Goal: Task Accomplishment & Management: Complete application form

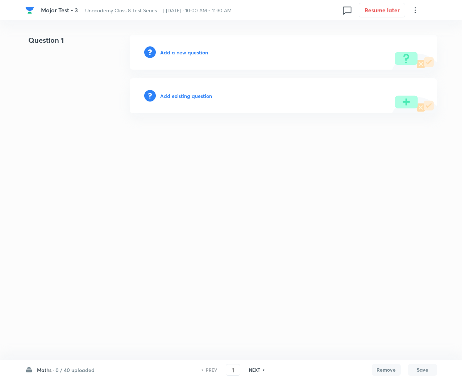
click at [66, 146] on html "Major Test - 3 Unacademy Class 8 Test Series ... | [DATE] · 10:00 AM - 11:30 AM…" at bounding box center [231, 74] width 462 height 148
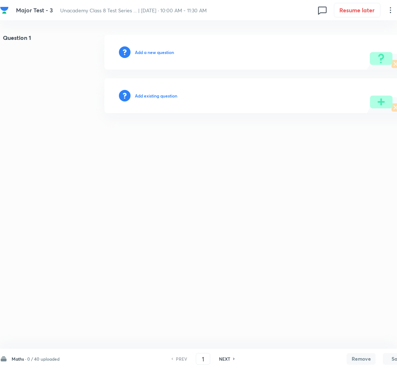
click at [37, 94] on div "Question 1 Add a new question Add existing question" at bounding box center [206, 74] width 412 height 78
click at [29, 358] on h6 "0 / 40 uploaded" at bounding box center [43, 358] width 32 height 7
click at [24, 225] on p "0 / 40 uploaded" at bounding box center [45, 224] width 66 height 7
click at [145, 51] on h6 "Add a new question" at bounding box center [154, 52] width 39 height 7
click at [145, 51] on h6 "Choose a question type" at bounding box center [158, 52] width 47 height 7
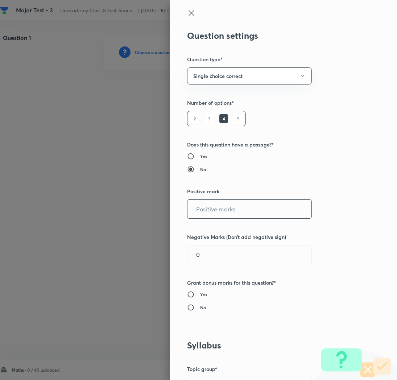
click at [201, 208] on input "text" at bounding box center [249, 209] width 124 height 18
type input "2"
click at [200, 306] on h6 "No" at bounding box center [203, 307] width 6 height 7
click at [195, 306] on input "No" at bounding box center [193, 307] width 13 height 7
radio input "true"
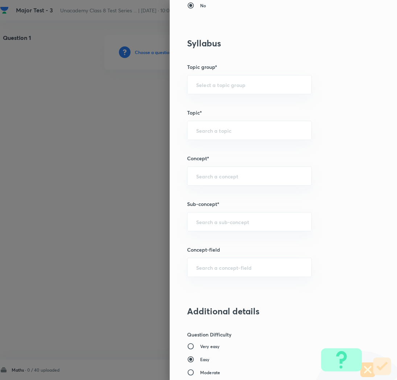
scroll to position [338, 0]
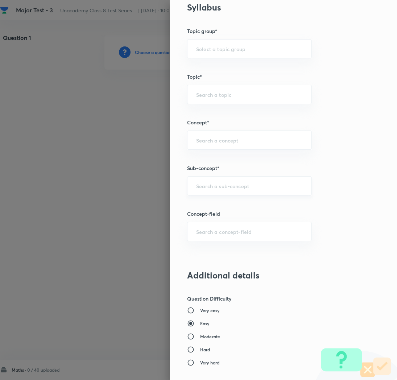
click at [207, 191] on div "​" at bounding box center [249, 185] width 125 height 19
click at [355, 138] on div "Question settings Question type* Single choice correct Number of options* 2 3 4…" at bounding box center [283, 190] width 227 height 380
click at [234, 188] on input "text" at bounding box center [249, 185] width 107 height 7
paste input "Rational Numbers"
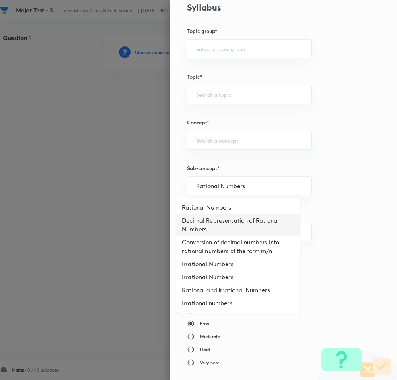
click at [216, 214] on li "Decimal Representation of Rational Numbers" at bounding box center [238, 225] width 124 height 22
type input "Decimal Representation of Rational Numbers"
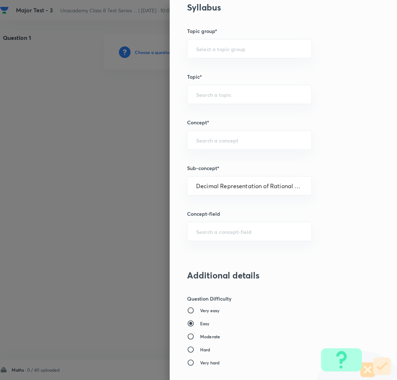
type input "Foundation Class IX"
type input "Mathematics"
type input "Number System"
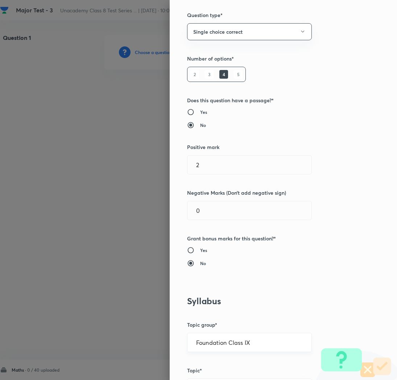
scroll to position [0, 0]
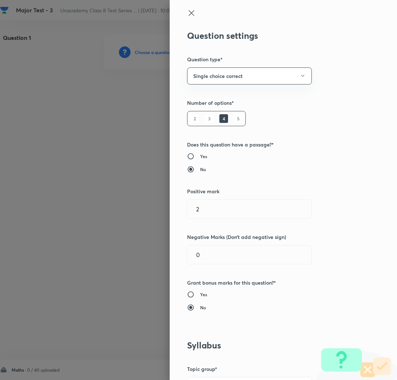
click at [188, 12] on icon at bounding box center [190, 12] width 5 height 5
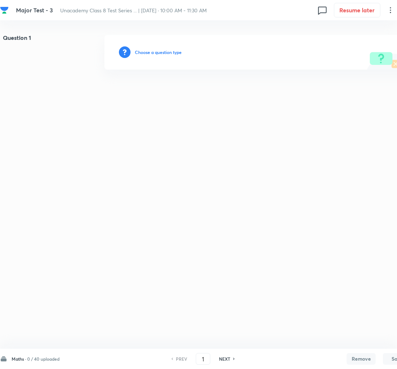
click at [151, 53] on h6 "Choose a question type" at bounding box center [158, 52] width 47 height 7
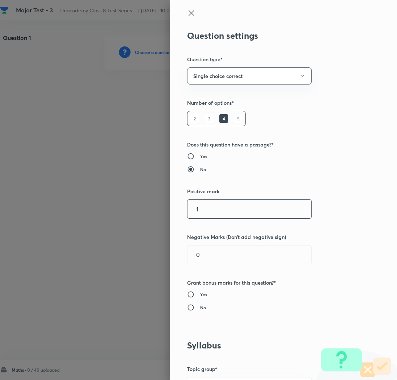
click at [200, 208] on input "1" at bounding box center [249, 209] width 124 height 18
type input "2"
click at [187, 308] on input "No" at bounding box center [193, 307] width 13 height 7
radio input "true"
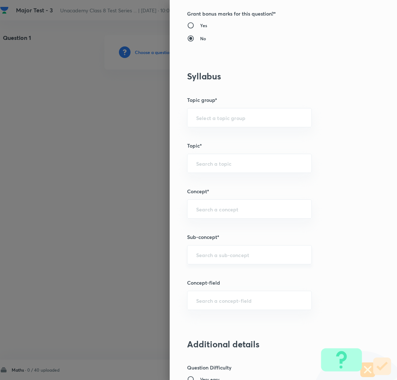
scroll to position [272, 0]
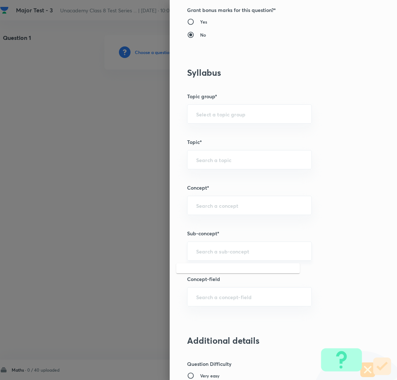
click at [205, 253] on input "text" at bounding box center [249, 250] width 107 height 7
paste input "Rational Numbers"
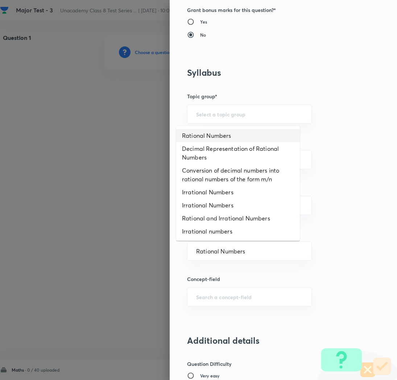
click at [189, 136] on li "Rational Numbers" at bounding box center [238, 135] width 124 height 13
type input "Rational Numbers"
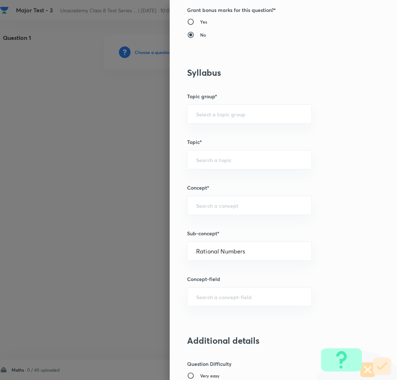
type input "Foundation Class 8"
type input "Mathematics"
type input "Number System"
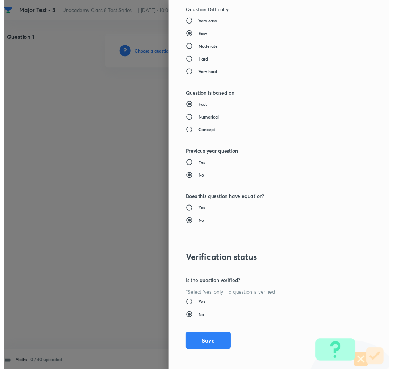
scroll to position [630, 0]
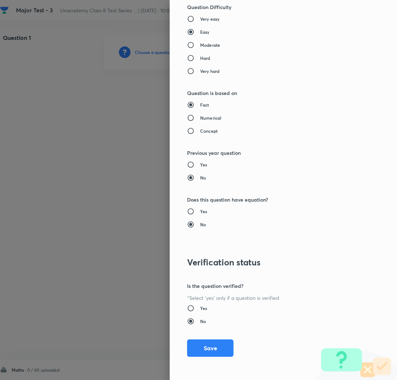
click at [188, 42] on input "Moderate" at bounding box center [193, 44] width 13 height 7
radio input "true"
radio input "false"
click at [205, 345] on button "Save" at bounding box center [210, 346] width 46 height 17
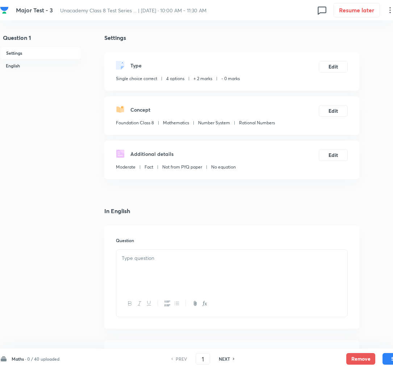
click at [134, 268] on div at bounding box center [231, 270] width 231 height 41
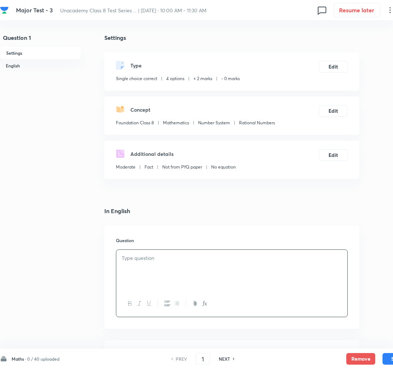
click at [130, 262] on div at bounding box center [231, 270] width 231 height 41
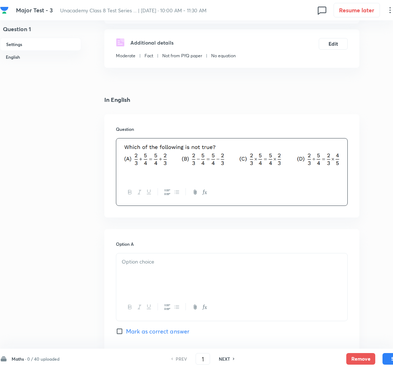
scroll to position [117, 0]
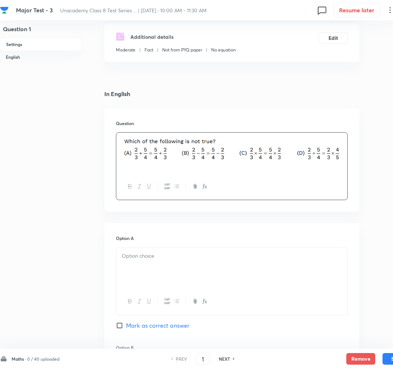
click at [138, 269] on div at bounding box center [231, 267] width 231 height 41
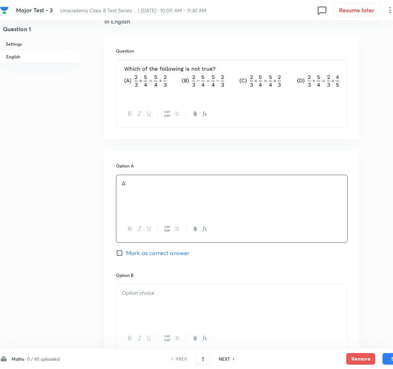
scroll to position [191, 0]
click at [151, 306] on div at bounding box center [231, 303] width 231 height 41
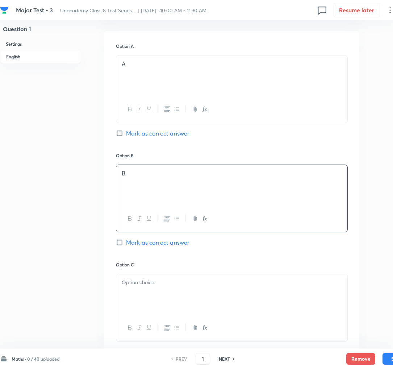
scroll to position [310, 0]
click at [147, 246] on span "Mark as correct answer" at bounding box center [157, 241] width 63 height 9
click at [126, 245] on input "Mark as correct answer" at bounding box center [121, 241] width 10 height 7
checkbox input "true"
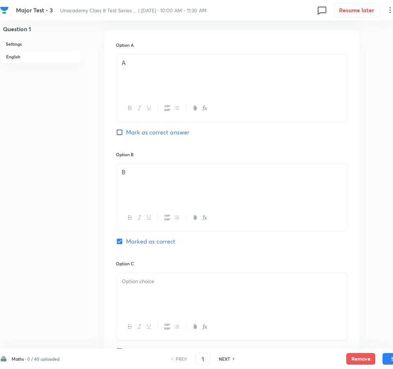
click at [144, 288] on div at bounding box center [231, 293] width 231 height 41
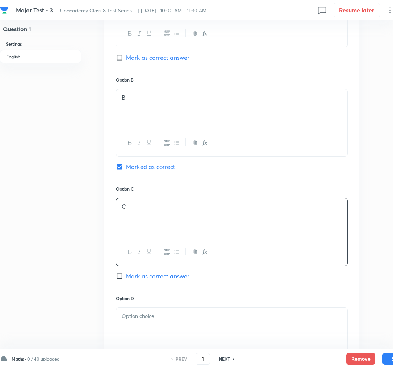
scroll to position [387, 0]
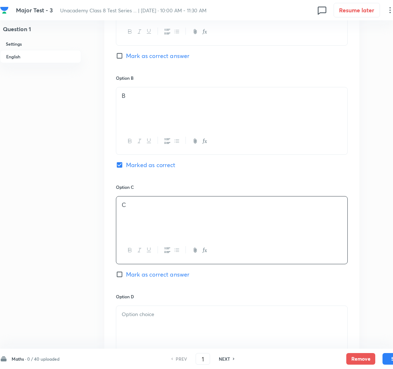
click at [146, 322] on div at bounding box center [231, 326] width 231 height 41
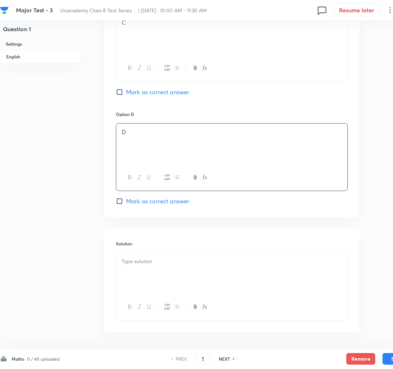
scroll to position [587, 0]
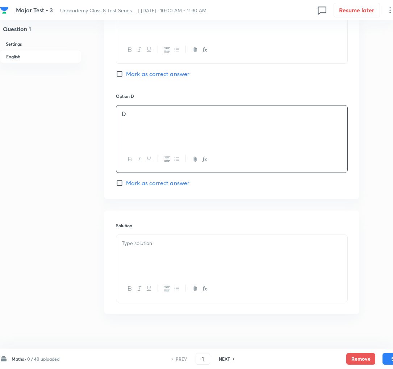
click at [156, 263] on div at bounding box center [231, 255] width 231 height 41
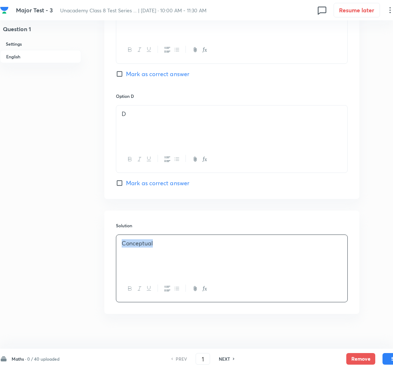
copy p "Conceptual"
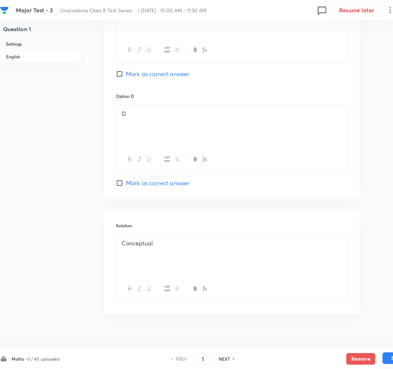
click at [388, 358] on button "Save" at bounding box center [397, 358] width 29 height 12
type input "2"
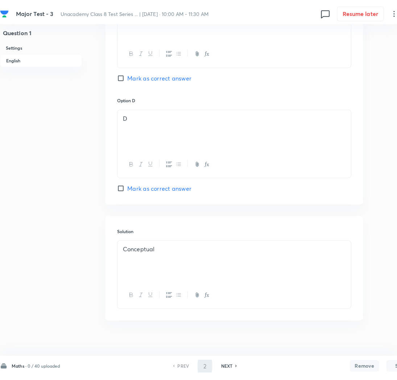
scroll to position [0, 0]
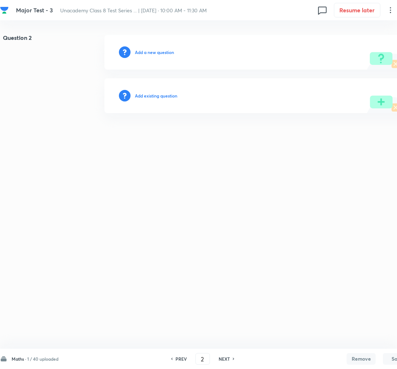
click at [149, 55] on h6 "Add a new question" at bounding box center [154, 52] width 39 height 7
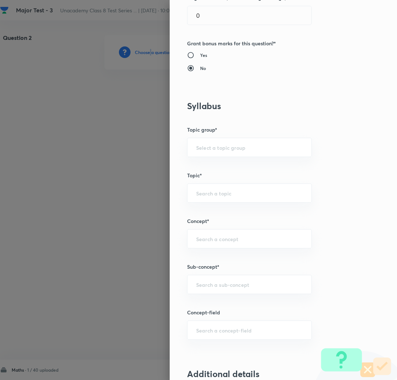
scroll to position [241, 0]
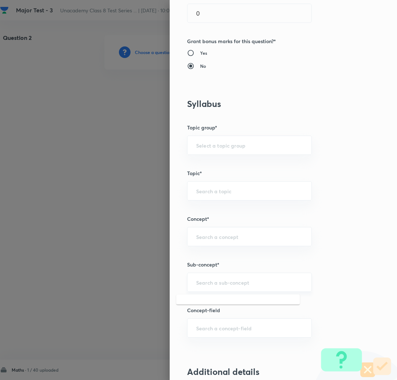
click at [203, 280] on input "text" at bounding box center [249, 282] width 107 height 7
paste input "Rational Numbers"
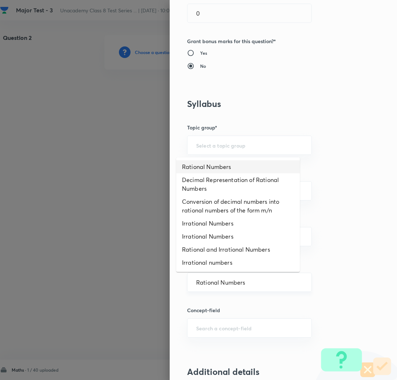
type input "Rational Numbers"
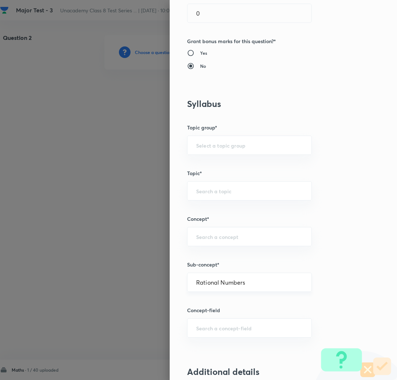
type input "Foundation Class 8"
type input "Mathematics"
type input "Number System"
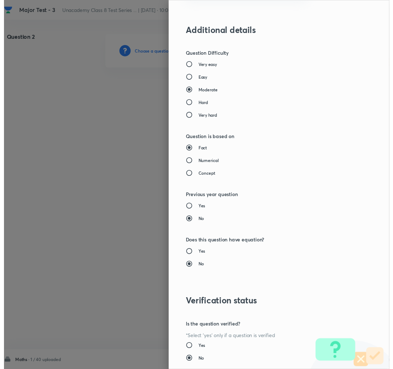
scroll to position [630, 0]
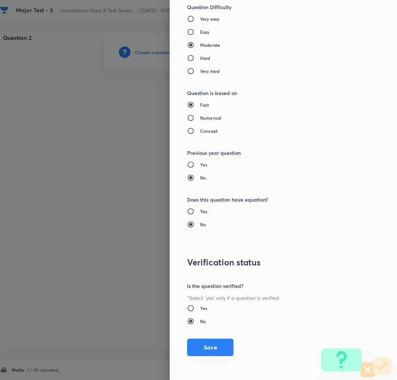
click at [203, 349] on button "Save" at bounding box center [210, 346] width 46 height 17
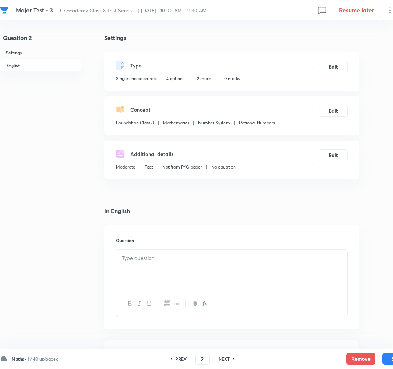
click at [132, 253] on div at bounding box center [231, 270] width 231 height 41
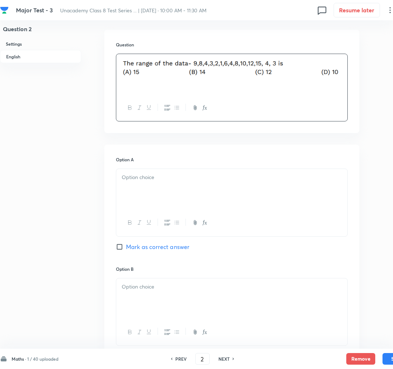
scroll to position [200, 0]
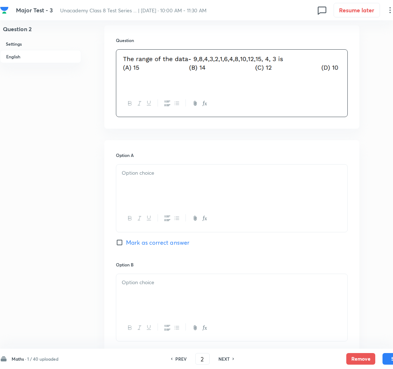
click at [145, 188] on div at bounding box center [231, 185] width 231 height 41
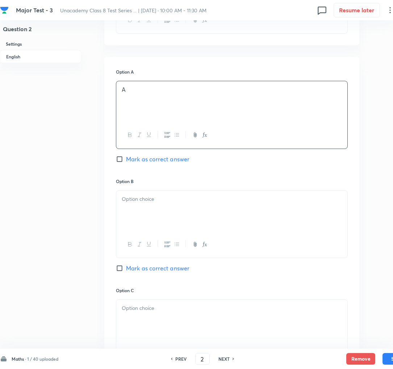
scroll to position [285, 0]
click at [151, 207] on div at bounding box center [231, 209] width 231 height 41
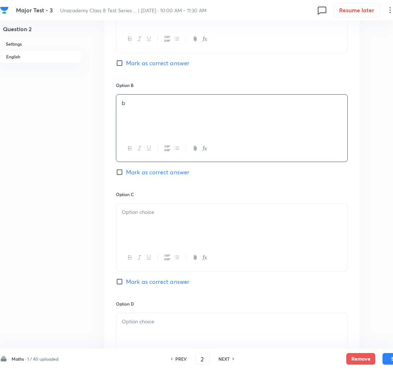
scroll to position [387, 0]
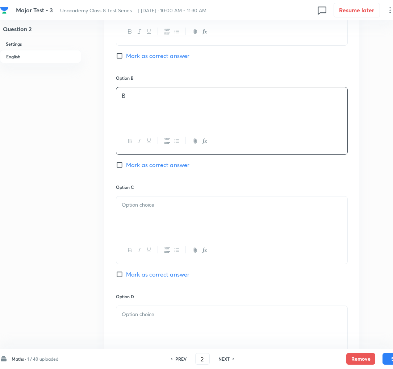
click at [137, 165] on span "Mark as correct answer" at bounding box center [157, 165] width 63 height 9
click at [126, 165] on input "Mark as correct answer" at bounding box center [121, 164] width 10 height 7
checkbox input "true"
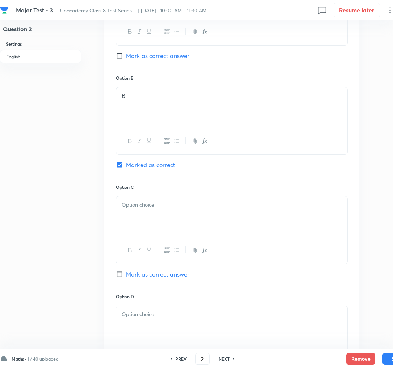
click at [150, 209] on p at bounding box center [232, 205] width 220 height 8
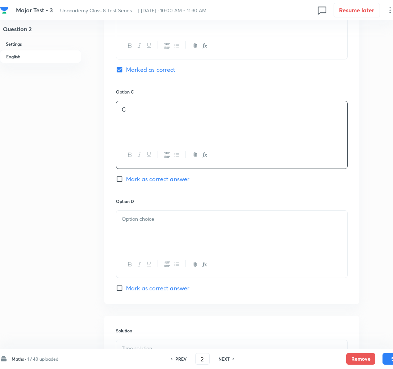
scroll to position [483, 0]
click at [143, 221] on p at bounding box center [232, 218] width 220 height 8
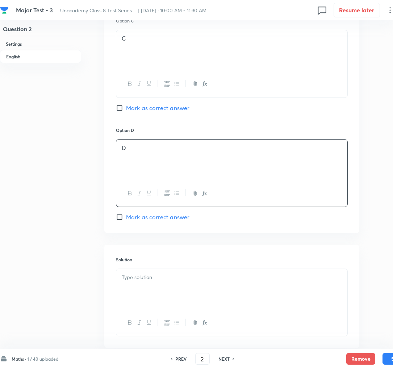
scroll to position [560, 0]
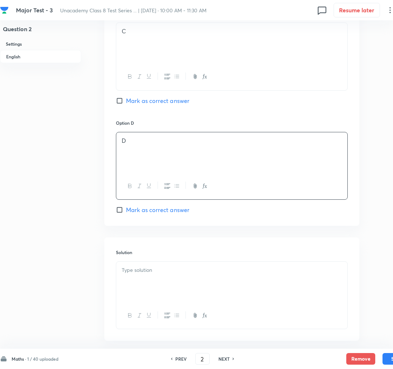
click at [149, 282] on div at bounding box center [231, 282] width 231 height 41
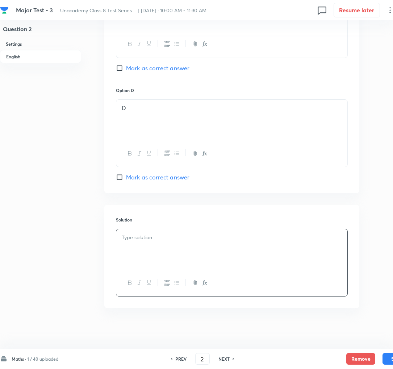
scroll to position [599, 0]
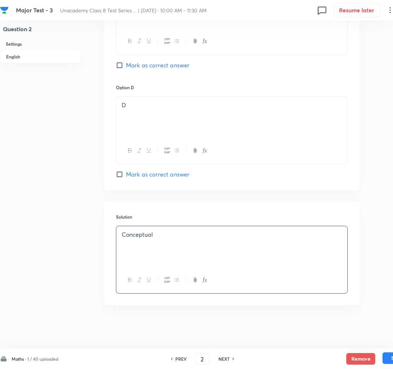
click at [389, 362] on button "Save" at bounding box center [397, 358] width 29 height 12
type input "3"
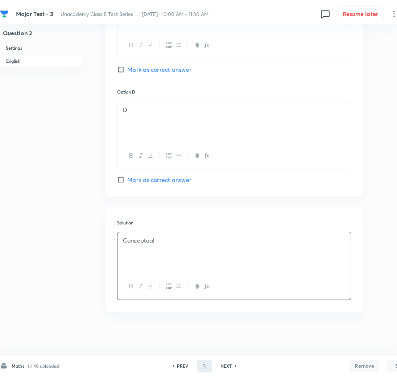
scroll to position [0, 0]
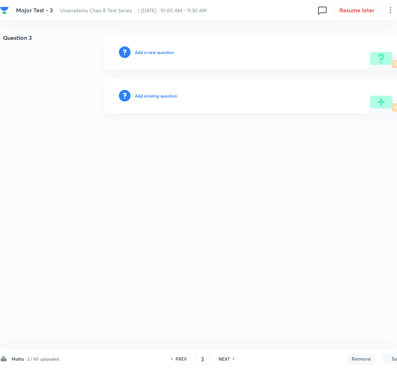
click at [155, 50] on h6 "Add a new question" at bounding box center [154, 52] width 39 height 7
click at [155, 50] on h6 "Choose a question type" at bounding box center [158, 52] width 47 height 7
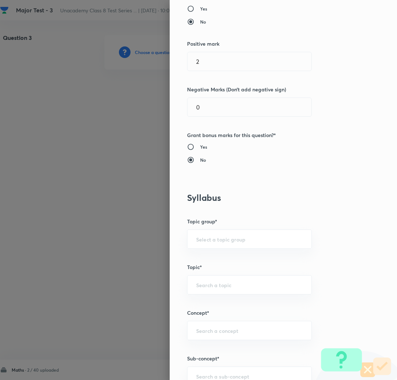
scroll to position [175, 0]
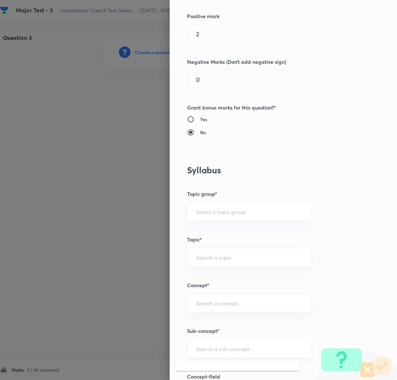
click at [201, 348] on input "text" at bounding box center [249, 348] width 107 height 7
paste input "Rational Numbers"
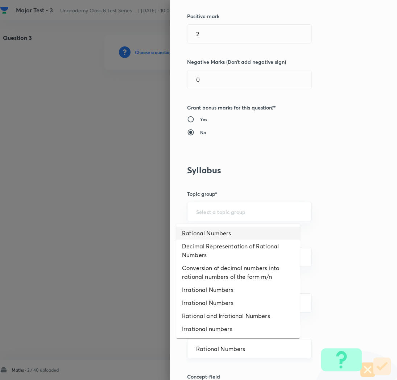
type input "Rational Numbers"
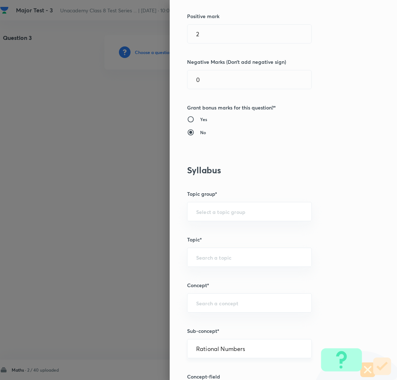
type input "Foundation Class 8"
type input "Mathematics"
type input "Number System"
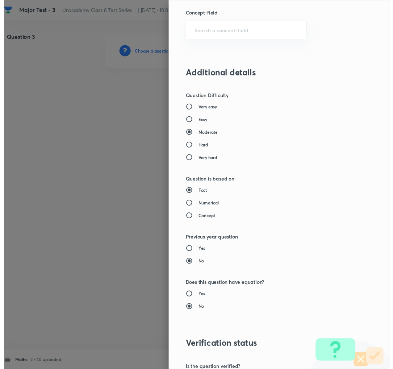
scroll to position [630, 0]
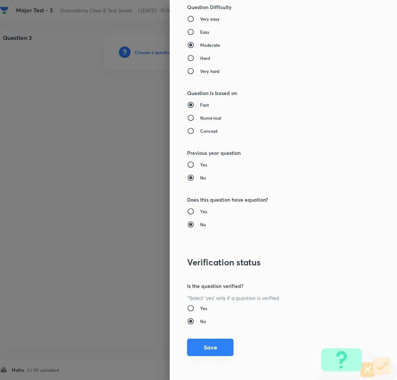
click at [197, 350] on button "Save" at bounding box center [210, 346] width 46 height 17
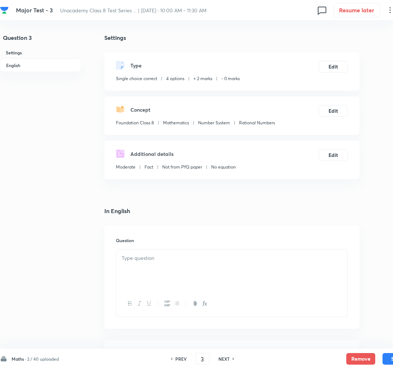
click at [126, 259] on p at bounding box center [232, 258] width 220 height 8
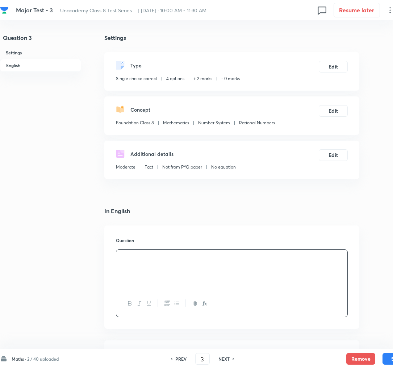
click at [157, 263] on div at bounding box center [231, 270] width 231 height 41
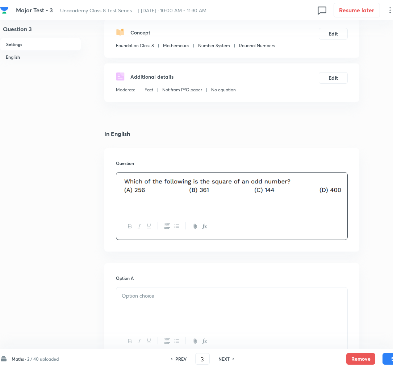
scroll to position [78, 0]
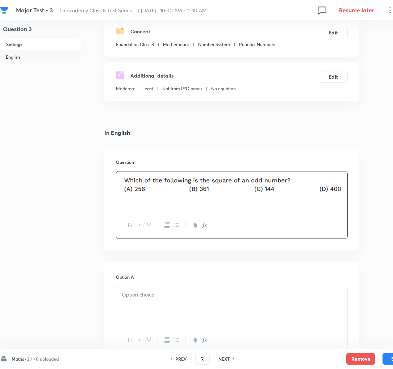
click at [138, 303] on div at bounding box center [231, 306] width 231 height 41
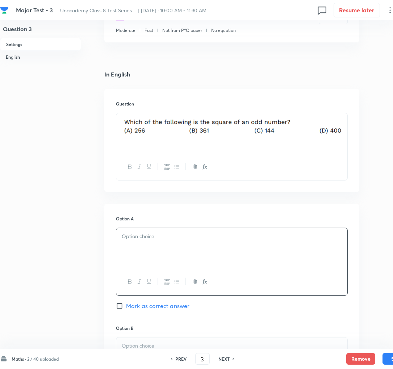
scroll to position [154, 0]
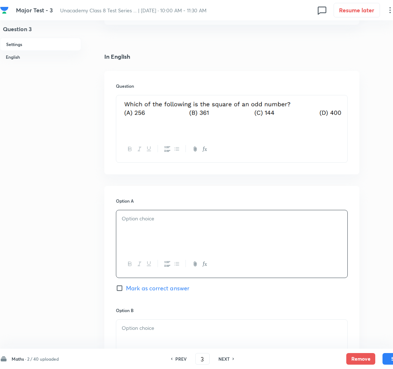
click at [133, 221] on p at bounding box center [232, 219] width 220 height 8
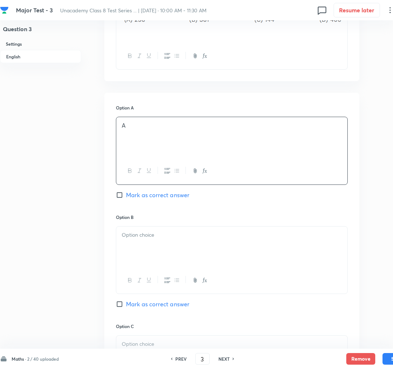
scroll to position [250, 0]
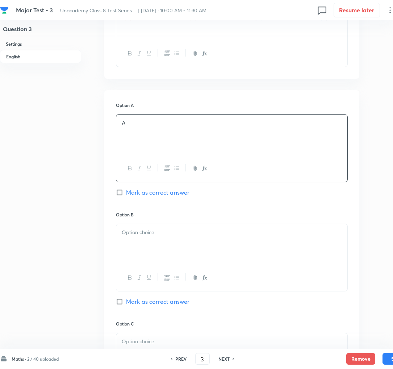
click at [152, 248] on div at bounding box center [231, 244] width 231 height 41
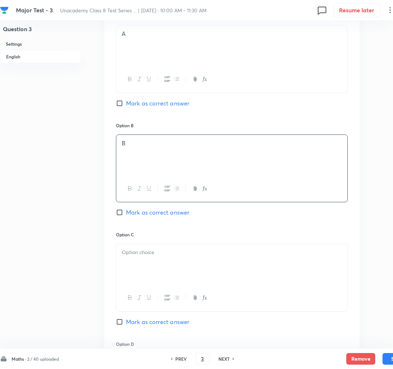
scroll to position [341, 0]
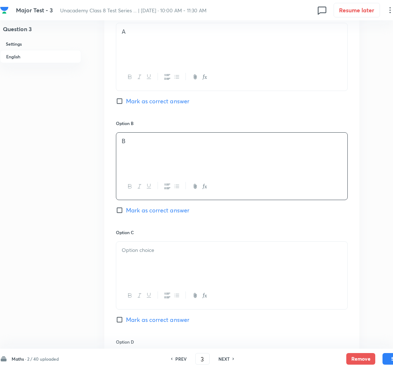
click at [138, 208] on span "Mark as correct answer" at bounding box center [157, 210] width 63 height 9
click at [126, 208] on input "Mark as correct answer" at bounding box center [121, 210] width 10 height 7
checkbox input "true"
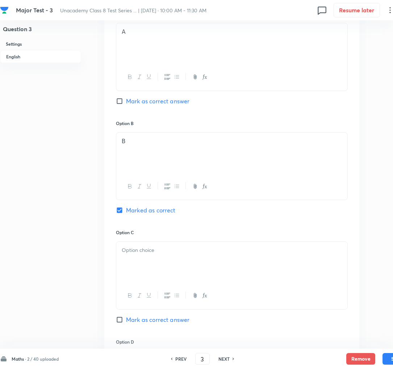
click at [143, 261] on div at bounding box center [231, 262] width 231 height 41
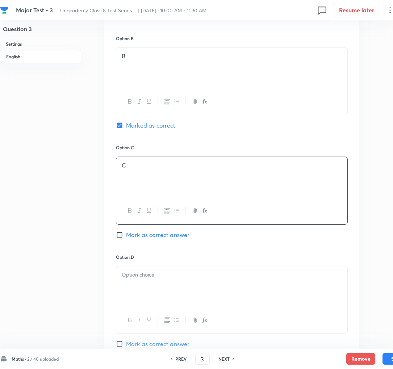
scroll to position [426, 0]
click at [142, 303] on div at bounding box center [231, 286] width 231 height 41
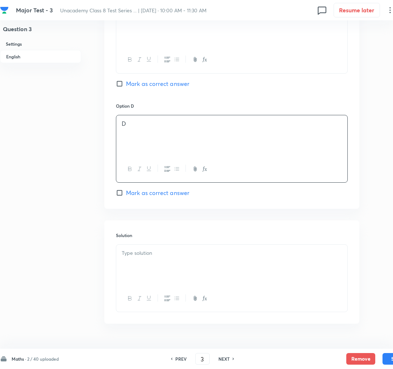
scroll to position [578, 0]
click at [131, 256] on p at bounding box center [232, 252] width 220 height 8
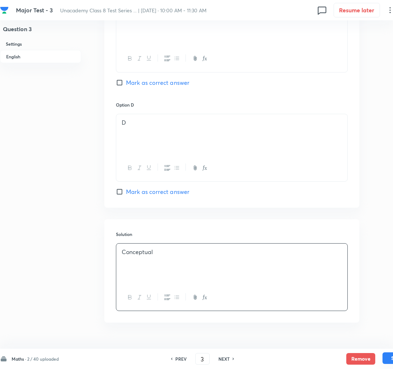
click at [384, 357] on button "Save" at bounding box center [397, 358] width 29 height 12
type input "4"
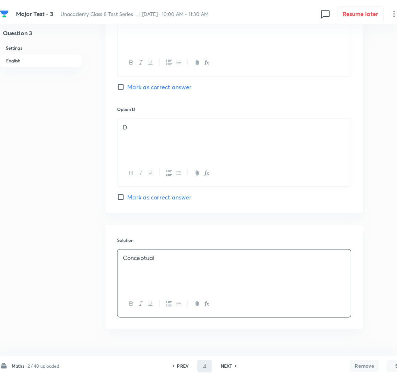
scroll to position [0, 0]
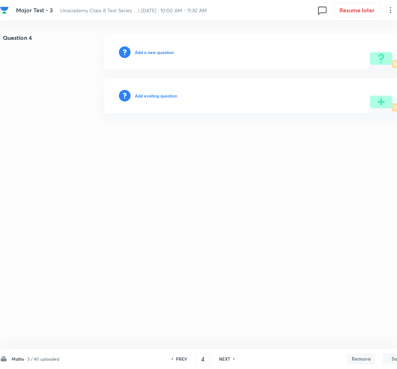
click at [140, 51] on h6 "Add a new question" at bounding box center [154, 52] width 39 height 7
click at [140, 51] on h6 "Choose a question type" at bounding box center [158, 52] width 47 height 7
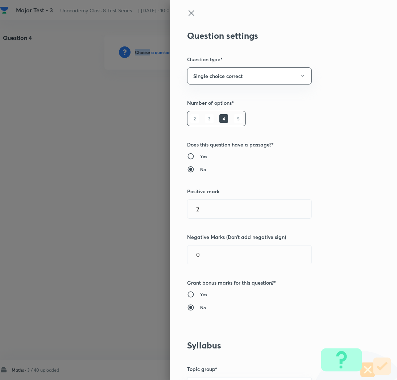
scroll to position [172, 0]
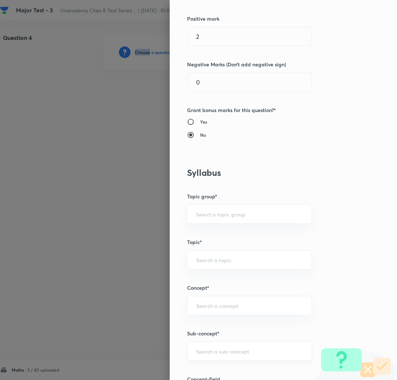
click at [197, 347] on div "​" at bounding box center [249, 350] width 125 height 19
paste input "Rational Numbers"
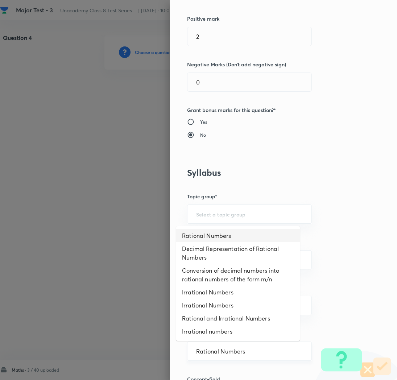
type input "Rational Numbers"
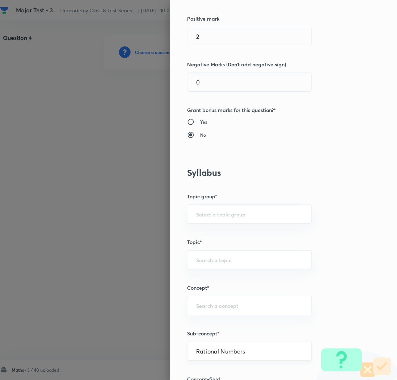
type input "Foundation Class 8"
type input "Mathematics"
type input "Number System"
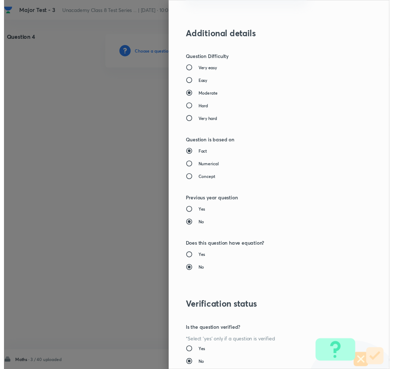
scroll to position [630, 0]
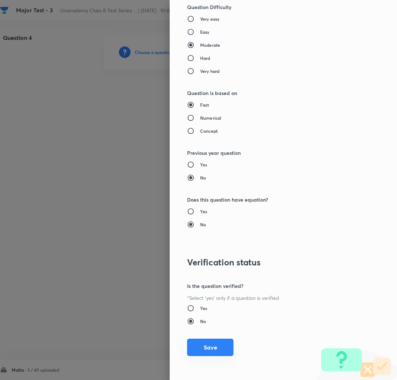
click at [203, 347] on button "Save" at bounding box center [210, 346] width 46 height 17
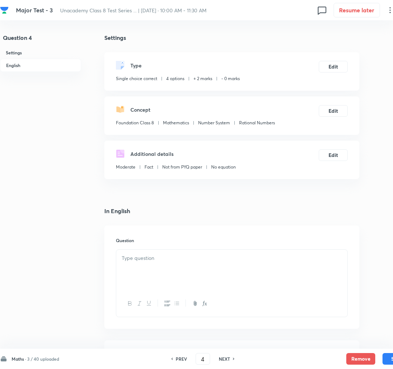
click at [151, 263] on div at bounding box center [231, 270] width 231 height 41
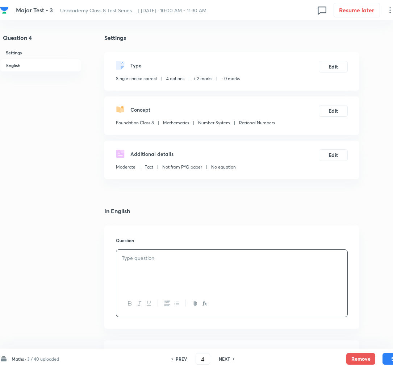
click at [155, 265] on div at bounding box center [231, 270] width 231 height 41
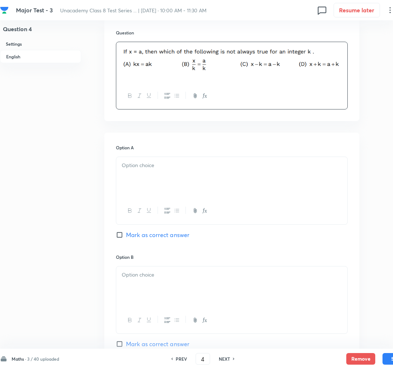
scroll to position [209, 0]
click at [149, 179] on div at bounding box center [231, 176] width 231 height 41
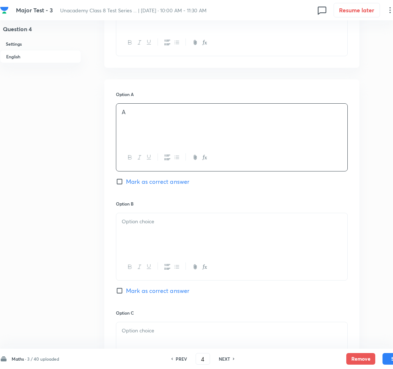
scroll to position [263, 0]
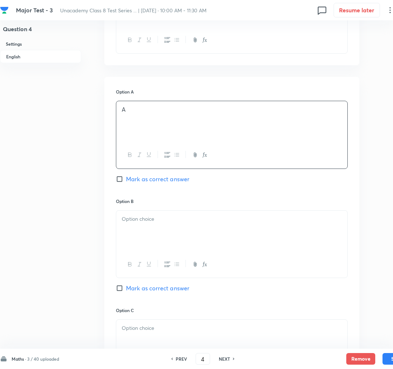
click at [153, 237] on div at bounding box center [231, 231] width 231 height 41
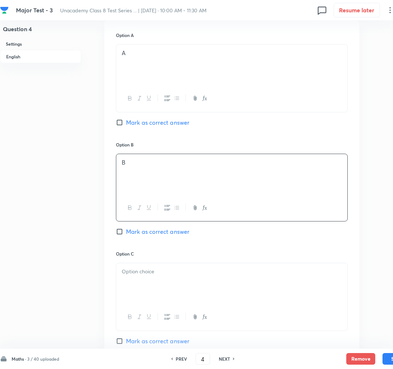
scroll to position [328, 0]
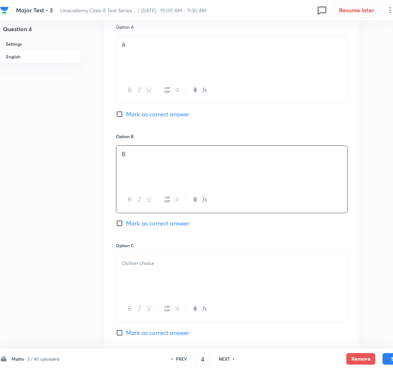
click at [146, 222] on span "Mark as correct answer" at bounding box center [157, 223] width 63 height 9
click at [126, 222] on input "Mark as correct answer" at bounding box center [121, 223] width 10 height 7
checkbox input "true"
click at [138, 270] on div at bounding box center [231, 275] width 231 height 41
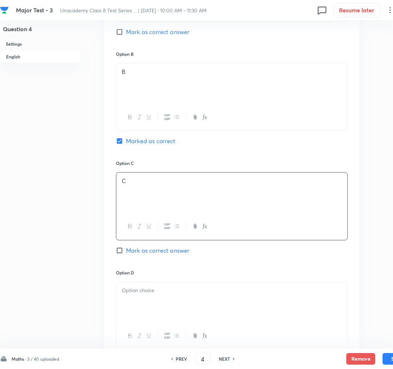
scroll to position [412, 0]
click at [137, 306] on div at bounding box center [231, 301] width 231 height 41
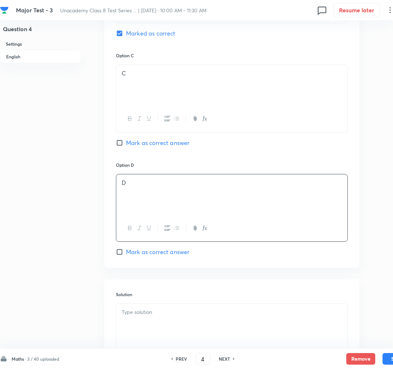
scroll to position [520, 0]
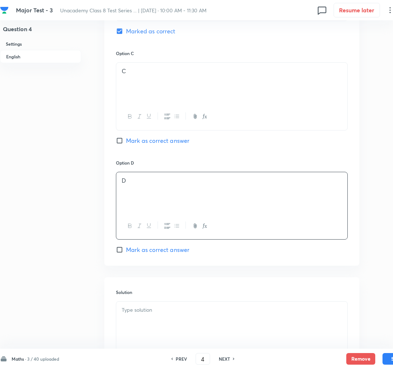
click at [147, 313] on p at bounding box center [232, 310] width 220 height 8
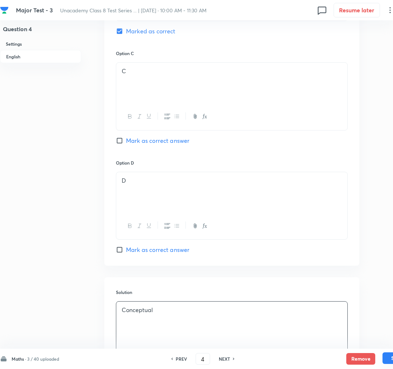
click at [388, 357] on button "Save" at bounding box center [397, 358] width 29 height 12
type input "5"
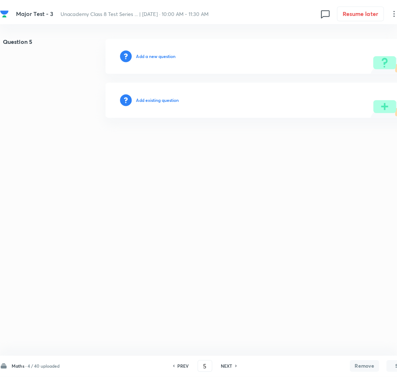
scroll to position [0, 0]
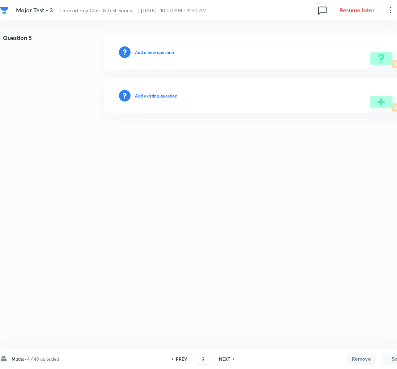
click at [146, 51] on h6 "Add a new question" at bounding box center [154, 52] width 39 height 7
click at [146, 51] on h6 "Choose a question type" at bounding box center [158, 52] width 47 height 7
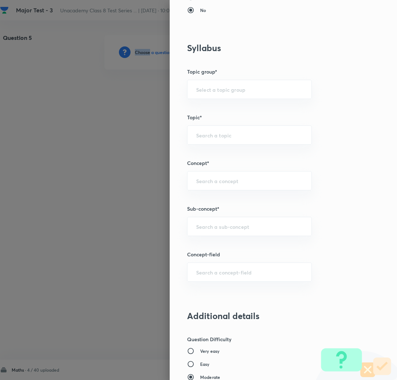
scroll to position [298, 0]
click at [199, 225] on input "text" at bounding box center [249, 225] width 107 height 7
paste input "Rational Numbers"
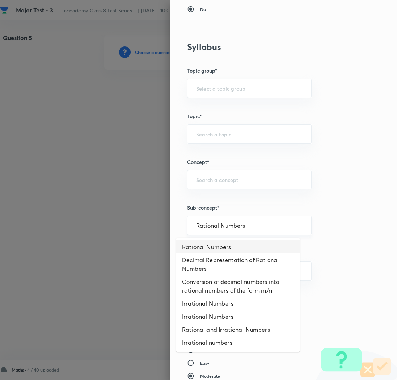
type input "Rational Numbers"
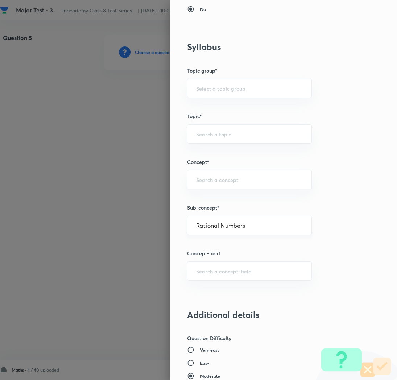
type input "Foundation Class 8"
type input "Mathematics"
type input "Number System"
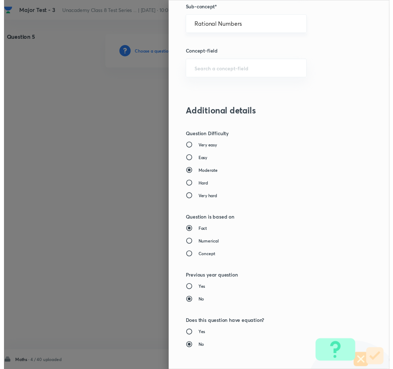
scroll to position [630, 0]
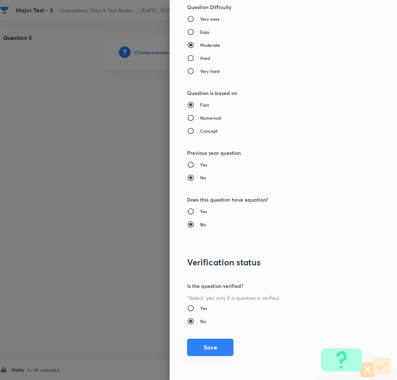
click at [196, 346] on button "Save" at bounding box center [210, 346] width 46 height 17
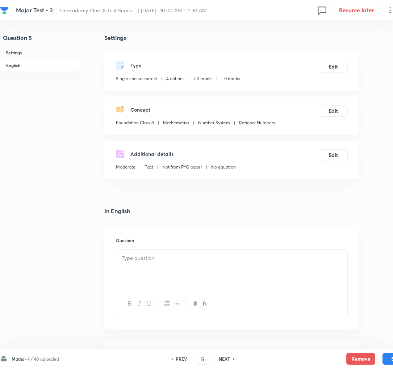
click at [201, 255] on p at bounding box center [232, 258] width 220 height 8
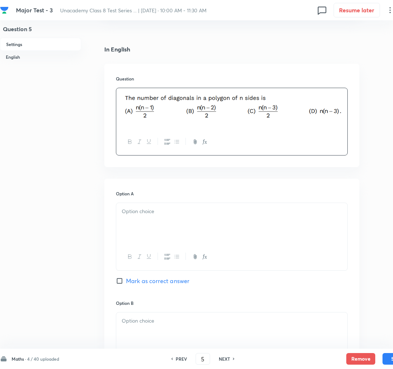
scroll to position [164, 0]
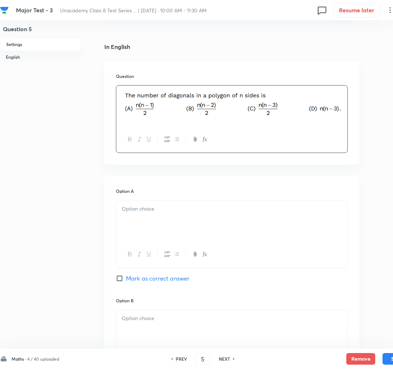
click at [150, 225] on div at bounding box center [231, 220] width 231 height 41
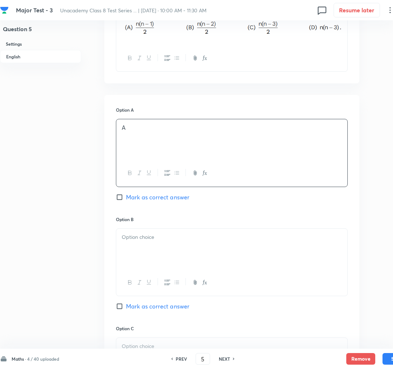
scroll to position [246, 0]
click at [153, 243] on div at bounding box center [231, 248] width 231 height 41
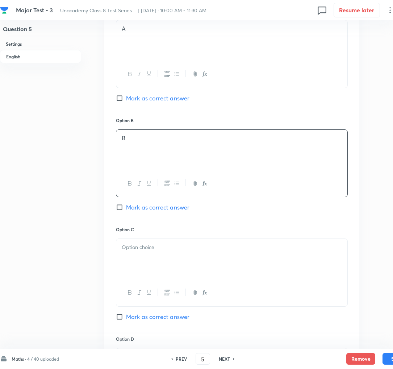
scroll to position [345, 0]
click at [144, 259] on div at bounding box center [231, 258] width 231 height 41
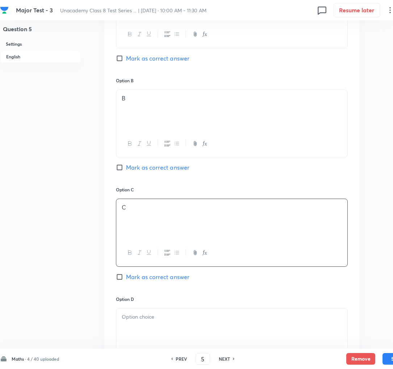
scroll to position [383, 0]
click at [142, 280] on span "Mark as correct answer" at bounding box center [157, 278] width 63 height 9
click at [126, 280] on input "Mark as correct answer" at bounding box center [121, 277] width 10 height 7
checkbox input "true"
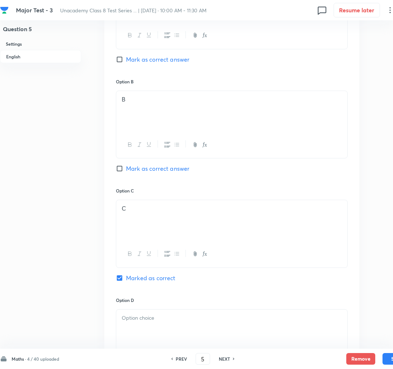
scroll to position [457, 0]
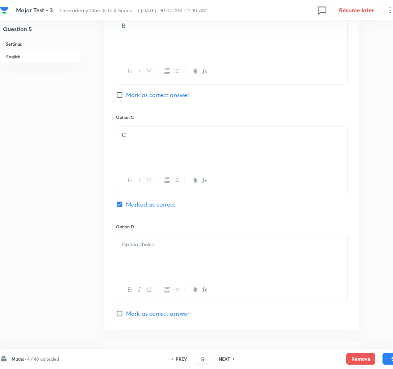
click at [142, 253] on div at bounding box center [231, 256] width 231 height 41
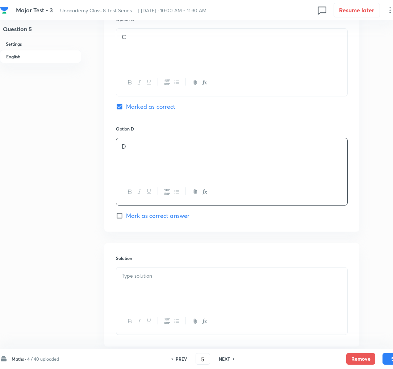
scroll to position [555, 0]
click at [143, 284] on div at bounding box center [231, 287] width 231 height 41
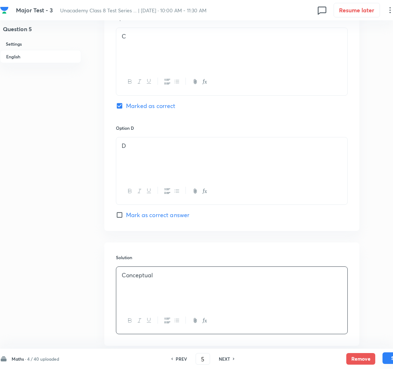
click at [387, 359] on button "Save" at bounding box center [397, 358] width 29 height 12
type input "6"
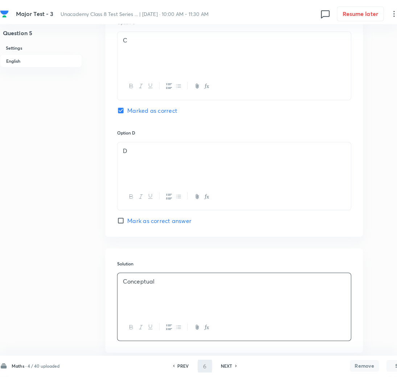
scroll to position [0, 0]
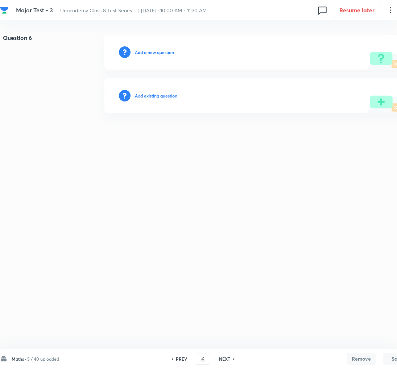
click at [154, 51] on h6 "Add a new question" at bounding box center [154, 52] width 39 height 7
click at [154, 51] on h6 "Choose a question type" at bounding box center [158, 52] width 47 height 7
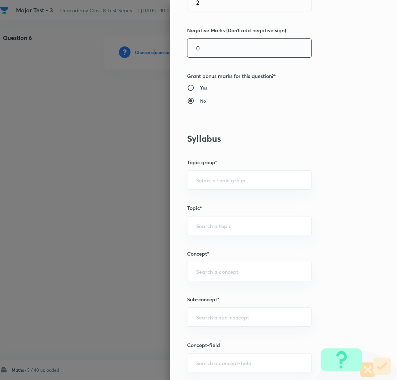
scroll to position [221, 0]
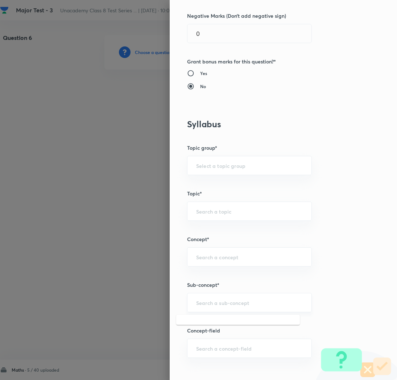
click at [203, 302] on input "text" at bounding box center [249, 302] width 107 height 7
paste input "Rational Numbers"
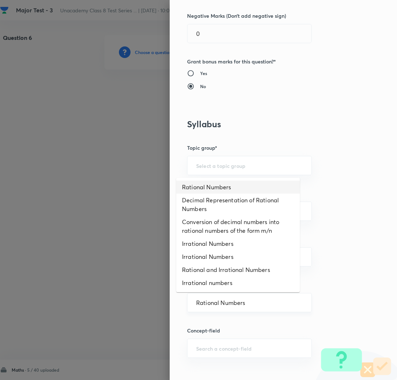
type input "Rational Numbers"
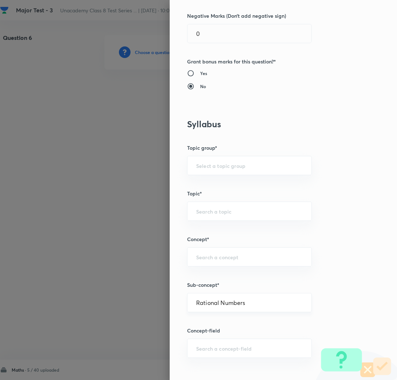
type input "Foundation Class 8"
type input "Mathematics"
type input "Number System"
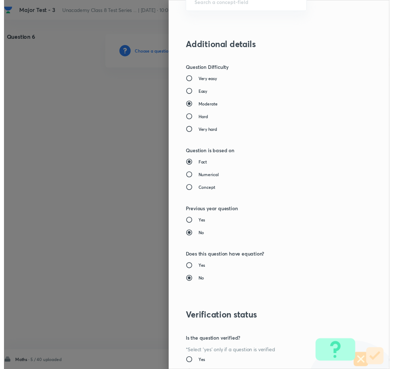
scroll to position [630, 0]
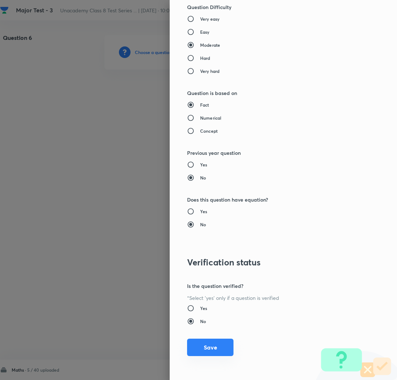
click at [203, 348] on button "Save" at bounding box center [210, 346] width 46 height 17
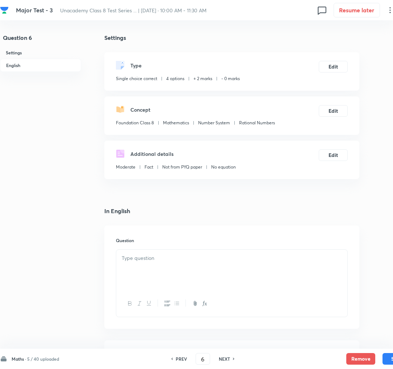
click at [137, 274] on div at bounding box center [231, 270] width 231 height 41
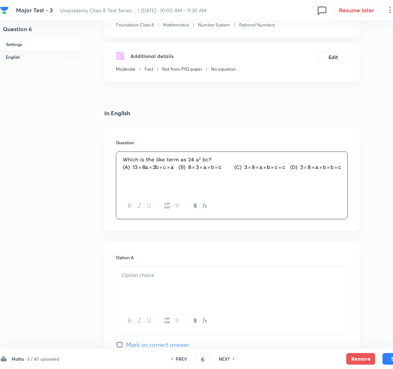
scroll to position [100, 0]
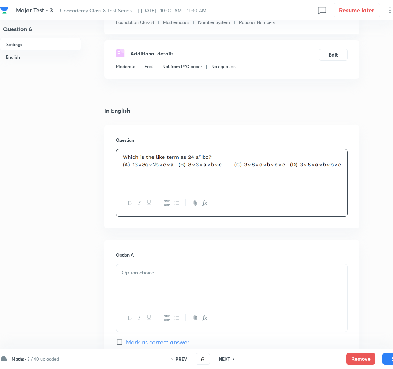
click at [157, 288] on div at bounding box center [231, 284] width 231 height 41
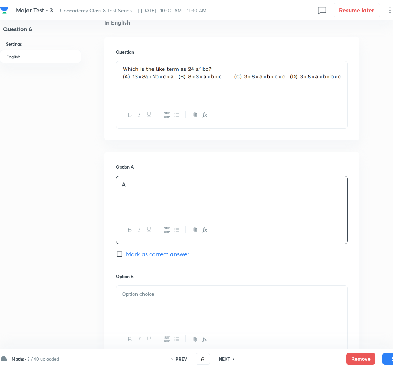
scroll to position [199, 0]
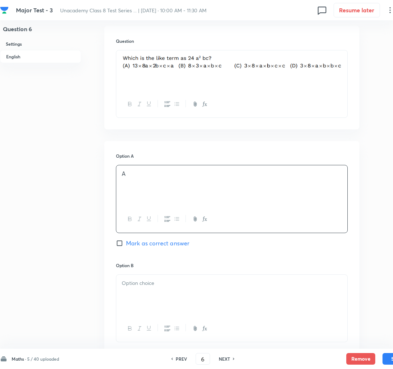
click at [145, 243] on span "Mark as correct answer" at bounding box center [157, 243] width 63 height 9
click at [126, 243] on input "Mark as correct answer" at bounding box center [121, 243] width 10 height 7
checkbox input "true"
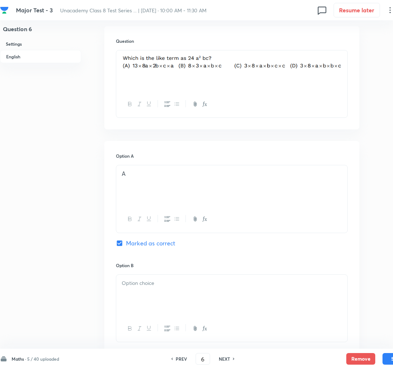
click at [150, 287] on p at bounding box center [232, 283] width 220 height 8
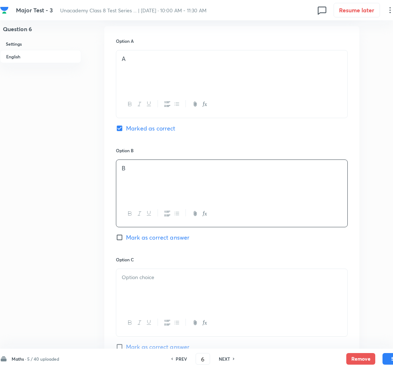
scroll to position [320, 0]
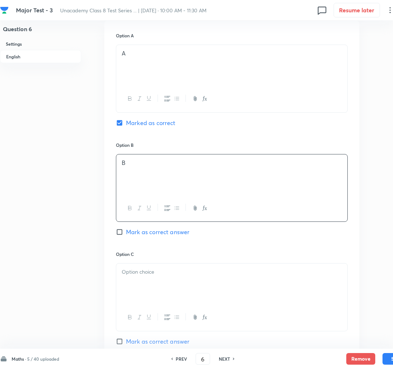
click at [150, 287] on div at bounding box center [231, 283] width 231 height 41
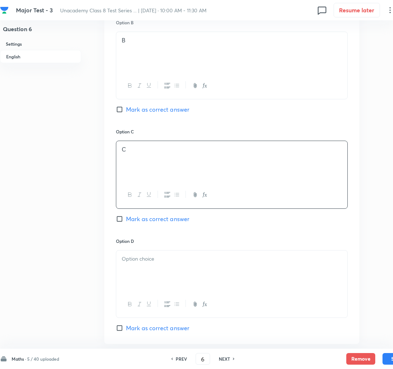
scroll to position [446, 0]
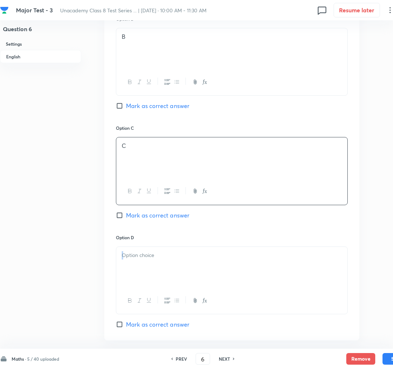
drag, startPoint x: 147, startPoint y: 291, endPoint x: 135, endPoint y: 239, distance: 53.6
click at [135, 239] on div "Option D [PERSON_NAME] as correct answer" at bounding box center [232, 281] width 232 height 95
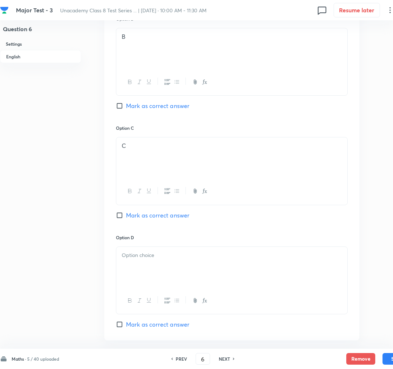
click at [135, 239] on h6 "Option D" at bounding box center [232, 237] width 232 height 7
click at [129, 263] on div at bounding box center [231, 267] width 231 height 41
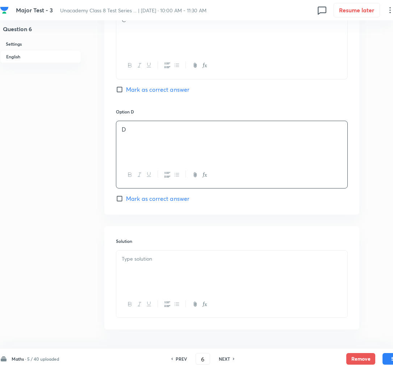
scroll to position [576, 0]
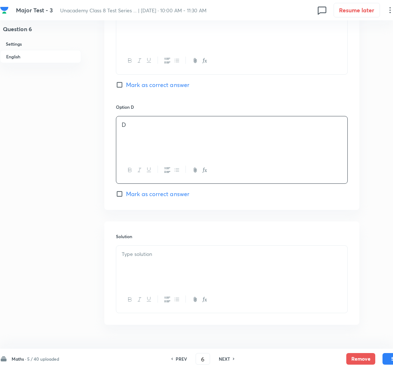
click at [132, 268] on div at bounding box center [231, 266] width 231 height 41
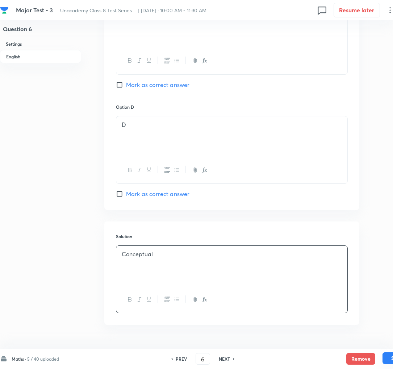
click at [390, 361] on button "Save" at bounding box center [397, 358] width 29 height 12
type input "7"
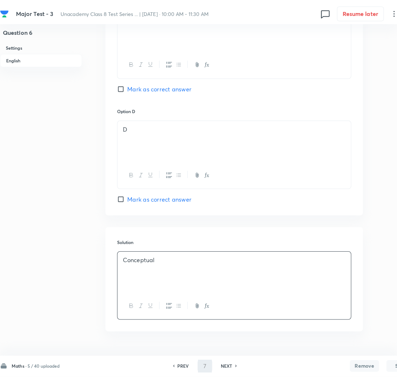
scroll to position [0, 0]
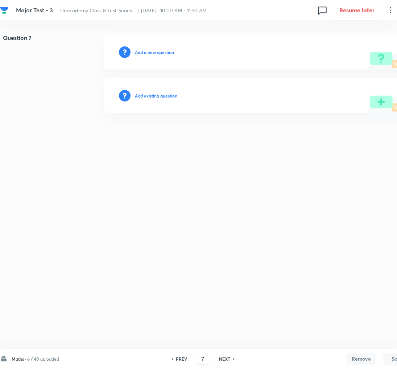
click at [147, 51] on h6 "Add a new question" at bounding box center [154, 52] width 39 height 7
click at [163, 51] on h6 "Choose a question type" at bounding box center [158, 52] width 47 height 7
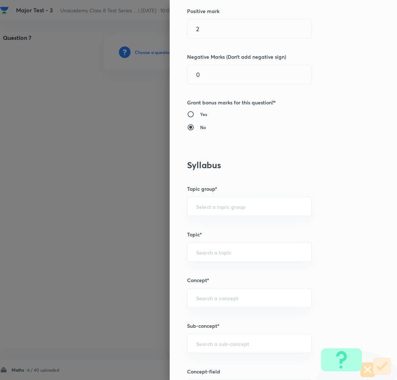
scroll to position [187, 0]
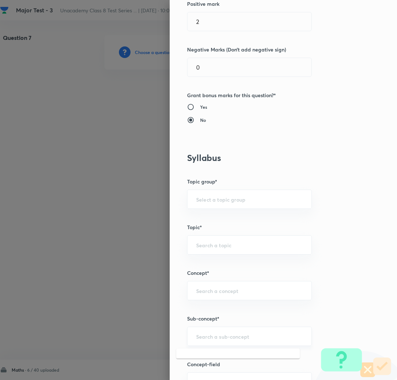
click at [217, 333] on input "text" at bounding box center [249, 336] width 107 height 7
paste input "Rational Numbers"
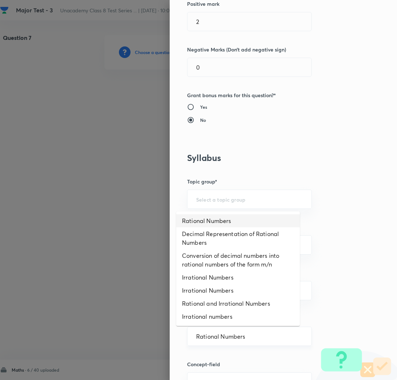
type input "Rational Numbers"
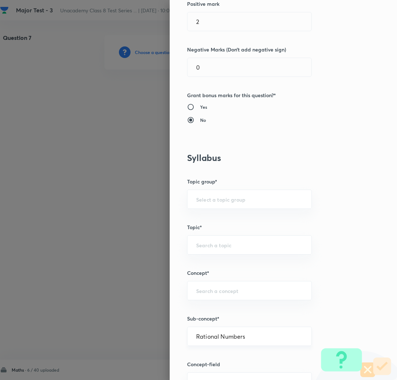
type input "Foundation Class 8"
type input "Mathematics"
type input "Number System"
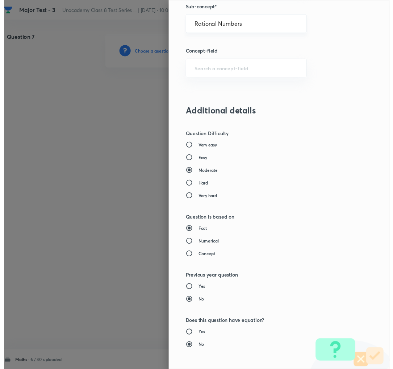
scroll to position [630, 0]
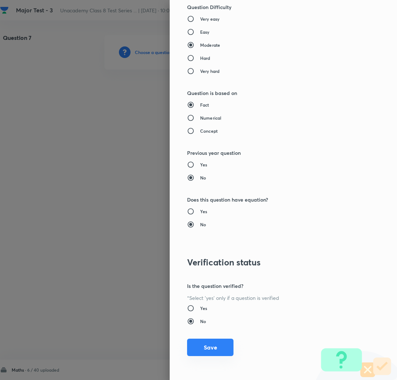
click at [198, 349] on button "Save" at bounding box center [210, 346] width 46 height 17
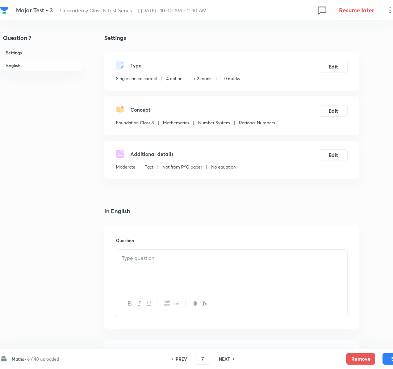
click at [271, 255] on p at bounding box center [232, 258] width 220 height 8
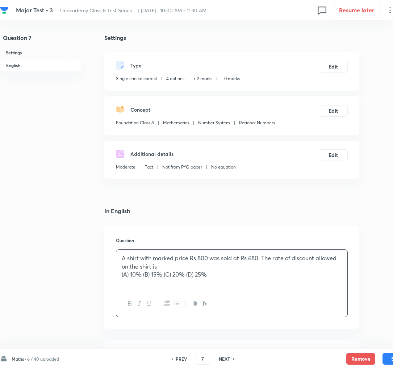
click at [147, 274] on p "(A) 10% (B) 15% (C) 20% (D) 25%" at bounding box center [232, 274] width 220 height 8
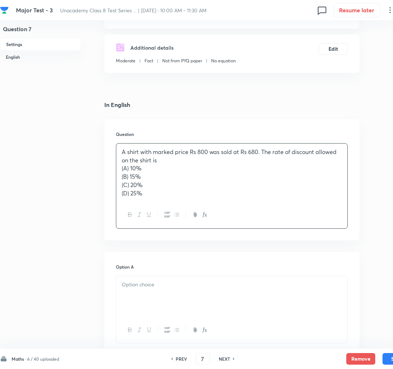
scroll to position [109, 0]
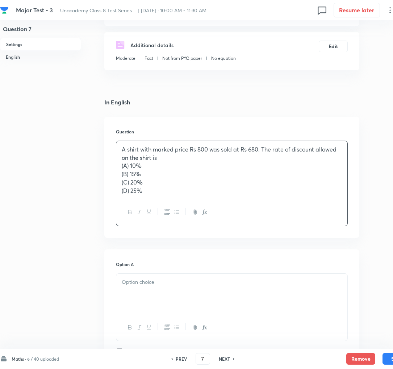
click at [138, 288] on div at bounding box center [231, 294] width 231 height 41
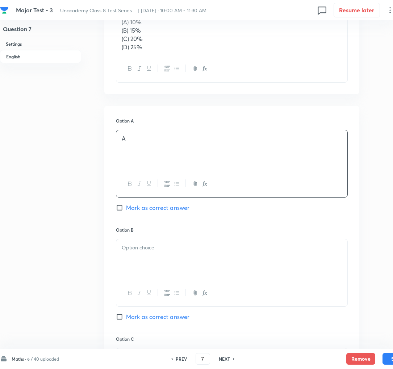
scroll to position [253, 0]
click at [142, 263] on div at bounding box center [231, 259] width 231 height 41
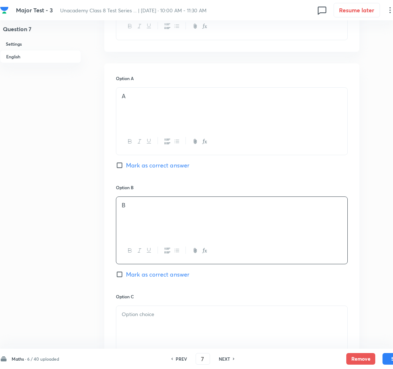
scroll to position [296, 0]
click at [145, 277] on span "Mark as correct answer" at bounding box center [157, 273] width 63 height 9
click at [126, 276] on input "Mark as correct answer" at bounding box center [121, 272] width 10 height 7
checkbox input "true"
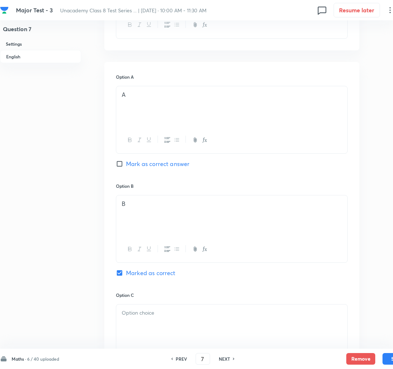
click at [145, 325] on div at bounding box center [231, 324] width 231 height 41
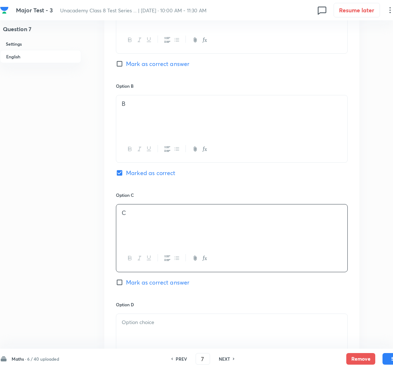
scroll to position [399, 0]
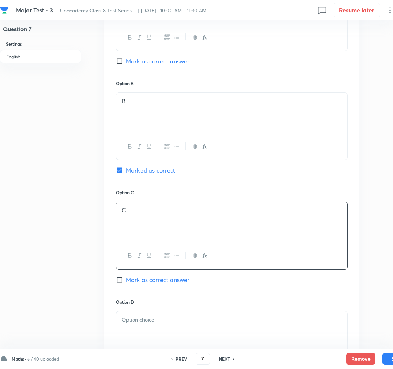
click at [150, 324] on p at bounding box center [232, 320] width 220 height 8
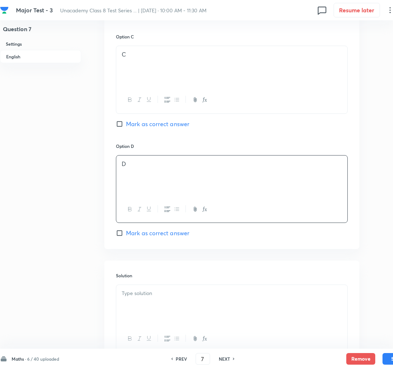
scroll to position [557, 0]
click at [137, 300] on div at bounding box center [231, 303] width 231 height 41
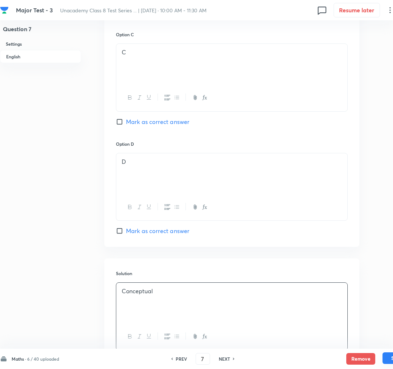
click at [386, 361] on button "Save" at bounding box center [397, 358] width 29 height 12
type input "8"
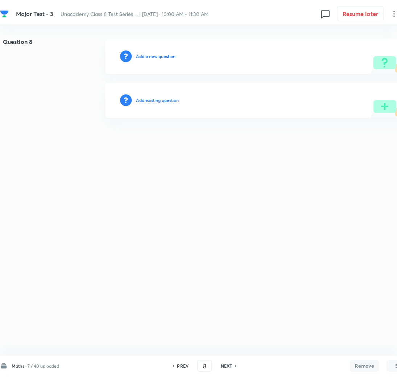
scroll to position [0, 0]
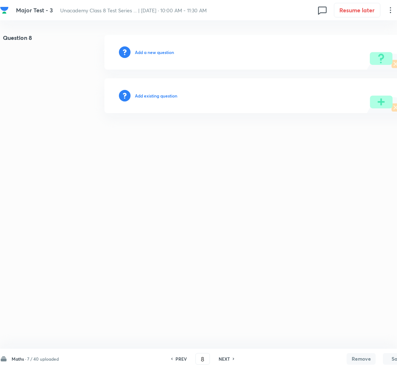
click at [145, 53] on h6 "Add a new question" at bounding box center [154, 52] width 39 height 7
click at [145, 53] on h6 "Choose a question type" at bounding box center [158, 52] width 47 height 7
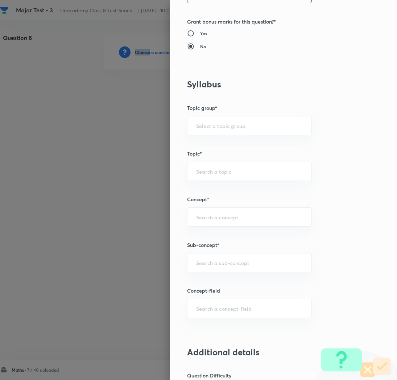
scroll to position [263, 0]
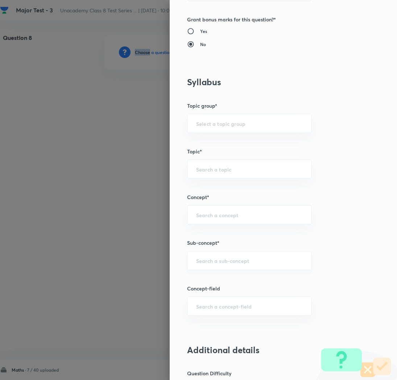
click at [187, 261] on div "​" at bounding box center [249, 260] width 125 height 19
paste input "Rational Numbers"
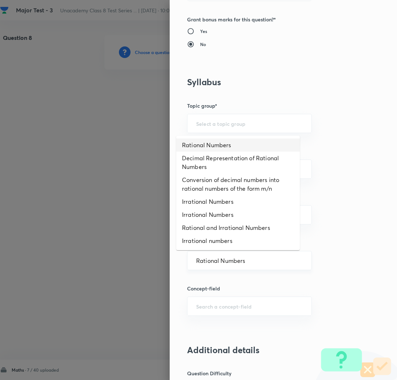
type input "Rational Numbers"
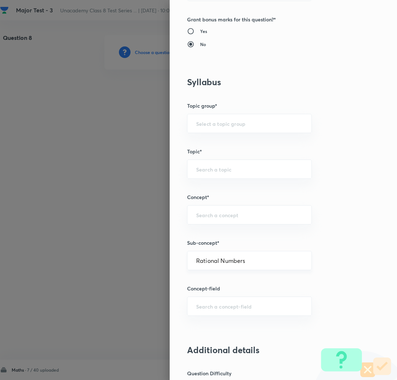
type input "Foundation Class 8"
type input "Mathematics"
type input "Number System"
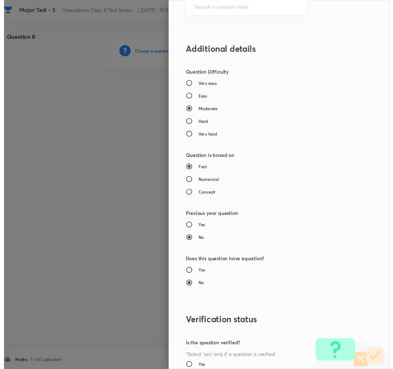
scroll to position [630, 0]
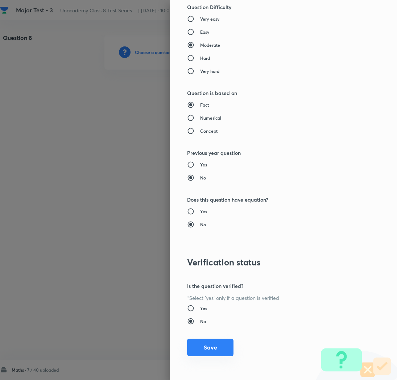
click at [200, 348] on button "Save" at bounding box center [210, 346] width 46 height 17
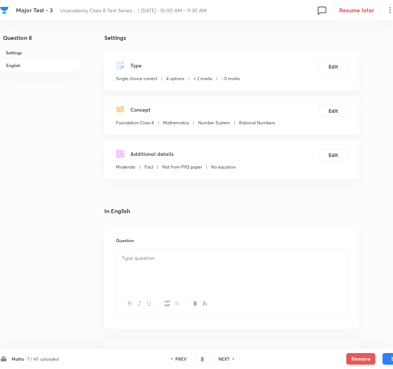
click at [134, 267] on div at bounding box center [231, 270] width 231 height 41
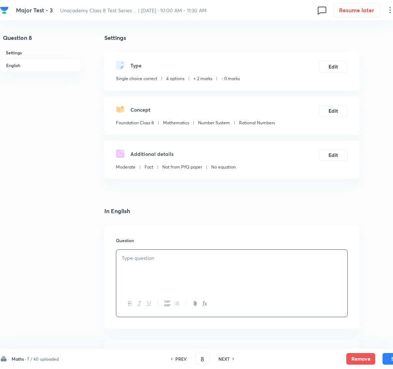
click at [133, 271] on div at bounding box center [231, 270] width 231 height 41
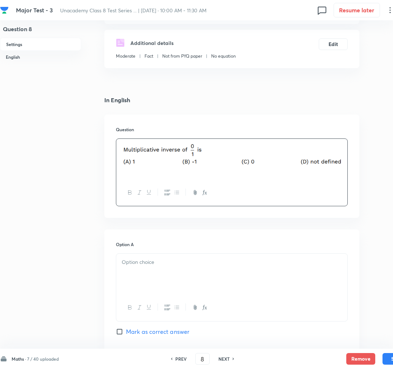
scroll to position [112, 0]
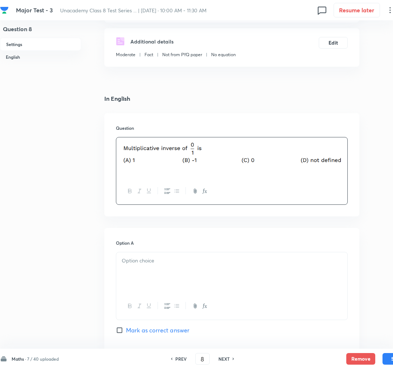
click at [142, 278] on div at bounding box center [231, 272] width 231 height 41
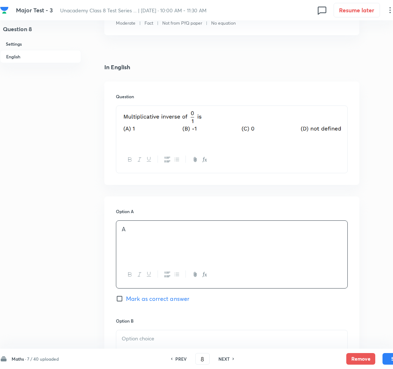
scroll to position [243, 0]
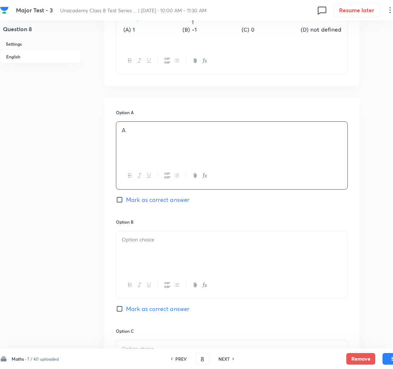
click at [153, 245] on div at bounding box center [231, 251] width 231 height 41
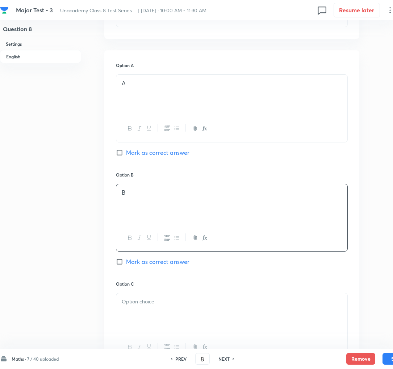
scroll to position [291, 0]
click at [139, 263] on span "Mark as correct answer" at bounding box center [157, 260] width 63 height 9
click at [126, 263] on input "Mark as correct answer" at bounding box center [121, 260] width 10 height 7
checkbox input "true"
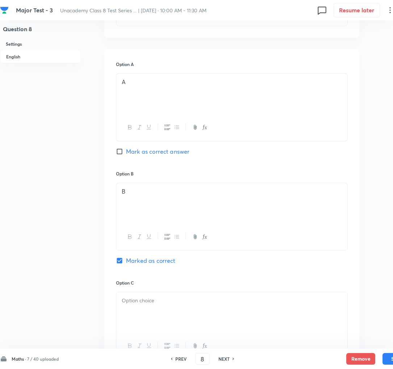
click at [131, 308] on div at bounding box center [231, 312] width 231 height 41
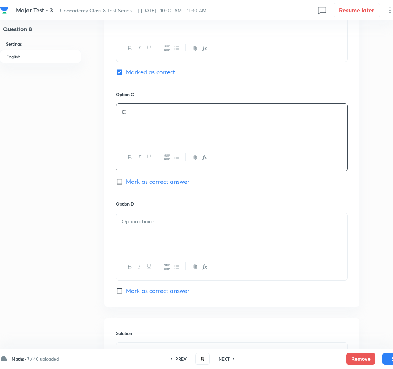
scroll to position [484, 0]
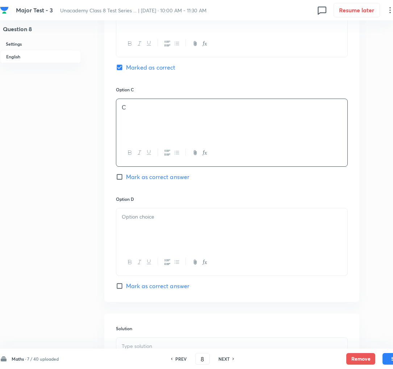
click at [147, 235] on div at bounding box center [231, 228] width 231 height 41
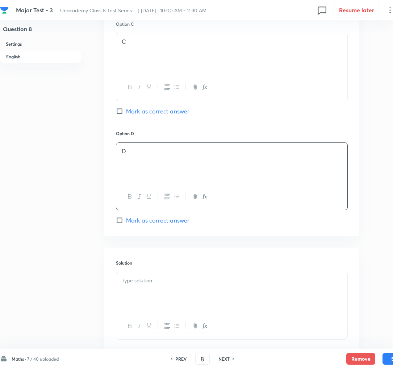
scroll to position [562, 0]
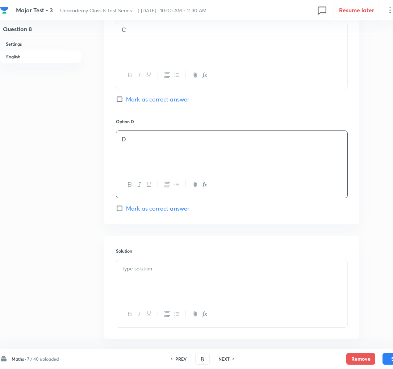
click at [162, 284] on div at bounding box center [231, 280] width 231 height 41
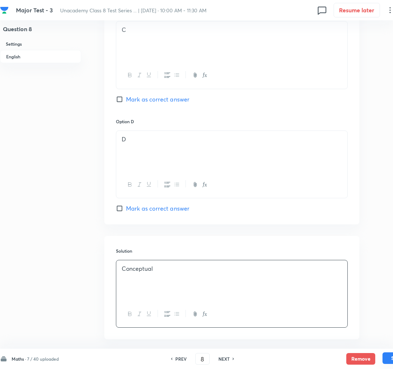
click at [390, 361] on button "Save" at bounding box center [397, 358] width 29 height 12
type input "9"
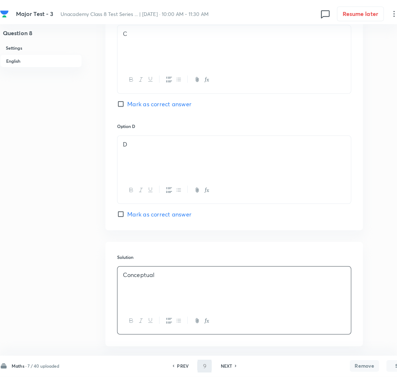
scroll to position [0, 0]
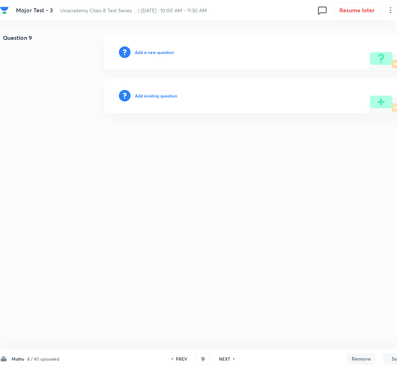
click at [144, 50] on h6 "Add a new question" at bounding box center [154, 52] width 39 height 7
click at [144, 50] on h6 "Choose a question type" at bounding box center [158, 52] width 47 height 7
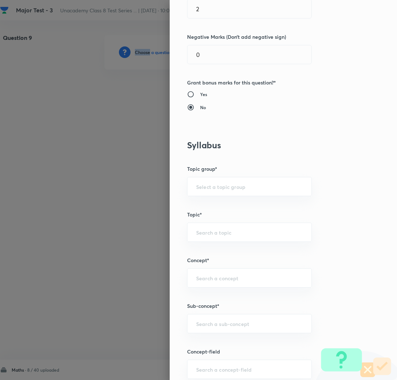
scroll to position [201, 0]
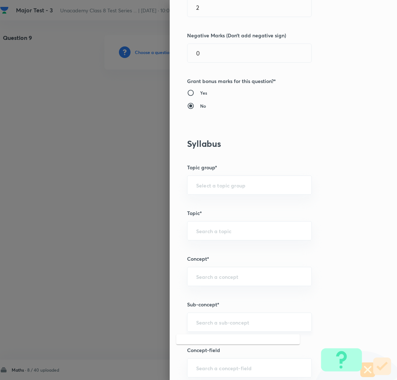
click at [198, 322] on input "text" at bounding box center [249, 322] width 107 height 7
paste input "Rational Numbers"
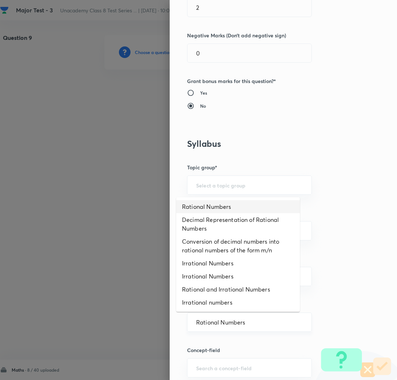
type input "Rational Numbers"
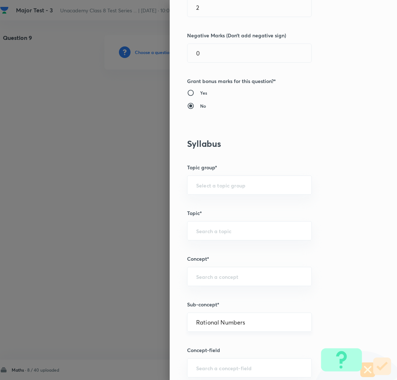
type input "Foundation Class 8"
type input "Mathematics"
type input "Number System"
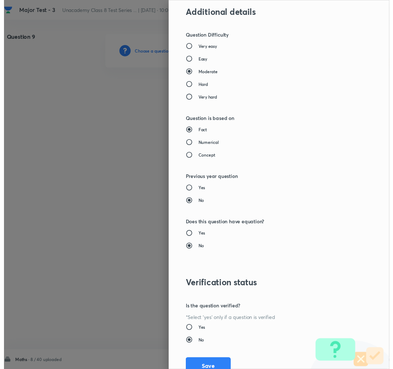
scroll to position [630, 0]
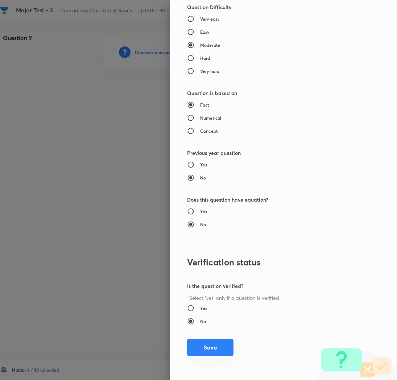
click at [199, 346] on button "Save" at bounding box center [210, 346] width 46 height 17
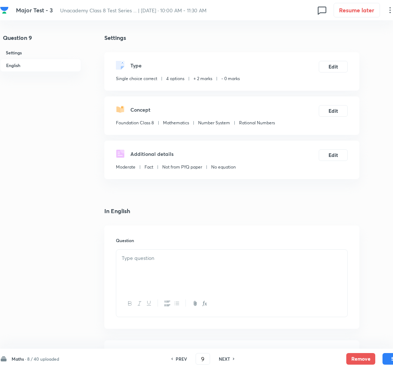
click at [214, 278] on div at bounding box center [231, 270] width 231 height 41
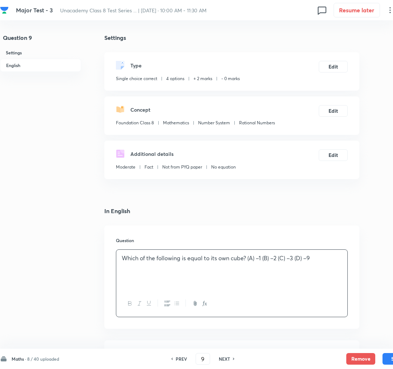
click at [255, 257] on p "Which of the following is equal to its own cube? (A) –1 (B) –2 (C) –3 (D) –9" at bounding box center [232, 258] width 220 height 8
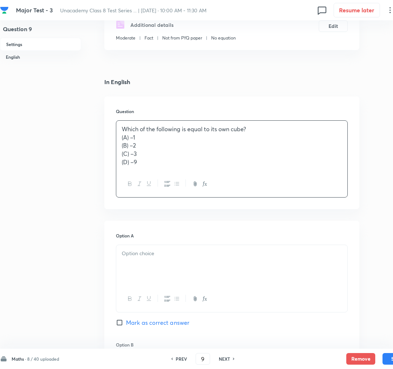
scroll to position [129, 0]
click at [190, 275] on div at bounding box center [231, 265] width 231 height 41
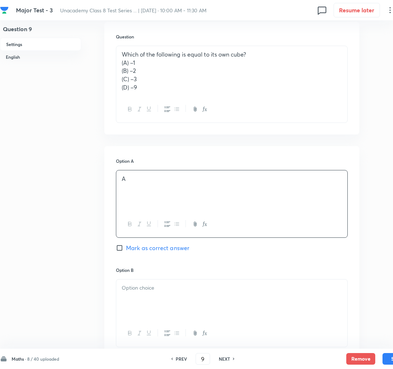
scroll to position [205, 0]
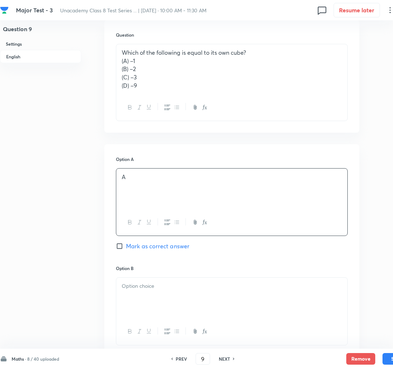
click at [151, 247] on span "Mark as correct answer" at bounding box center [157, 246] width 63 height 9
click at [126, 247] on input "Mark as correct answer" at bounding box center [121, 245] width 10 height 7
checkbox input "true"
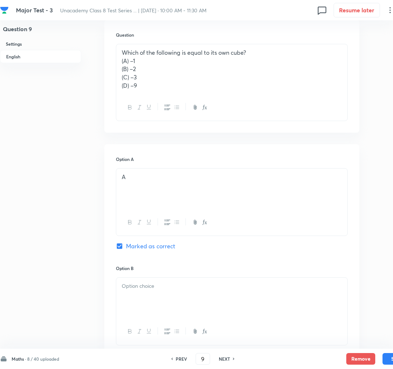
click at [171, 305] on div at bounding box center [231, 298] width 231 height 41
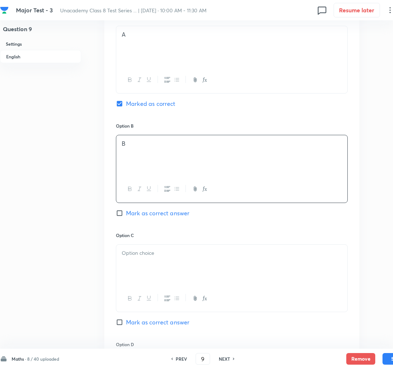
scroll to position [354, 0]
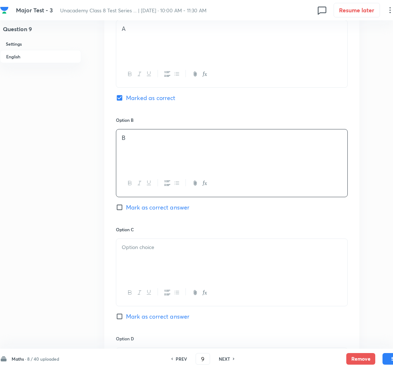
click at [137, 248] on p at bounding box center [232, 247] width 220 height 8
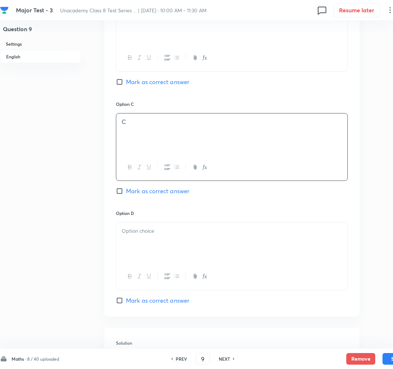
scroll to position [483, 0]
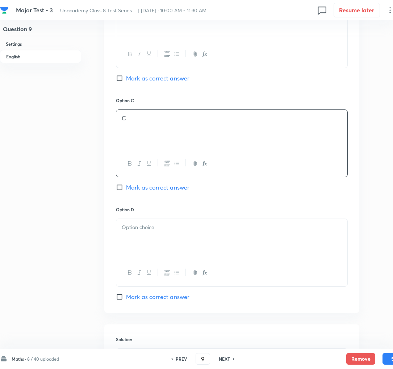
click at [137, 249] on div at bounding box center [231, 239] width 231 height 41
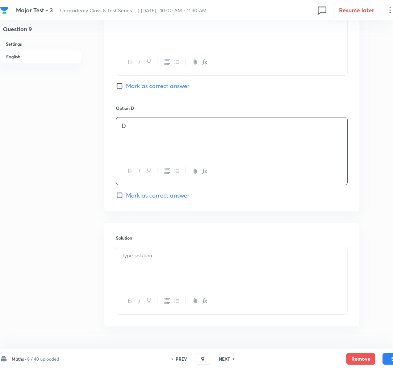
scroll to position [584, 0]
click at [145, 268] on div at bounding box center [231, 267] width 231 height 41
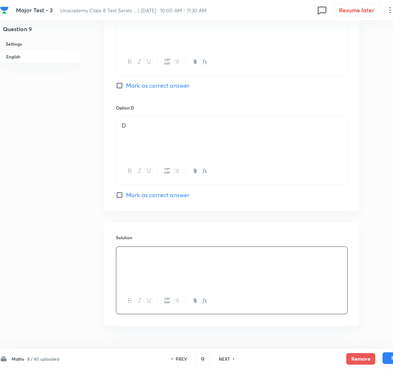
click at [388, 362] on button "Save" at bounding box center [397, 358] width 29 height 12
type input "10"
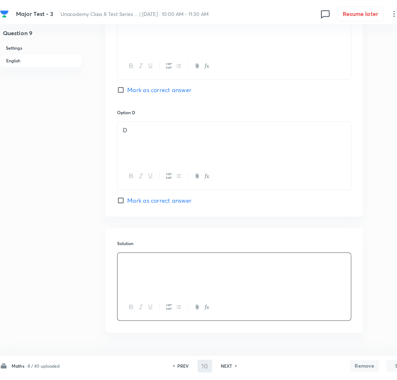
scroll to position [0, 0]
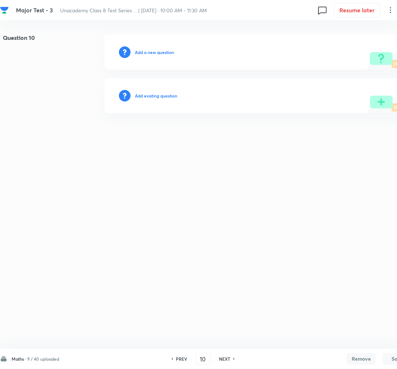
click at [146, 54] on h6 "Add a new question" at bounding box center [154, 52] width 39 height 7
click at [146, 54] on h6 "Choose a question type" at bounding box center [158, 52] width 47 height 7
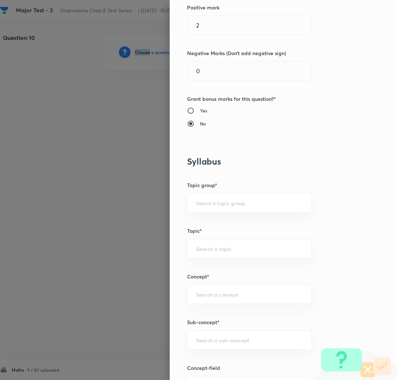
scroll to position [185, 0]
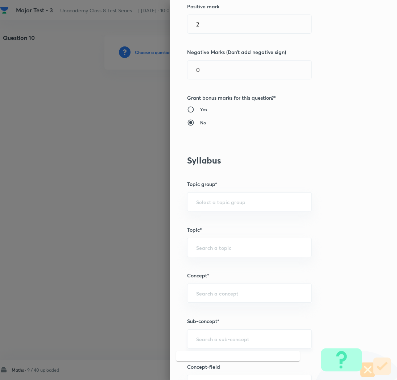
click at [197, 339] on input "text" at bounding box center [249, 338] width 107 height 7
paste input "Rational Numbers"
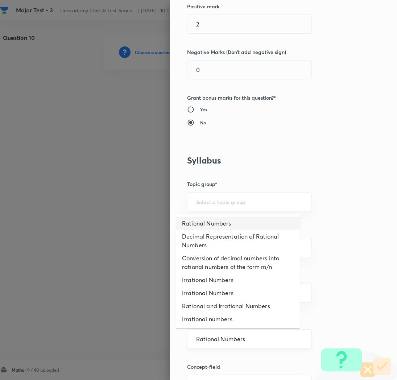
type input "Rational Numbers"
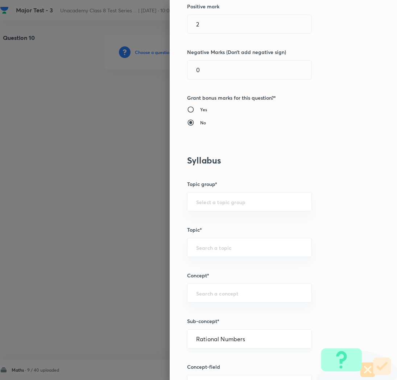
type input "Foundation Class 8"
type input "Mathematics"
type input "Number System"
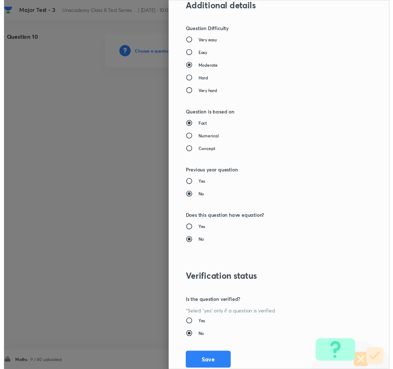
scroll to position [630, 0]
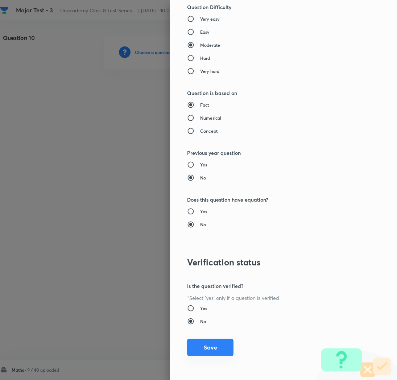
click at [207, 348] on button "Save" at bounding box center [210, 346] width 46 height 17
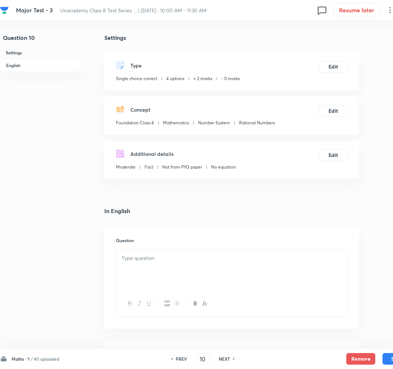
click at [137, 263] on div at bounding box center [231, 270] width 231 height 41
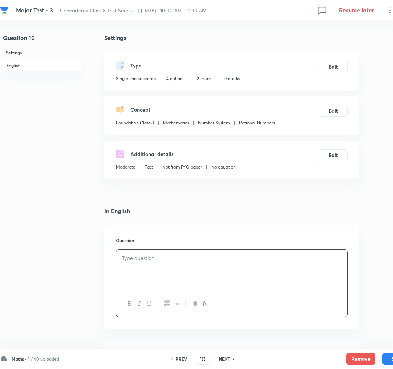
click at [174, 264] on div at bounding box center [231, 270] width 231 height 41
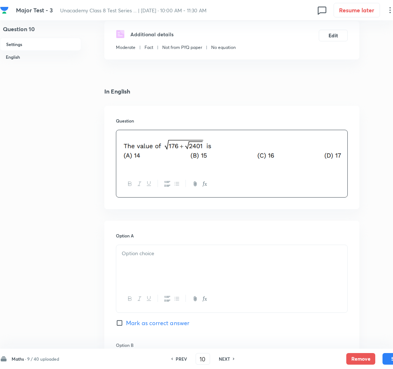
scroll to position [123, 0]
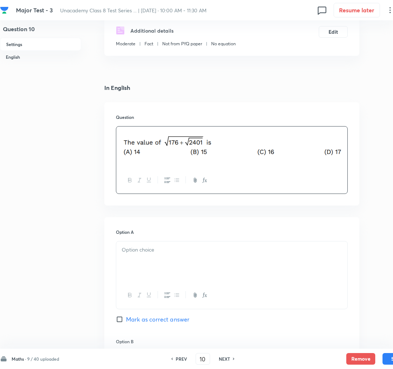
click at [144, 255] on div at bounding box center [231, 261] width 231 height 41
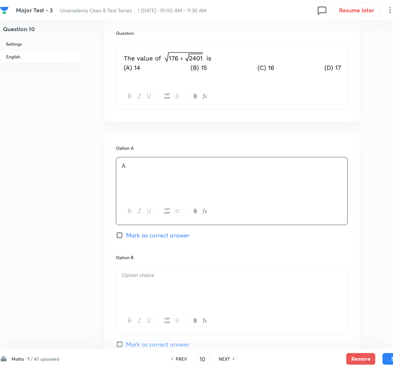
scroll to position [215, 0]
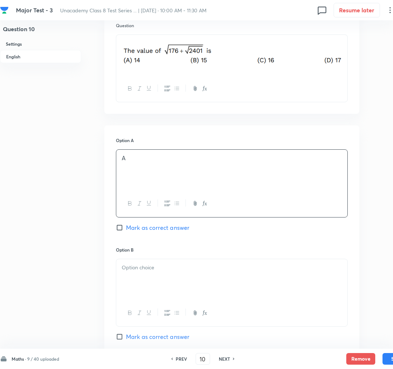
click at [135, 279] on div at bounding box center [231, 279] width 231 height 41
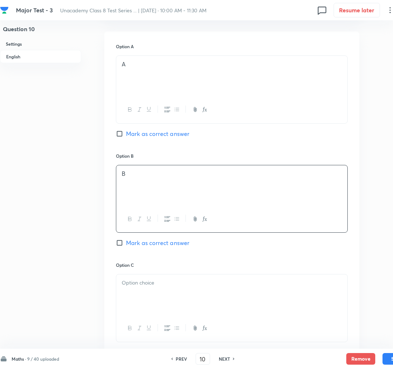
scroll to position [309, 0]
click at [141, 242] on span "Mark as correct answer" at bounding box center [157, 242] width 63 height 9
click at [126, 242] on input "Mark as correct answer" at bounding box center [121, 242] width 10 height 7
checkbox input "true"
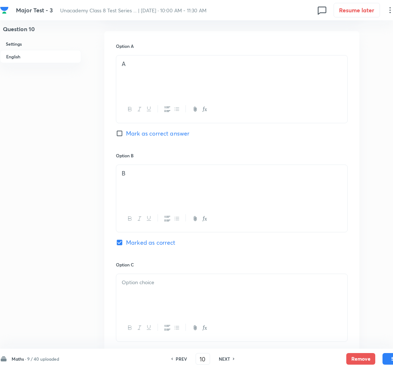
click at [154, 299] on div at bounding box center [231, 294] width 231 height 41
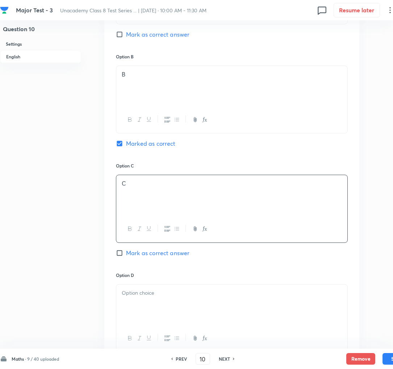
scroll to position [409, 0]
click at [148, 291] on p at bounding box center [232, 291] width 220 height 8
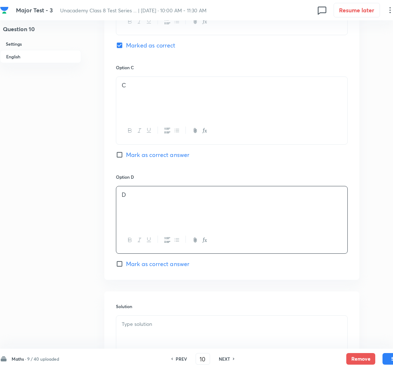
scroll to position [508, 0]
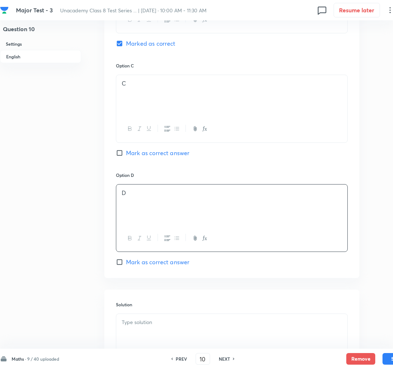
click at [149, 331] on div at bounding box center [231, 334] width 231 height 41
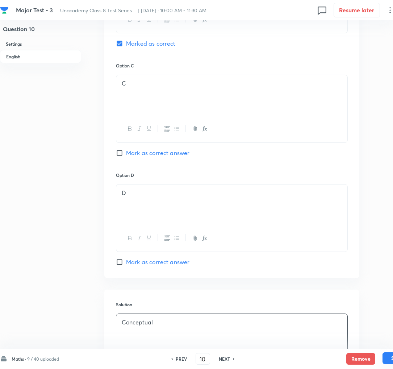
click at [384, 361] on button "Save" at bounding box center [397, 358] width 29 height 12
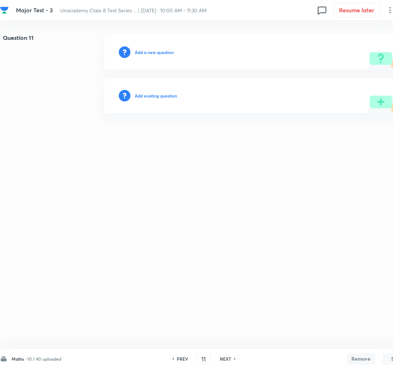
scroll to position [0, 0]
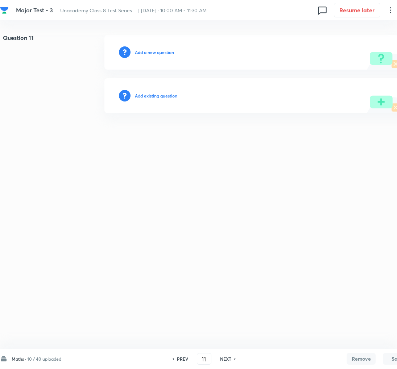
click at [182, 359] on h6 "PREV" at bounding box center [182, 358] width 11 height 7
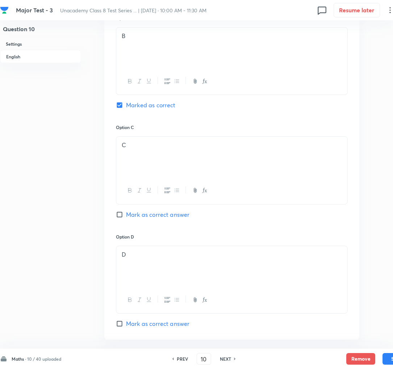
scroll to position [599, 0]
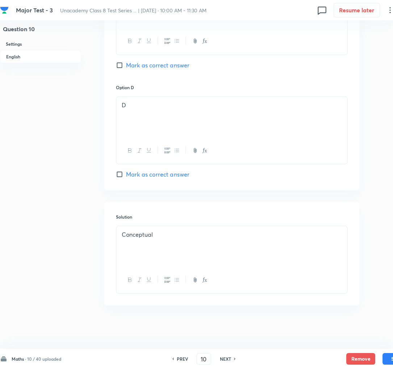
click at [223, 355] on h6 "NEXT" at bounding box center [225, 358] width 11 height 7
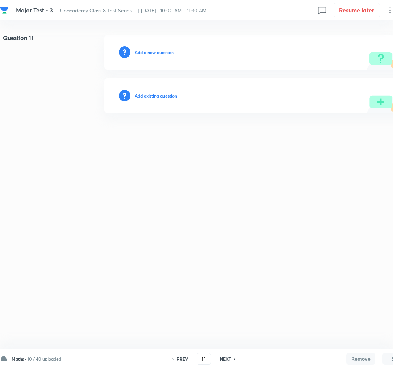
scroll to position [0, 0]
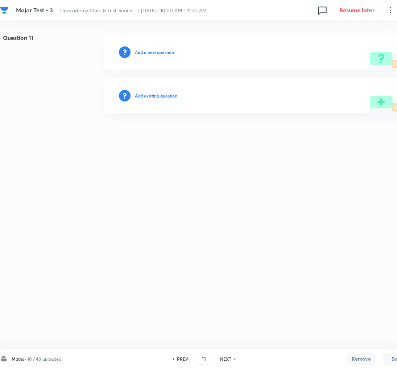
click at [177, 358] on h6 "PREV" at bounding box center [182, 358] width 11 height 7
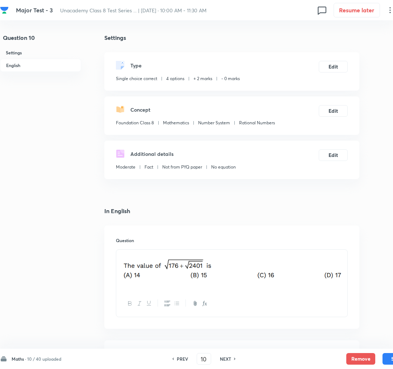
click at [177, 358] on h6 "PREV" at bounding box center [182, 358] width 11 height 7
type input "9"
checkbox input "false"
checkbox input "true"
click at [177, 358] on h6 "PREV" at bounding box center [182, 358] width 11 height 7
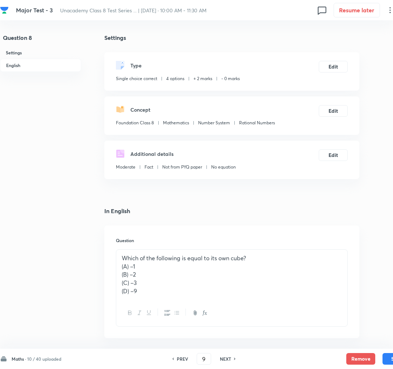
type input "8"
checkbox input "false"
checkbox input "true"
click at [177, 358] on h6 "PREV" at bounding box center [182, 358] width 11 height 7
type input "7"
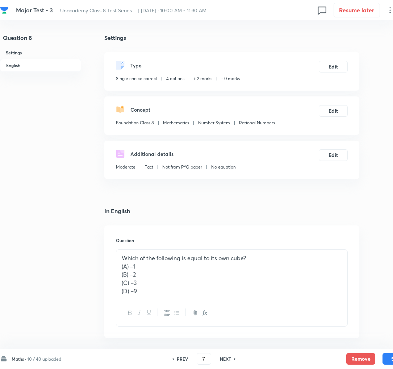
checkbox input "true"
click at [177, 358] on h6 "PREV" at bounding box center [182, 358] width 11 height 7
type input "6"
checkbox input "false"
checkbox input "true"
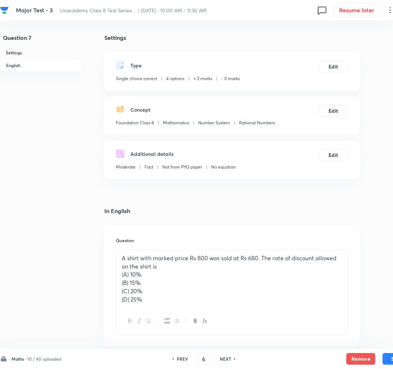
click at [177, 358] on h6 "PREV" at bounding box center [182, 358] width 11 height 7
type input "5"
checkbox input "false"
checkbox input "true"
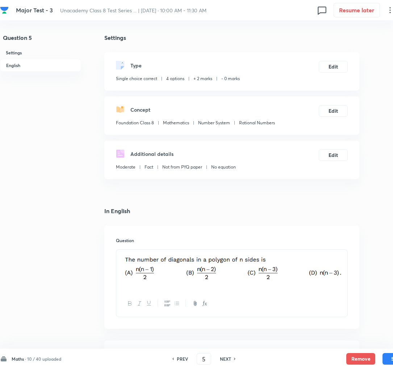
click at [177, 358] on h6 "PREV" at bounding box center [182, 358] width 11 height 7
type input "4"
checkbox input "true"
checkbox input "false"
click at [177, 358] on h6 "PREV" at bounding box center [182, 358] width 11 height 7
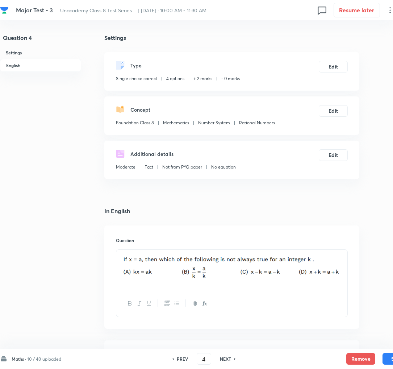
type input "3"
checkbox input "true"
click at [177, 358] on h6 "PREV" at bounding box center [182, 358] width 11 height 7
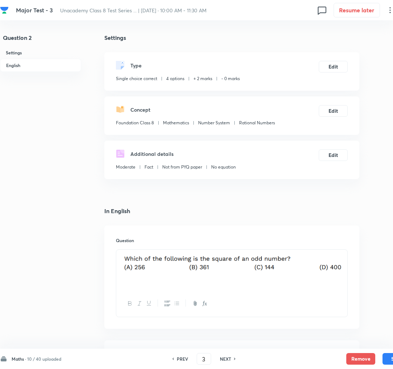
type input "2"
checkbox input "true"
click at [177, 358] on h6 "PREV" at bounding box center [182, 358] width 11 height 7
type input "1"
checkbox input "true"
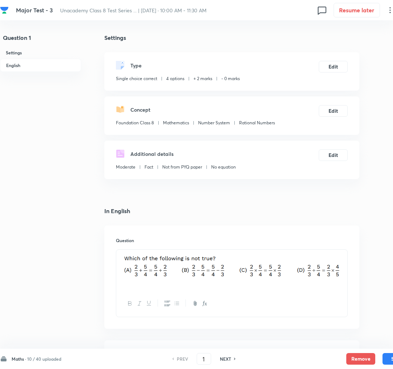
click at [230, 360] on h6 "NEXT" at bounding box center [225, 358] width 11 height 7
type input "2"
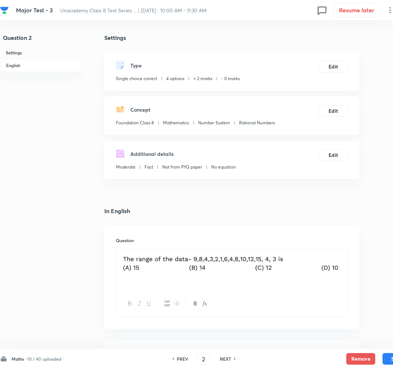
checkbox input "true"
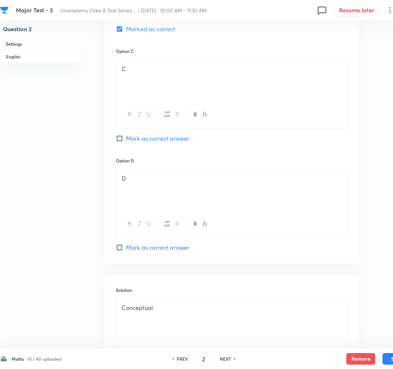
scroll to position [599, 0]
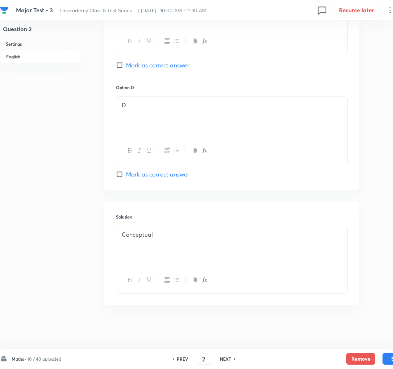
click at [225, 358] on h6 "NEXT" at bounding box center [225, 358] width 11 height 7
type input "3"
checkbox input "true"
click at [231, 358] on h6 "NEXT" at bounding box center [225, 358] width 11 height 7
type input "4"
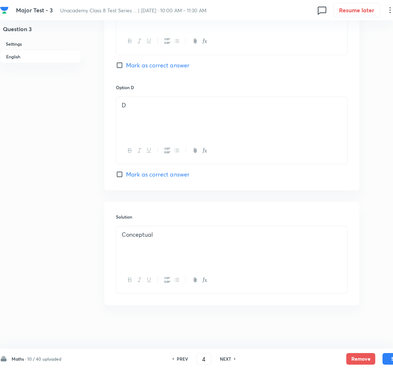
checkbox input "true"
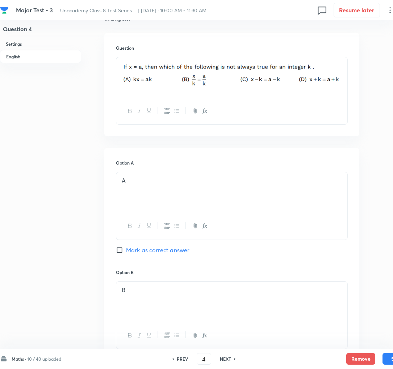
scroll to position [185, 0]
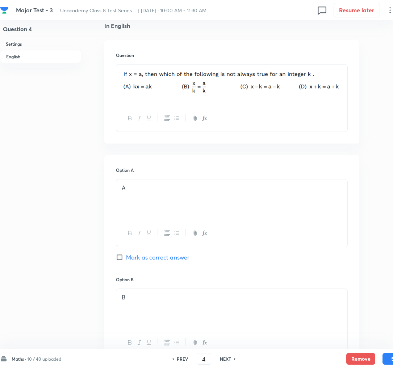
click at [226, 360] on h6 "NEXT" at bounding box center [225, 358] width 11 height 7
type input "5"
checkbox input "false"
checkbox input "true"
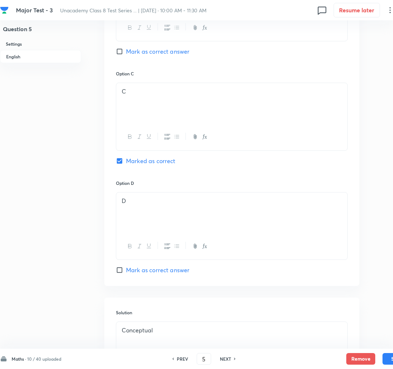
scroll to position [599, 0]
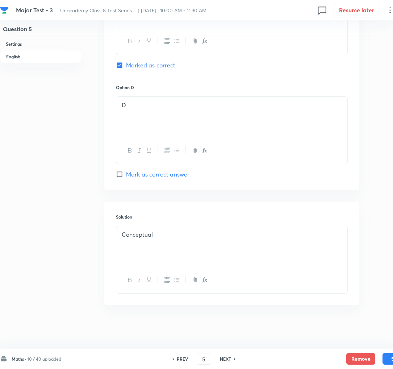
click at [234, 360] on icon at bounding box center [235, 359] width 2 height 4
type input "6"
checkbox input "false"
checkbox input "true"
click at [225, 358] on h6 "NEXT" at bounding box center [225, 358] width 11 height 7
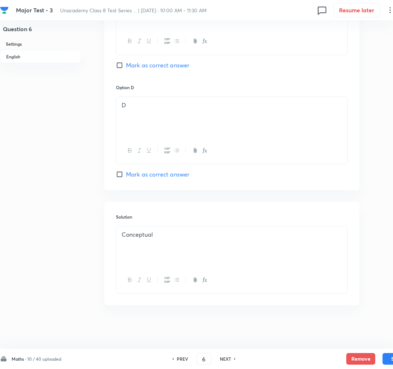
type input "7"
checkbox input "false"
checkbox input "true"
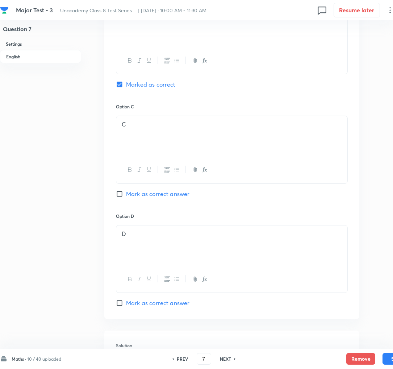
scroll to position [616, 0]
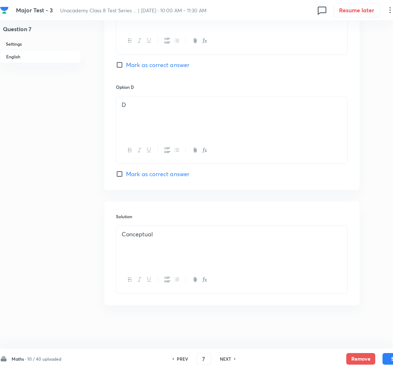
click at [225, 355] on h6 "NEXT" at bounding box center [225, 358] width 11 height 7
type input "8"
checkbox input "true"
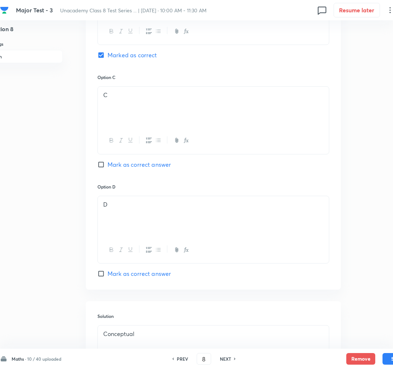
scroll to position [498, 18]
click at [113, 273] on span "Mark as correct answer" at bounding box center [139, 272] width 63 height 9
click at [108, 273] on input "Mark as correct answer" at bounding box center [102, 272] width 10 height 7
checkbox input "true"
checkbox input "false"
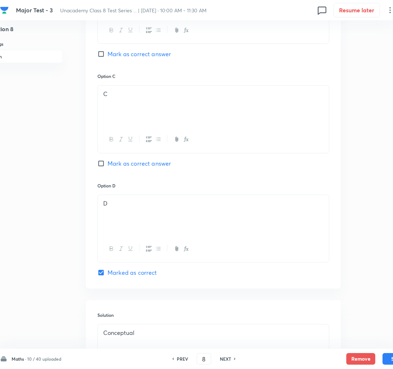
scroll to position [599, 18]
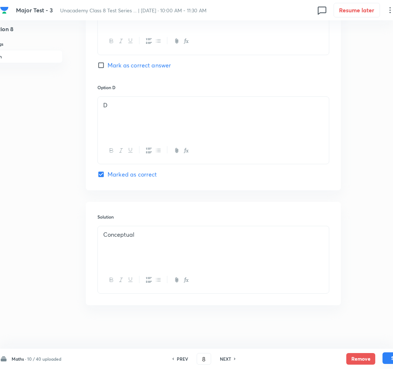
click at [385, 361] on button "Save" at bounding box center [397, 358] width 29 height 12
type input "9"
checkbox input "false"
checkbox input "true"
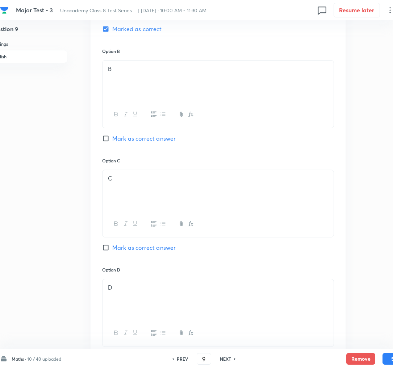
scroll to position [608, 14]
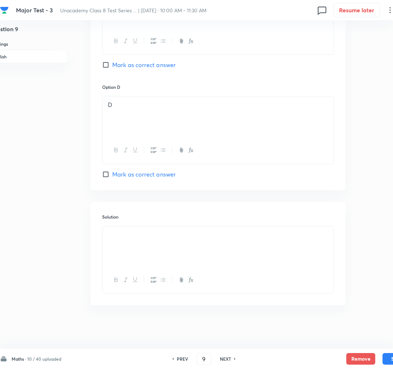
click at [225, 357] on h6 "NEXT" at bounding box center [225, 358] width 11 height 7
type input "10"
checkbox input "false"
checkbox input "true"
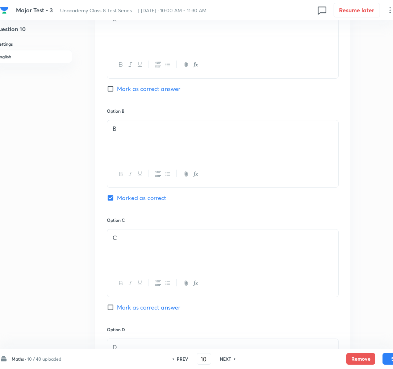
scroll to position [599, 9]
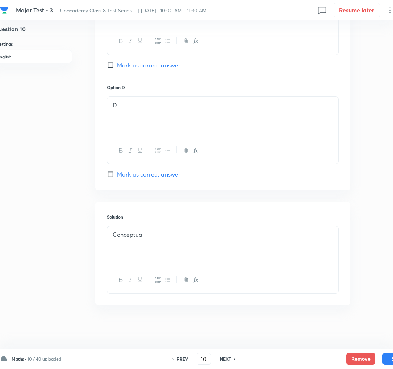
click at [229, 359] on h6 "NEXT" at bounding box center [225, 358] width 11 height 7
type input "11"
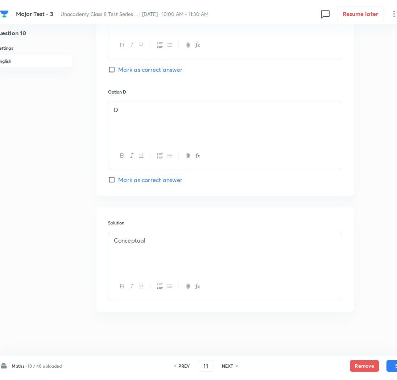
scroll to position [0, 9]
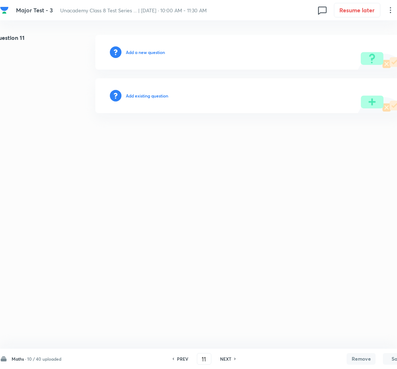
click at [141, 49] on h6 "Add a new question" at bounding box center [145, 52] width 39 height 7
click at [141, 49] on h6 "Choose a question type" at bounding box center [149, 52] width 47 height 7
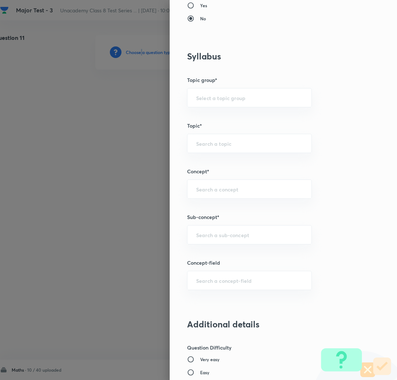
scroll to position [291, 0]
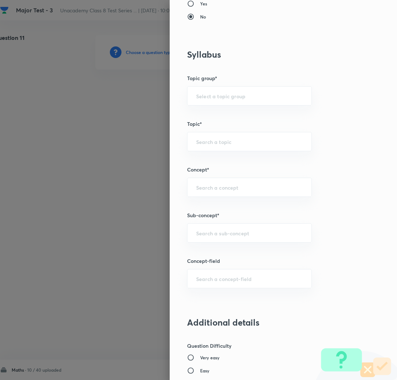
click at [205, 244] on div "Question settings Question type* Single choice correct Number of options* 2 3 4…" at bounding box center [283, 190] width 227 height 380
click at [197, 234] on input "text" at bounding box center [249, 232] width 107 height 7
paste input "Rational Numbers"
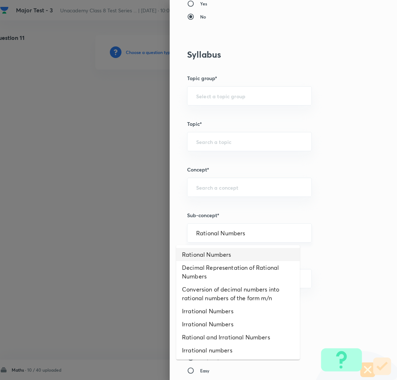
type input "Rational Numbers"
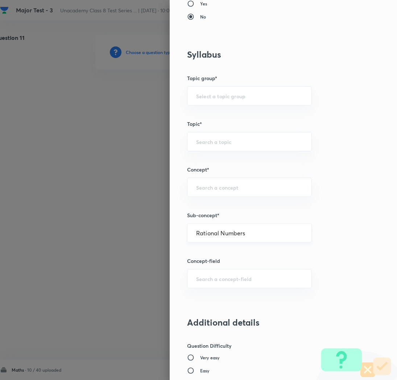
type input "Foundation Class 8"
type input "Mathematics"
type input "Number System"
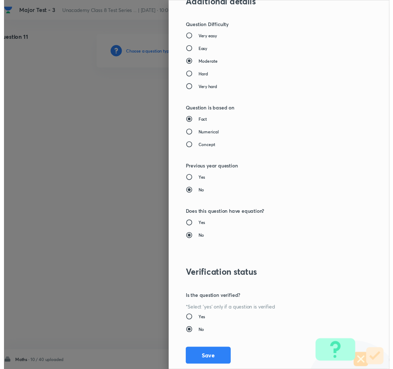
scroll to position [630, 0]
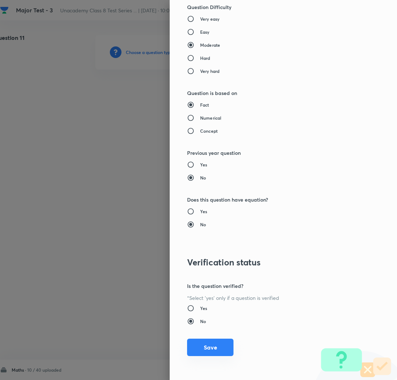
click at [196, 351] on button "Save" at bounding box center [210, 346] width 46 height 17
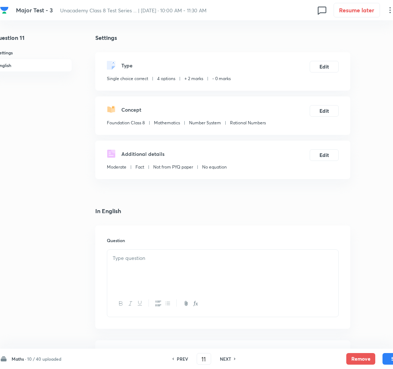
click at [149, 270] on div at bounding box center [222, 270] width 231 height 41
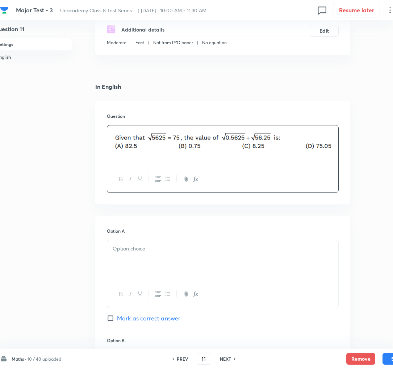
scroll to position [126, 9]
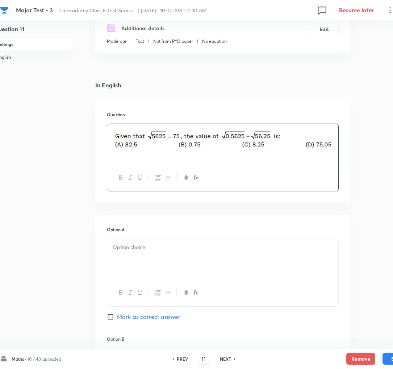
click at [130, 264] on div at bounding box center [222, 259] width 231 height 41
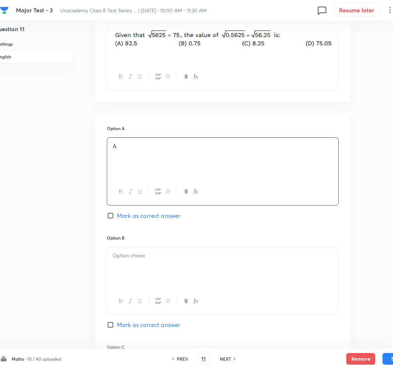
scroll to position [229, 9]
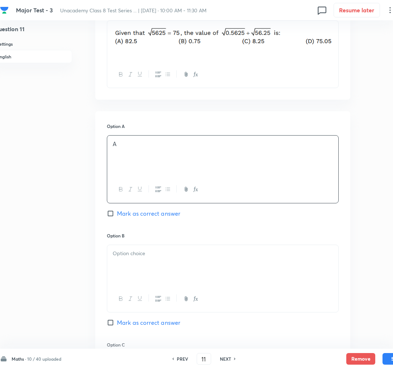
click at [137, 260] on div at bounding box center [222, 265] width 231 height 41
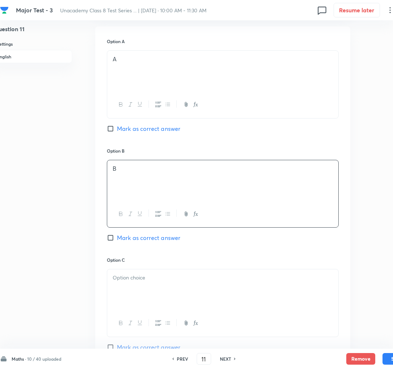
scroll to position [332, 9]
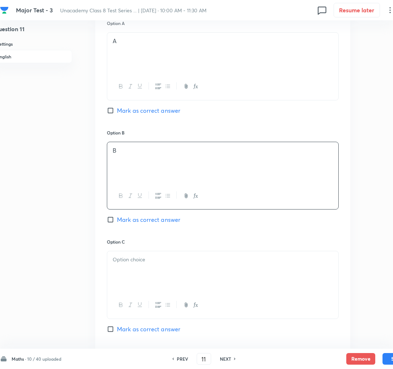
click at [137, 259] on p at bounding box center [223, 259] width 220 height 8
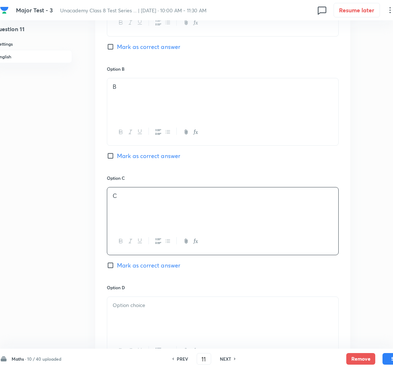
scroll to position [397, 9]
click at [135, 265] on span "Mark as correct answer" at bounding box center [148, 263] width 63 height 9
click at [117, 265] on input "Mark as correct answer" at bounding box center [112, 263] width 10 height 7
checkbox input "true"
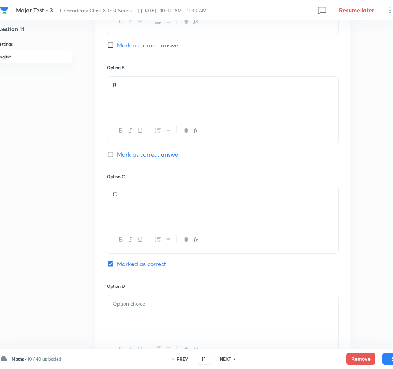
click at [138, 322] on div at bounding box center [222, 315] width 231 height 41
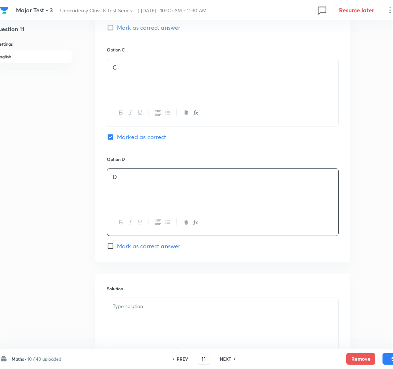
scroll to position [524, 9]
click at [138, 322] on div at bounding box center [222, 317] width 231 height 41
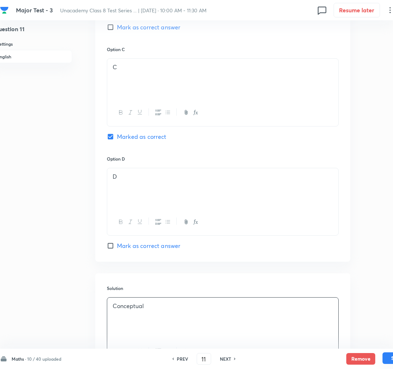
click at [384, 359] on button "Save" at bounding box center [397, 358] width 29 height 12
type input "12"
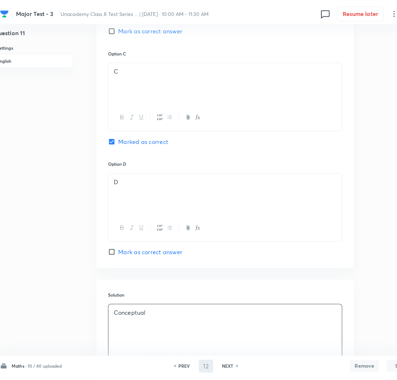
scroll to position [0, 9]
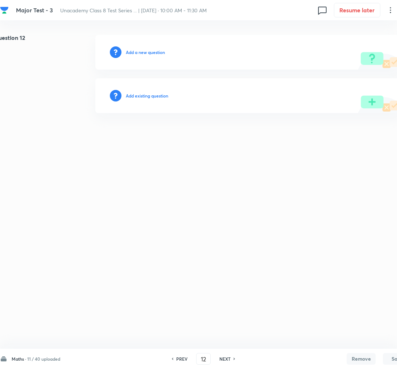
click at [135, 52] on h6 "Add a new question" at bounding box center [145, 52] width 39 height 7
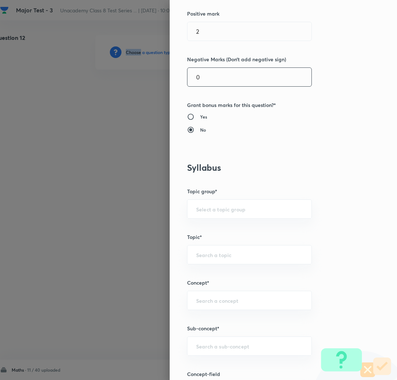
scroll to position [223, 0]
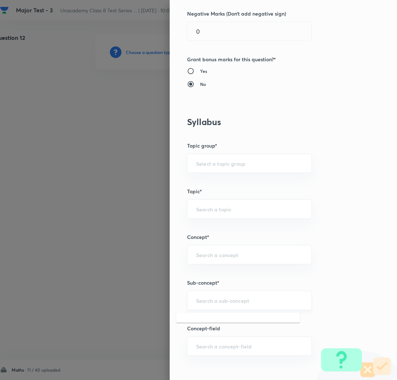
click at [207, 303] on input "text" at bounding box center [249, 300] width 107 height 7
paste input "Rational Numbers"
type input "Rational Numbers"
type input "Foundation Class 8"
type input "Mathematics"
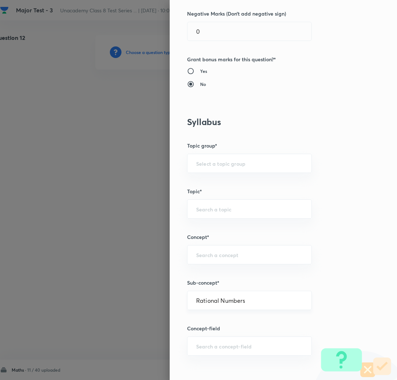
type input "Number System"
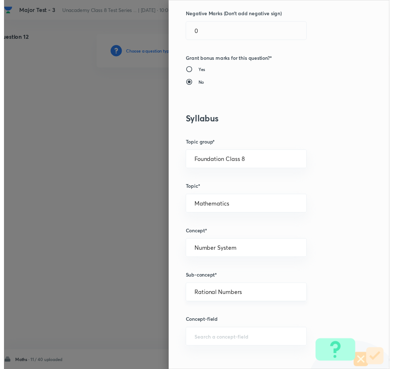
scroll to position [630, 0]
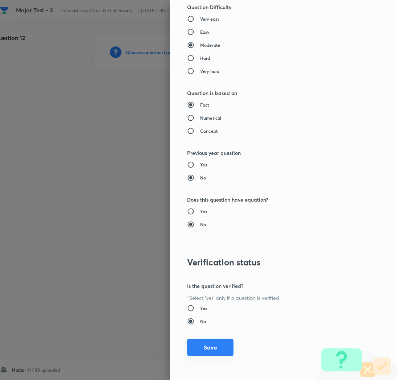
click at [200, 349] on button "Save" at bounding box center [210, 346] width 46 height 17
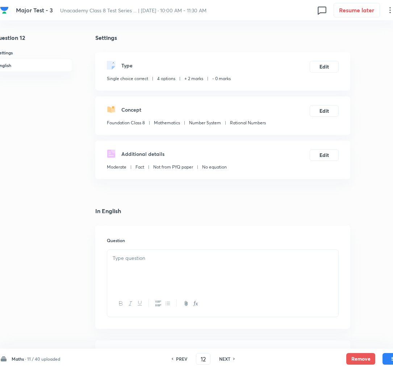
click at [137, 270] on div at bounding box center [222, 270] width 231 height 41
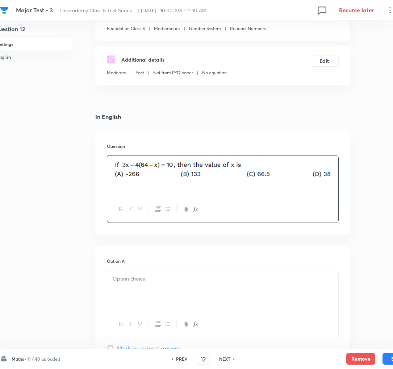
scroll to position [137, 9]
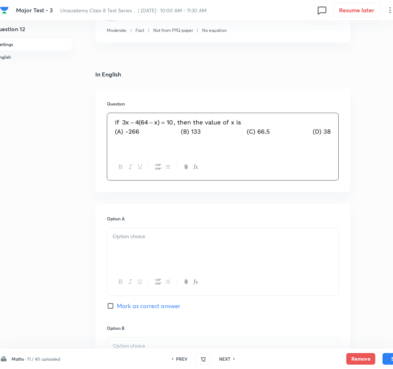
click at [133, 258] on div at bounding box center [222, 248] width 231 height 41
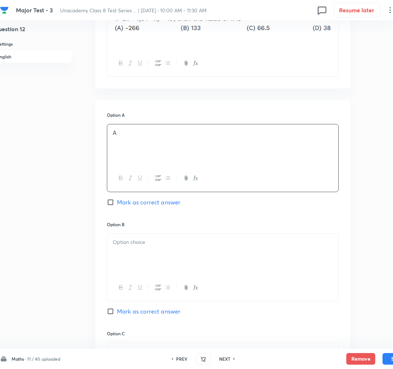
scroll to position [242, 9]
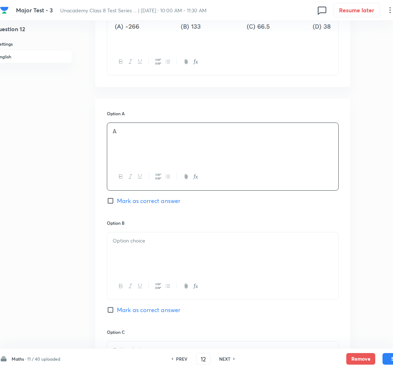
click at [133, 258] on div at bounding box center [222, 252] width 231 height 41
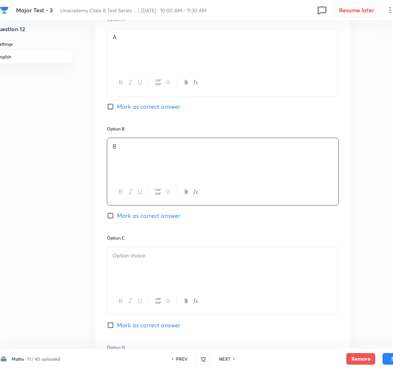
scroll to position [337, 9]
click at [134, 270] on div at bounding box center [222, 266] width 231 height 41
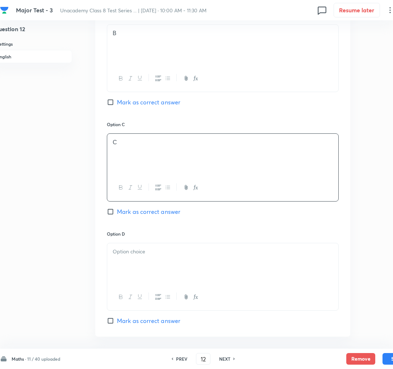
click at [133, 275] on div at bounding box center [222, 263] width 231 height 41
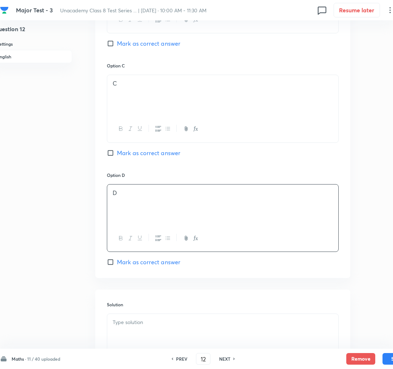
scroll to position [509, 9]
click at [132, 268] on div "Option A A [PERSON_NAME] as correct answer Option B B [PERSON_NAME] as correct …" at bounding box center [222, 54] width 255 height 446
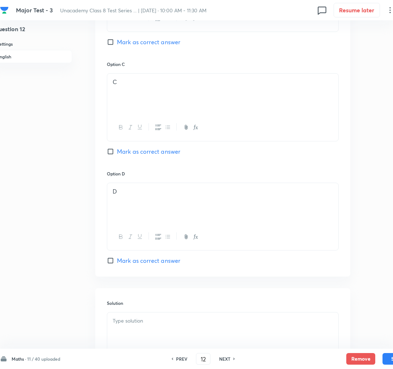
click at [132, 262] on span "Mark as correct answer" at bounding box center [148, 260] width 63 height 9
click at [117, 262] on input "Mark as correct answer" at bounding box center [112, 260] width 10 height 7
checkbox input "true"
click at [147, 322] on p at bounding box center [223, 321] width 220 height 8
click at [385, 359] on button "Save" at bounding box center [397, 358] width 29 height 12
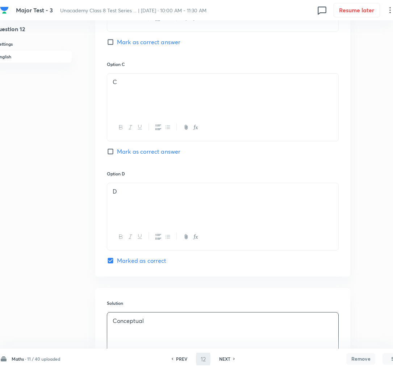
type input "13"
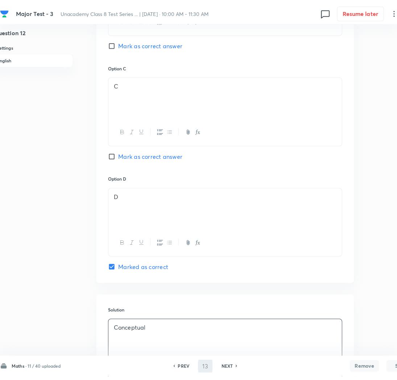
scroll to position [0, 9]
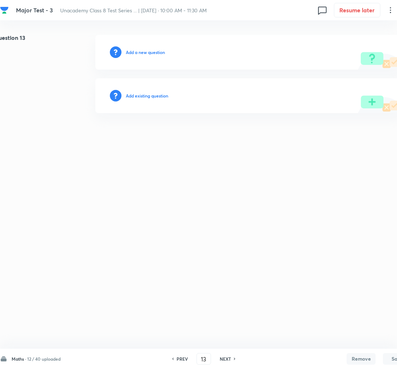
click at [135, 53] on h6 "Add a new question" at bounding box center [145, 52] width 39 height 7
click at [135, 53] on h6 "Choose a question type" at bounding box center [149, 52] width 47 height 7
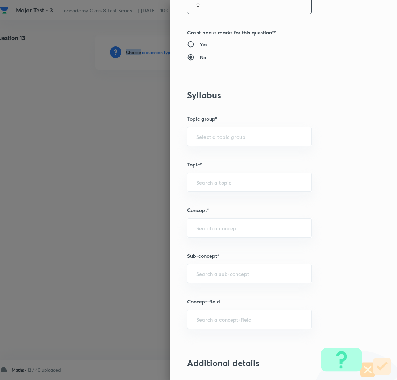
scroll to position [262, 0]
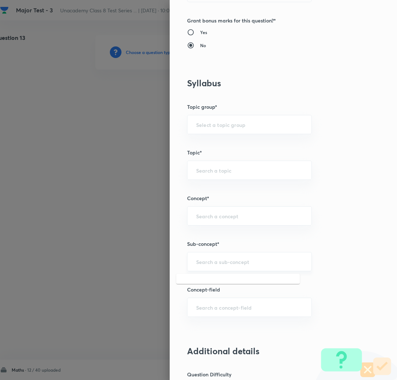
click at [204, 260] on input "text" at bounding box center [249, 261] width 107 height 7
paste input "Rational Numbers"
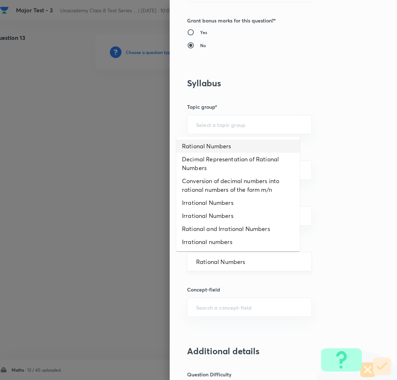
type input "Rational Numbers"
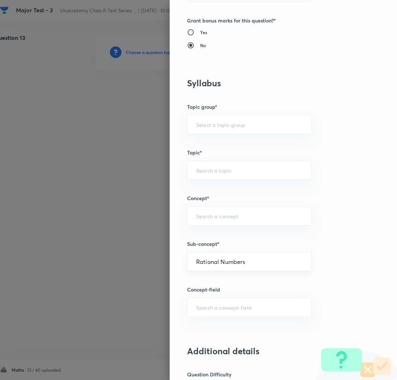
type input "Foundation Class 8"
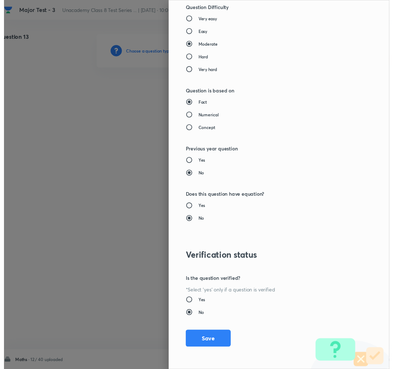
scroll to position [629, 0]
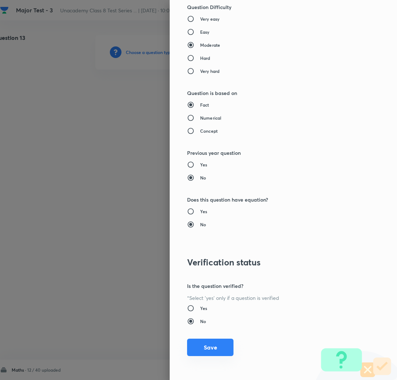
click at [203, 351] on button "Save" at bounding box center [210, 346] width 46 height 17
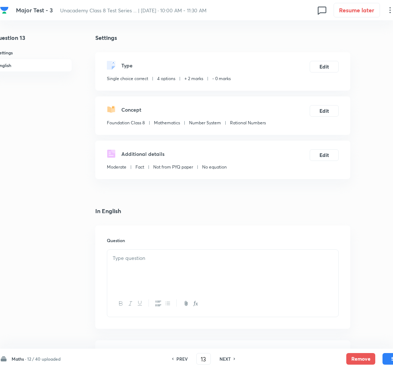
click at [147, 279] on div at bounding box center [222, 270] width 231 height 41
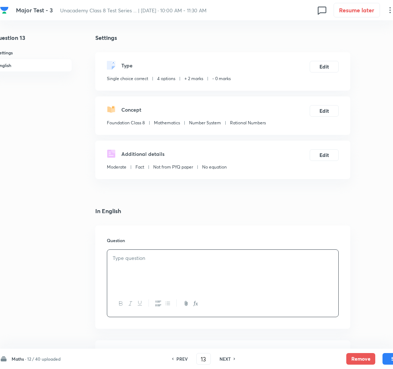
click at [199, 267] on div at bounding box center [222, 270] width 231 height 41
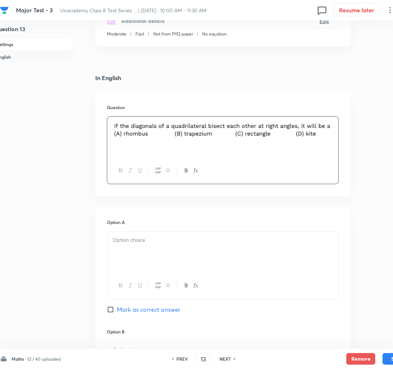
scroll to position [134, 9]
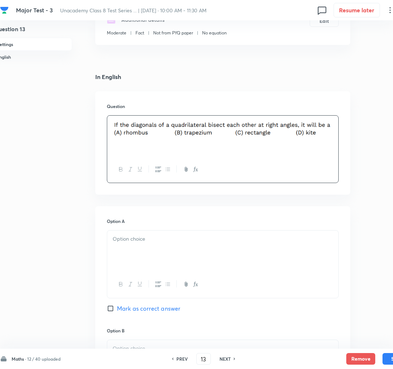
click at [148, 255] on div at bounding box center [222, 250] width 231 height 41
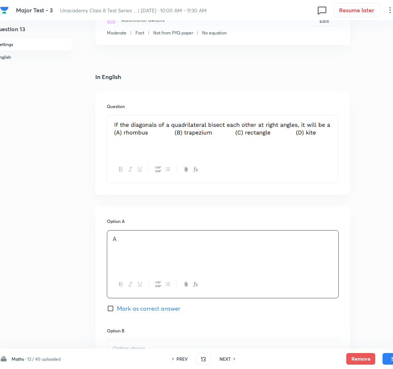
scroll to position [180, 9]
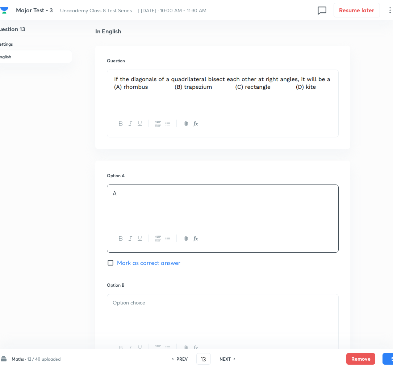
click at [145, 266] on span "Mark as correct answer" at bounding box center [148, 262] width 63 height 9
click at [117, 266] on input "Mark as correct answer" at bounding box center [112, 262] width 10 height 7
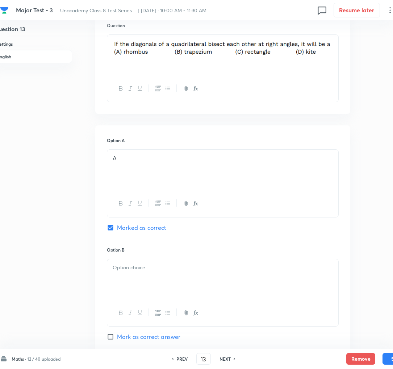
scroll to position [216, 9]
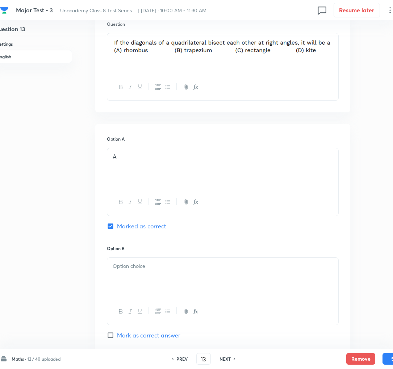
click at [138, 271] on div at bounding box center [222, 278] width 231 height 41
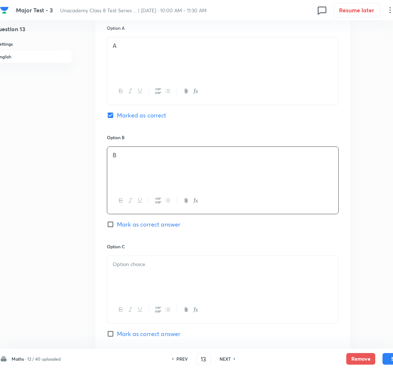
scroll to position [334, 9]
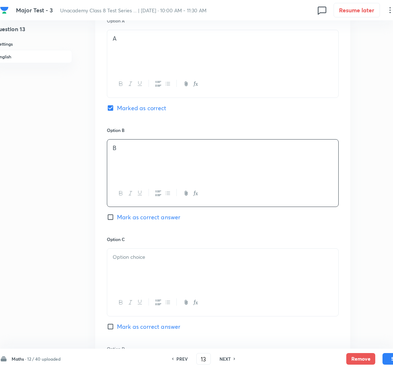
click at [132, 275] on div at bounding box center [222, 269] width 231 height 41
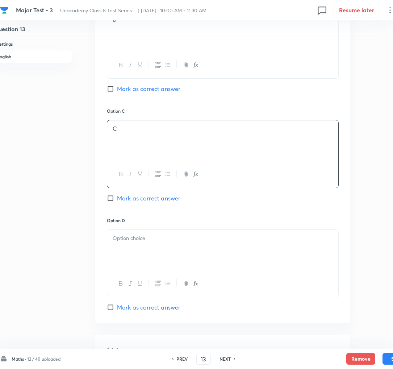
scroll to position [464, 9]
click at [136, 250] on div at bounding box center [222, 249] width 231 height 41
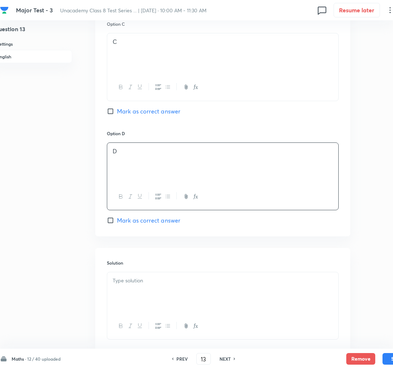
scroll to position [551, 9]
click at [129, 284] on p at bounding box center [223, 279] width 220 height 8
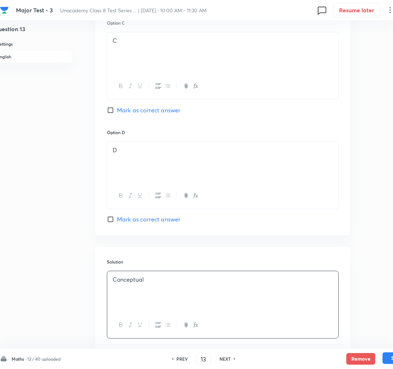
click at [386, 359] on button "Save" at bounding box center [397, 358] width 29 height 12
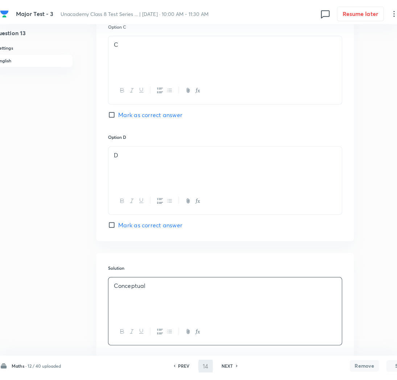
scroll to position [0, 9]
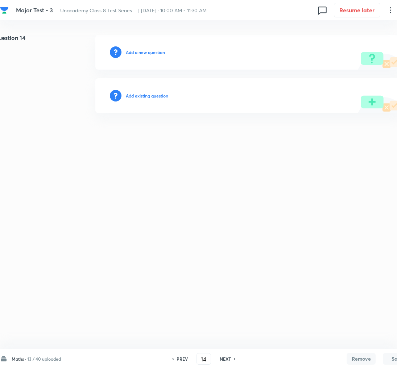
click at [142, 53] on h6 "Add a new question" at bounding box center [145, 52] width 39 height 7
click at [142, 53] on h6 "Choose a question type" at bounding box center [149, 52] width 47 height 7
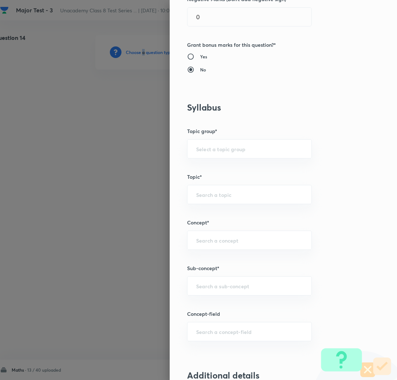
scroll to position [243, 0]
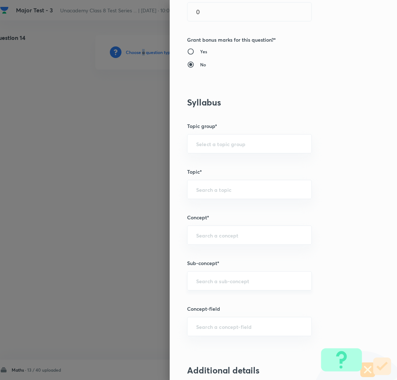
click at [196, 276] on div "​" at bounding box center [249, 280] width 125 height 19
paste input "Rational Numbers"
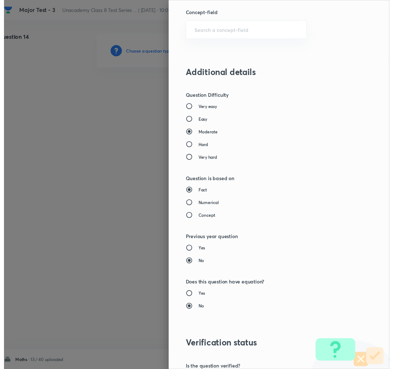
scroll to position [630, 0]
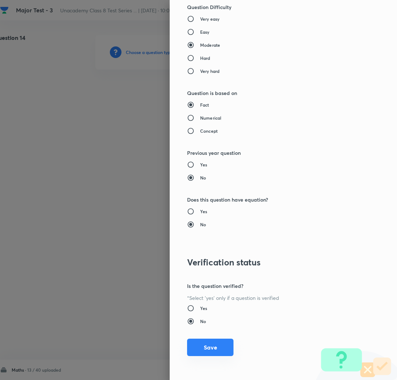
click at [195, 348] on button "Save" at bounding box center [210, 346] width 46 height 17
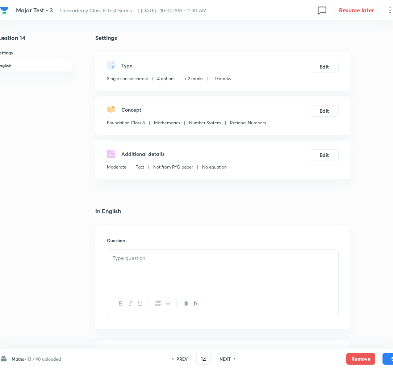
click at [134, 261] on p at bounding box center [223, 258] width 220 height 8
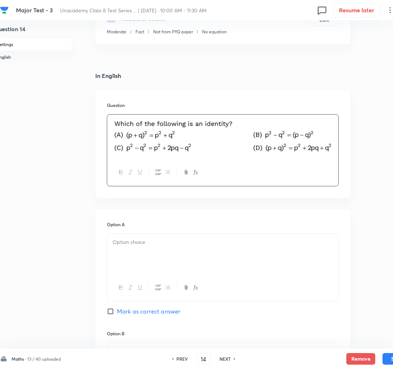
scroll to position [137, 9]
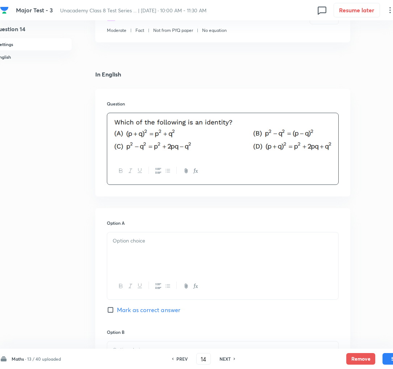
click at [132, 259] on div at bounding box center [222, 252] width 231 height 41
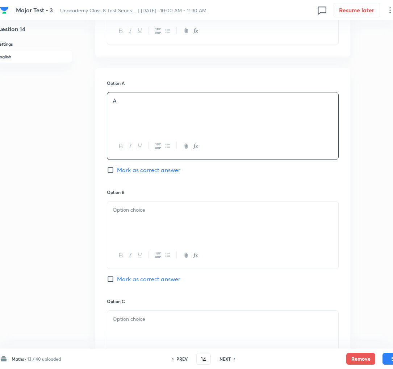
scroll to position [278, 9]
click at [149, 222] on div at bounding box center [222, 220] width 231 height 41
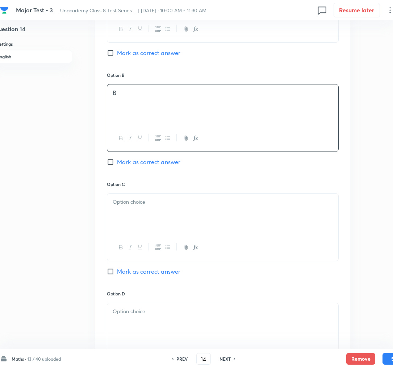
click at [138, 220] on div at bounding box center [222, 213] width 231 height 41
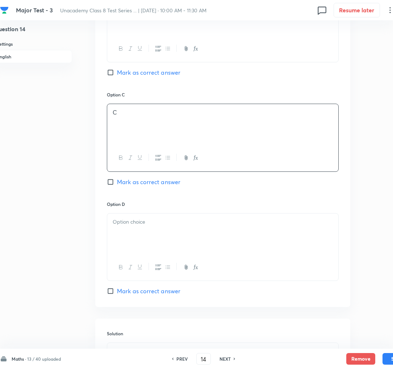
scroll to position [492, 9]
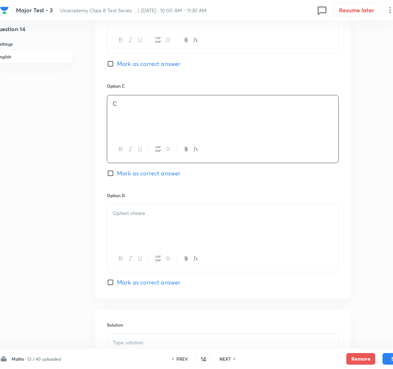
click at [132, 234] on div at bounding box center [222, 225] width 231 height 41
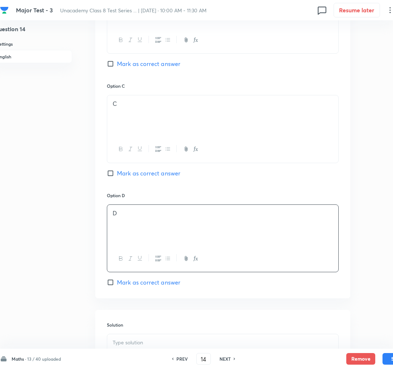
scroll to position [571, 9]
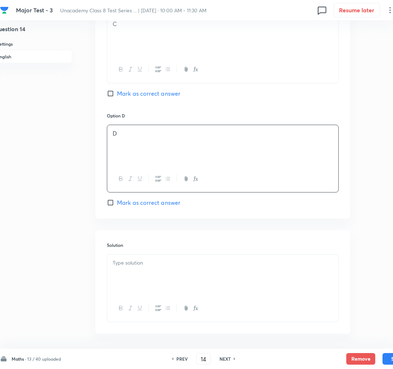
click at [133, 205] on span "Mark as correct answer" at bounding box center [148, 202] width 63 height 9
click at [117, 205] on input "Mark as correct answer" at bounding box center [112, 202] width 10 height 7
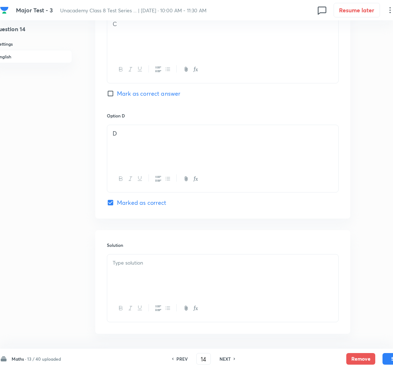
click at [158, 273] on div at bounding box center [222, 274] width 231 height 41
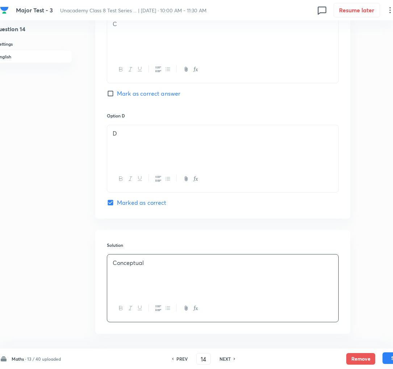
click at [388, 363] on button "Save" at bounding box center [397, 358] width 29 height 12
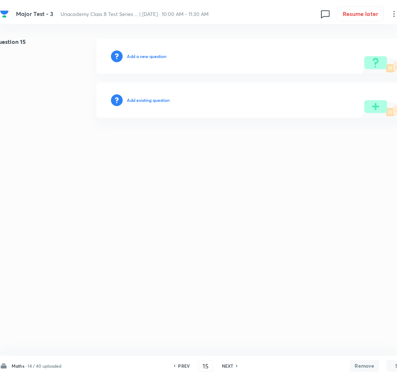
scroll to position [0, 9]
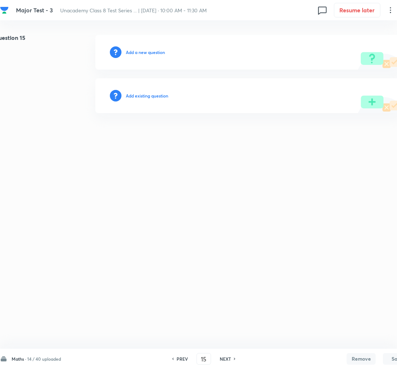
click at [136, 52] on h6 "Add a new question" at bounding box center [145, 52] width 39 height 7
click at [136, 52] on h6 "Choose a question type" at bounding box center [149, 52] width 47 height 7
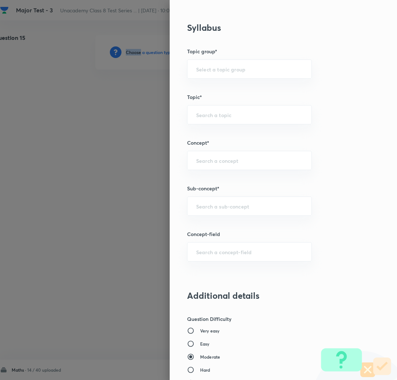
scroll to position [355, 0]
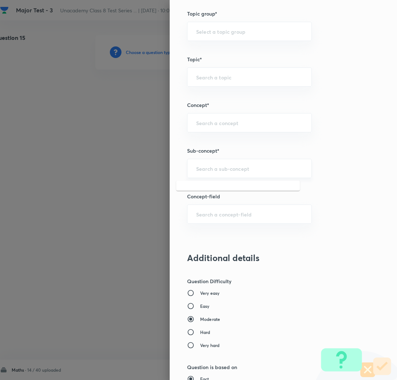
click at [198, 166] on input "text" at bounding box center [249, 168] width 107 height 7
paste input "Rational Numbers"
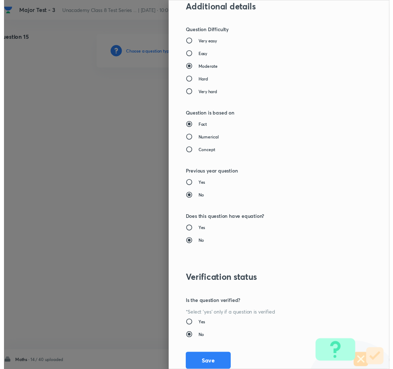
scroll to position [630, 0]
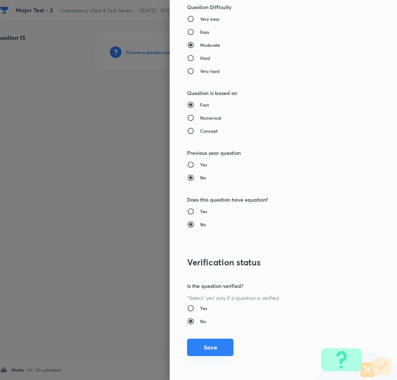
click at [198, 345] on button "Save" at bounding box center [210, 346] width 46 height 17
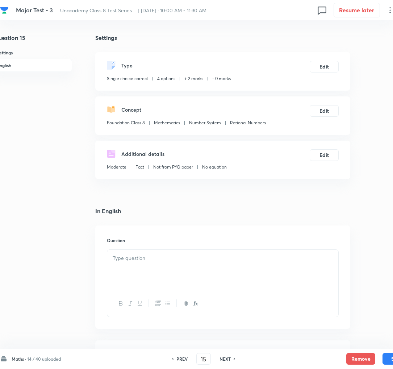
click at [148, 259] on p at bounding box center [223, 258] width 220 height 8
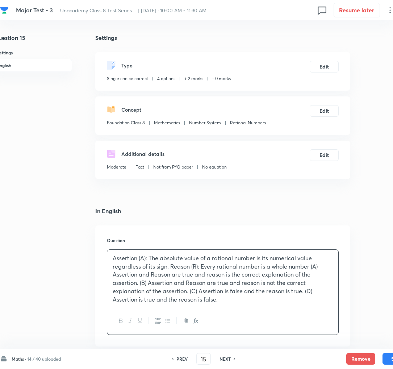
click at [171, 266] on p "Assertion (A): The absolute value of a rational number is its numerical value r…" at bounding box center [223, 278] width 220 height 49
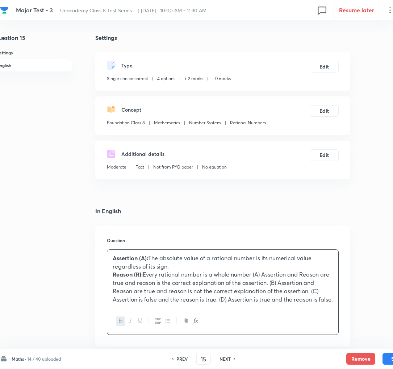
click at [257, 275] on p "Reason (R): Every rational number is a whole number (A) Assertion and Reason ar…" at bounding box center [223, 286] width 220 height 33
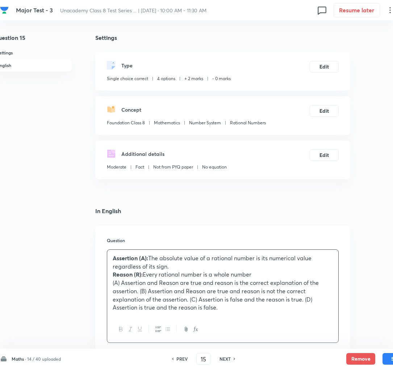
click at [136, 291] on p "(A) Assertion and Reason are true and reason is the correct explanation of the …" at bounding box center [223, 295] width 220 height 33
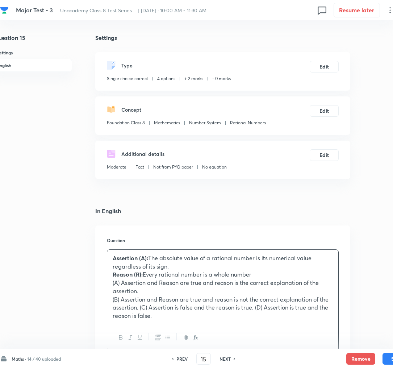
click at [140, 305] on p "(B) Assertion and Reason are true and reason is not the correct explanation of …" at bounding box center [223, 307] width 220 height 25
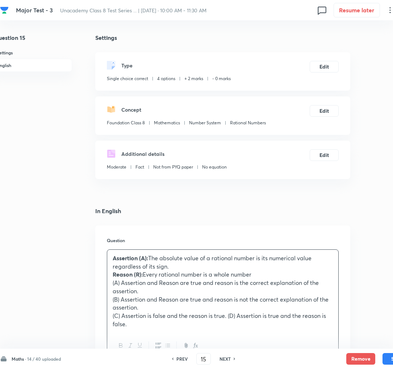
click at [227, 313] on p "(C) Assertion is false and the reason is true. (D) Assertion is true and the re…" at bounding box center [223, 320] width 220 height 16
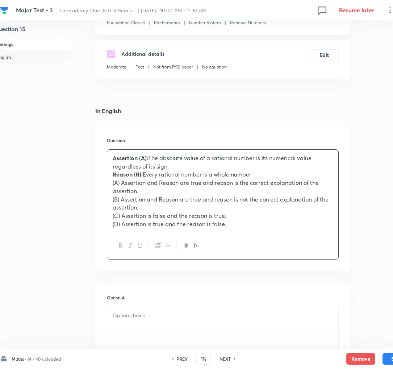
scroll to position [102, 9]
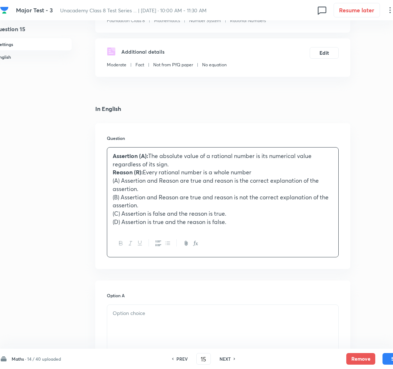
click at [151, 321] on div at bounding box center [222, 325] width 231 height 41
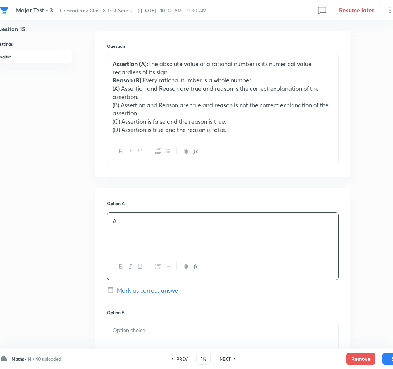
scroll to position [198, 9]
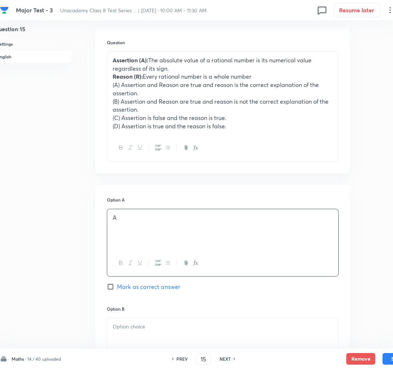
click at [135, 333] on div at bounding box center [222, 338] width 231 height 41
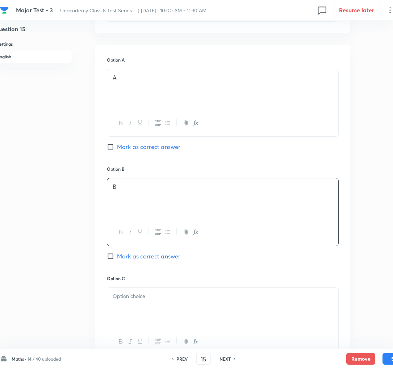
scroll to position [343, 9]
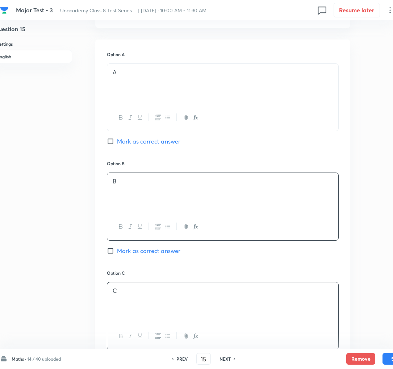
click at [127, 304] on div "C" at bounding box center [222, 302] width 231 height 41
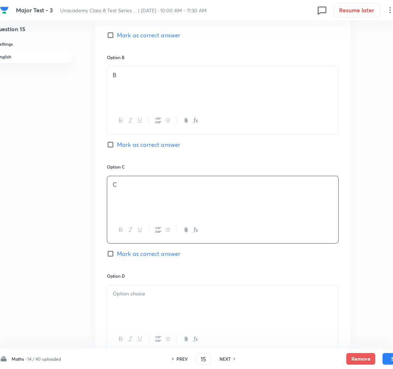
scroll to position [450, 9]
click at [129, 297] on p at bounding box center [223, 292] width 220 height 8
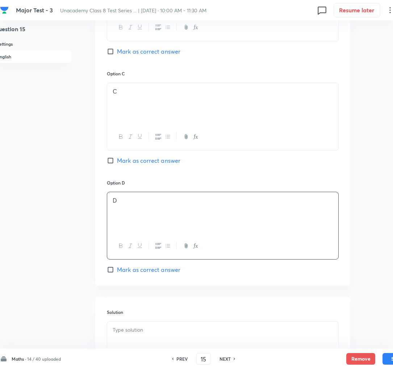
scroll to position [548, 9]
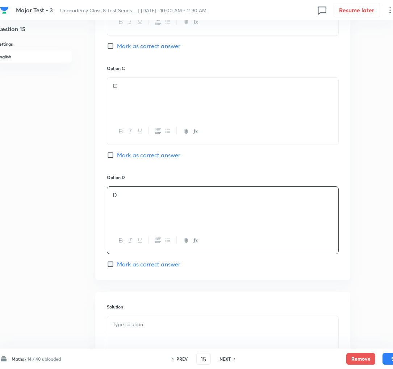
click at [122, 266] on span "Mark as correct answer" at bounding box center [148, 264] width 63 height 9
click at [117, 266] on input "Mark as correct answer" at bounding box center [112, 264] width 10 height 7
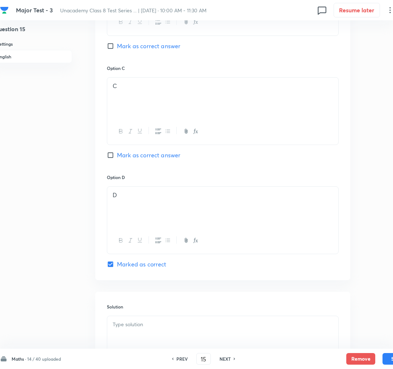
click at [126, 336] on div at bounding box center [222, 336] width 231 height 41
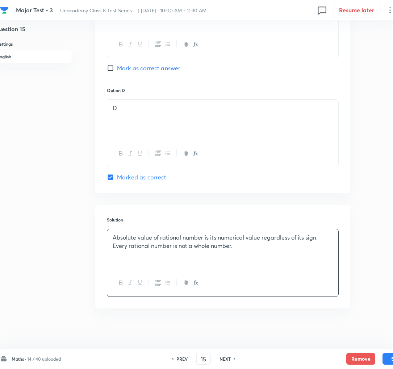
scroll to position [635, 9]
click at [388, 360] on button "Save" at bounding box center [397, 358] width 29 height 12
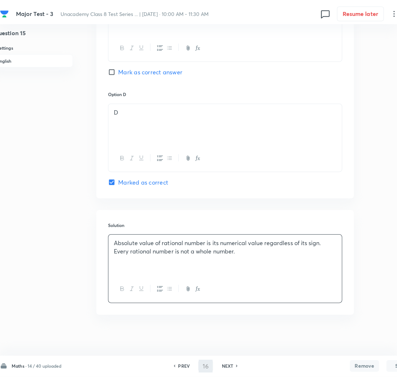
scroll to position [0, 9]
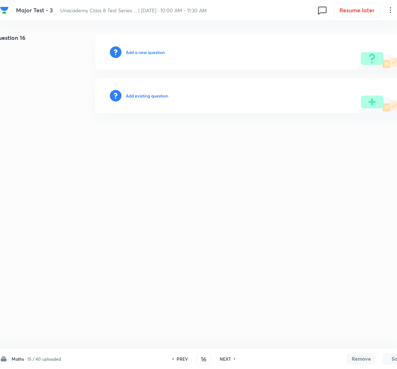
click at [139, 52] on h6 "Add a new question" at bounding box center [145, 52] width 39 height 7
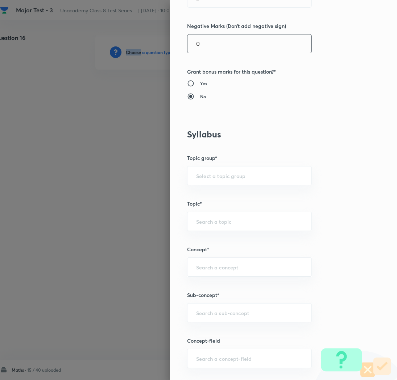
scroll to position [211, 0]
click at [200, 315] on input "text" at bounding box center [249, 312] width 107 height 7
paste input "Rational Numbers"
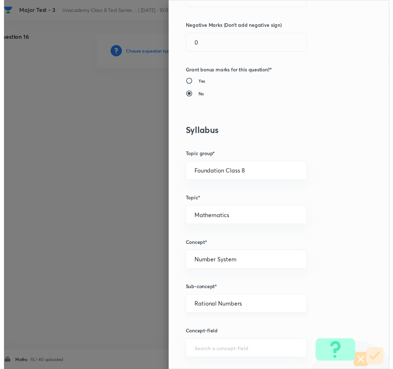
scroll to position [630, 0]
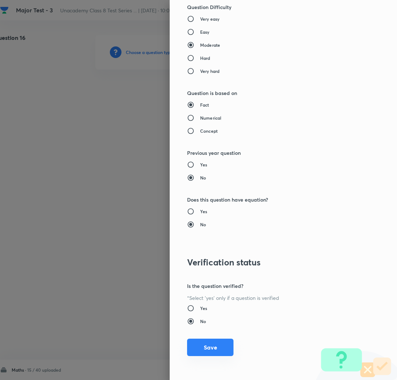
click at [195, 341] on button "Save" at bounding box center [210, 346] width 46 height 17
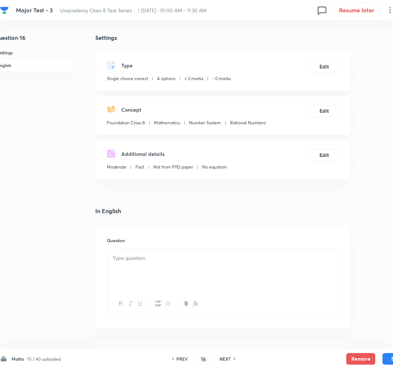
click at [157, 276] on div at bounding box center [222, 270] width 231 height 41
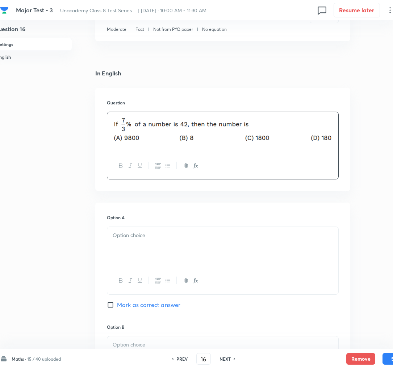
scroll to position [138, 9]
click at [131, 250] on div at bounding box center [222, 246] width 231 height 41
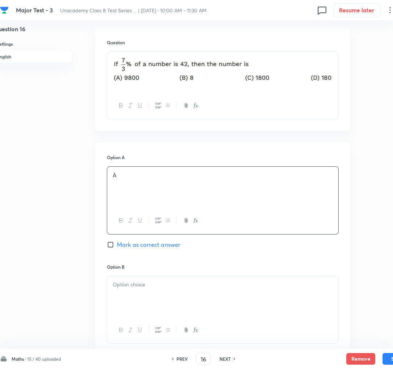
scroll to position [200, 9]
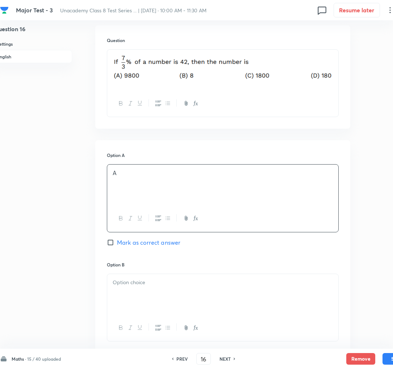
click at [125, 288] on div at bounding box center [222, 294] width 231 height 41
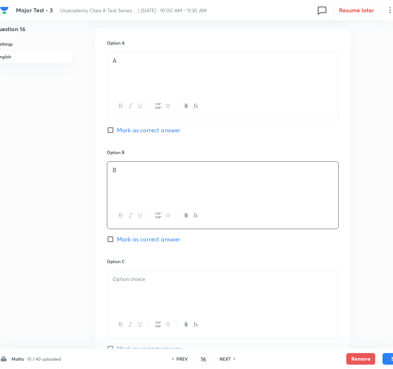
scroll to position [317, 9]
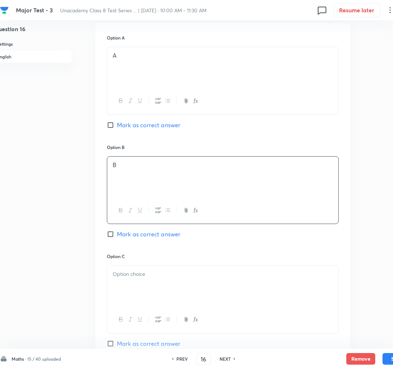
click at [121, 301] on div at bounding box center [222, 286] width 231 height 41
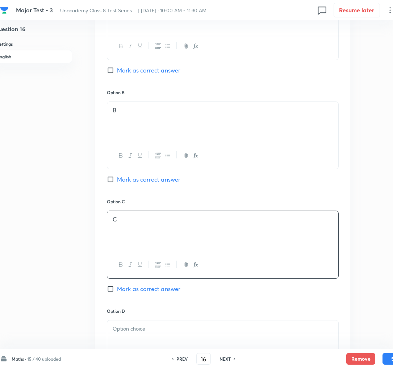
scroll to position [376, 9]
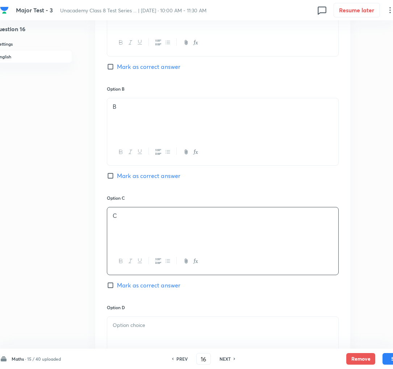
click at [125, 289] on span "Mark as correct answer" at bounding box center [148, 285] width 63 height 9
click at [117, 289] on input "Mark as correct answer" at bounding box center [112, 285] width 10 height 7
click at [129, 333] on div at bounding box center [222, 337] width 231 height 41
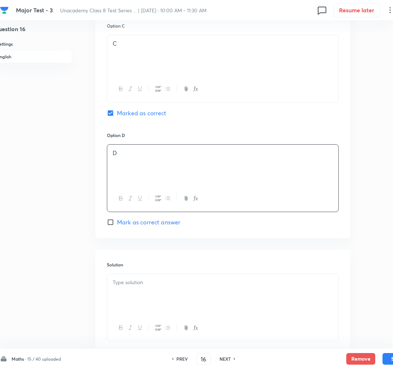
scroll to position [548, 9]
click at [148, 291] on div at bounding box center [222, 294] width 231 height 41
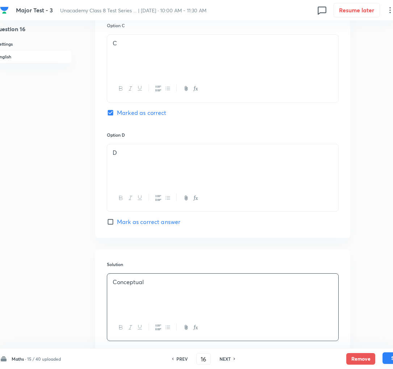
click at [387, 360] on button "Save" at bounding box center [397, 358] width 29 height 12
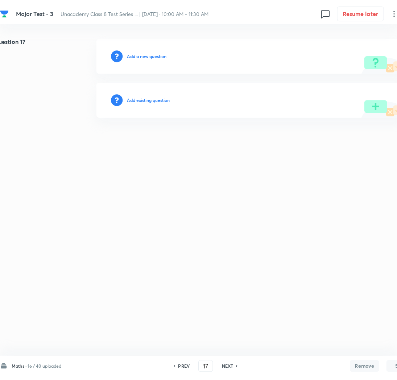
scroll to position [0, 9]
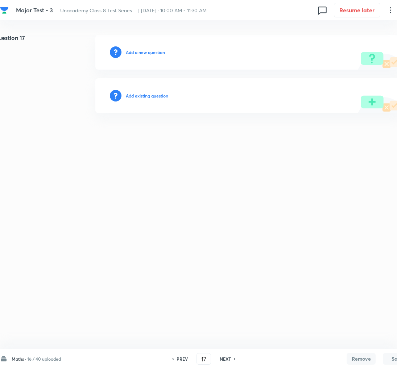
click at [140, 51] on h6 "Add a new question" at bounding box center [145, 52] width 39 height 7
click at [140, 51] on h6 "Choose a question type" at bounding box center [149, 52] width 47 height 7
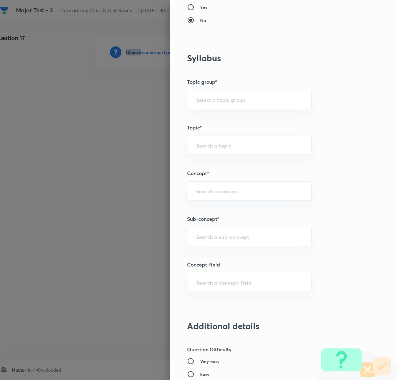
scroll to position [290, 0]
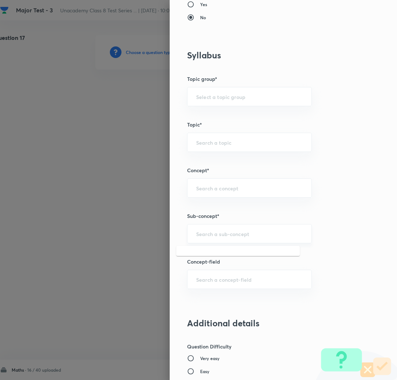
click at [209, 237] on input "text" at bounding box center [249, 233] width 107 height 7
paste input "Rational Numbers"
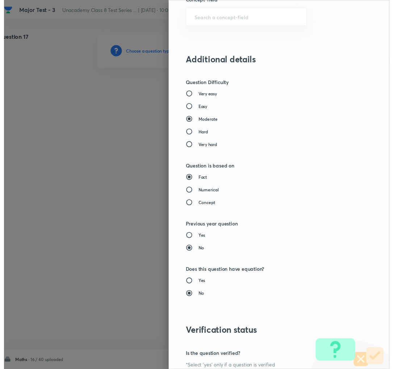
scroll to position [630, 0]
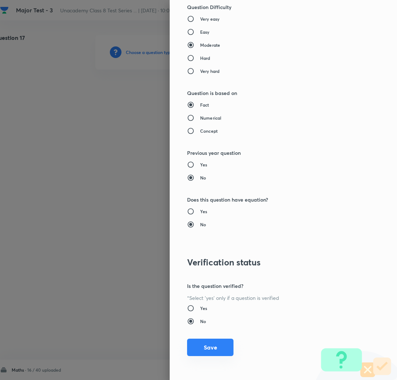
click at [201, 347] on button "Save" at bounding box center [210, 346] width 46 height 17
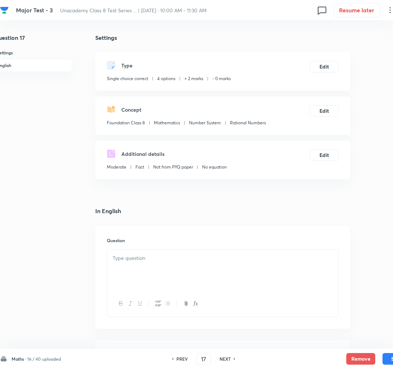
click at [129, 264] on div at bounding box center [222, 270] width 231 height 41
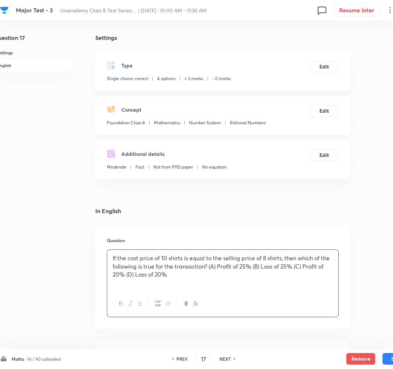
click at [228, 269] on p "If the cost price of 10 shirts is equal to the selling price of 8 shirts, then …" at bounding box center [223, 266] width 220 height 25
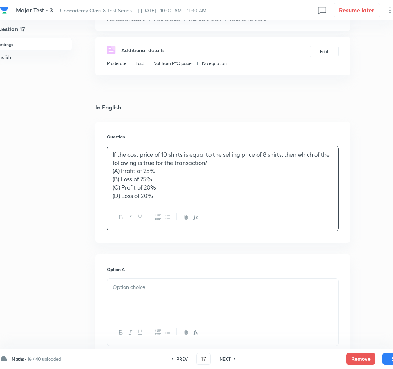
scroll to position [105, 9]
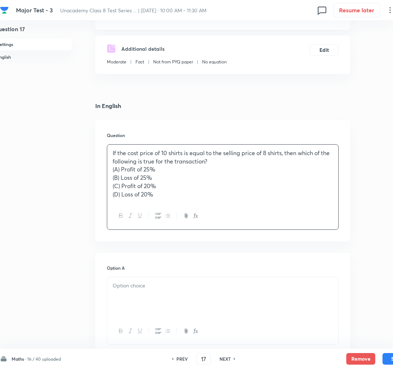
click at [137, 296] on div at bounding box center [222, 297] width 231 height 41
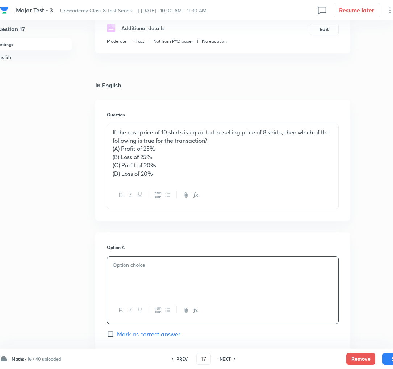
scroll to position [169, 9]
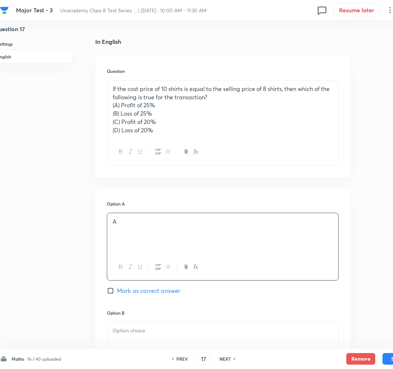
click at [137, 294] on span "Mark as correct answer" at bounding box center [148, 290] width 63 height 9
click at [117, 294] on input "Mark as correct answer" at bounding box center [112, 290] width 10 height 7
click at [131, 337] on div at bounding box center [222, 342] width 231 height 41
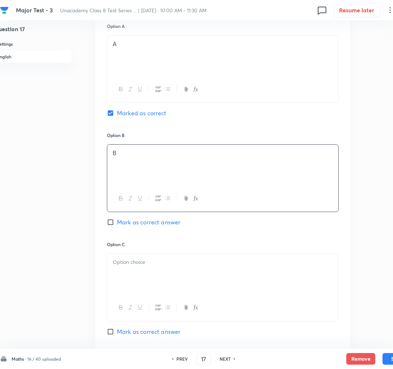
scroll to position [349, 9]
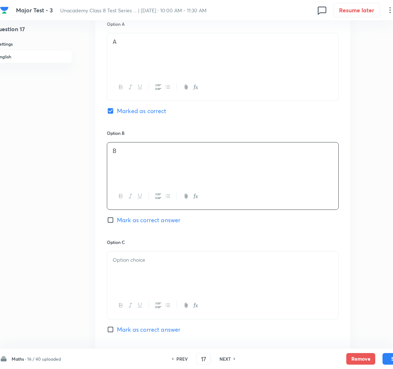
click at [128, 275] on div at bounding box center [222, 271] width 231 height 41
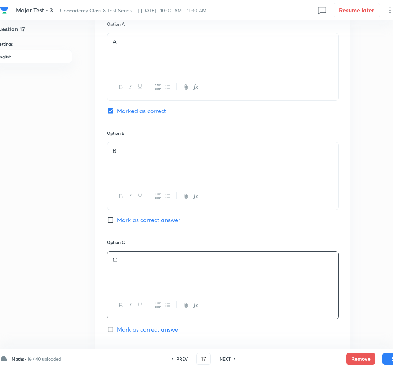
scroll to position [489, 9]
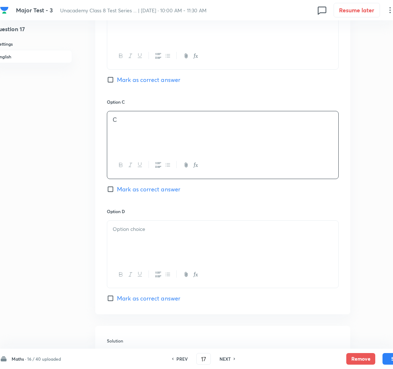
click at [134, 245] on div at bounding box center [222, 241] width 231 height 41
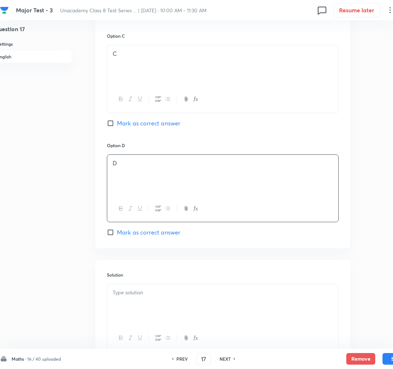
scroll to position [559, 9]
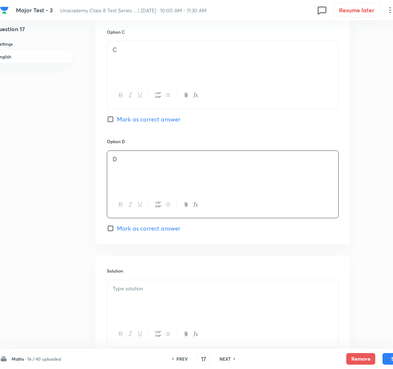
click at [151, 313] on div at bounding box center [222, 300] width 231 height 41
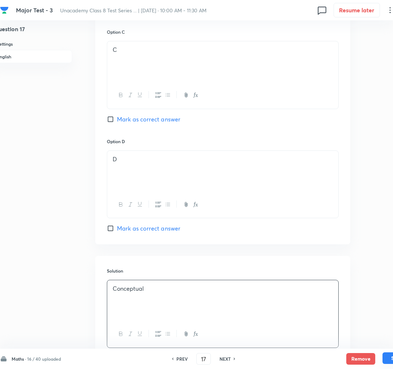
click at [391, 361] on button "Save" at bounding box center [397, 358] width 29 height 12
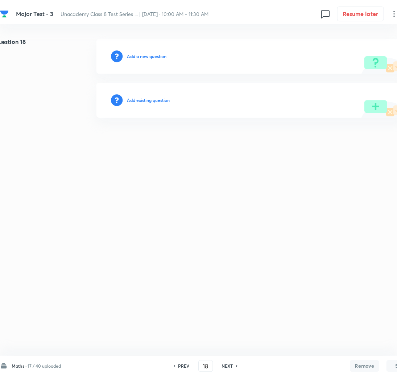
scroll to position [0, 9]
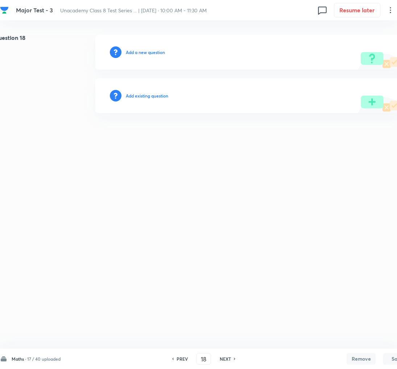
click at [132, 54] on h6 "Add a new question" at bounding box center [145, 52] width 39 height 7
click at [132, 54] on h6 "Choose a question type" at bounding box center [149, 52] width 47 height 7
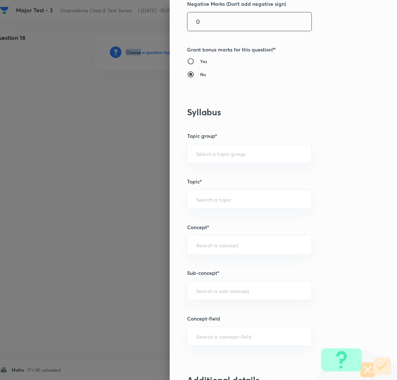
scroll to position [244, 0]
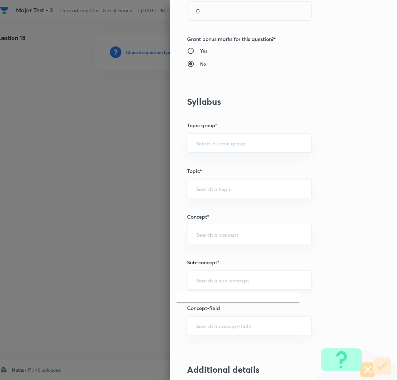
click at [199, 283] on input "text" at bounding box center [249, 279] width 107 height 7
paste input "Rational Numbers"
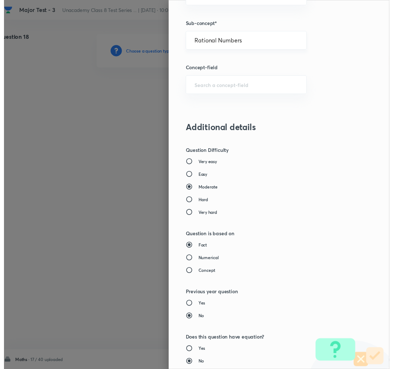
scroll to position [630, 0]
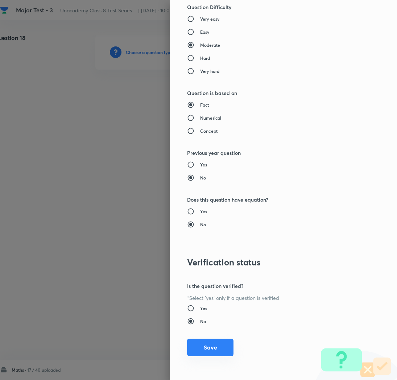
click at [201, 351] on button "Save" at bounding box center [210, 346] width 46 height 17
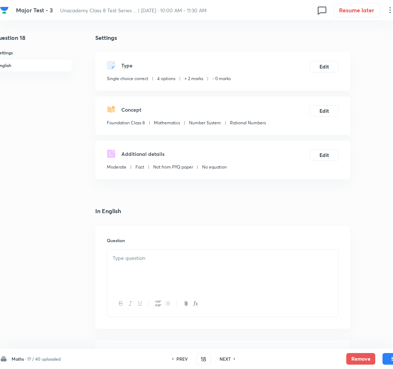
click at [129, 266] on div at bounding box center [222, 270] width 231 height 41
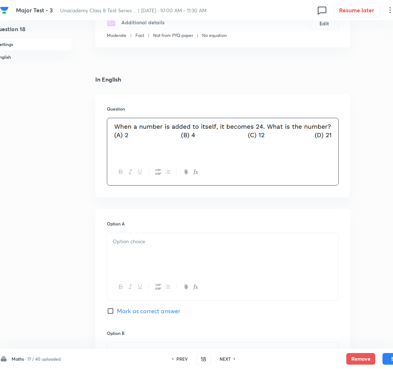
scroll to position [164, 9]
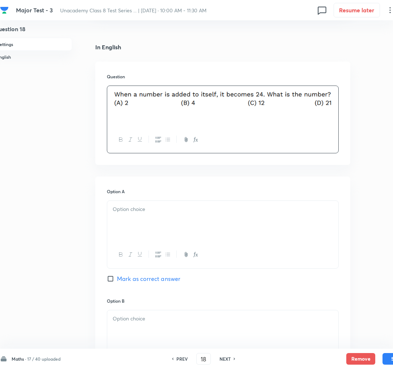
click at [117, 225] on div at bounding box center [222, 221] width 231 height 41
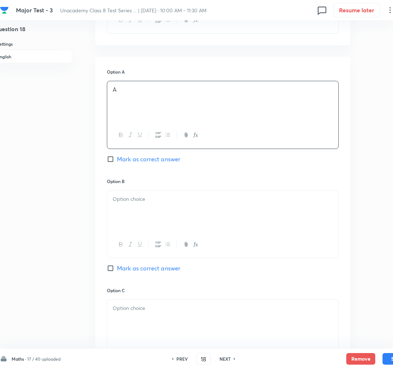
scroll to position [285, 9]
click at [131, 211] on div at bounding box center [222, 209] width 231 height 41
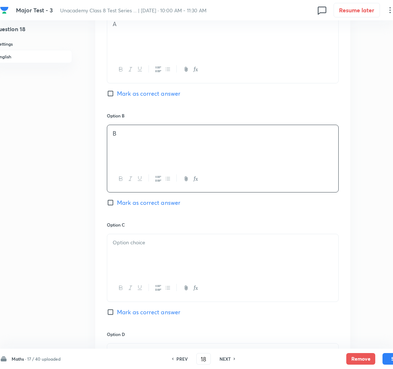
scroll to position [350, 9]
click at [127, 237] on div at bounding box center [222, 253] width 231 height 41
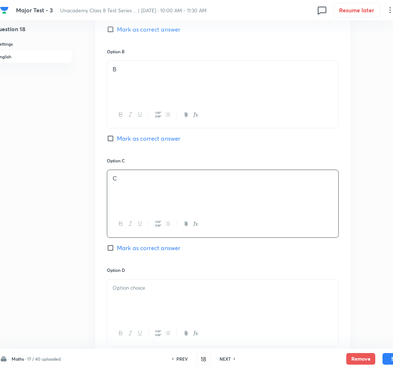
scroll to position [414, 9]
click at [135, 250] on span "Mark as correct answer" at bounding box center [148, 246] width 63 height 9
click at [117, 250] on input "Mark as correct answer" at bounding box center [112, 246] width 10 height 7
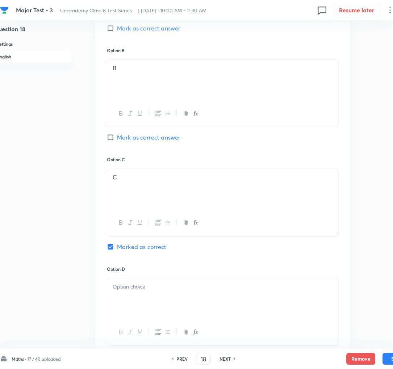
click at [161, 309] on div at bounding box center [222, 298] width 231 height 41
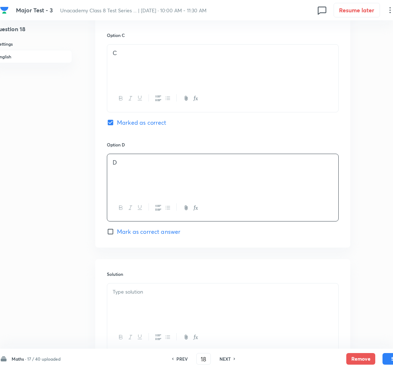
scroll to position [539, 9]
click at [152, 306] on div at bounding box center [222, 303] width 231 height 41
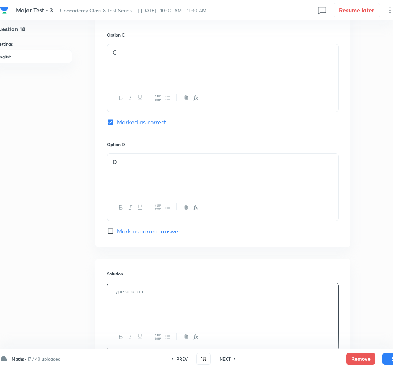
click at [124, 305] on div at bounding box center [222, 303] width 231 height 41
click at [386, 359] on button "Save" at bounding box center [397, 358] width 29 height 12
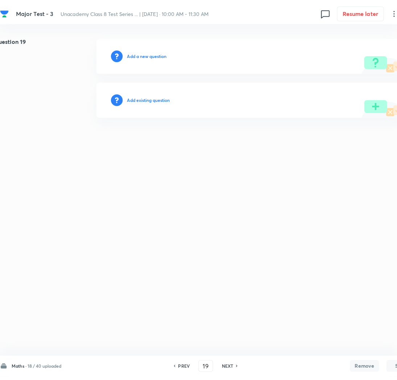
scroll to position [0, 9]
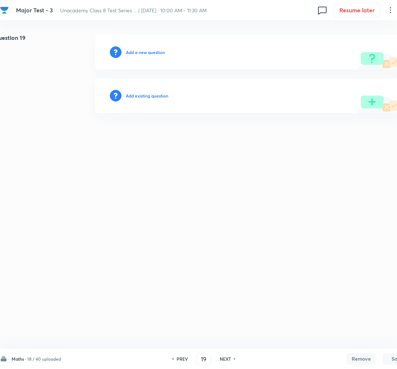
click at [144, 51] on h6 "Add a new question" at bounding box center [145, 52] width 39 height 7
click at [144, 51] on h6 "Choose a question type" at bounding box center [149, 52] width 47 height 7
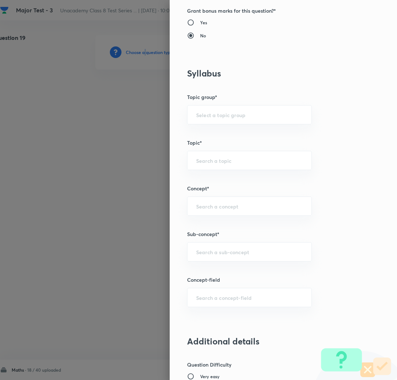
scroll to position [272, 0]
click at [205, 255] on div "​" at bounding box center [249, 250] width 125 height 19
paste input "Rational Numbers"
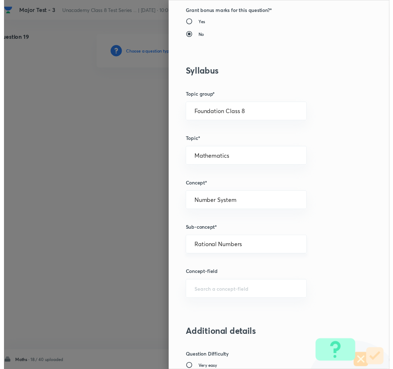
scroll to position [630, 0]
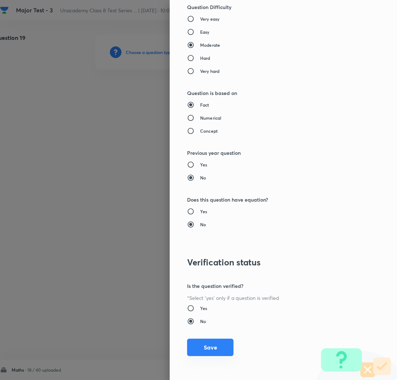
click at [197, 346] on button "Save" at bounding box center [210, 346] width 46 height 17
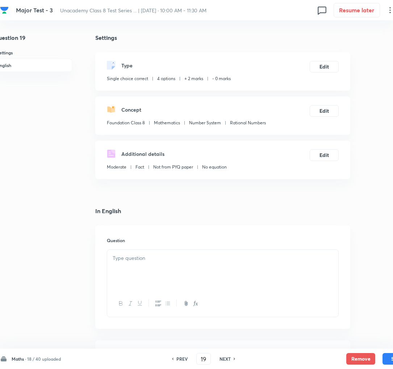
click at [115, 262] on p at bounding box center [223, 258] width 220 height 8
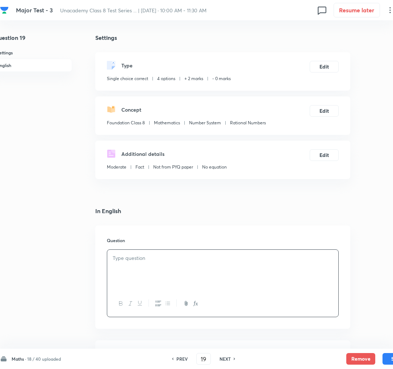
click at [234, 288] on div at bounding box center [222, 270] width 231 height 41
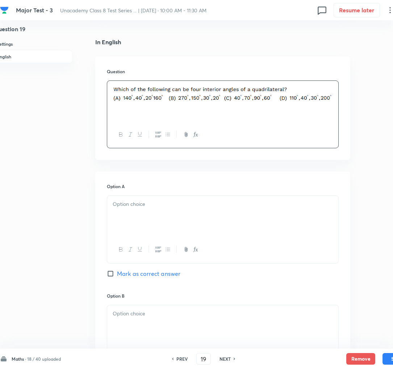
scroll to position [172, 9]
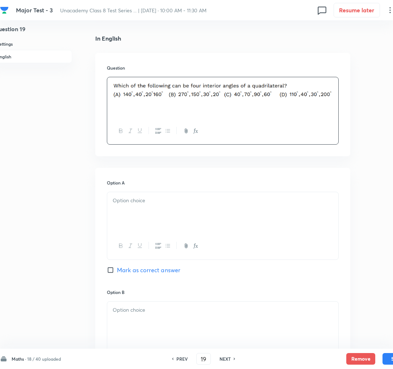
click at [123, 214] on div at bounding box center [222, 212] width 231 height 41
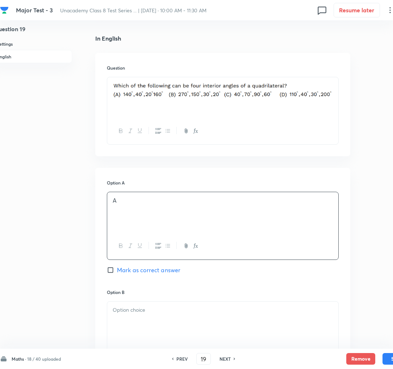
scroll to position [228, 9]
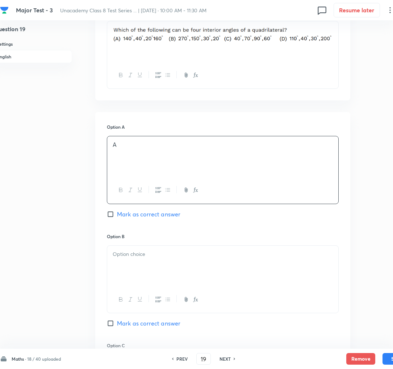
click at [128, 214] on span "Mark as correct answer" at bounding box center [148, 214] width 63 height 9
click at [117, 214] on input "Mark as correct answer" at bounding box center [112, 214] width 10 height 7
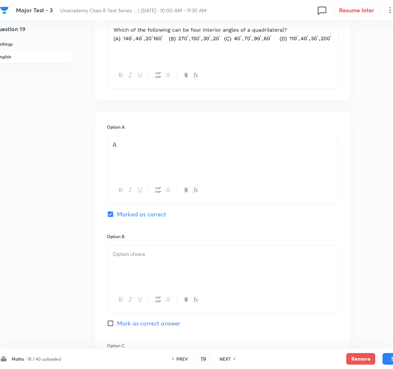
click at [143, 263] on div at bounding box center [222, 266] width 231 height 41
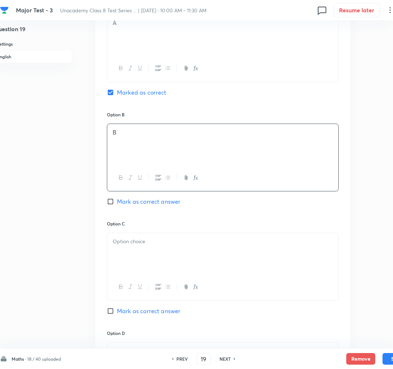
scroll to position [350, 9]
click at [132, 258] on div at bounding box center [222, 253] width 231 height 41
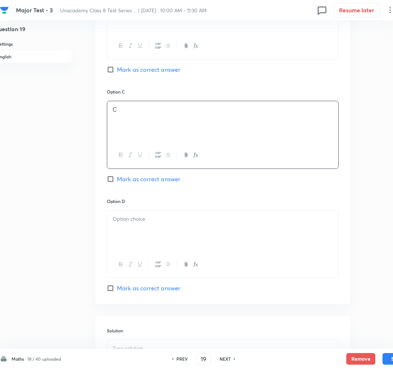
scroll to position [489, 9]
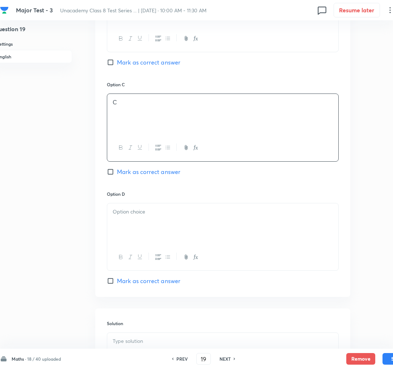
click at [117, 224] on div at bounding box center [222, 223] width 231 height 41
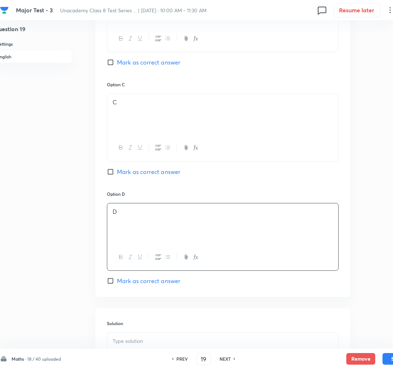
scroll to position [598, 9]
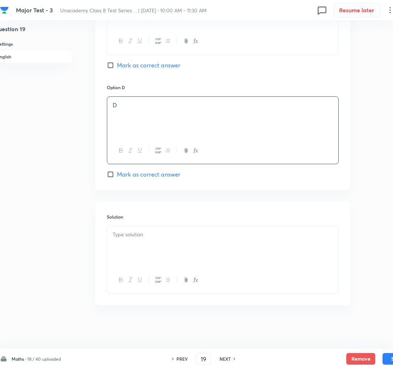
click at [141, 234] on p at bounding box center [223, 234] width 220 height 8
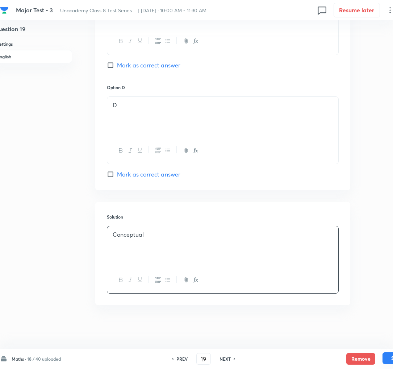
click at [388, 358] on button "Save" at bounding box center [397, 358] width 29 height 12
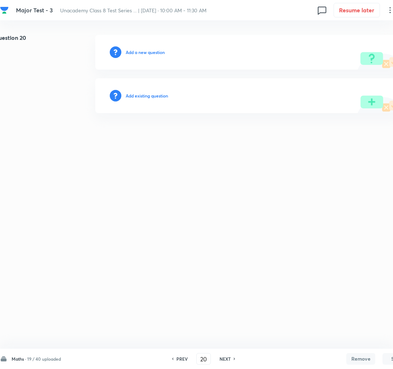
scroll to position [0, 9]
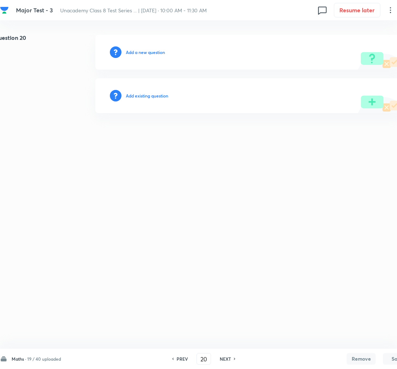
click at [185, 357] on h6 "PREV" at bounding box center [181, 358] width 11 height 7
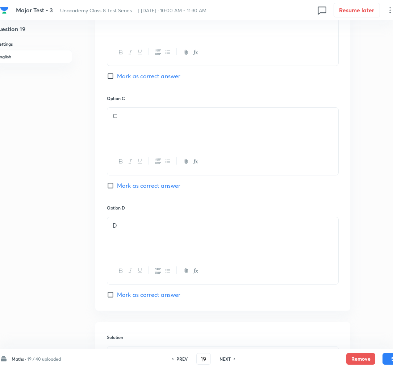
scroll to position [599, 9]
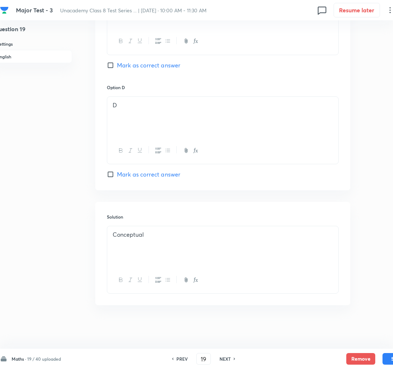
click at [171, 236] on p "Conceptual" at bounding box center [223, 234] width 220 height 8
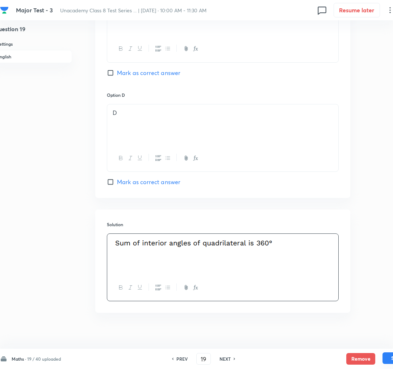
click at [388, 361] on button "Save" at bounding box center [397, 358] width 29 height 12
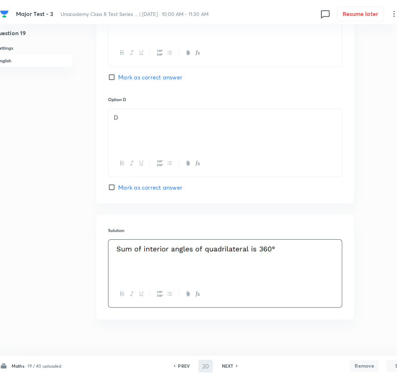
scroll to position [0, 9]
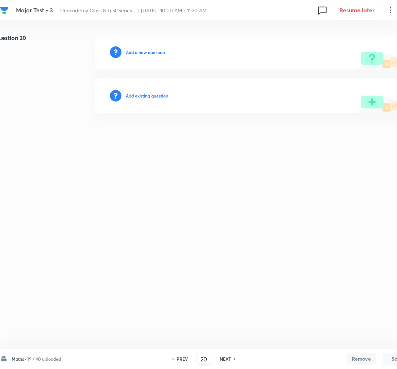
click at [144, 53] on h6 "Add a new question" at bounding box center [145, 52] width 39 height 7
click at [144, 53] on h6 "Choose a question type" at bounding box center [149, 52] width 47 height 7
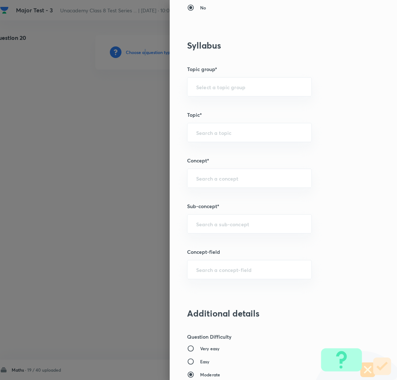
scroll to position [369, 0]
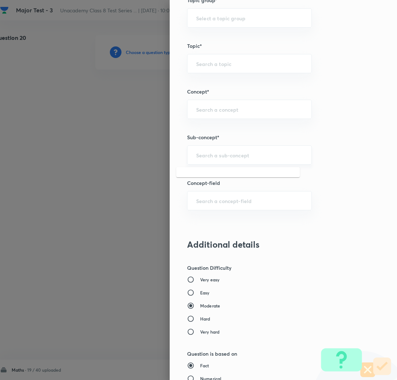
click at [211, 158] on input "text" at bounding box center [249, 154] width 107 height 7
paste input "Rational Numbers"
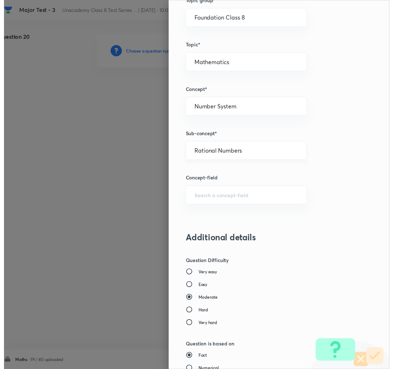
scroll to position [630, 0]
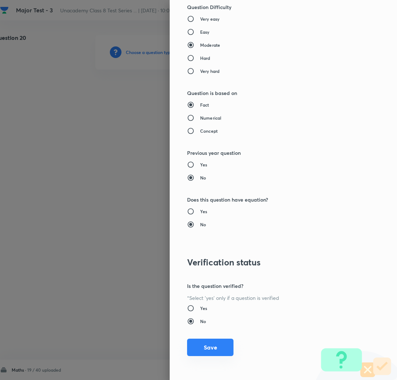
click at [197, 344] on button "Save" at bounding box center [210, 346] width 46 height 17
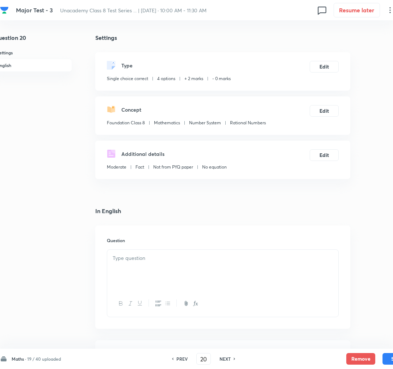
click at [162, 255] on p at bounding box center [223, 258] width 220 height 8
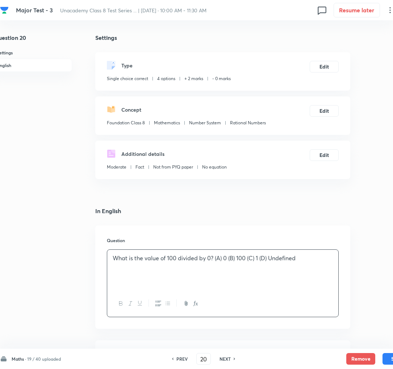
click at [234, 258] on p "What is the value of 100 divided by 0? (A) 0 (B) 100 (C) 1 (D) Undefined" at bounding box center [223, 258] width 220 height 8
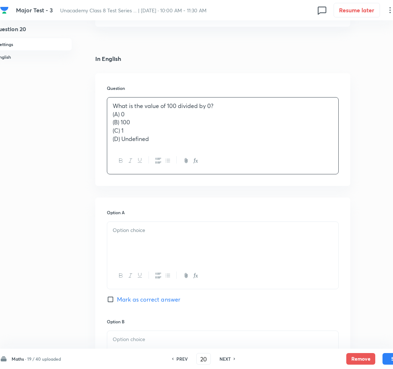
scroll to position [172, 9]
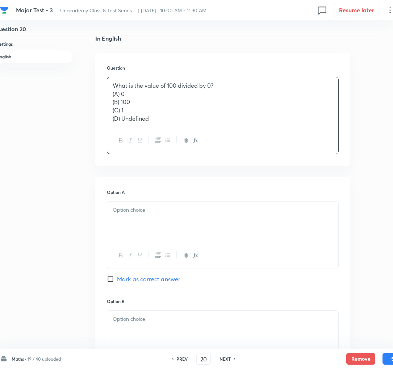
click at [128, 216] on div at bounding box center [222, 221] width 231 height 41
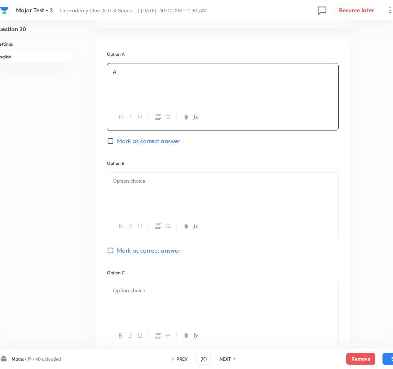
scroll to position [312, 9]
click at [136, 192] on div at bounding box center [222, 191] width 231 height 41
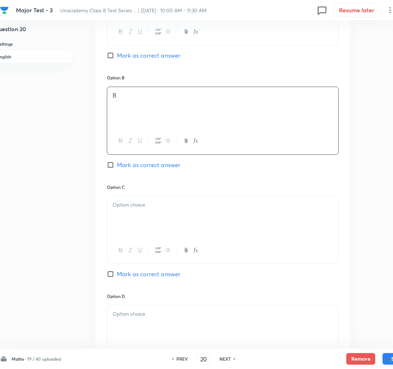
scroll to position [397, 9]
click at [129, 204] on p at bounding box center [223, 204] width 220 height 8
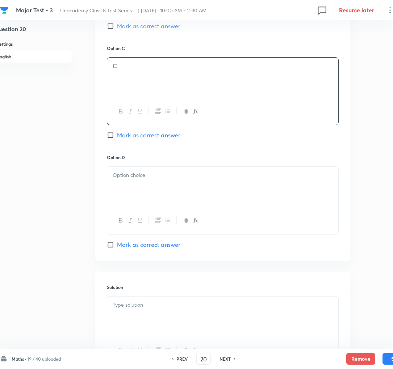
scroll to position [542, 9]
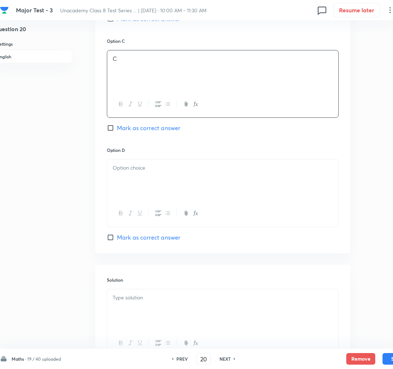
click at [129, 204] on div at bounding box center [222, 213] width 231 height 26
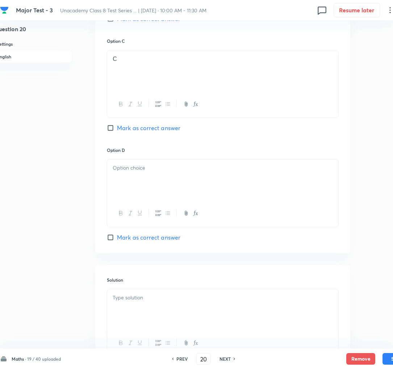
click at [129, 204] on div at bounding box center [222, 213] width 231 height 26
click at [129, 192] on div at bounding box center [222, 179] width 231 height 41
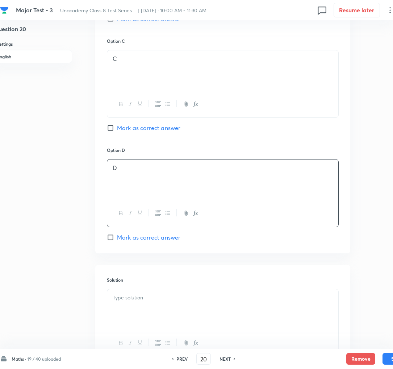
click at [130, 239] on span "Mark as correct answer" at bounding box center [148, 237] width 63 height 9
click at [117, 239] on input "Mark as correct answer" at bounding box center [112, 237] width 10 height 7
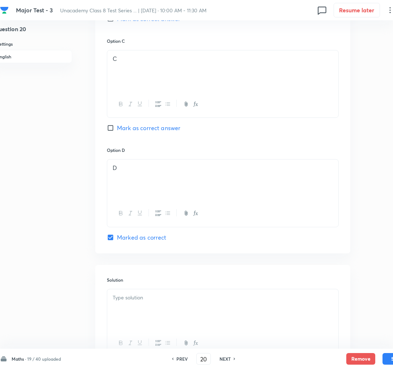
click at [157, 299] on p at bounding box center [223, 298] width 220 height 8
click at [386, 357] on button "Save" at bounding box center [397, 358] width 29 height 12
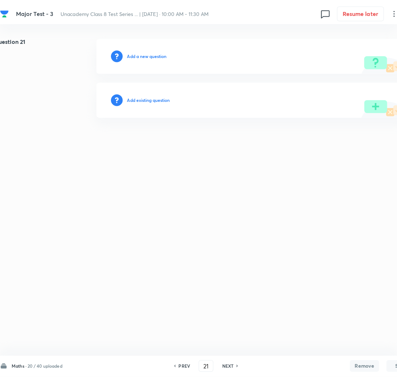
scroll to position [0, 9]
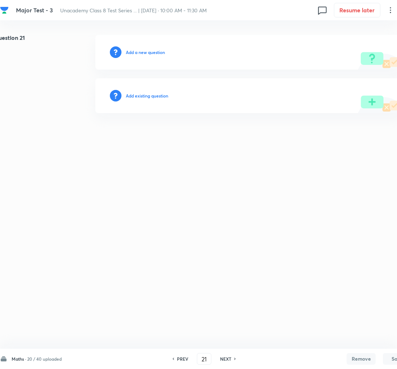
click at [147, 54] on h6 "Add a new question" at bounding box center [145, 52] width 39 height 7
click at [147, 54] on h6 "Choose a question type" at bounding box center [149, 52] width 47 height 7
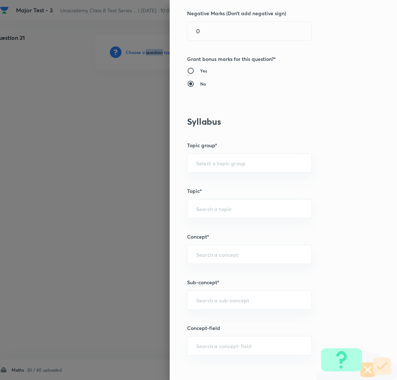
scroll to position [225, 0]
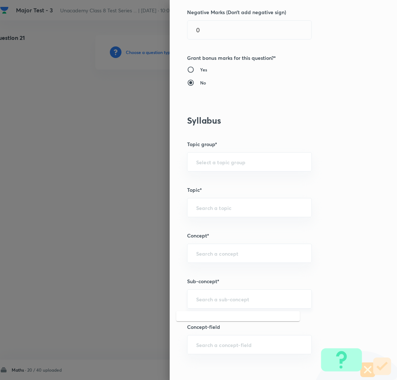
click at [202, 296] on input "text" at bounding box center [249, 298] width 107 height 7
paste input "Rational Numbers"
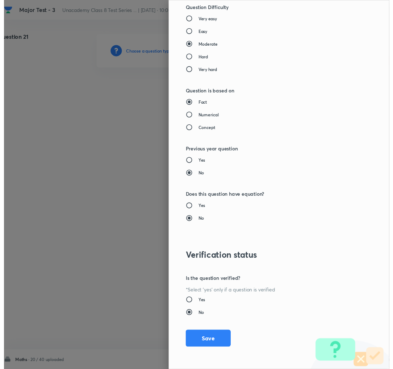
scroll to position [629, 0]
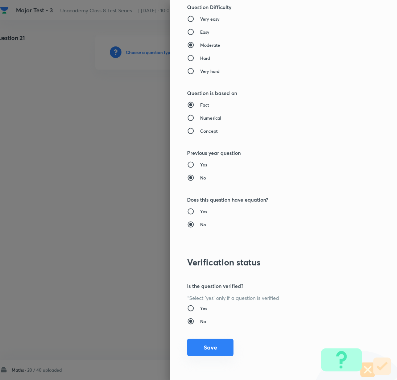
click at [197, 350] on button "Save" at bounding box center [210, 346] width 46 height 17
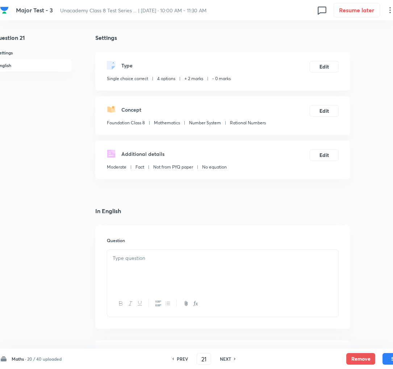
click at [199, 270] on div at bounding box center [222, 270] width 231 height 41
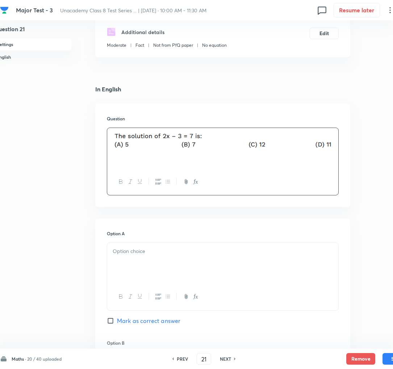
scroll to position [124, 9]
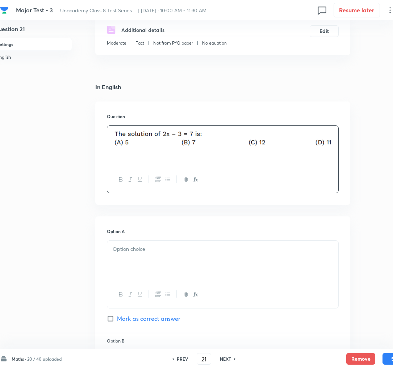
click at [158, 252] on p at bounding box center [223, 249] width 220 height 8
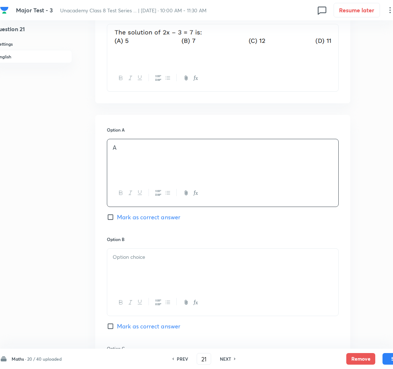
scroll to position [231, 9]
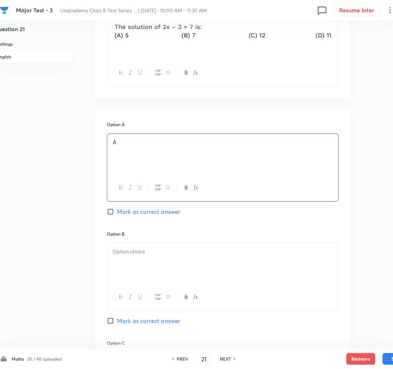
click at [131, 208] on div "Option A A Mark as correct answer" at bounding box center [223, 175] width 232 height 109
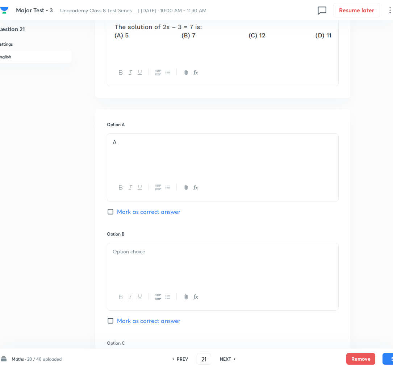
click at [127, 215] on span "Mark as correct answer" at bounding box center [148, 211] width 63 height 9
click at [117, 215] on input "Mark as correct answer" at bounding box center [112, 211] width 10 height 7
click at [138, 253] on p at bounding box center [223, 251] width 220 height 8
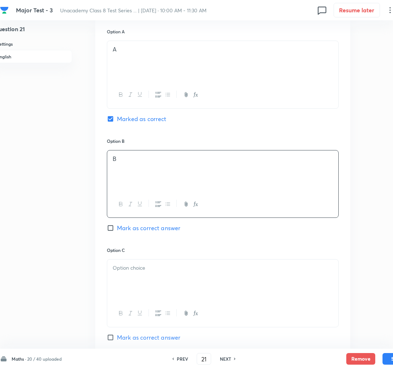
scroll to position [326, 9]
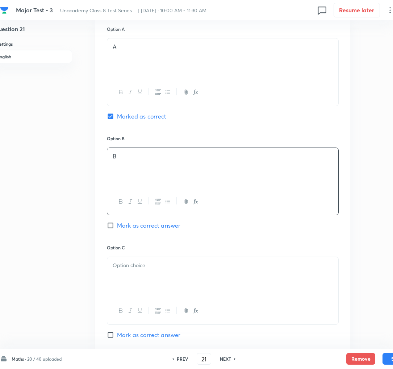
click at [122, 284] on div at bounding box center [222, 277] width 231 height 41
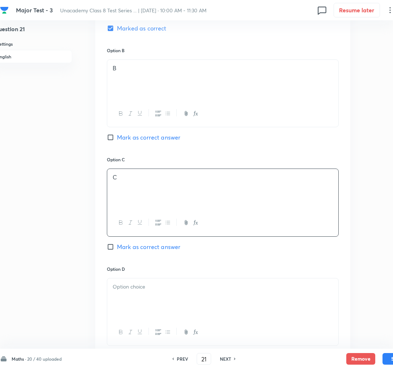
scroll to position [417, 9]
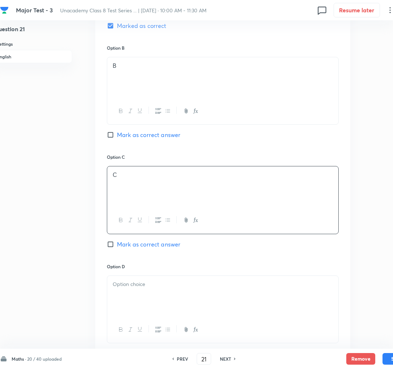
click at [140, 302] on div at bounding box center [222, 296] width 231 height 41
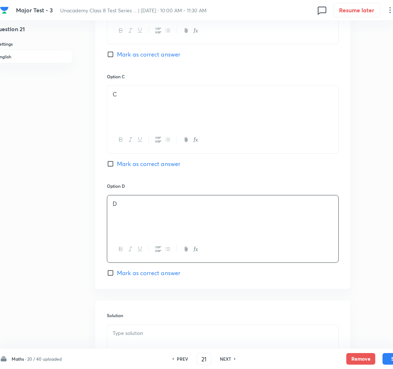
scroll to position [498, 9]
click at [137, 337] on p at bounding box center [223, 333] width 220 height 8
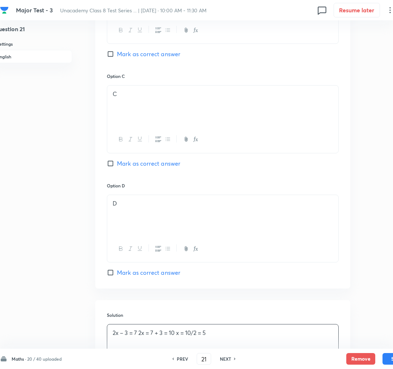
click at [150, 337] on p "2x – 3 = 7 2x = 7 + 3 = 10 x = 10/2 = 5" at bounding box center [223, 333] width 220 height 8
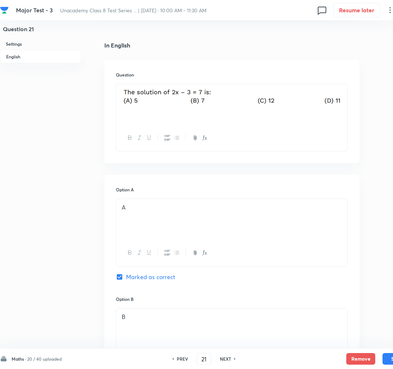
scroll to position [599, 0]
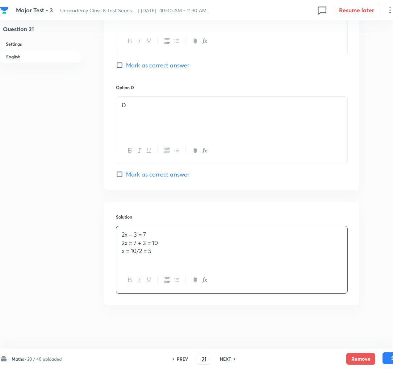
click at [385, 362] on button "Save" at bounding box center [397, 358] width 29 height 12
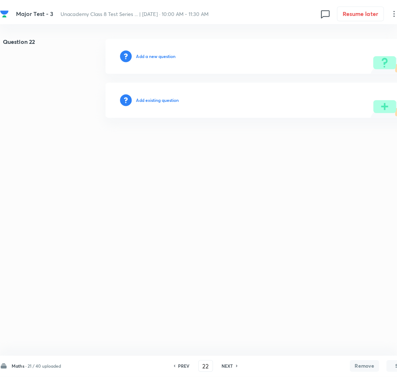
scroll to position [0, 0]
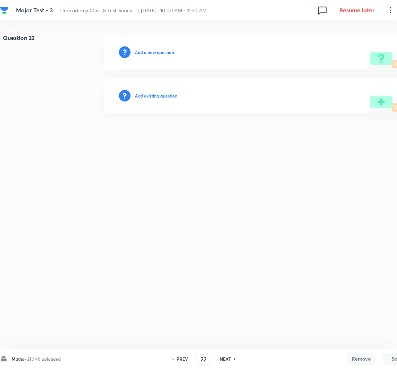
click at [142, 53] on h6 "Add a new question" at bounding box center [154, 52] width 39 height 7
click at [142, 53] on h6 "Choose a question type" at bounding box center [158, 52] width 47 height 7
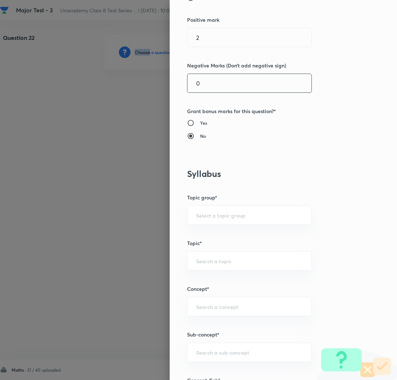
scroll to position [190, 0]
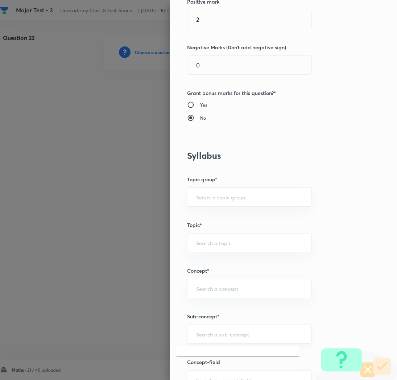
click at [196, 334] on input "text" at bounding box center [249, 333] width 107 height 7
paste input "Rational Numbers"
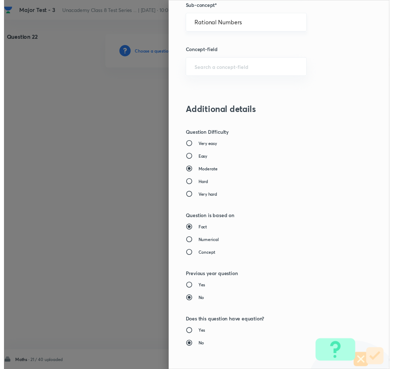
scroll to position [630, 0]
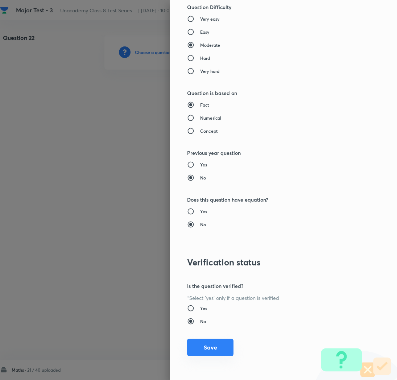
click at [197, 350] on button "Save" at bounding box center [210, 346] width 46 height 17
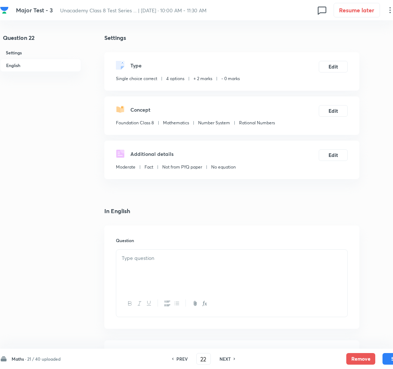
click at [147, 261] on p at bounding box center [232, 258] width 220 height 8
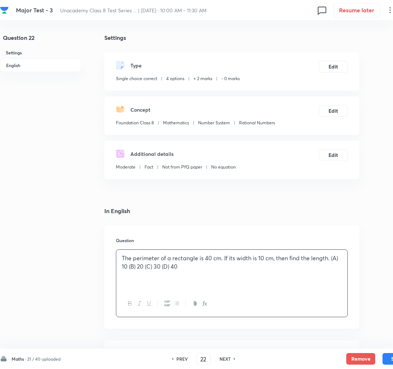
click at [336, 261] on p "The perimeter of a rectangle is 40 cm. If its width is 10 cm, then find the len…" at bounding box center [232, 262] width 220 height 16
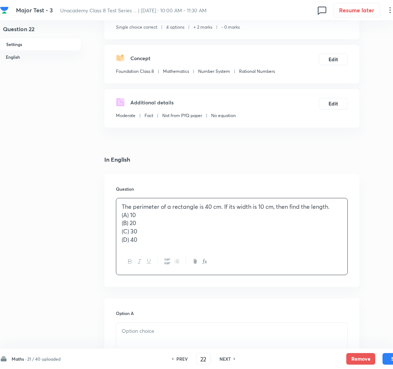
scroll to position [192, 0]
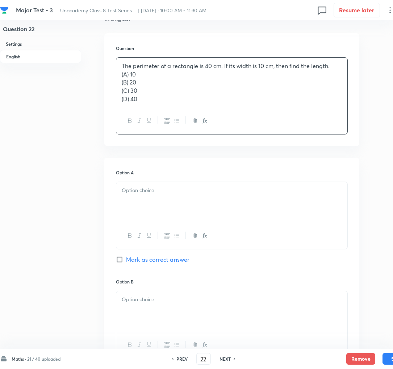
click at [164, 216] on div at bounding box center [231, 202] width 231 height 41
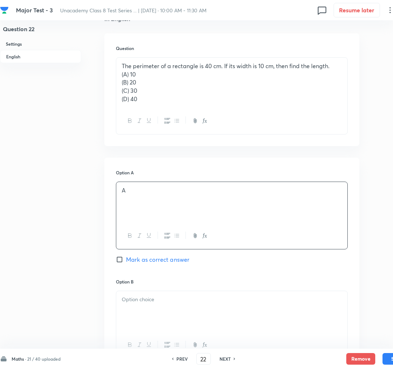
click at [146, 258] on span "Mark as correct answer" at bounding box center [157, 259] width 63 height 9
click at [126, 258] on input "Mark as correct answer" at bounding box center [121, 259] width 10 height 7
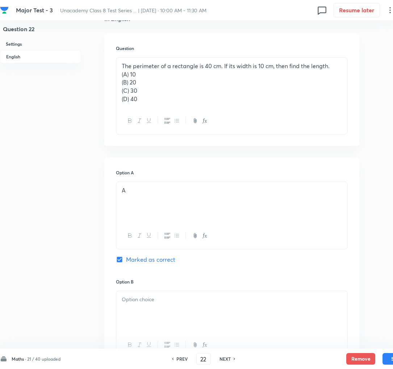
click at [135, 321] on div at bounding box center [231, 311] width 231 height 41
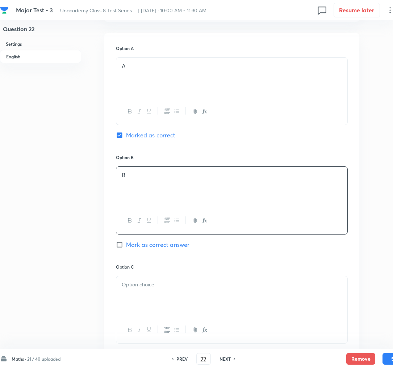
scroll to position [324, 0]
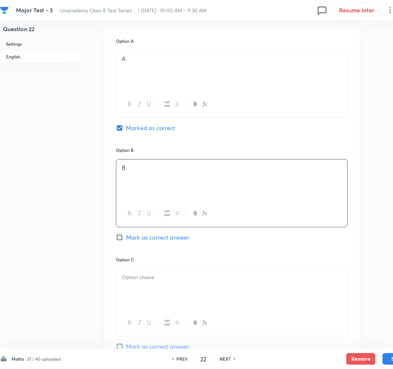
click at [155, 275] on p at bounding box center [232, 277] width 220 height 8
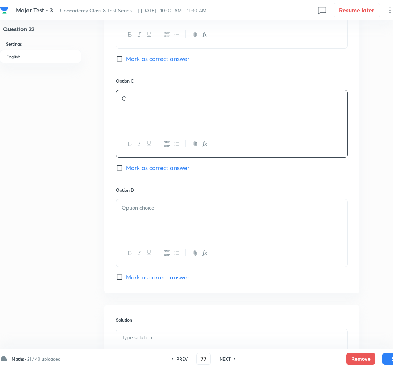
scroll to position [505, 0]
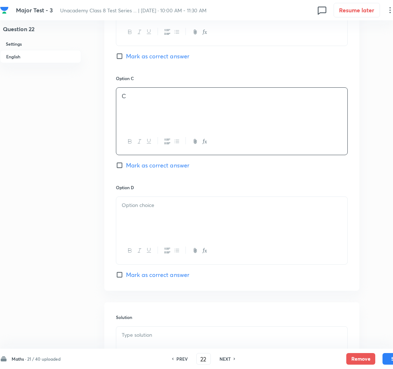
click at [151, 226] on div at bounding box center [231, 217] width 231 height 41
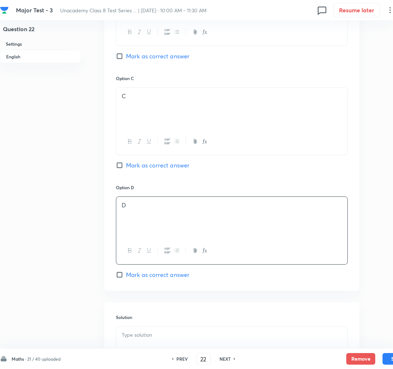
scroll to position [608, 0]
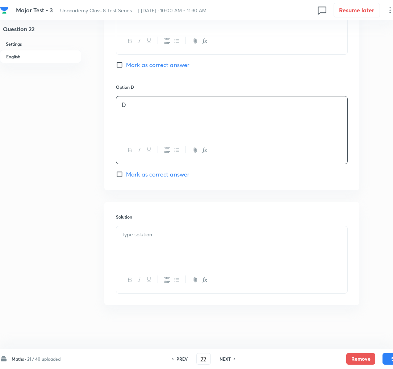
click at [141, 238] on div at bounding box center [231, 246] width 231 height 41
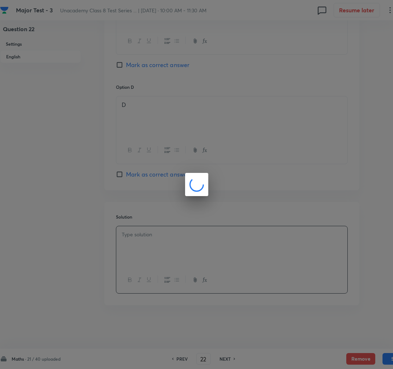
scroll to position [597, 0]
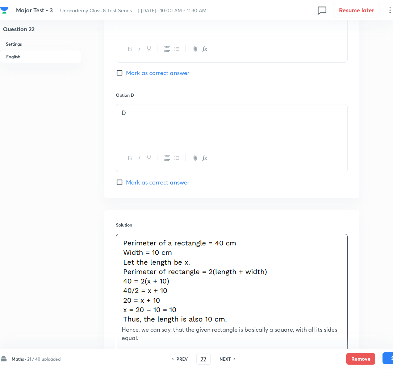
click at [386, 358] on button "Save" at bounding box center [397, 358] width 29 height 12
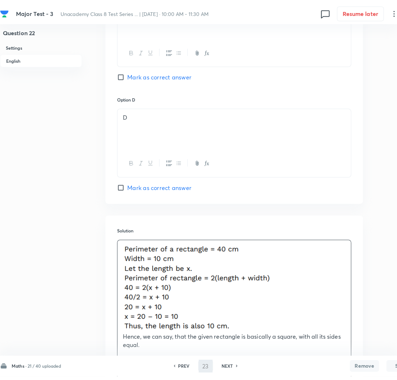
scroll to position [0, 0]
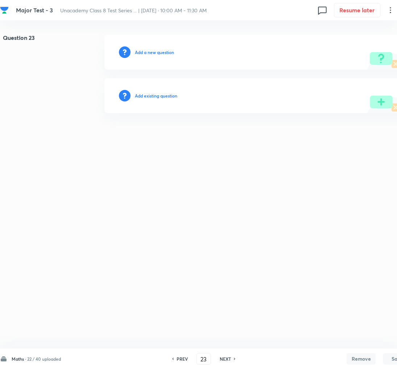
click at [141, 52] on h6 "Add a new question" at bounding box center [154, 52] width 39 height 7
click at [141, 52] on h6 "Choose a question type" at bounding box center [158, 52] width 47 height 7
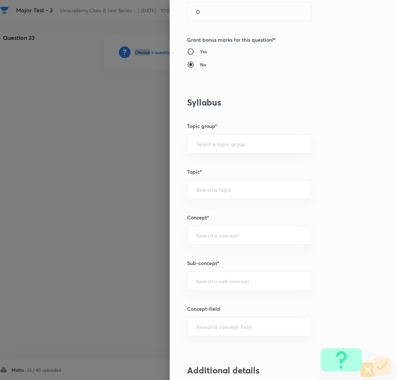
scroll to position [244, 0]
click at [201, 283] on input "text" at bounding box center [249, 279] width 107 height 7
paste input "Rational Numbers"
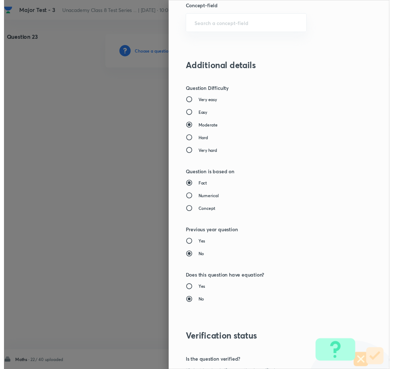
scroll to position [630, 0]
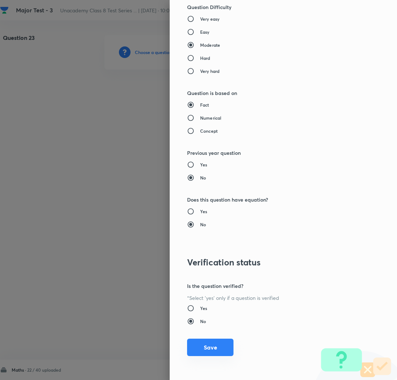
click at [195, 351] on button "Save" at bounding box center [210, 346] width 46 height 17
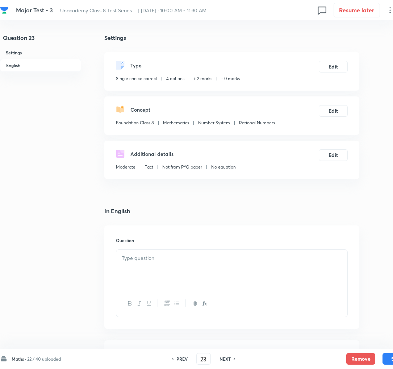
click at [134, 253] on div at bounding box center [231, 270] width 231 height 41
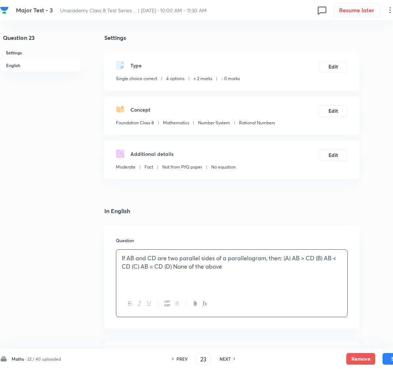
click at [298, 259] on p "If AB and CD are two parallel sides of a parallelogram, then: (A) AB > CD (B) A…" at bounding box center [232, 262] width 220 height 16
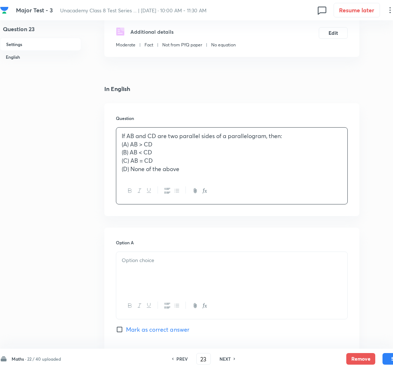
scroll to position [124, 0]
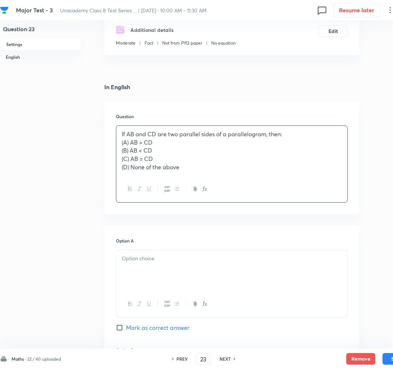
click at [142, 261] on p at bounding box center [232, 258] width 220 height 8
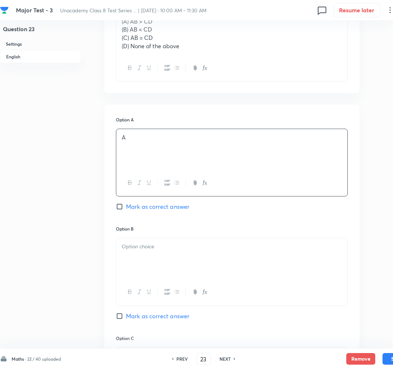
scroll to position [247, 0]
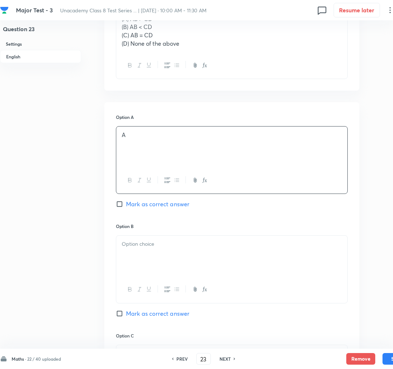
click at [141, 255] on div at bounding box center [231, 256] width 231 height 41
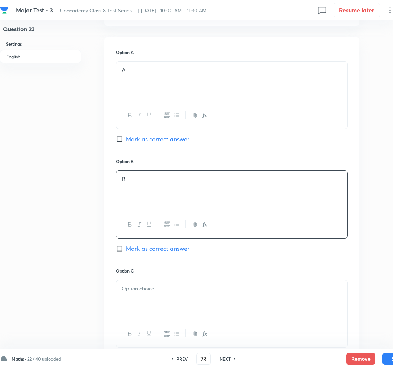
scroll to position [315, 0]
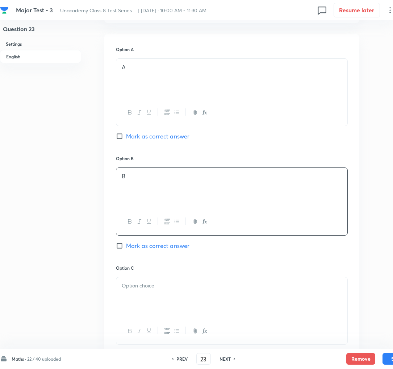
click at [143, 294] on div at bounding box center [231, 297] width 231 height 41
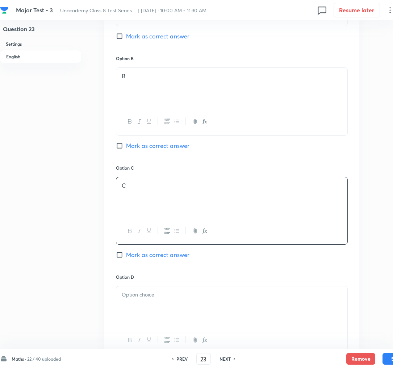
scroll to position [416, 0]
click at [138, 255] on span "Mark as correct answer" at bounding box center [157, 254] width 63 height 9
click at [126, 255] on input "Mark as correct answer" at bounding box center [121, 254] width 10 height 7
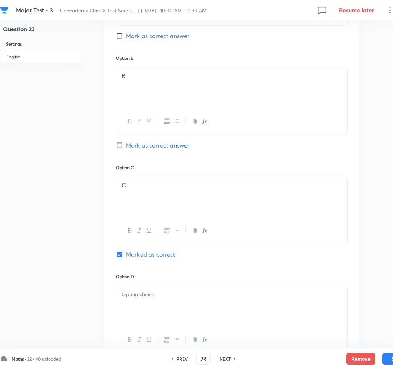
click at [138, 303] on div at bounding box center [231, 306] width 231 height 41
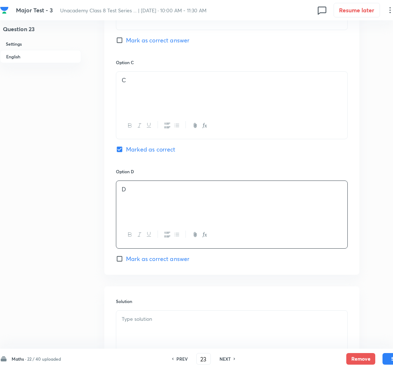
scroll to position [535, 0]
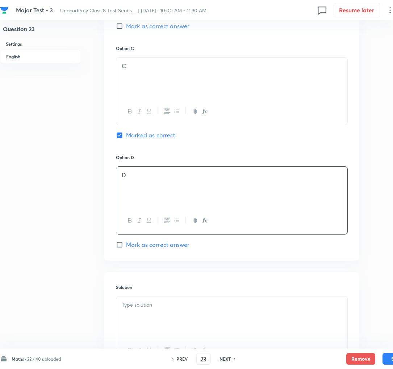
click at [136, 309] on p at bounding box center [232, 305] width 220 height 8
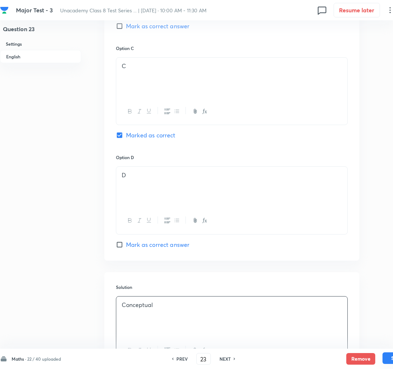
click at [388, 360] on button "Save" at bounding box center [397, 358] width 29 height 12
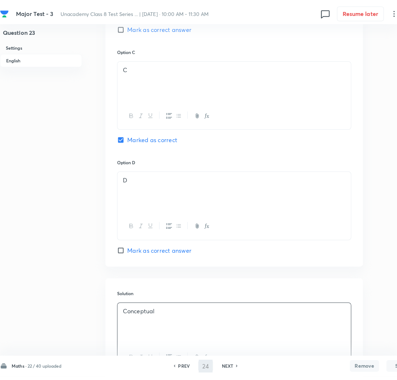
scroll to position [0, 0]
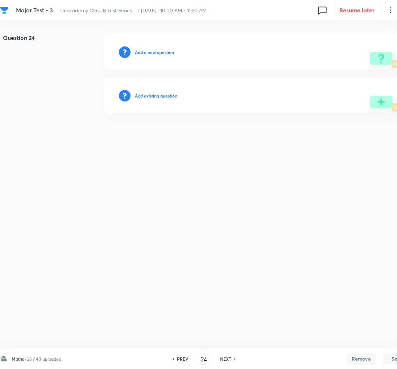
click at [147, 52] on h6 "Add a new question" at bounding box center [154, 52] width 39 height 7
click at [147, 52] on h6 "Choose a question type" at bounding box center [158, 52] width 47 height 7
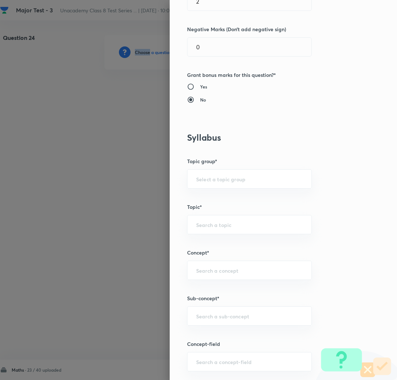
scroll to position [209, 0]
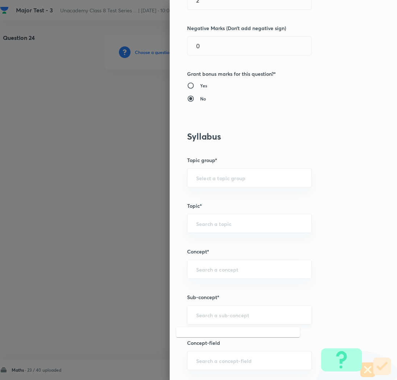
click at [199, 315] on input "text" at bounding box center [249, 314] width 107 height 7
paste input "Rational Numbers"
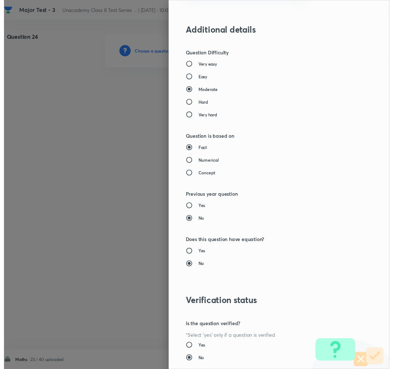
scroll to position [630, 0]
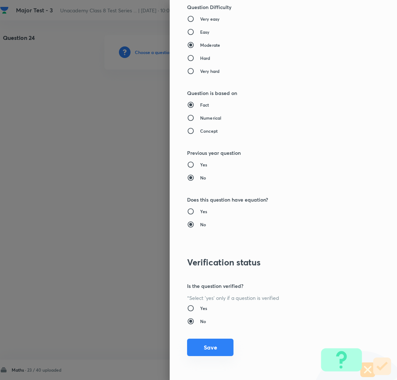
click at [195, 350] on button "Save" at bounding box center [210, 346] width 46 height 17
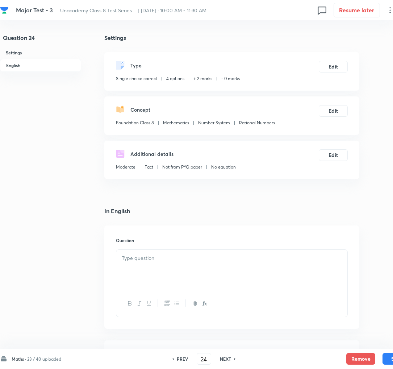
click at [116, 256] on div at bounding box center [232, 283] width 232 height 68
click at [146, 258] on p at bounding box center [232, 258] width 220 height 8
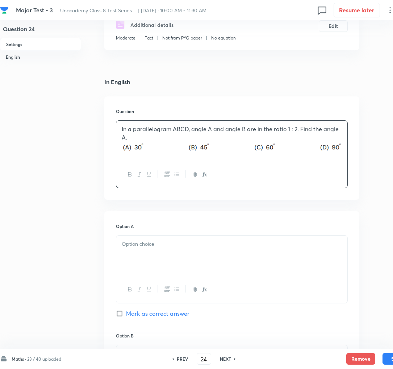
scroll to position [131, 0]
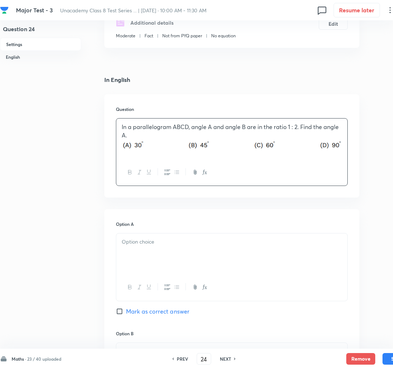
click at [138, 256] on div at bounding box center [231, 253] width 231 height 41
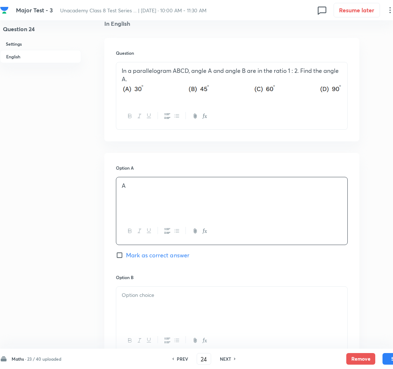
scroll to position [188, 0]
click at [136, 301] on div at bounding box center [231, 306] width 231 height 41
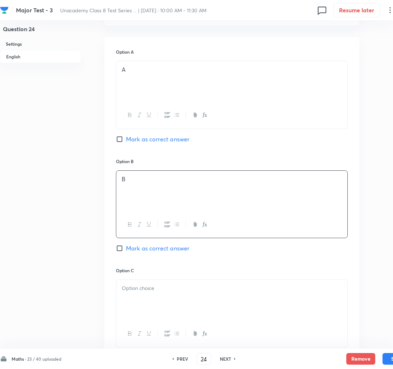
scroll to position [309, 0]
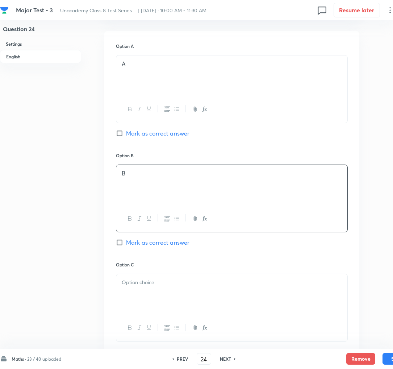
click at [137, 298] on div at bounding box center [231, 294] width 231 height 41
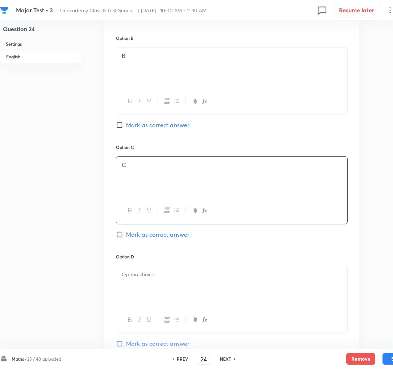
scroll to position [428, 0]
click at [140, 286] on div at bounding box center [231, 285] width 231 height 41
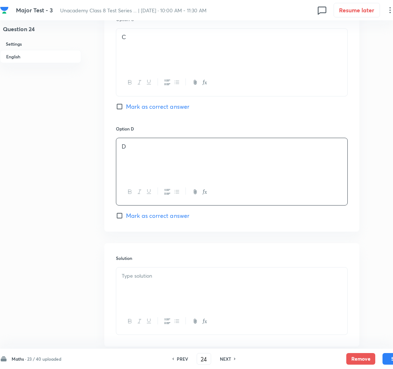
scroll to position [561, 0]
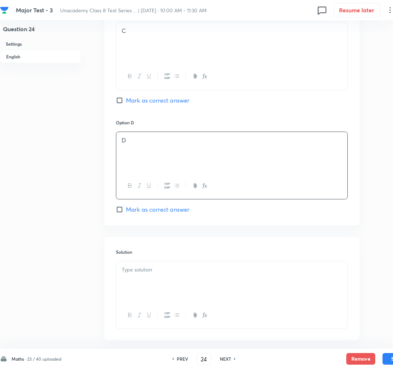
click at [140, 286] on div at bounding box center [231, 281] width 231 height 41
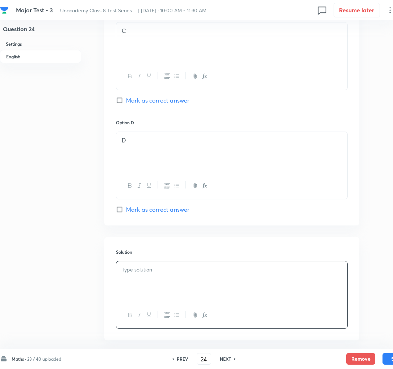
click at [195, 272] on p at bounding box center [232, 270] width 220 height 8
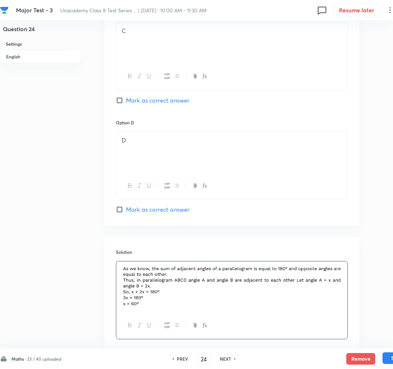
click at [387, 357] on button "Save" at bounding box center [397, 358] width 29 height 12
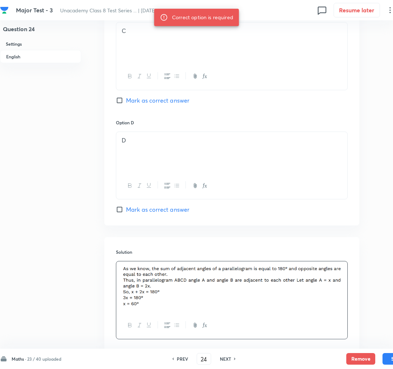
click at [150, 104] on span "Mark as correct answer" at bounding box center [157, 100] width 63 height 9
click at [126, 104] on input "Mark as correct answer" at bounding box center [121, 100] width 10 height 7
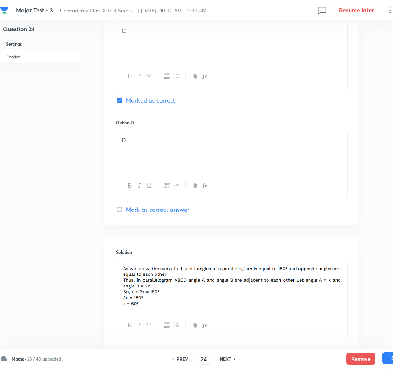
click at [387, 360] on button "Save" at bounding box center [397, 358] width 29 height 12
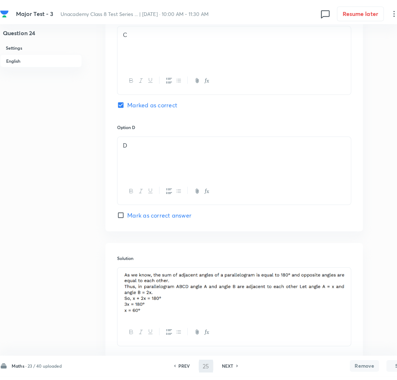
scroll to position [0, 0]
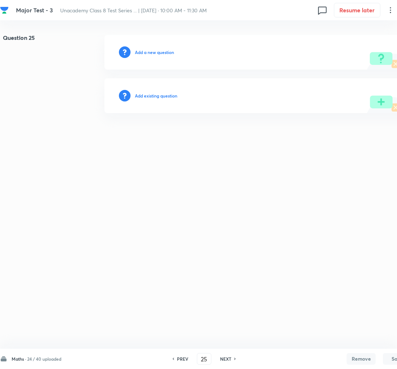
click at [140, 52] on h6 "Add a new question" at bounding box center [154, 52] width 39 height 7
click at [140, 52] on h6 "Choose a question type" at bounding box center [158, 52] width 47 height 7
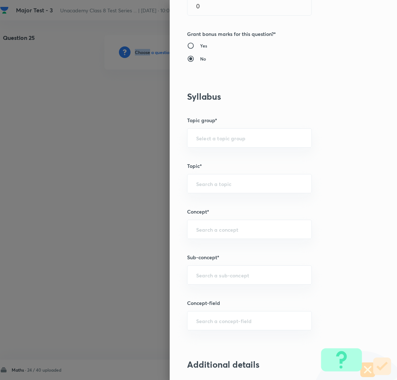
scroll to position [249, 0]
click at [202, 275] on input "text" at bounding box center [249, 274] width 107 height 7
paste input "Rational Numbers"
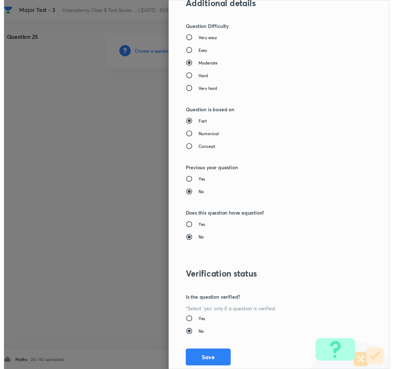
scroll to position [630, 0]
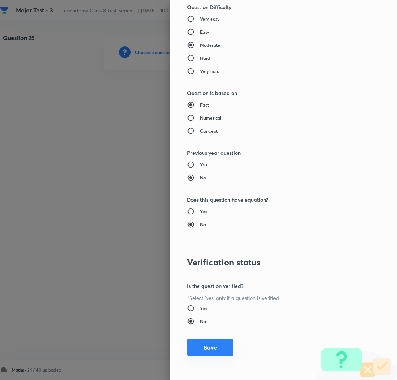
click at [200, 343] on button "Save" at bounding box center [210, 346] width 46 height 17
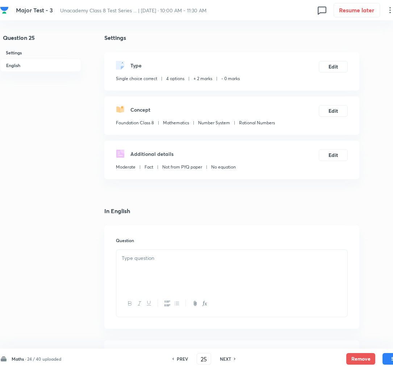
click at [147, 267] on div at bounding box center [231, 270] width 231 height 41
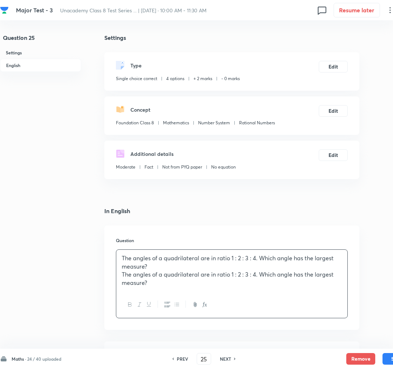
click at [212, 287] on p "The angles of a quadrilateral are in ratio 1 : 2 : 3 : 4. Which angle has the l…" at bounding box center [232, 278] width 220 height 16
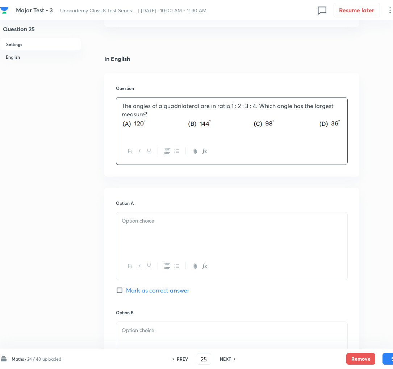
scroll to position [159, 0]
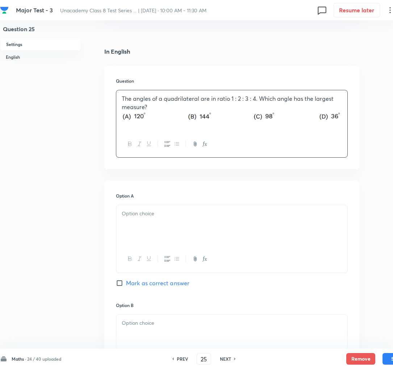
click at [146, 221] on div at bounding box center [231, 225] width 231 height 41
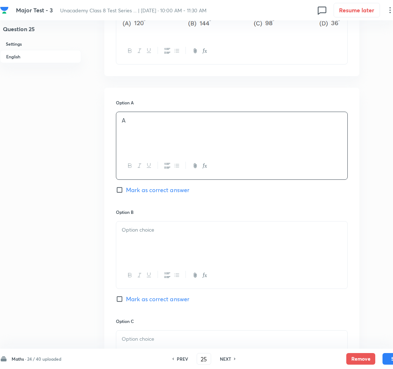
scroll to position [257, 0]
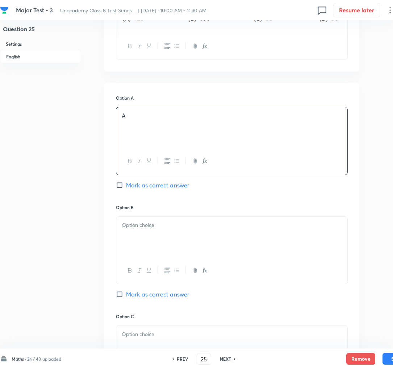
click at [147, 240] on div at bounding box center [231, 237] width 231 height 41
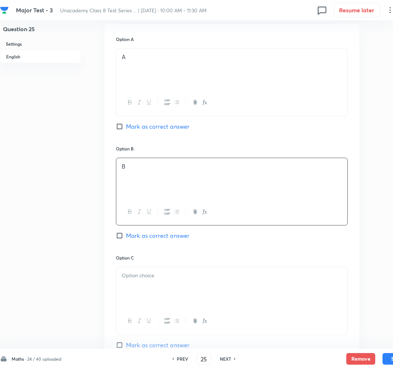
scroll to position [320, 0]
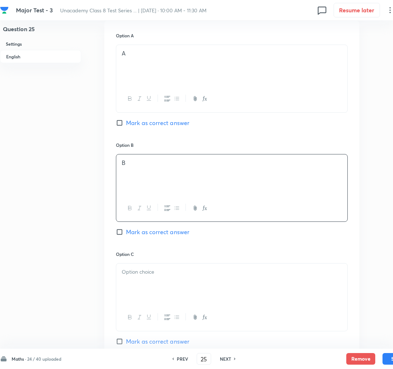
click at [147, 233] on span "Mark as correct answer" at bounding box center [157, 232] width 63 height 9
click at [126, 233] on input "Mark as correct answer" at bounding box center [121, 231] width 10 height 7
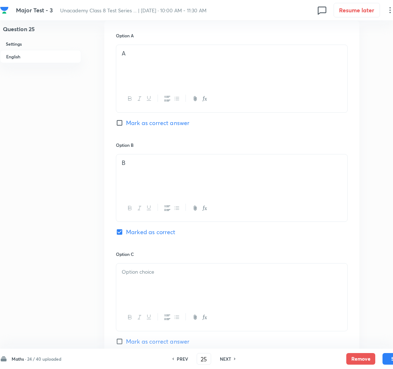
click at [140, 290] on div at bounding box center [231, 283] width 231 height 41
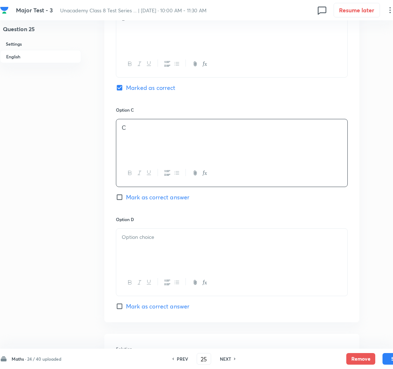
scroll to position [465, 0]
click at [145, 266] on div at bounding box center [231, 248] width 231 height 41
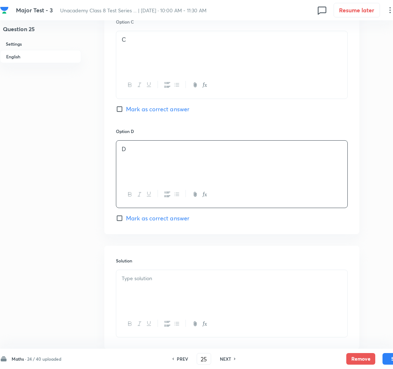
scroll to position [557, 0]
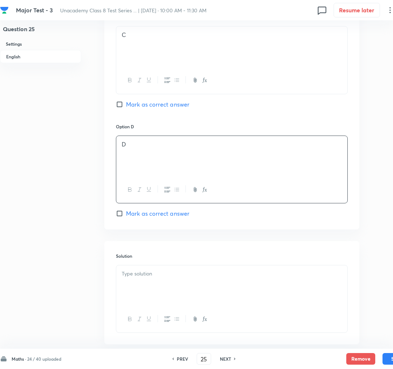
click at [134, 292] on div at bounding box center [231, 285] width 231 height 41
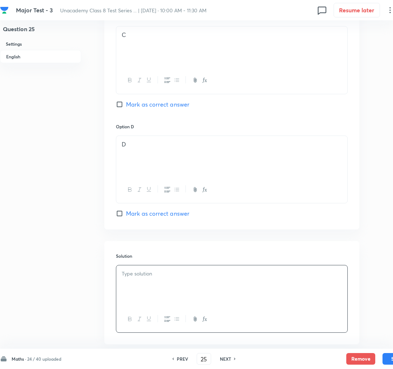
click at [176, 284] on div at bounding box center [231, 285] width 231 height 41
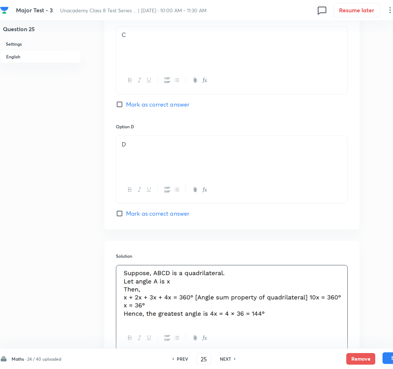
click at [392, 358] on button "Save" at bounding box center [397, 358] width 29 height 12
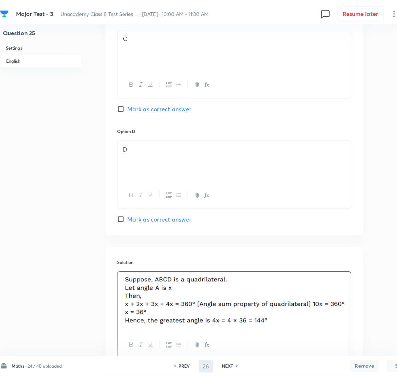
scroll to position [0, 0]
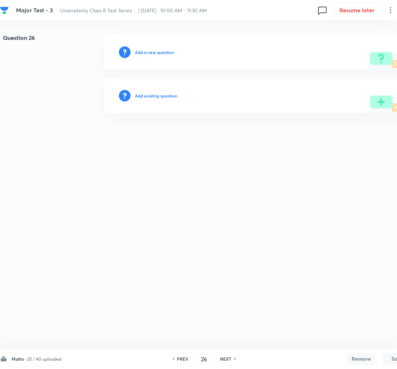
click at [140, 51] on h6 "Add a new question" at bounding box center [154, 52] width 39 height 7
click at [140, 51] on h6 "Choose a question type" at bounding box center [158, 52] width 47 height 7
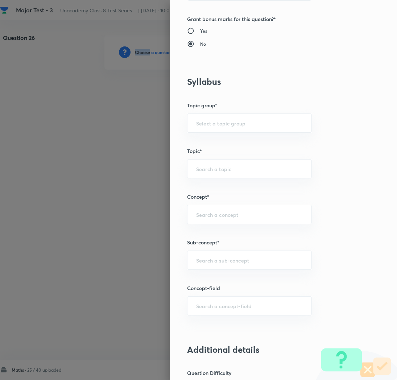
scroll to position [271, 0]
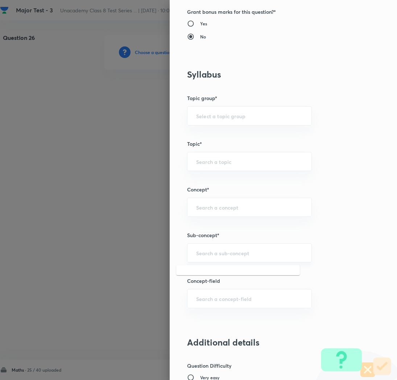
click at [205, 252] on input "text" at bounding box center [249, 252] width 107 height 7
paste input "Rational Numbers"
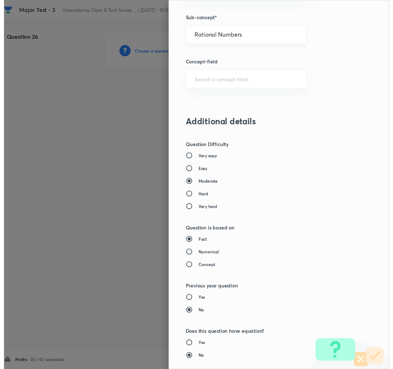
scroll to position [630, 0]
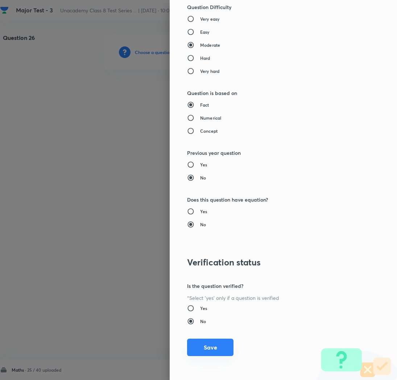
click at [200, 347] on button "Save" at bounding box center [210, 346] width 46 height 17
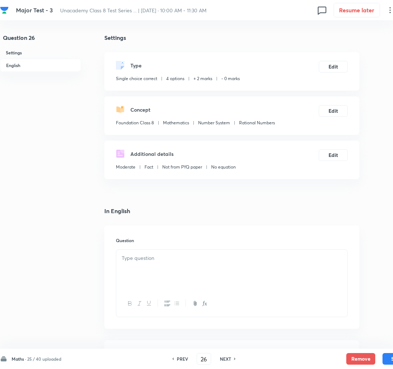
click at [149, 270] on div at bounding box center [231, 270] width 231 height 41
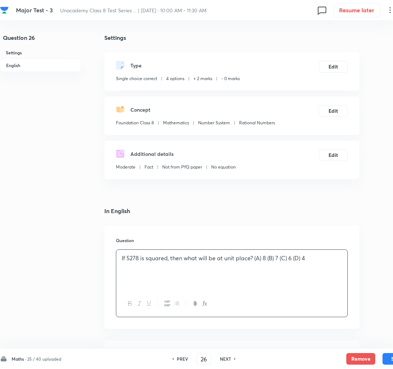
click at [259, 258] on p "If 5278 is squared, then what will be at unit place? (A) 8 (B) 7 (C) 6 (D) 4" at bounding box center [232, 258] width 220 height 8
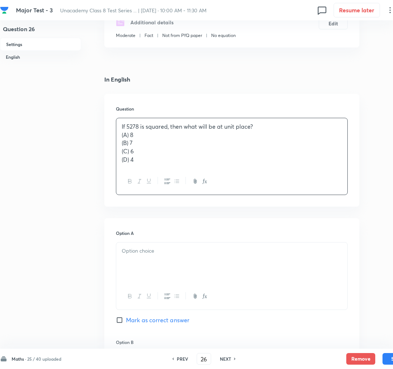
scroll to position [140, 0]
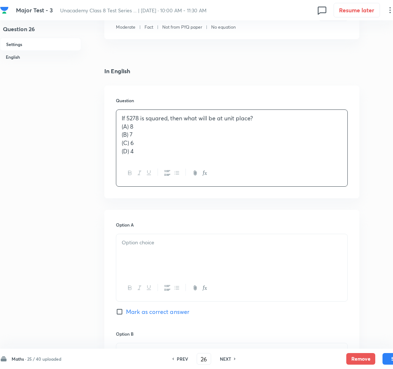
click at [198, 258] on div at bounding box center [231, 254] width 231 height 41
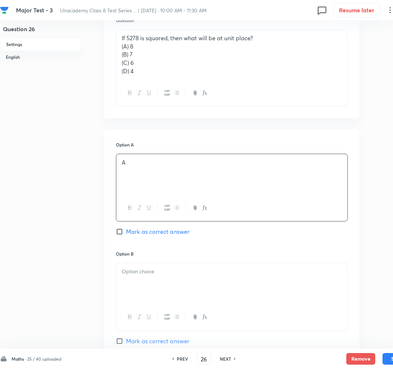
scroll to position [225, 0]
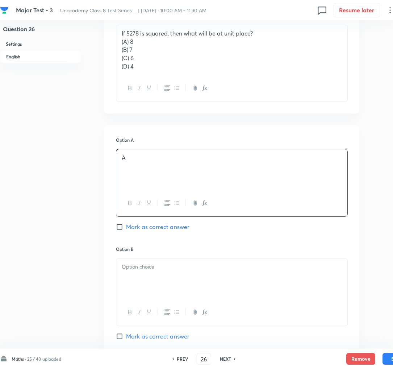
click at [164, 280] on div at bounding box center [231, 278] width 231 height 41
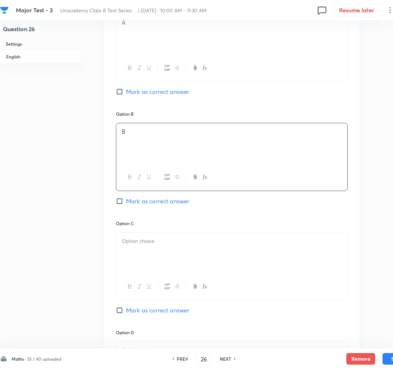
scroll to position [365, 0]
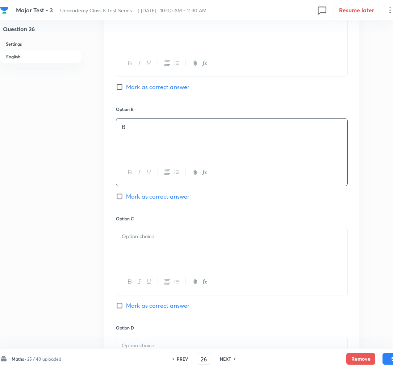
click at [146, 262] on div at bounding box center [231, 248] width 231 height 41
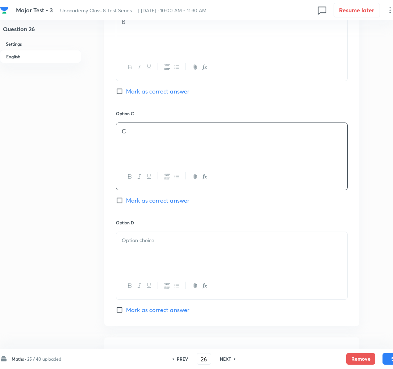
scroll to position [472, 0]
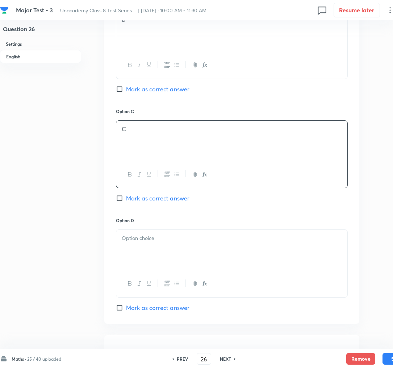
click at [146, 262] on div at bounding box center [231, 250] width 231 height 41
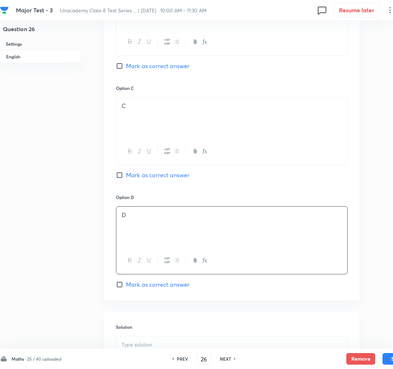
scroll to position [495, 0]
click at [150, 288] on span "Mark as correct answer" at bounding box center [157, 284] width 63 height 9
click at [126, 288] on input "Mark as correct answer" at bounding box center [121, 283] width 10 height 7
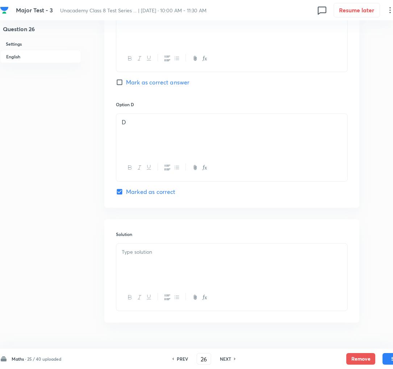
click at [130, 256] on p at bounding box center [232, 252] width 220 height 8
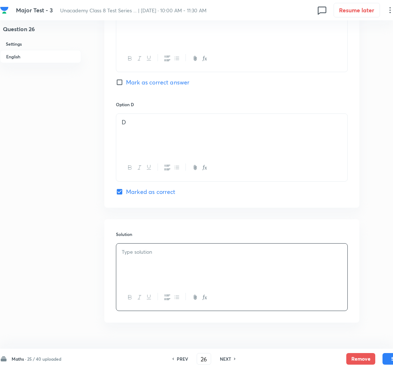
click at [142, 266] on div at bounding box center [231, 264] width 231 height 41
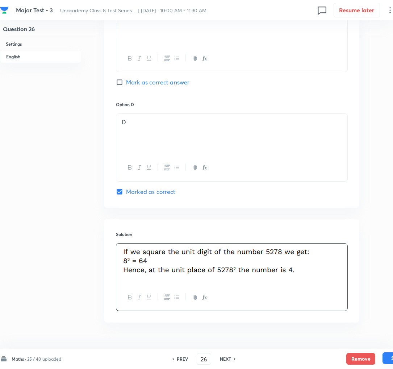
click at [386, 358] on button "Save" at bounding box center [397, 358] width 29 height 12
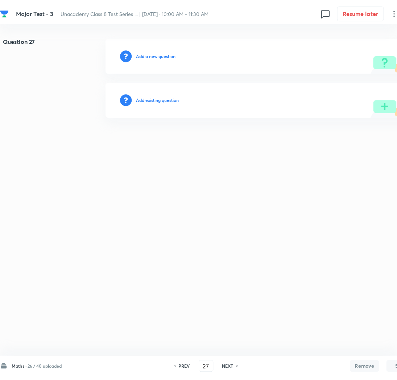
scroll to position [0, 0]
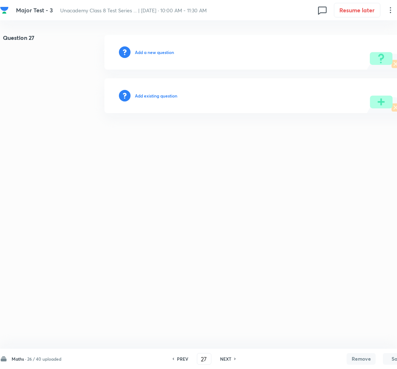
click at [147, 54] on h6 "Add a new question" at bounding box center [154, 52] width 39 height 7
click at [147, 54] on h6 "Choose a question type" at bounding box center [158, 52] width 47 height 7
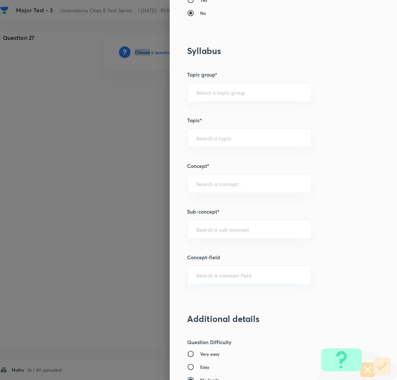
scroll to position [307, 0]
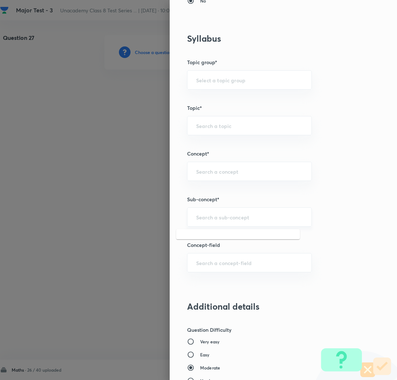
click at [203, 217] on input "text" at bounding box center [249, 216] width 107 height 7
paste input "Rational Numbers"
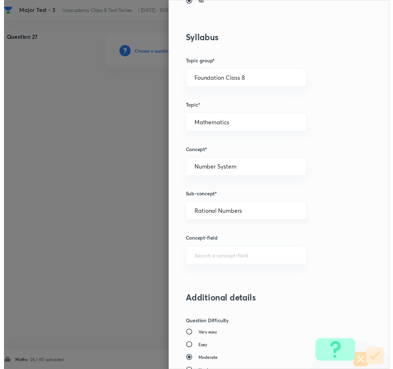
scroll to position [630, 0]
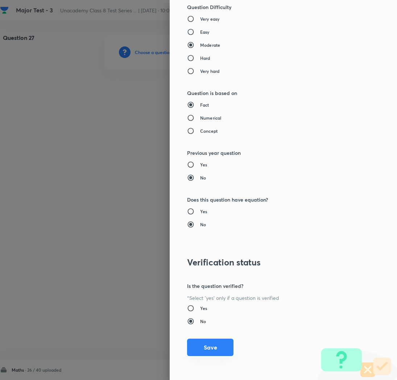
click at [195, 349] on button "Save" at bounding box center [210, 346] width 46 height 17
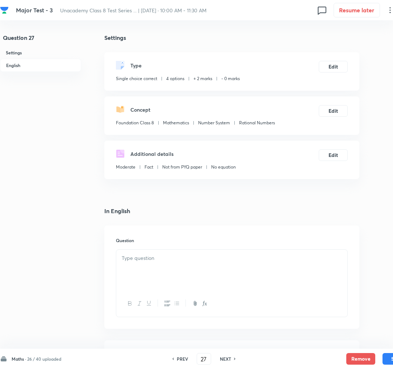
click at [134, 260] on p at bounding box center [232, 258] width 220 height 8
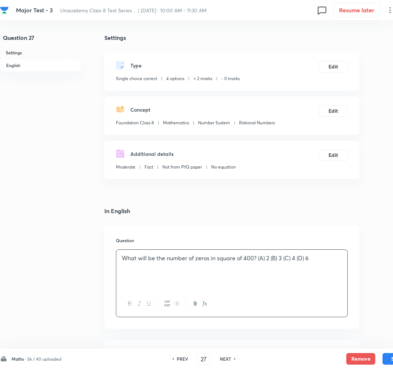
click at [263, 257] on p "What will be the number of zeros in square of 400? (A) 2 (B) 3 (C) 4 (D) 6" at bounding box center [232, 258] width 220 height 8
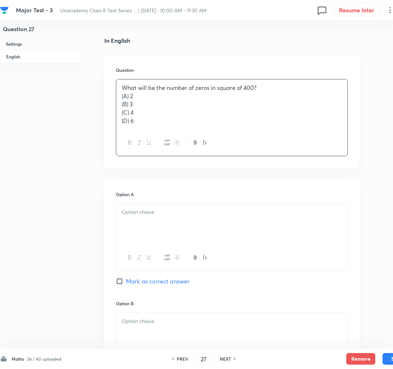
scroll to position [171, 0]
click at [152, 237] on div at bounding box center [231, 223] width 231 height 41
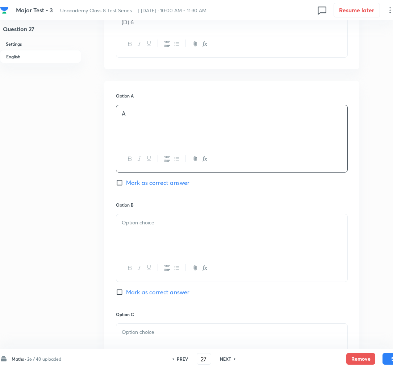
scroll to position [280, 0]
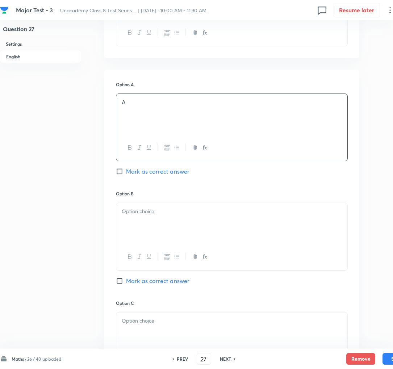
click at [144, 241] on div at bounding box center [231, 223] width 231 height 41
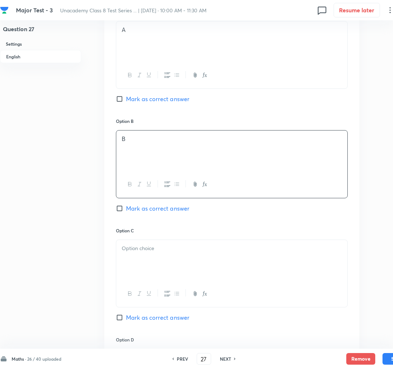
scroll to position [354, 0]
click at [138, 251] on p at bounding box center [232, 247] width 220 height 8
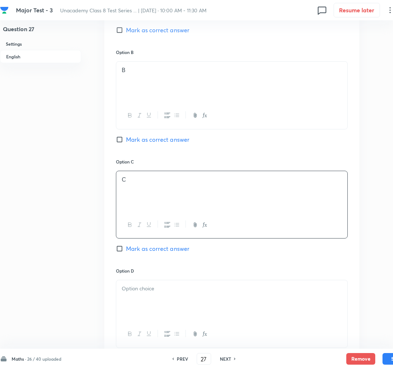
scroll to position [423, 0]
click at [138, 250] on span "Mark as correct answer" at bounding box center [157, 247] width 63 height 9
click at [126, 250] on input "Mark as correct answer" at bounding box center [121, 247] width 10 height 7
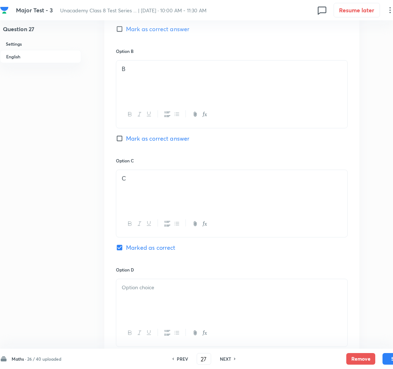
click at [146, 296] on div at bounding box center [231, 299] width 231 height 41
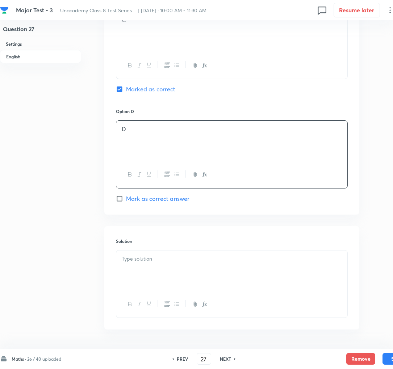
scroll to position [591, 0]
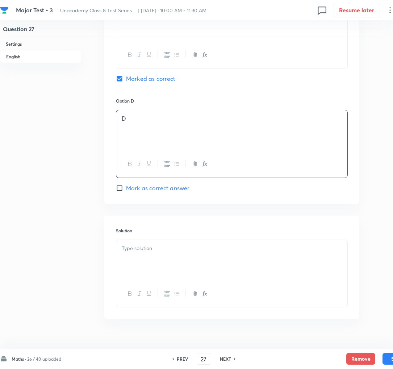
click at [142, 258] on div at bounding box center [231, 260] width 231 height 41
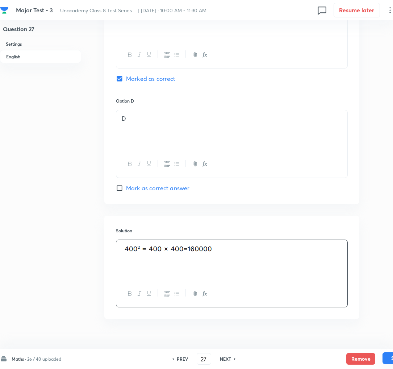
click at [390, 360] on button "Save" at bounding box center [397, 358] width 29 height 12
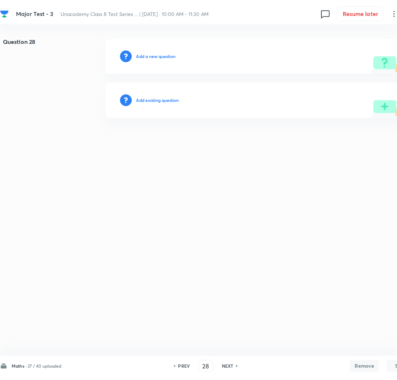
scroll to position [0, 0]
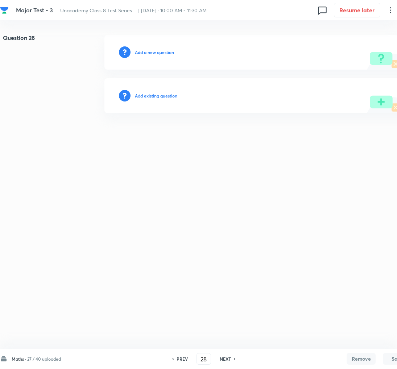
click at [146, 49] on h6 "Add a new question" at bounding box center [154, 52] width 39 height 7
click at [146, 49] on h6 "Choose a question type" at bounding box center [158, 52] width 47 height 7
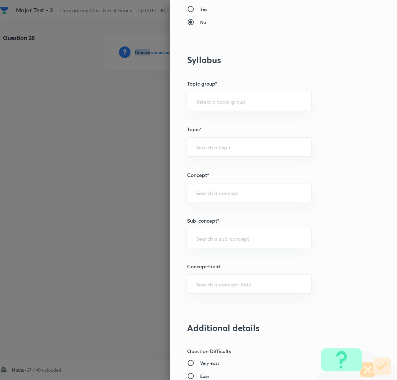
scroll to position [346, 0]
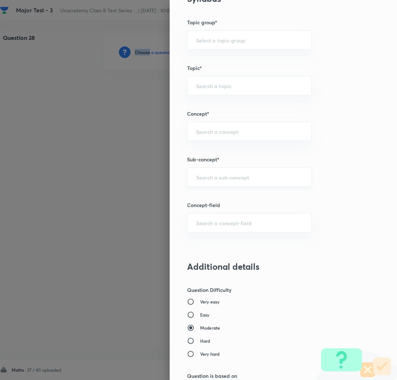
click at [193, 181] on div "​" at bounding box center [249, 176] width 125 height 19
paste input "Rational Numbers"
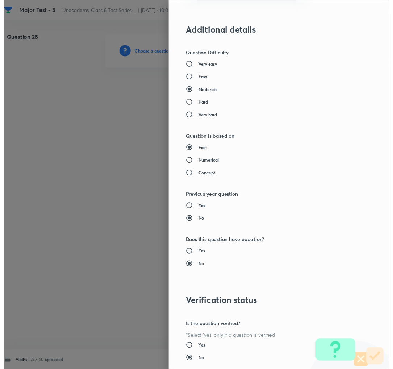
scroll to position [630, 0]
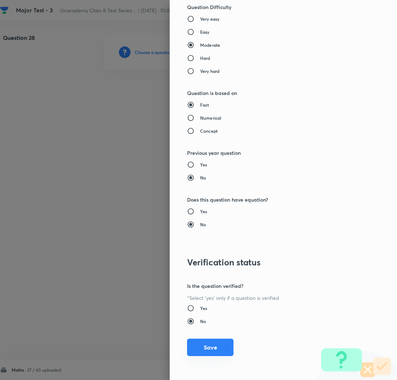
click at [202, 352] on button "Save" at bounding box center [210, 346] width 46 height 17
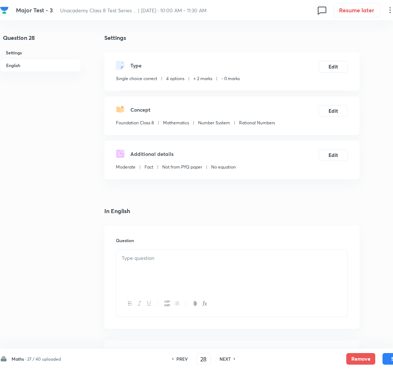
click at [184, 277] on div at bounding box center [231, 270] width 231 height 41
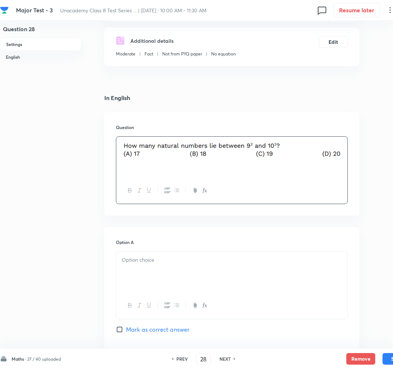
scroll to position [113, 0]
click at [139, 268] on div at bounding box center [231, 271] width 231 height 41
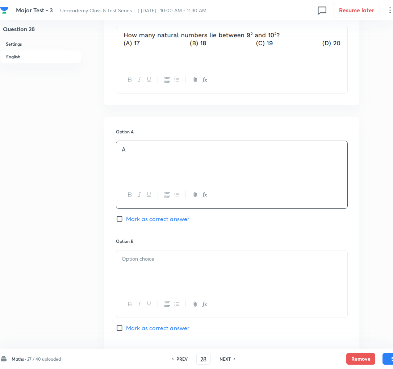
scroll to position [225, 0]
click at [142, 266] on div at bounding box center [231, 269] width 231 height 41
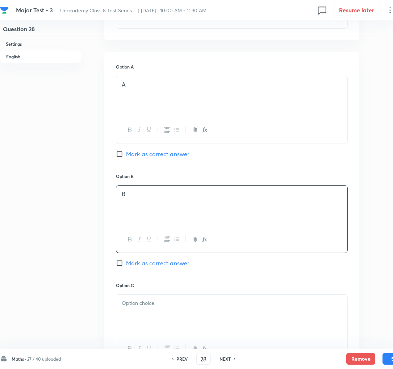
scroll to position [292, 0]
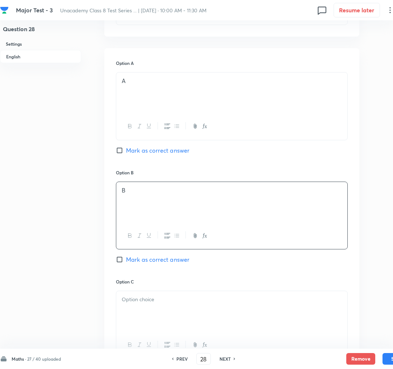
click at [142, 266] on div "Option B B [PERSON_NAME] as correct answer" at bounding box center [232, 223] width 232 height 109
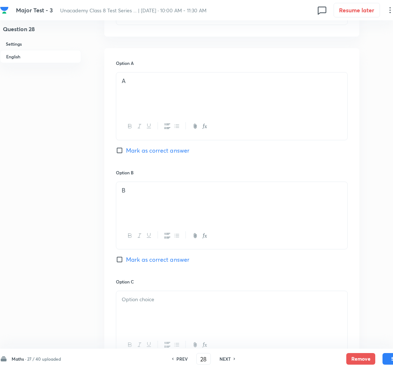
click at [142, 263] on span "Mark as correct answer" at bounding box center [157, 259] width 63 height 9
click at [126, 263] on input "Mark as correct answer" at bounding box center [121, 259] width 10 height 7
click at [154, 311] on div at bounding box center [231, 311] width 231 height 41
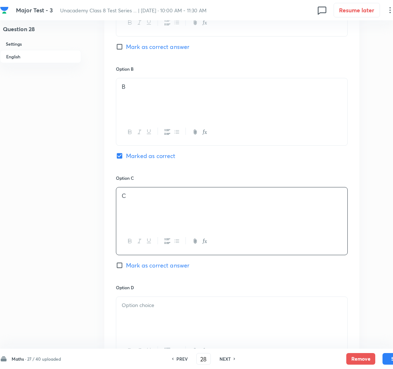
scroll to position [399, 0]
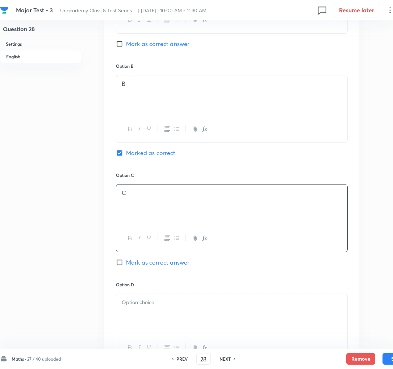
click at [149, 311] on div at bounding box center [231, 314] width 231 height 41
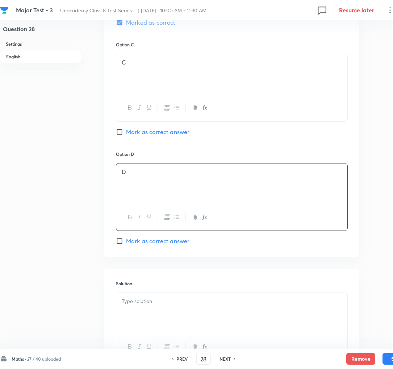
scroll to position [532, 0]
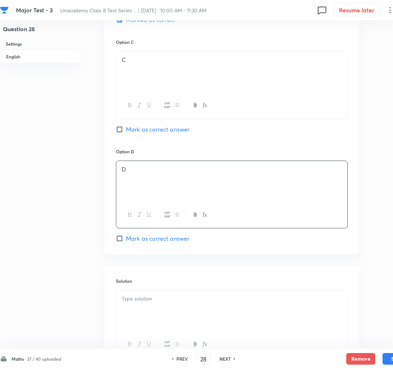
click at [147, 307] on div at bounding box center [231, 310] width 231 height 41
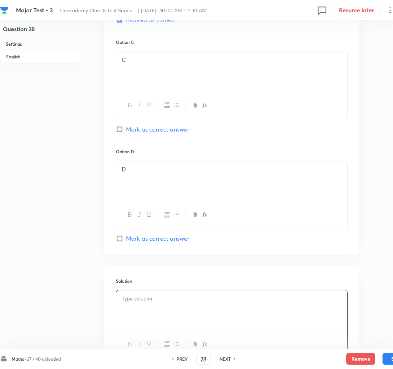
click at [151, 303] on p at bounding box center [232, 299] width 220 height 8
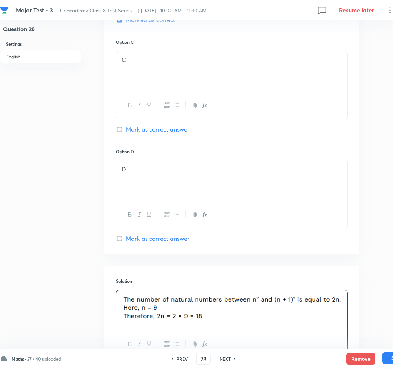
click at [384, 358] on button "Save" at bounding box center [397, 358] width 29 height 12
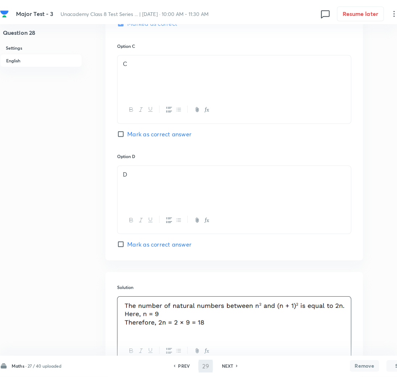
scroll to position [0, 0]
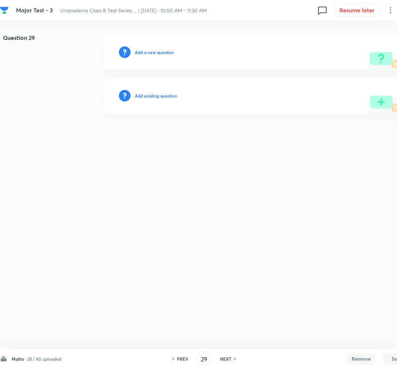
click at [149, 49] on h6 "Add a new question" at bounding box center [154, 52] width 39 height 7
click at [149, 49] on h6 "Choose a question type" at bounding box center [158, 52] width 47 height 7
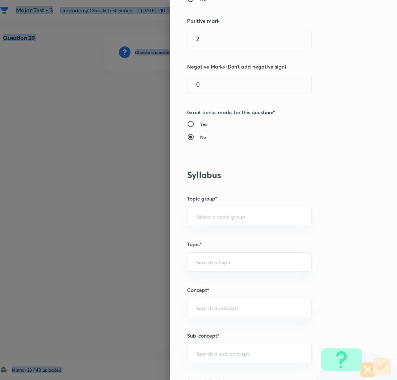
scroll to position [176, 0]
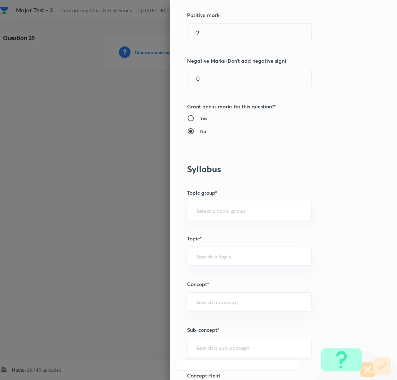
click at [202, 346] on input "text" at bounding box center [249, 347] width 107 height 7
paste input "Rational Numbers"
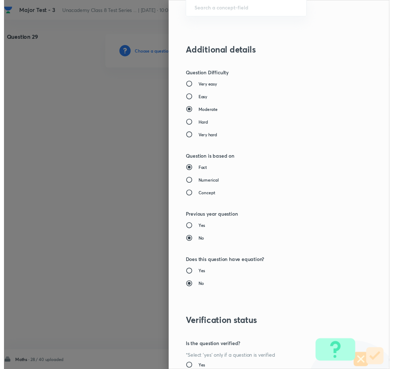
scroll to position [630, 0]
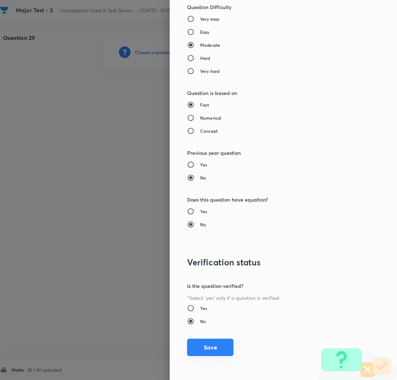
click at [203, 348] on button "Save" at bounding box center [210, 346] width 46 height 17
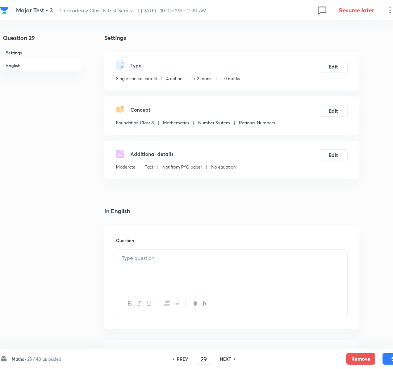
click at [225, 264] on div at bounding box center [231, 270] width 231 height 41
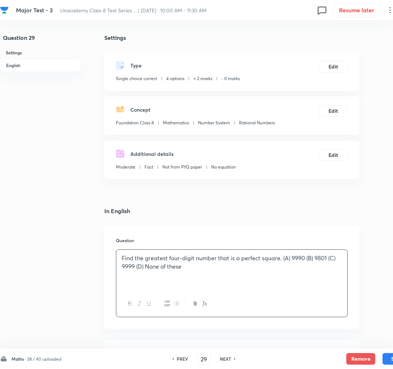
click at [282, 259] on p "Find the greatest four-digit number that is a perfect square. (A) 9990 (B) 9801…" at bounding box center [232, 262] width 220 height 16
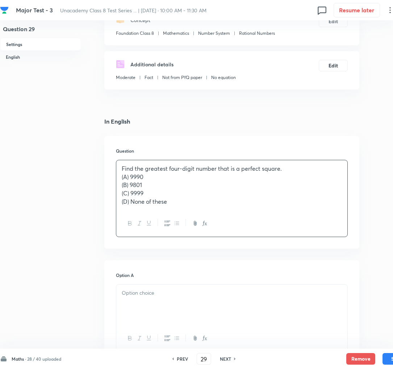
scroll to position [91, 0]
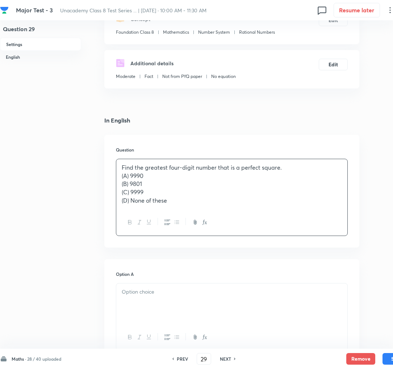
click at [166, 296] on p at bounding box center [232, 292] width 220 height 8
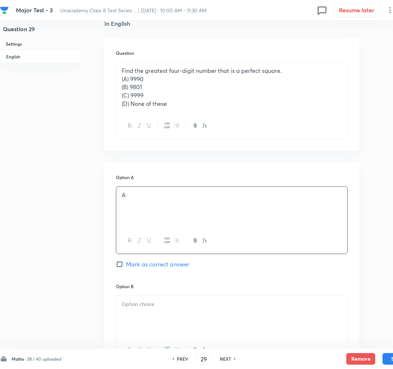
scroll to position [189, 0]
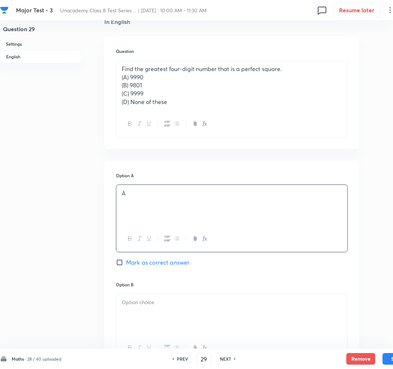
click at [144, 308] on div at bounding box center [231, 314] width 231 height 41
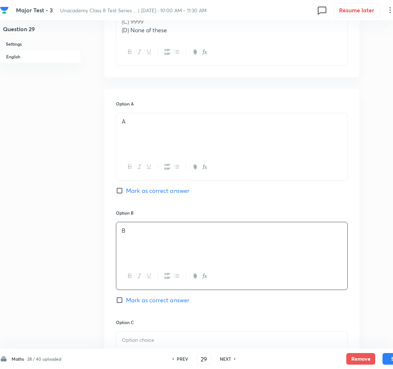
scroll to position [262, 0]
click at [141, 300] on span "Mark as correct answer" at bounding box center [157, 299] width 63 height 9
click at [126, 300] on input "Mark as correct answer" at bounding box center [121, 299] width 10 height 7
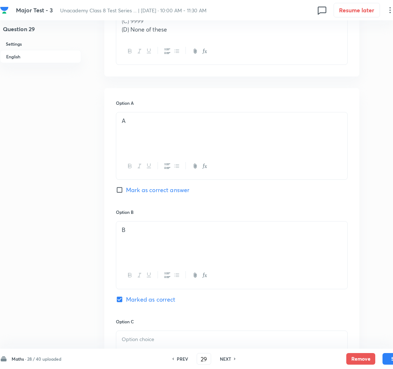
click at [133, 336] on p at bounding box center [232, 339] width 220 height 8
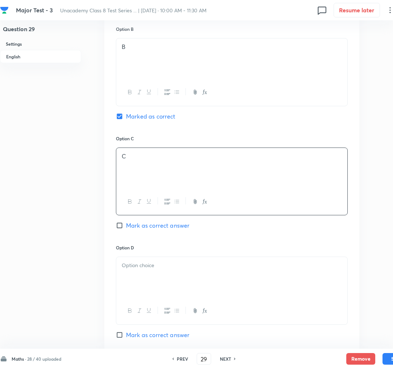
scroll to position [446, 0]
click at [141, 269] on p at bounding box center [232, 264] width 220 height 8
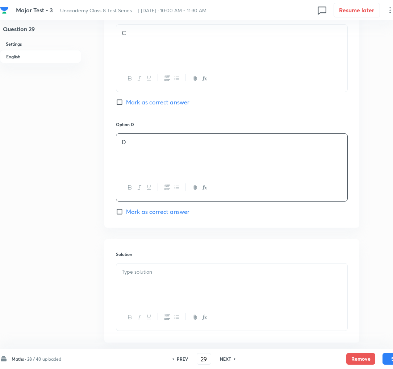
scroll to position [569, 0]
click at [140, 284] on div at bounding box center [231, 282] width 231 height 41
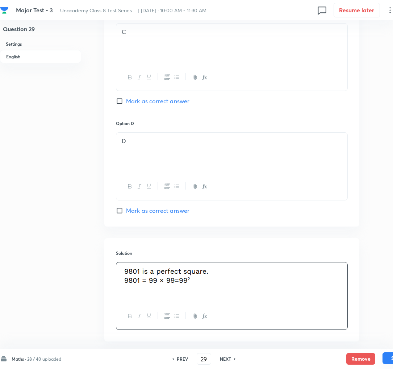
click at [389, 359] on button "Save" at bounding box center [397, 358] width 29 height 12
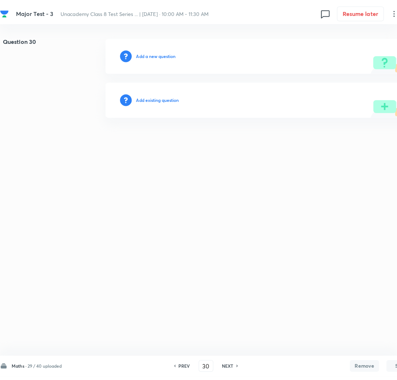
scroll to position [0, 0]
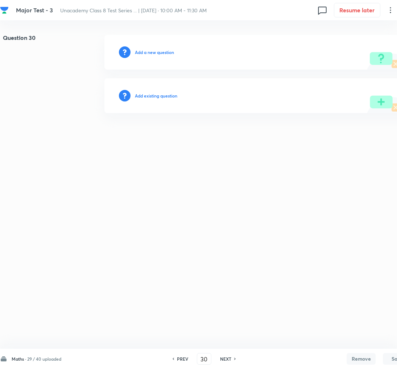
click at [143, 53] on h6 "Add a new question" at bounding box center [154, 52] width 39 height 7
click at [143, 53] on h6 "Choose a question type" at bounding box center [158, 52] width 47 height 7
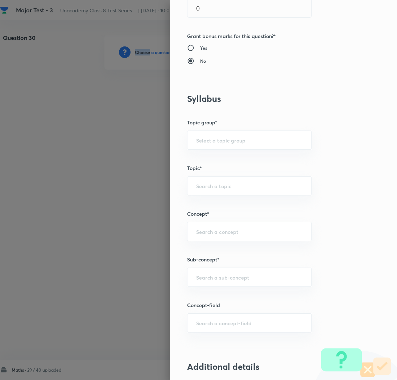
scroll to position [260, 0]
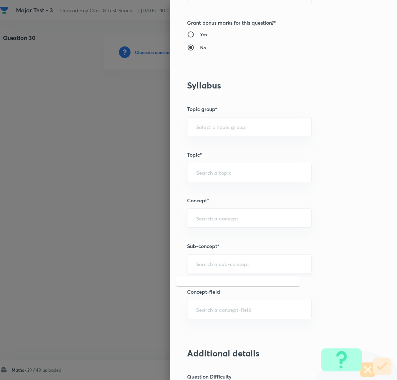
click at [201, 267] on input "text" at bounding box center [249, 263] width 107 height 7
paste input "Rational Numbers"
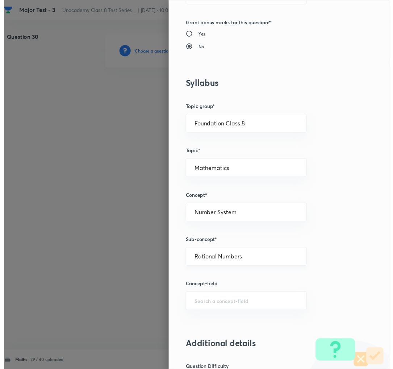
scroll to position [630, 0]
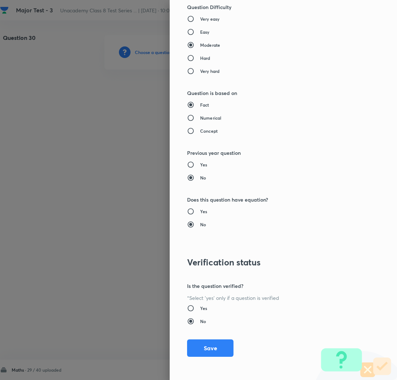
click at [206, 357] on div "Question settings Question type* Single choice correct Number of options* 2 3 4…" at bounding box center [283, 190] width 227 height 380
click at [201, 351] on button "Save" at bounding box center [210, 346] width 46 height 17
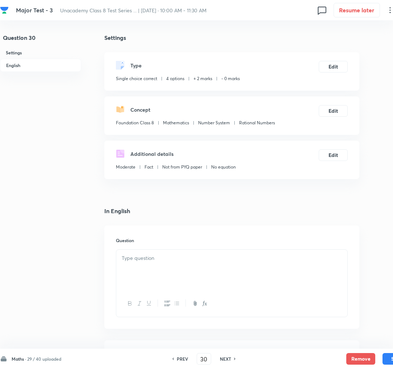
click at [126, 249] on div at bounding box center [232, 283] width 232 height 68
click at [140, 263] on div at bounding box center [231, 270] width 231 height 41
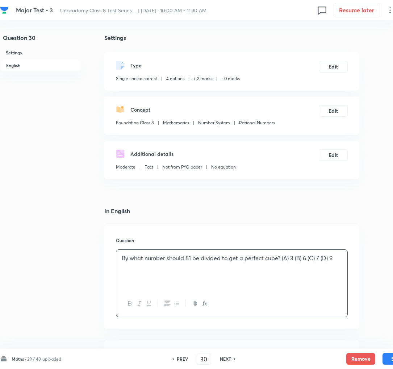
click at [285, 257] on p "By what number should 81 be divided to get a perfect cube? (A) 3 (B) 6 (C) 7 (D…" at bounding box center [232, 258] width 220 height 8
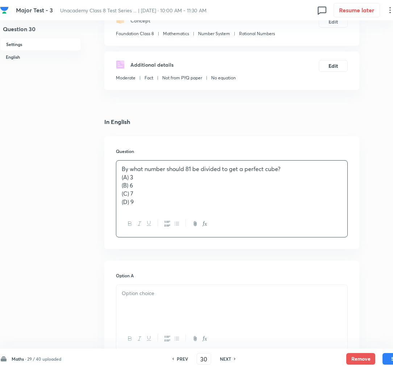
scroll to position [91, 0]
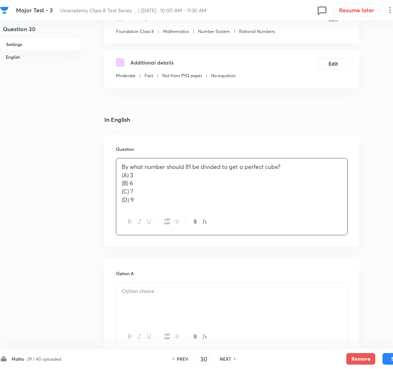
click at [187, 304] on div at bounding box center [231, 303] width 231 height 41
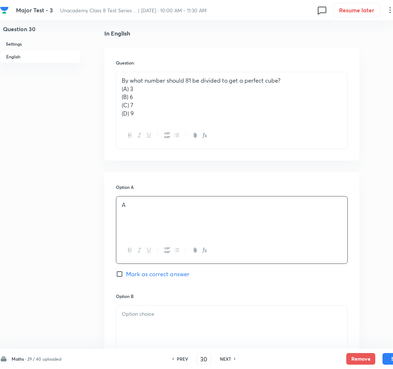
scroll to position [178, 0]
click at [149, 275] on span "Mark as correct answer" at bounding box center [157, 273] width 63 height 9
click at [126, 275] on input "Mark as correct answer" at bounding box center [121, 273] width 10 height 7
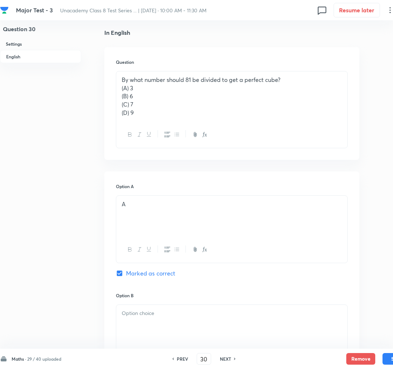
click at [137, 326] on div at bounding box center [231, 325] width 231 height 41
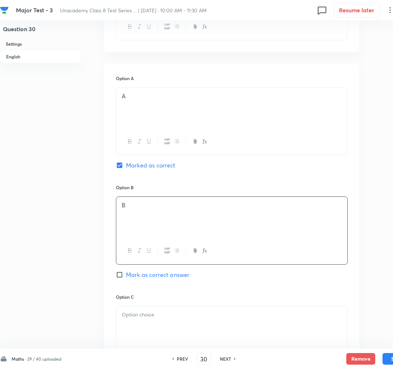
scroll to position [292, 0]
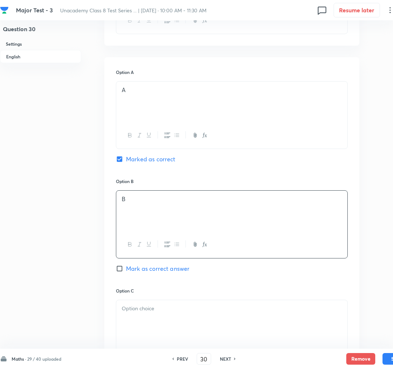
click at [136, 322] on div at bounding box center [231, 320] width 231 height 41
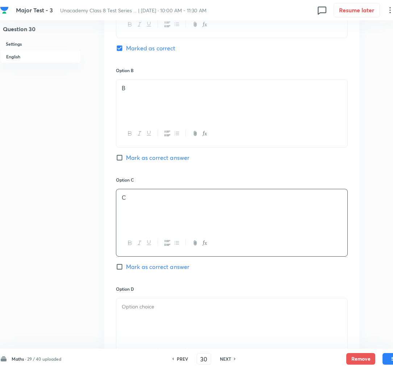
scroll to position [406, 0]
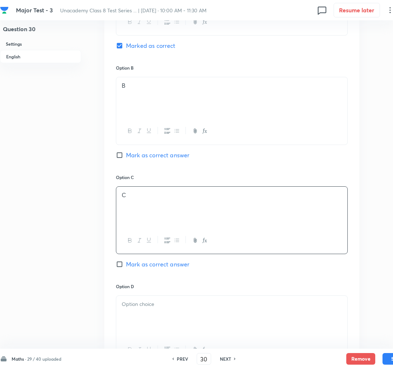
click at [137, 318] on div at bounding box center [231, 316] width 231 height 41
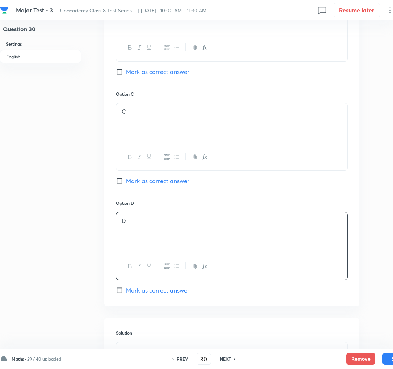
scroll to position [583, 0]
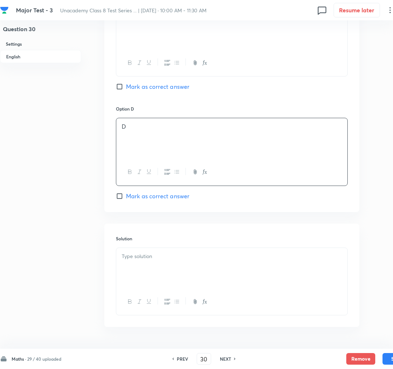
click at [134, 271] on div at bounding box center [231, 268] width 231 height 41
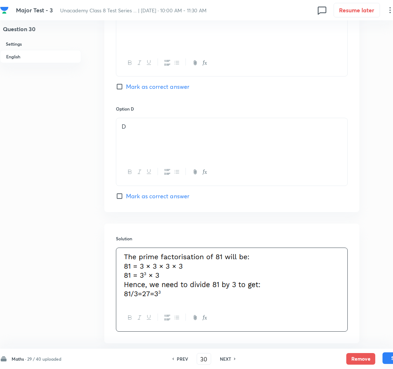
click at [384, 357] on button "Save" at bounding box center [397, 358] width 29 height 12
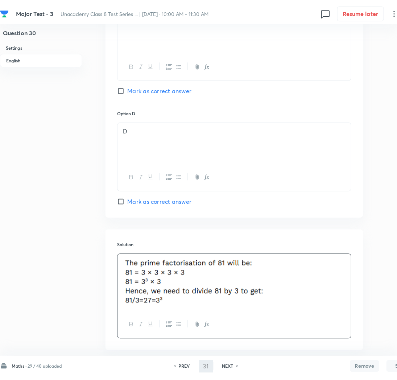
scroll to position [0, 0]
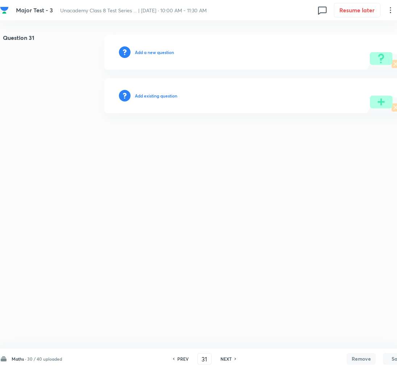
click at [160, 54] on h6 "Add a new question" at bounding box center [154, 52] width 39 height 7
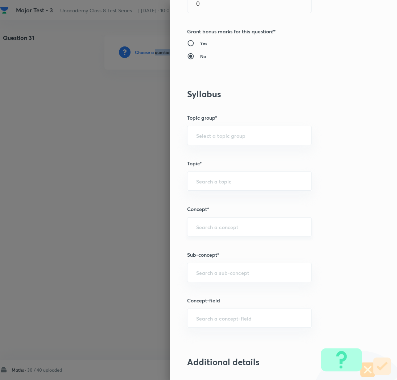
scroll to position [254, 0]
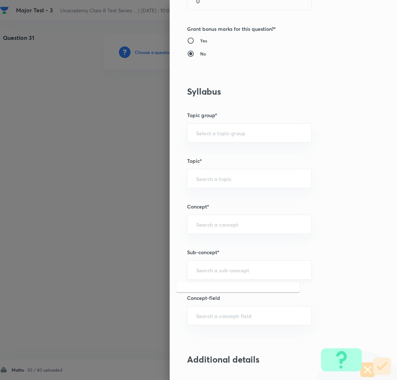
click at [196, 271] on input "text" at bounding box center [249, 269] width 107 height 7
paste input "Rational Numbers"
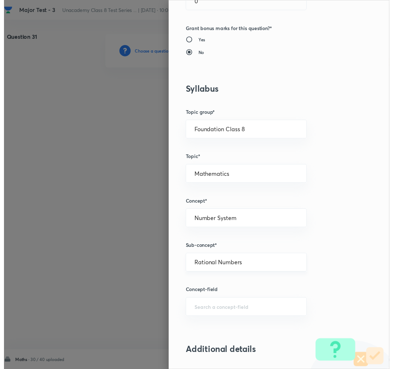
scroll to position [630, 0]
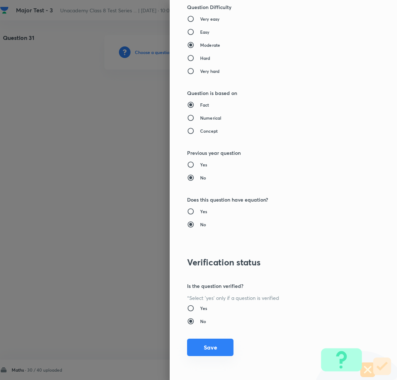
click at [198, 350] on button "Save" at bounding box center [210, 346] width 46 height 17
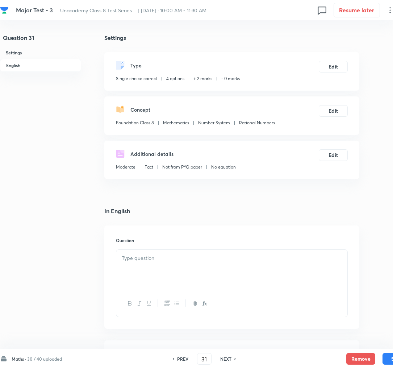
click at [204, 269] on div at bounding box center [231, 270] width 231 height 41
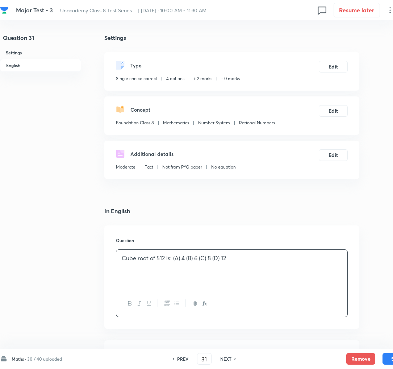
click at [172, 255] on p "Cube root of 512 is: (A) 4 (B) 6 (C) 8 (D) 12" at bounding box center [232, 258] width 220 height 8
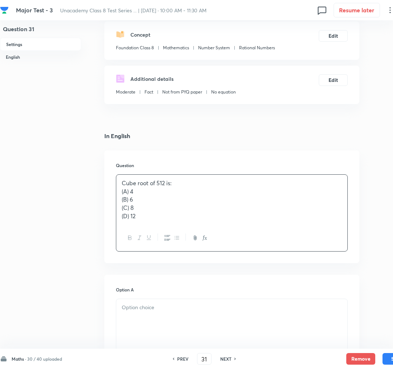
scroll to position [77, 0]
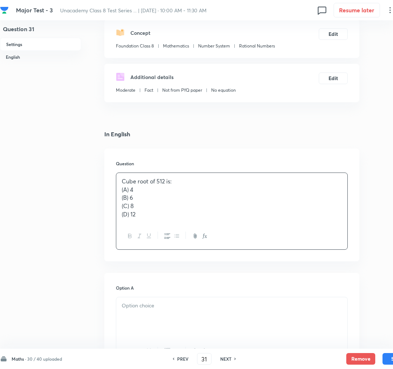
click at [143, 305] on p at bounding box center [232, 305] width 220 height 8
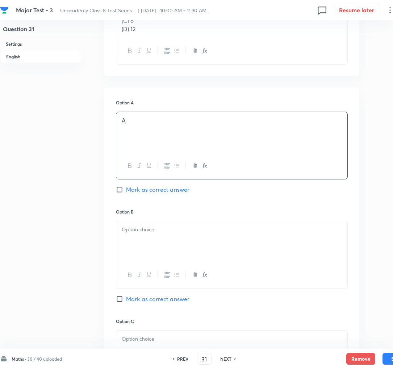
scroll to position [265, 0]
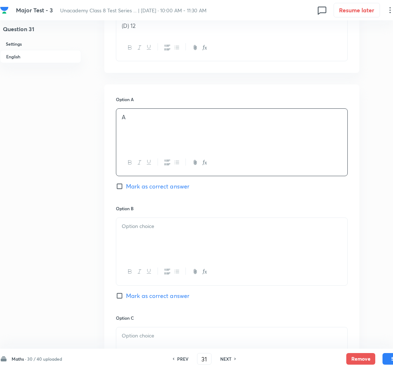
click at [151, 245] on div at bounding box center [231, 238] width 231 height 41
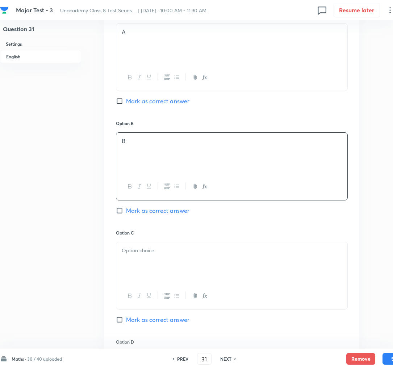
scroll to position [353, 0]
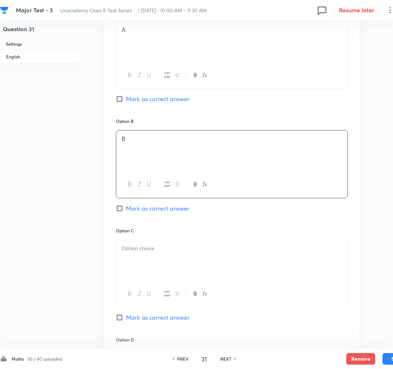
click at [143, 268] on div at bounding box center [231, 260] width 231 height 41
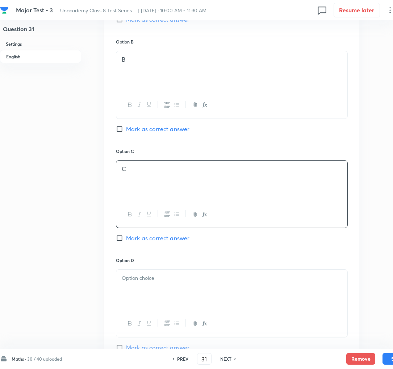
scroll to position [440, 0]
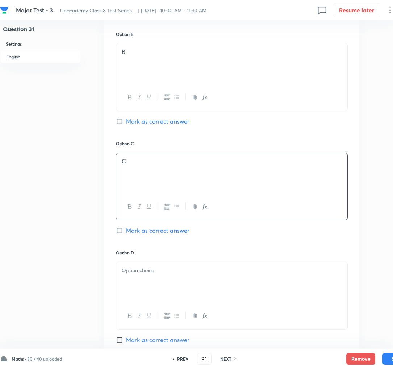
click at [138, 229] on span "Mark as correct answer" at bounding box center [157, 230] width 63 height 9
click at [126, 229] on input "Mark as correct answer" at bounding box center [121, 230] width 10 height 7
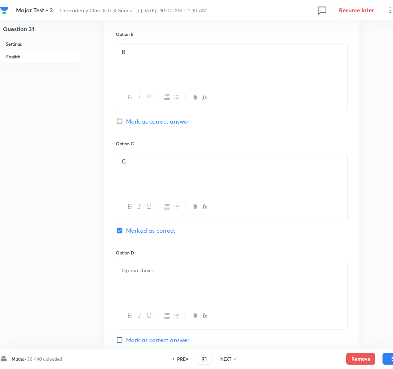
click at [147, 294] on div at bounding box center [231, 282] width 231 height 41
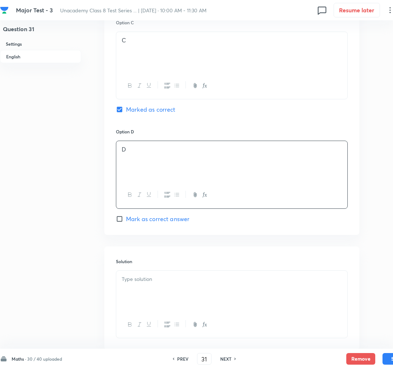
scroll to position [562, 0]
click at [145, 294] on div at bounding box center [231, 290] width 231 height 41
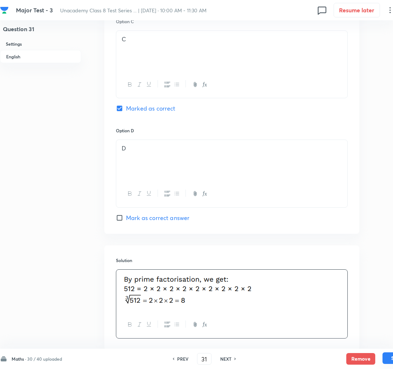
click at [386, 355] on button "Save" at bounding box center [397, 358] width 29 height 12
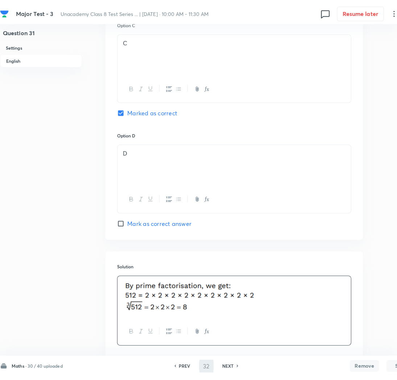
scroll to position [0, 0]
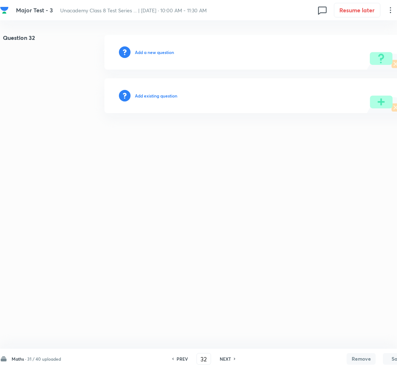
click at [143, 51] on h6 "Add a new question" at bounding box center [154, 52] width 39 height 7
click at [143, 51] on h6 "Choose a question type" at bounding box center [158, 52] width 47 height 7
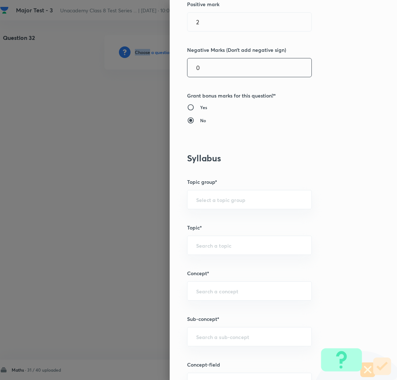
scroll to position [188, 0]
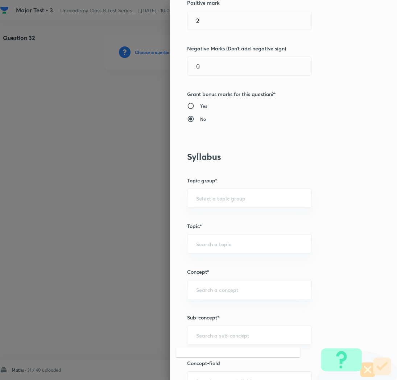
click at [198, 337] on input "text" at bounding box center [249, 335] width 107 height 7
paste input "Rational Numbers"
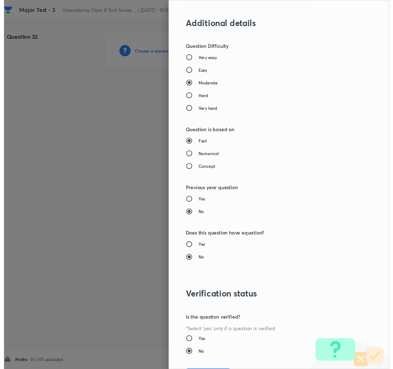
scroll to position [630, 0]
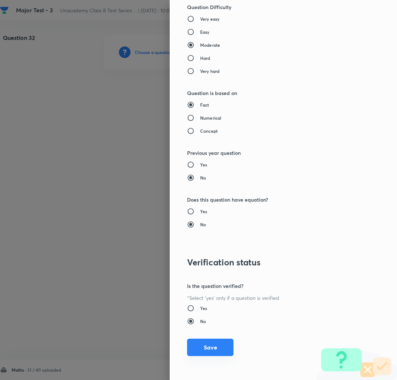
click at [199, 350] on button "Save" at bounding box center [210, 346] width 46 height 17
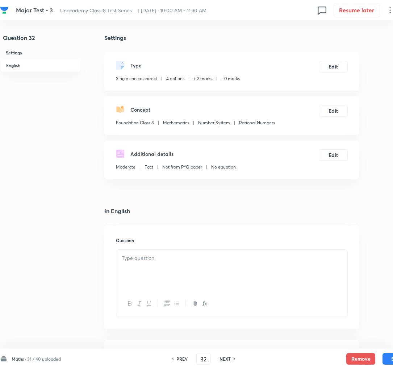
click at [139, 278] on div at bounding box center [231, 270] width 231 height 41
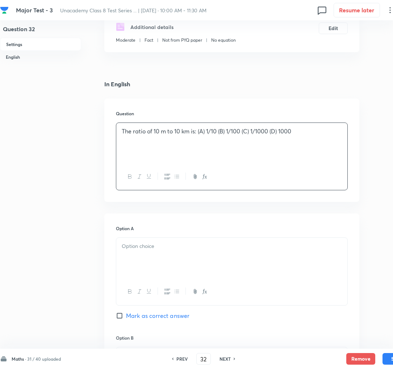
scroll to position [128, 0]
click at [201, 130] on p "The ratio of 10 m to 10 km is: (A) 1/10 (B) 1/100 (C) 1/1000 (D) 1000" at bounding box center [232, 130] width 220 height 8
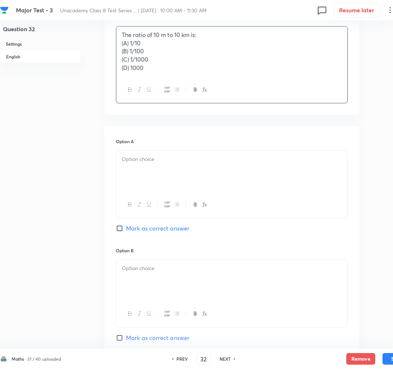
scroll to position [224, 0]
click at [157, 162] on p at bounding box center [232, 159] width 220 height 8
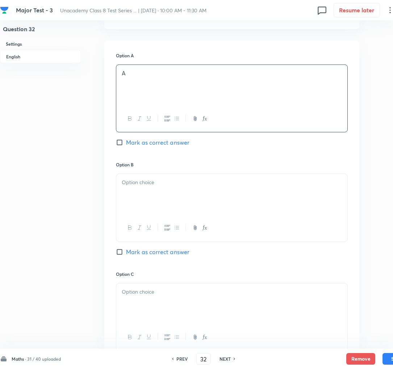
scroll to position [312, 0]
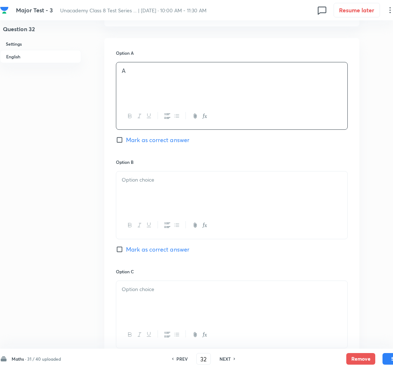
click at [153, 191] on div at bounding box center [231, 191] width 231 height 41
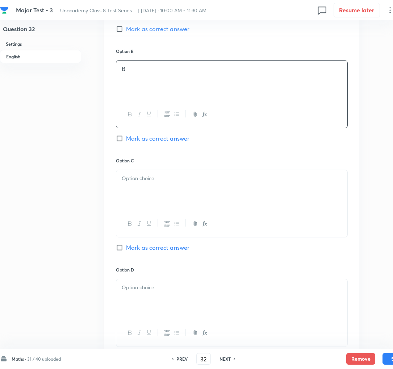
click at [142, 194] on div at bounding box center [231, 190] width 231 height 41
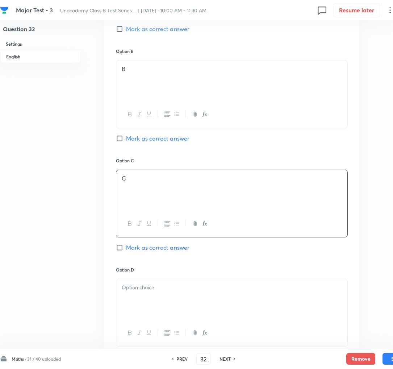
scroll to position [531, 0]
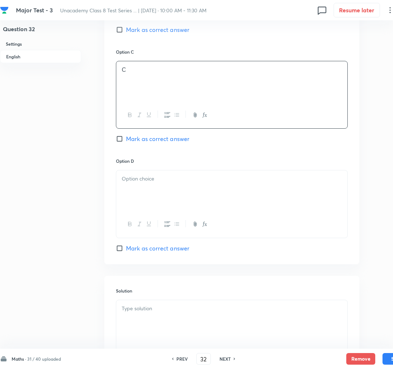
click at [135, 142] on span "Mark as correct answer" at bounding box center [157, 138] width 63 height 9
click at [126, 142] on input "Mark as correct answer" at bounding box center [121, 138] width 10 height 7
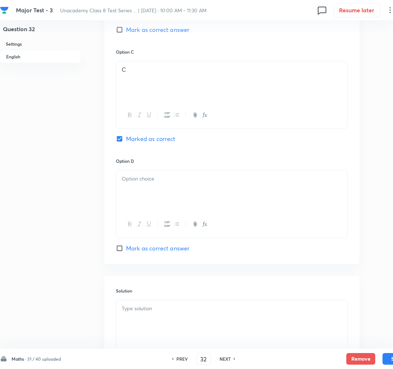
click at [149, 195] on div at bounding box center [231, 190] width 231 height 41
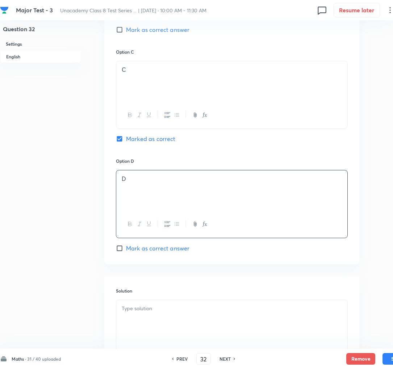
scroll to position [608, 0]
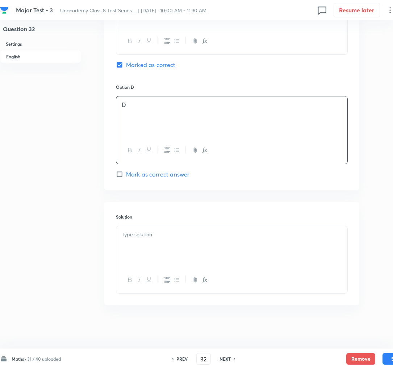
click at [143, 241] on div at bounding box center [231, 246] width 231 height 41
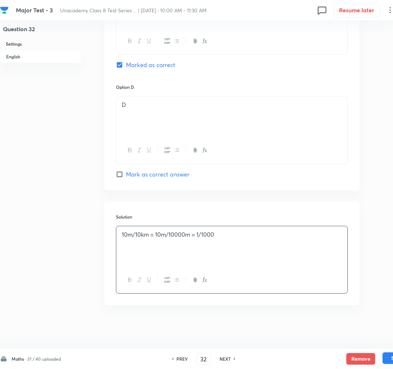
click at [386, 357] on button "Save" at bounding box center [397, 358] width 29 height 12
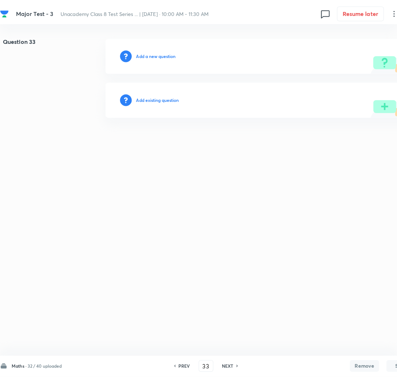
scroll to position [0, 0]
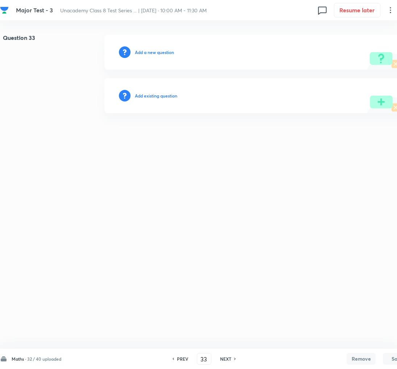
click at [142, 50] on h6 "Add a new question" at bounding box center [154, 52] width 39 height 7
click at [142, 50] on h6 "Choose a question type" at bounding box center [158, 52] width 47 height 7
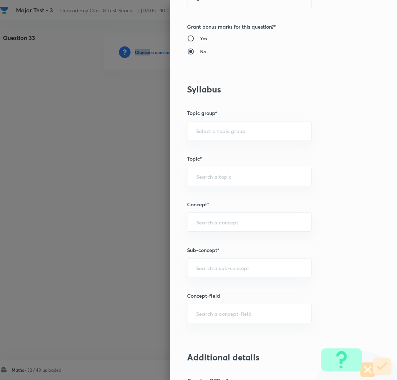
scroll to position [269, 0]
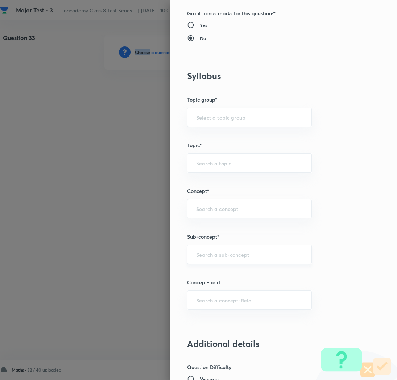
click at [195, 258] on div "​" at bounding box center [249, 254] width 125 height 19
paste input "Rational Numbers"
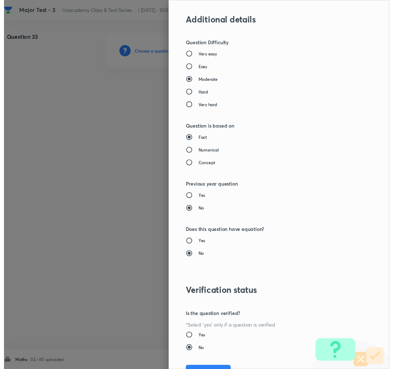
scroll to position [630, 0]
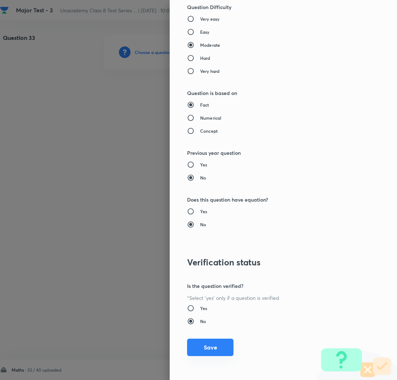
click at [197, 349] on button "Save" at bounding box center [210, 346] width 46 height 17
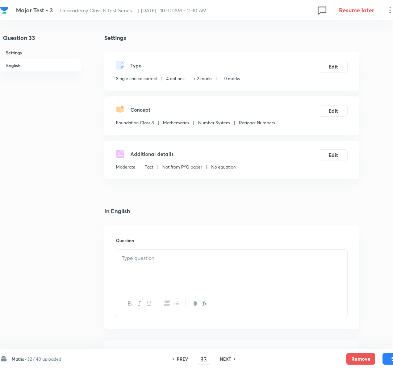
click at [124, 266] on div at bounding box center [231, 270] width 231 height 41
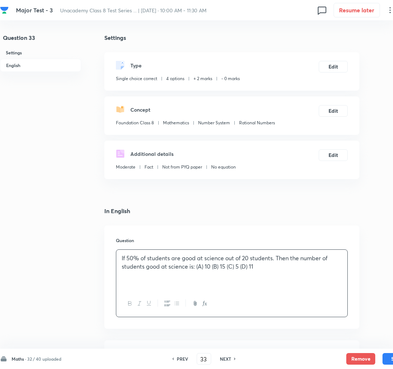
click at [206, 267] on p "If 50% of students are good at science out of 20 students. Then the number of s…" at bounding box center [232, 262] width 220 height 16
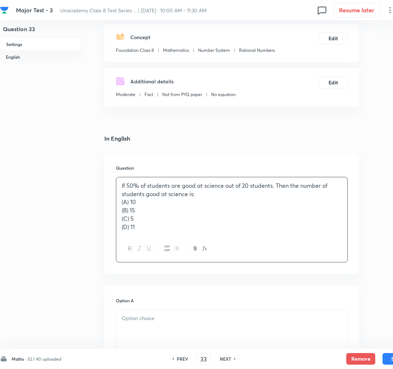
scroll to position [73, 0]
click at [159, 324] on div at bounding box center [231, 329] width 231 height 41
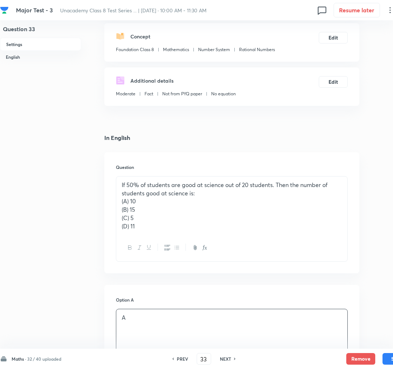
scroll to position [190, 0]
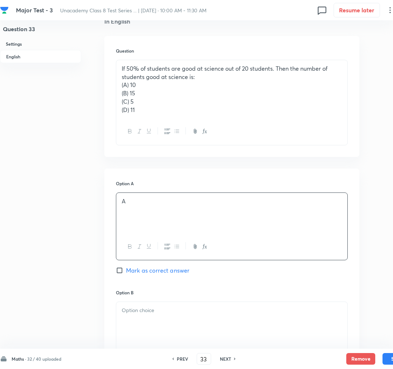
click at [142, 271] on span "Mark as correct answer" at bounding box center [157, 270] width 63 height 9
click at [126, 271] on input "Mark as correct answer" at bounding box center [121, 270] width 10 height 7
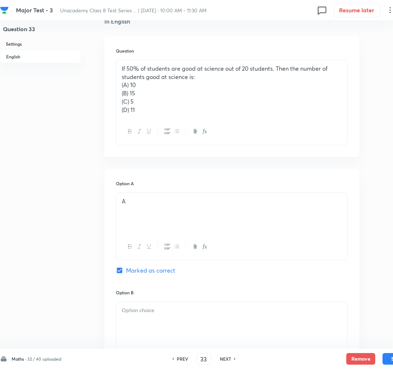
click at [146, 329] on div at bounding box center [231, 322] width 231 height 41
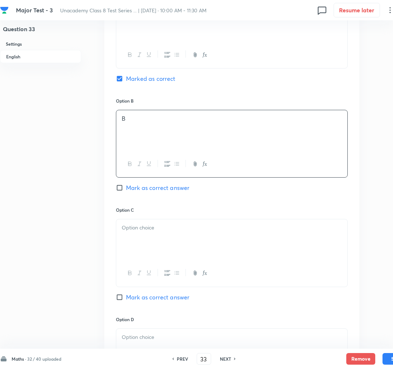
scroll to position [383, 0]
click at [135, 228] on p at bounding box center [232, 226] width 220 height 8
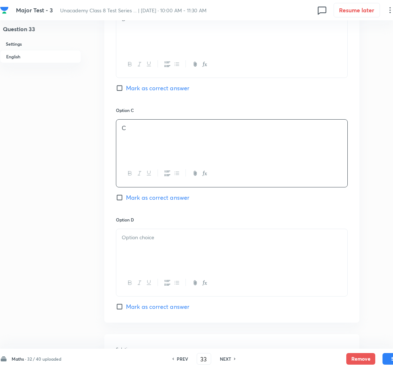
scroll to position [490, 0]
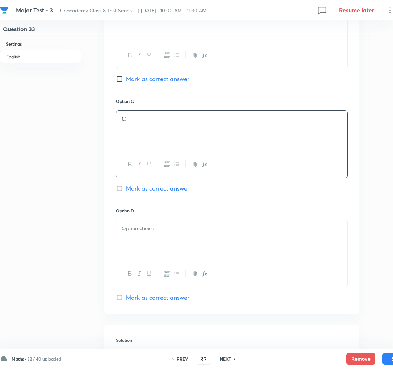
click at [137, 243] on div at bounding box center [231, 240] width 231 height 41
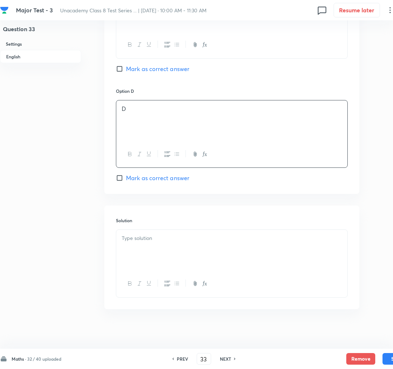
scroll to position [610, 0]
click at [142, 250] on div at bounding box center [231, 249] width 231 height 41
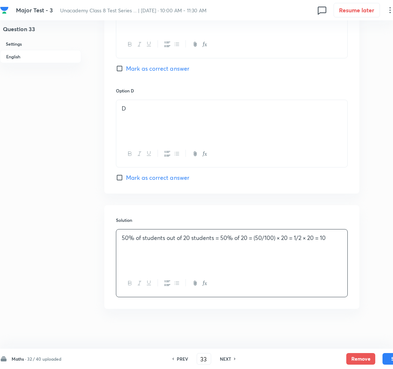
click at [234, 241] on p "50% of students out of 20 students = 50% of 20 = (50/100) × 20 = 1/2 × 20 = 10" at bounding box center [232, 238] width 220 height 8
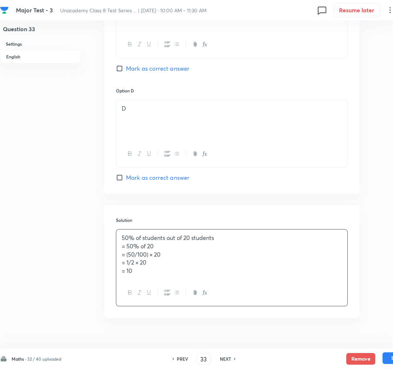
click at [386, 360] on button "Save" at bounding box center [397, 358] width 29 height 12
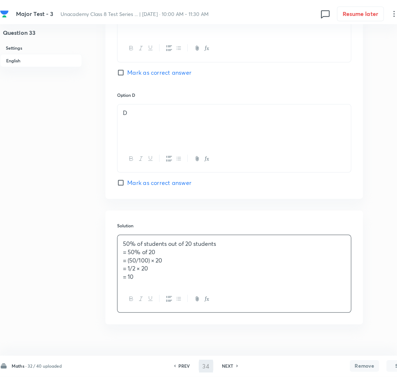
scroll to position [0, 0]
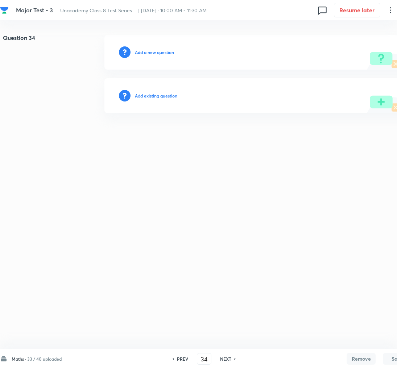
click at [142, 53] on h6 "Add a new question" at bounding box center [154, 52] width 39 height 7
click at [142, 53] on h6 "Choose a question type" at bounding box center [158, 52] width 47 height 7
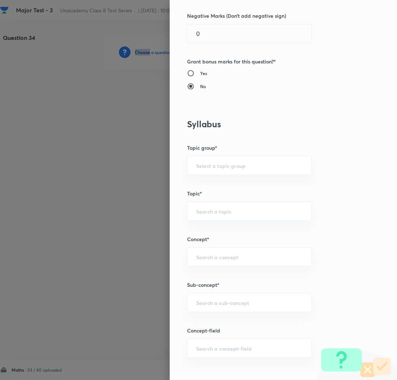
scroll to position [245, 0]
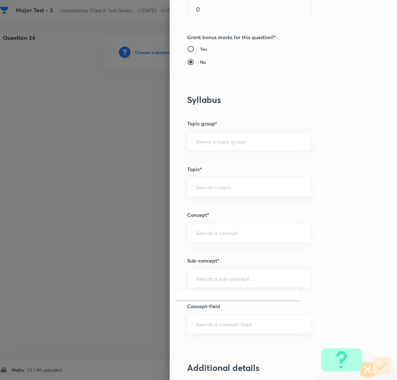
click at [198, 281] on input "text" at bounding box center [249, 278] width 107 height 7
paste input "Rational Numbers"
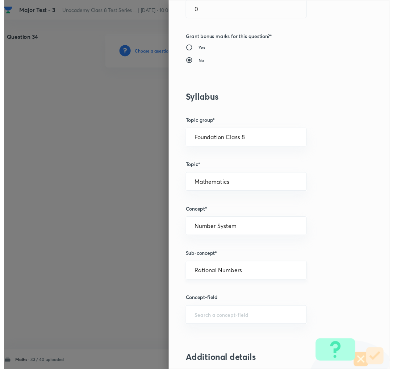
scroll to position [630, 0]
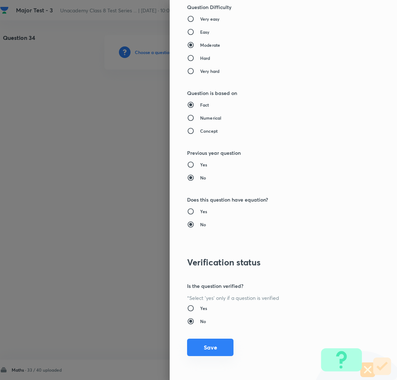
click at [196, 349] on button "Save" at bounding box center [210, 346] width 46 height 17
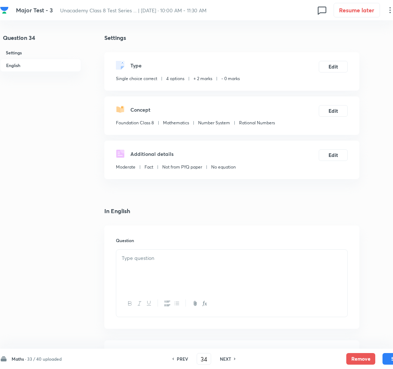
click at [135, 258] on p at bounding box center [232, 258] width 220 height 8
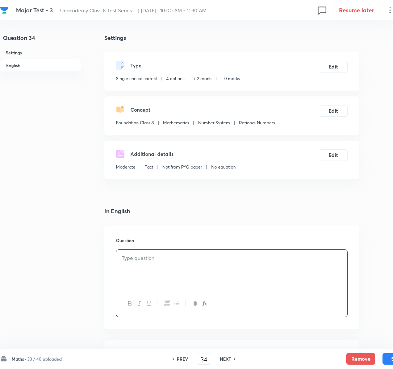
paste div
click at [282, 257] on p "An item marked at Rs. 840 is sold for Rs. 714. The discount \% is: (A) 10% (B) …" at bounding box center [232, 262] width 220 height 16
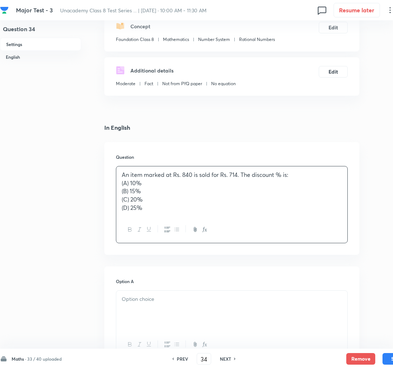
scroll to position [88, 0]
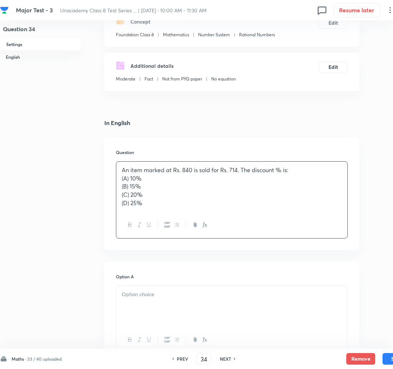
click at [168, 303] on div at bounding box center [231, 306] width 231 height 41
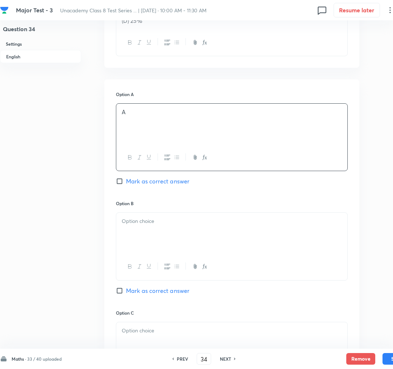
scroll to position [291, 0]
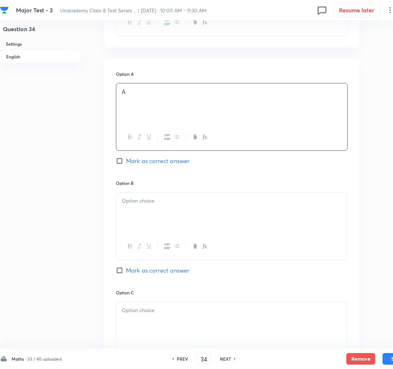
click at [135, 208] on div at bounding box center [231, 212] width 231 height 41
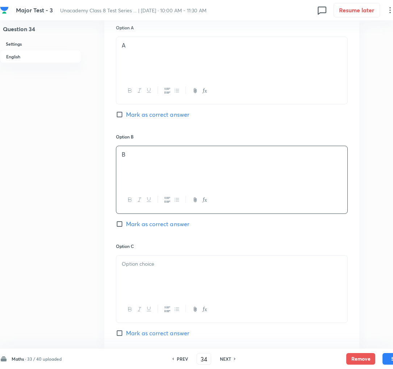
scroll to position [338, 0]
click at [136, 221] on span "Mark as correct answer" at bounding box center [157, 223] width 63 height 9
click at [126, 221] on input "Mark as correct answer" at bounding box center [121, 223] width 10 height 7
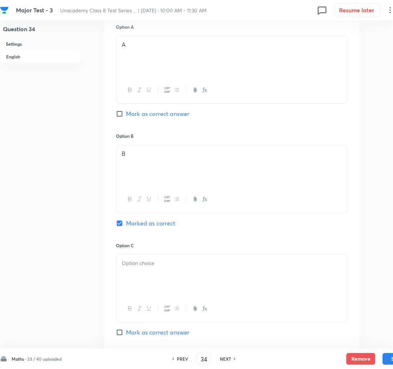
click at [132, 273] on div at bounding box center [231, 275] width 231 height 41
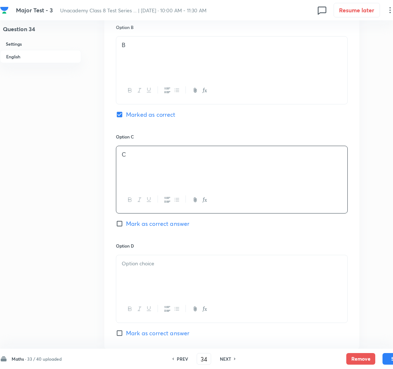
scroll to position [459, 0]
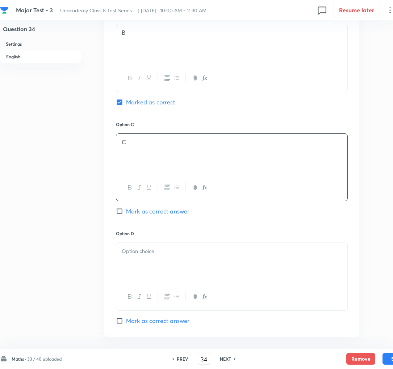
click at [136, 273] on div at bounding box center [231, 263] width 231 height 41
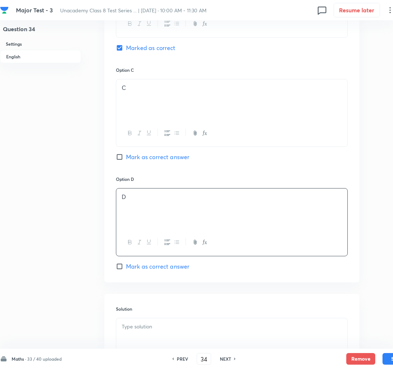
scroll to position [513, 0]
click at [137, 328] on p at bounding box center [232, 326] width 220 height 8
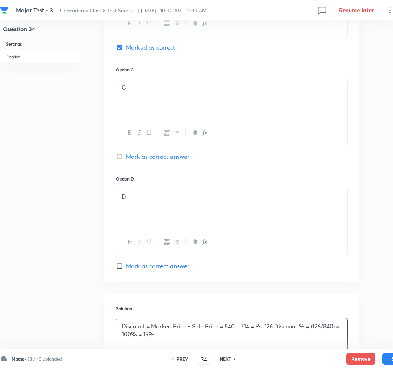
click at [223, 333] on p "Discount = Marked Price - Sale Price = 840 – 714 = Rs. 126 Discount % = (126/84…" at bounding box center [232, 330] width 220 height 16
click at [221, 326] on p "Discount = Marked Price - Sale Price = 840 – 714 = Rs. 126 Discount % = (126/84…" at bounding box center [232, 330] width 220 height 16
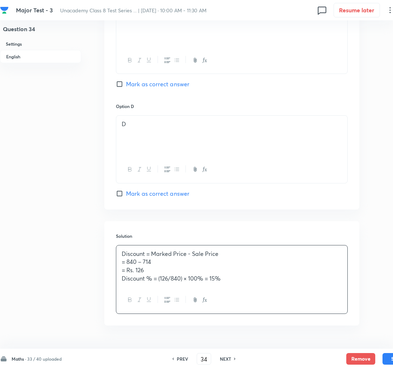
scroll to position [609, 0]
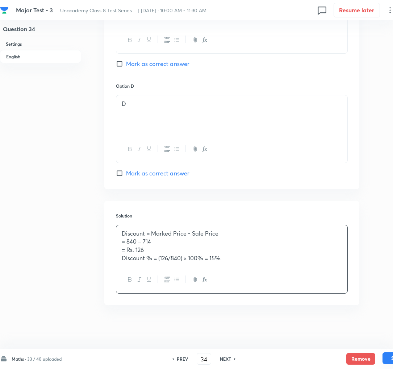
click at [384, 357] on button "Save" at bounding box center [397, 358] width 29 height 12
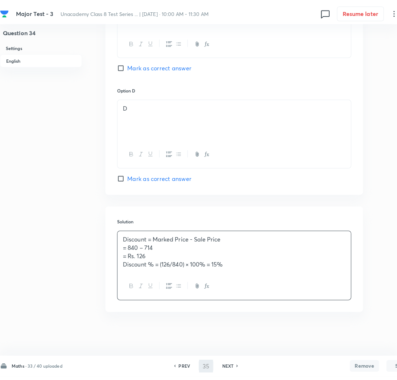
scroll to position [0, 0]
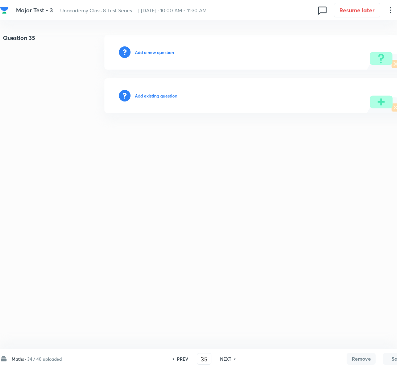
click at [145, 51] on h6 "Add a new question" at bounding box center [154, 52] width 39 height 7
click at [145, 51] on h6 "Choose a question type" at bounding box center [158, 52] width 47 height 7
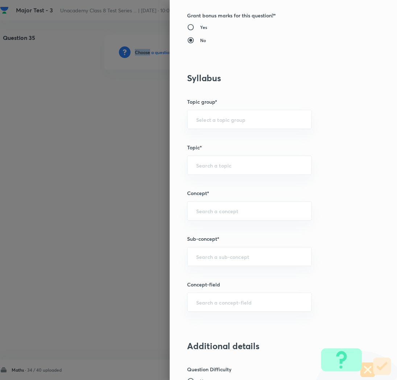
scroll to position [268, 0]
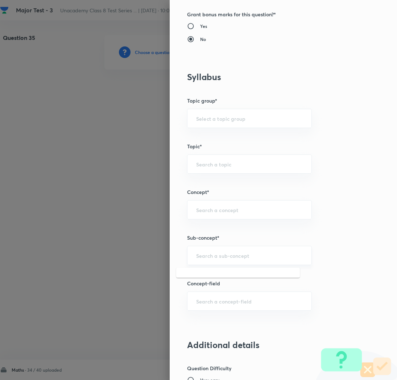
click at [199, 253] on input "text" at bounding box center [249, 255] width 107 height 7
paste input "Rational Numbers"
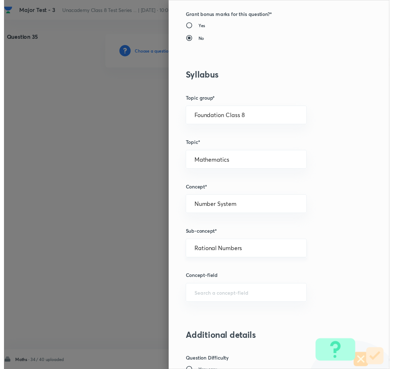
scroll to position [630, 0]
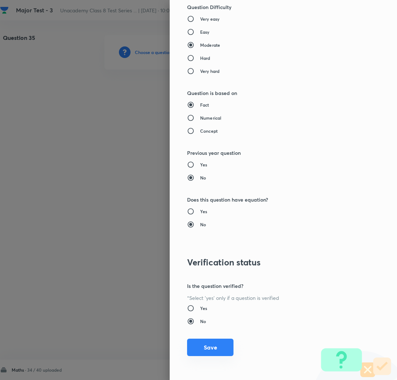
click at [195, 345] on button "Save" at bounding box center [210, 346] width 46 height 17
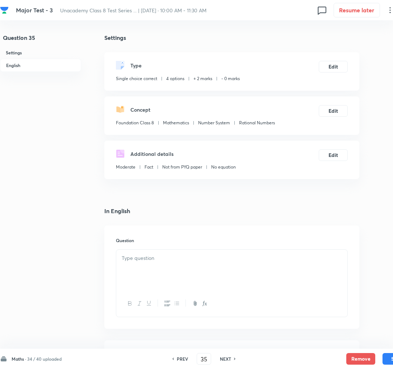
click at [135, 262] on p at bounding box center [232, 258] width 220 height 8
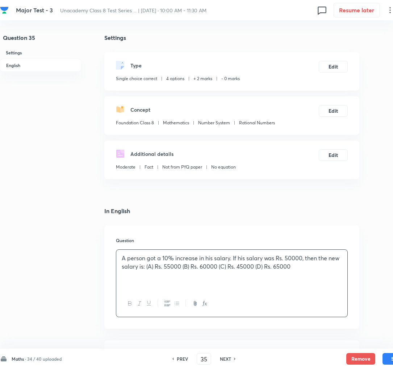
click at [148, 267] on p "A person got a 10% increase in his salary. If his salary was Rs. 50000, then th…" at bounding box center [232, 262] width 220 height 16
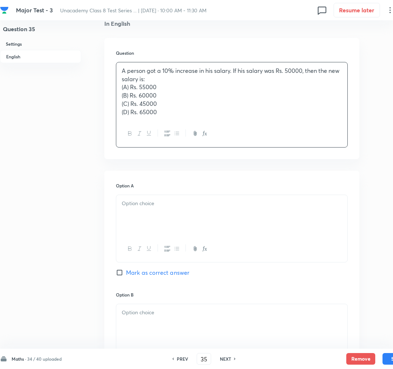
scroll to position [200, 0]
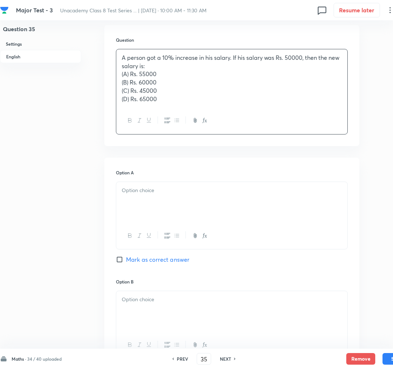
click at [126, 201] on div at bounding box center [231, 202] width 231 height 41
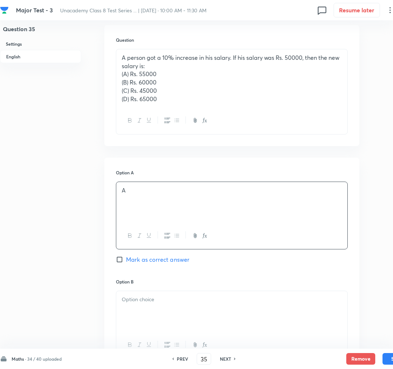
scroll to position [243, 0]
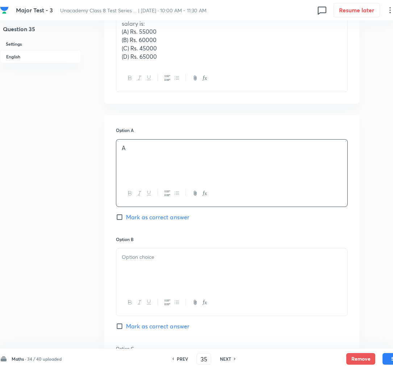
click at [138, 217] on span "Mark as correct answer" at bounding box center [157, 217] width 63 height 9
click at [126, 217] on input "Mark as correct answer" at bounding box center [121, 216] width 10 height 7
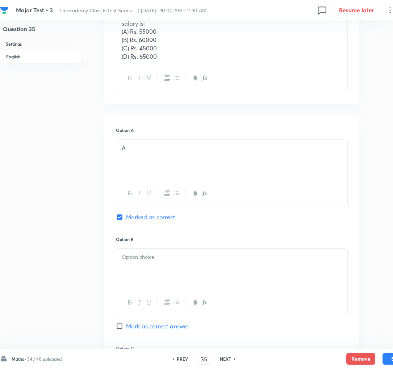
click at [162, 272] on div at bounding box center [231, 269] width 231 height 41
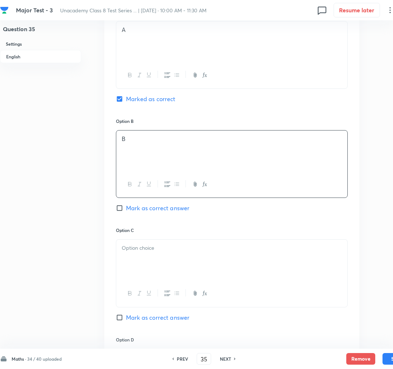
scroll to position [362, 0]
click at [148, 262] on div at bounding box center [231, 258] width 231 height 41
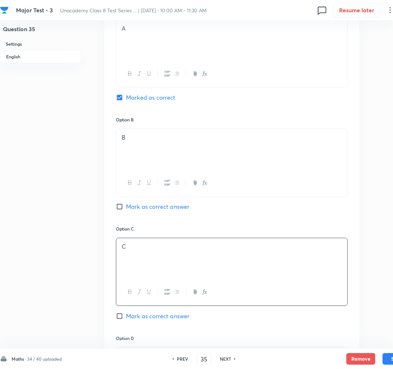
scroll to position [462, 0]
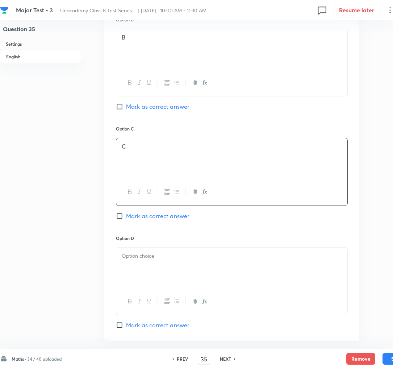
click at [148, 260] on p at bounding box center [232, 256] width 220 height 8
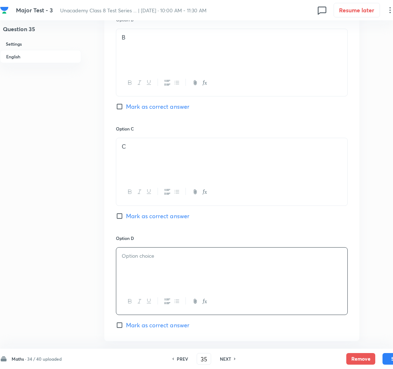
click at [148, 260] on p at bounding box center [232, 256] width 220 height 8
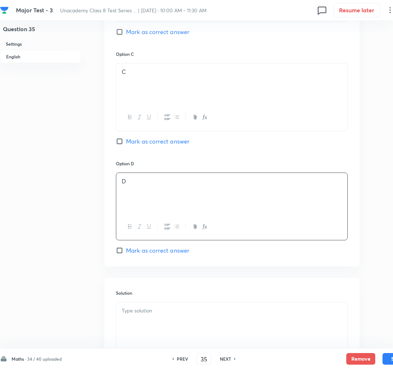
scroll to position [537, 0]
click at [130, 319] on div at bounding box center [231, 322] width 231 height 41
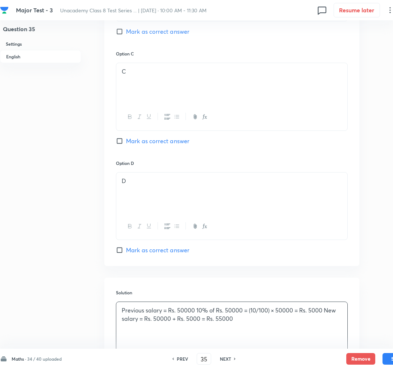
click at [200, 312] on p "Previous salary = Rs. 50000 10% of Rs. 50000 = (10/100) × 50000 = Rs. 5000 New …" at bounding box center [232, 314] width 220 height 16
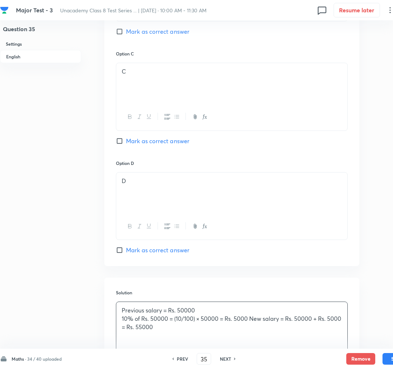
click at [250, 320] on p "10% of Rs. 50000 = (10/100) × 50000 = Rs. 5000 New salary = Rs. 50000 + Rs. 500…" at bounding box center [232, 323] width 220 height 16
click at [217, 330] on p "New salary = Rs. 50000 + Rs. 5000 = Rs. 55000" at bounding box center [232, 327] width 220 height 8
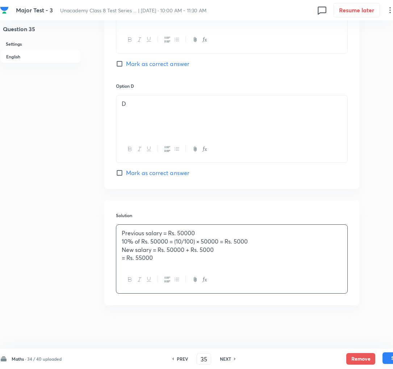
click at [388, 359] on button "Save" at bounding box center [397, 358] width 29 height 12
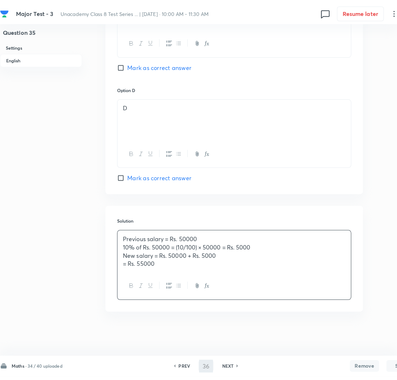
scroll to position [0, 0]
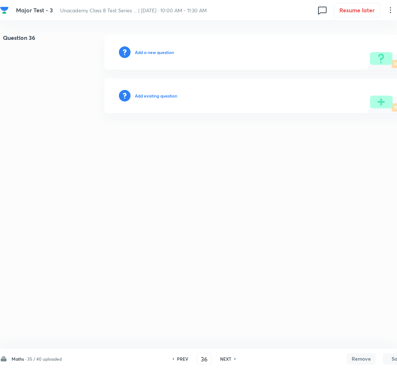
click at [144, 50] on h6 "Add a new question" at bounding box center [154, 52] width 39 height 7
click at [144, 50] on h6 "Choose a question type" at bounding box center [158, 52] width 47 height 7
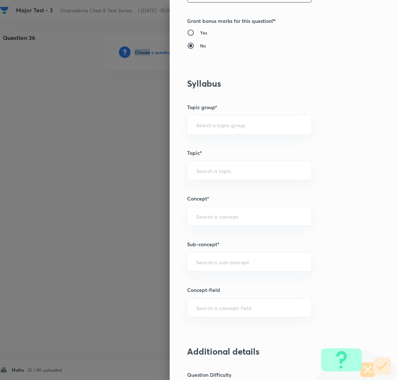
scroll to position [267, 0]
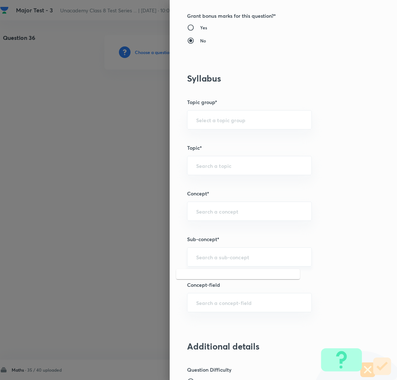
click at [197, 255] on input "text" at bounding box center [249, 256] width 107 height 7
paste input "Rational Numbers"
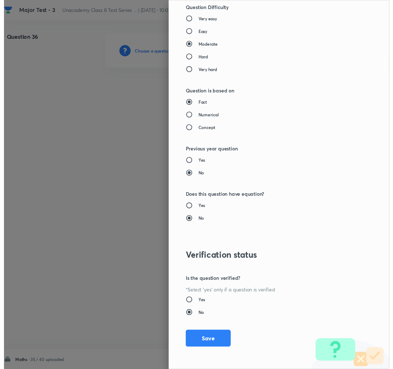
scroll to position [629, 0]
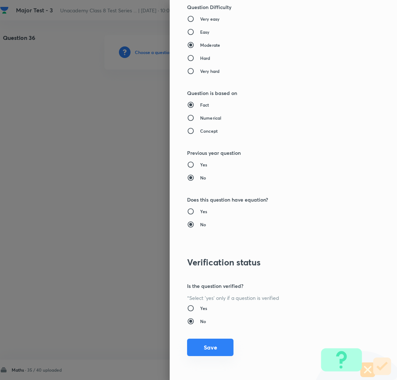
click at [194, 345] on button "Save" at bounding box center [210, 346] width 46 height 17
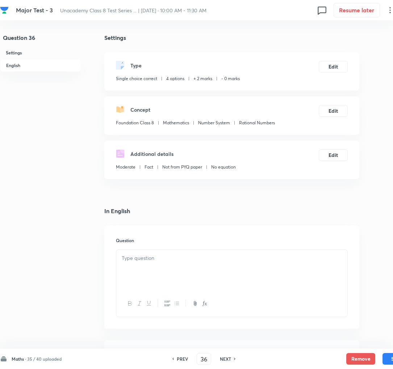
click at [153, 258] on p at bounding box center [232, 258] width 220 height 8
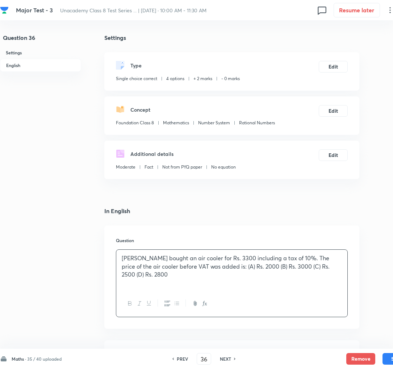
click at [230, 266] on p "[PERSON_NAME] bought an air cooler for Rs. 3300 including a tax of 10%. The pri…" at bounding box center [232, 266] width 220 height 25
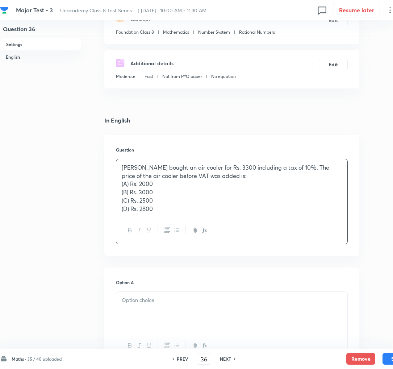
scroll to position [95, 0]
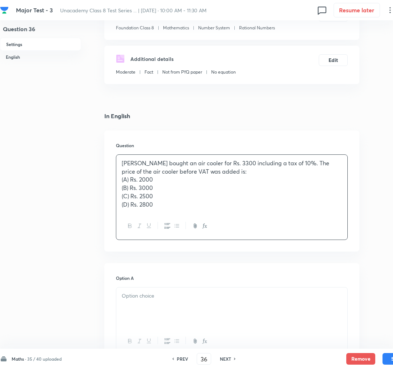
click at [140, 307] on div at bounding box center [231, 307] width 231 height 41
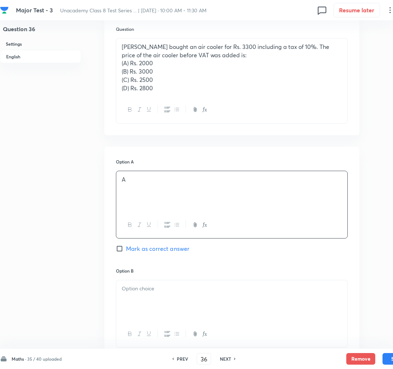
scroll to position [215, 0]
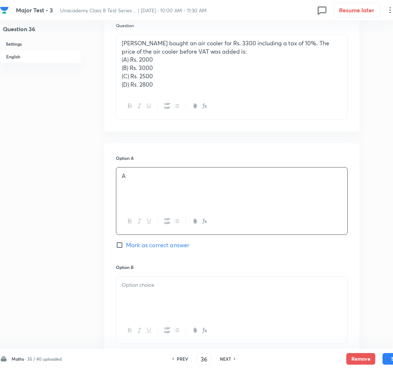
click at [143, 304] on div at bounding box center [231, 296] width 231 height 41
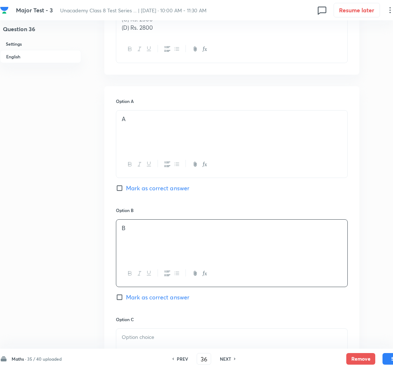
scroll to position [276, 0]
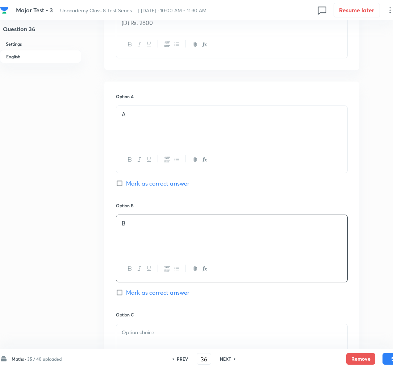
click at [142, 296] on span "Mark as correct answer" at bounding box center [157, 292] width 63 height 9
click at [126, 296] on input "Mark as correct answer" at bounding box center [121, 292] width 10 height 7
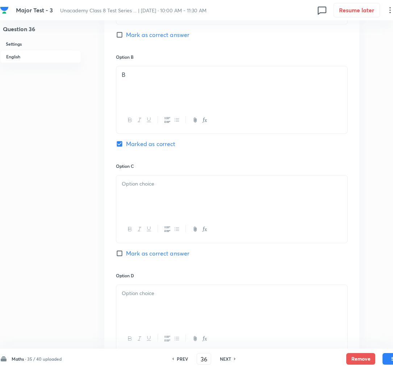
scroll to position [428, 0]
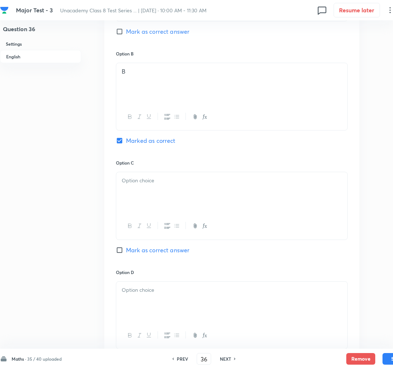
click at [134, 190] on div at bounding box center [231, 192] width 231 height 41
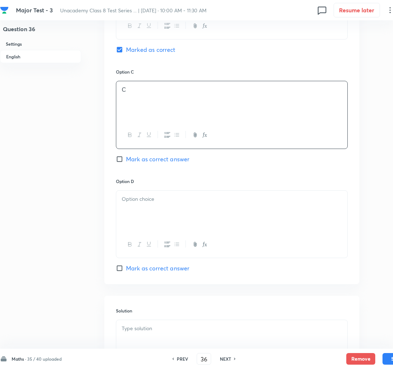
scroll to position [520, 0]
click at [134, 217] on div at bounding box center [231, 210] width 231 height 41
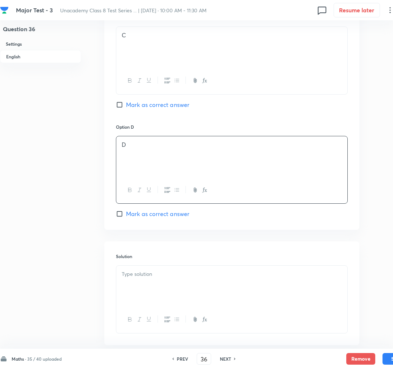
scroll to position [577, 0]
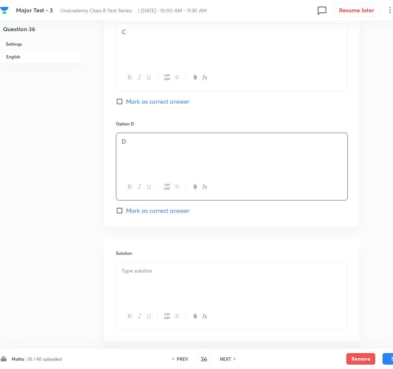
click at [134, 268] on div at bounding box center [231, 282] width 231 height 41
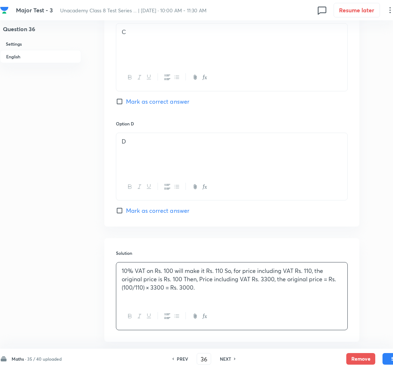
click at [225, 271] on p "10% VAT on Rs. 100 will make it Rs. 110 So, for price including VAT Rs. 110, th…" at bounding box center [232, 279] width 220 height 25
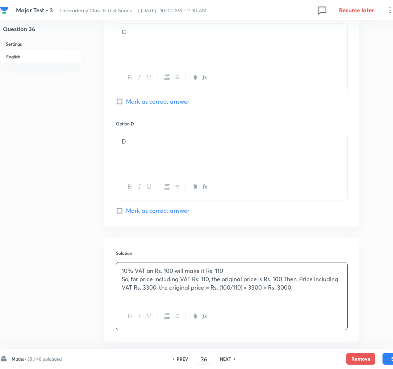
click at [287, 279] on p "So, for price including VAT Rs. 110, the original price is Rs. 100 Then, Price …" at bounding box center [232, 283] width 220 height 16
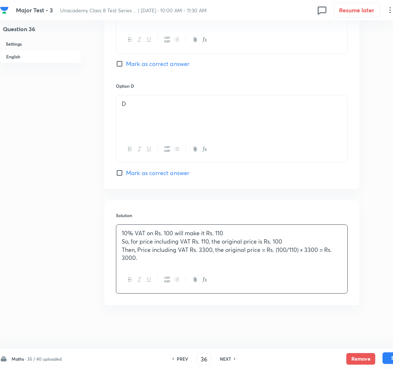
click at [386, 362] on button "Save" at bounding box center [397, 358] width 29 height 12
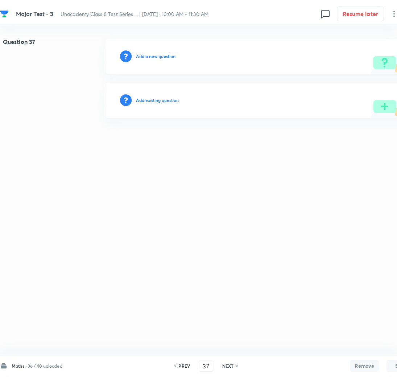
scroll to position [0, 0]
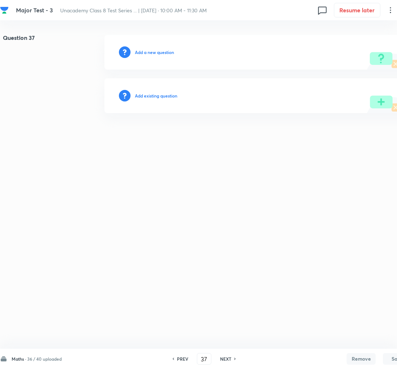
click at [156, 50] on h6 "Add a new question" at bounding box center [154, 52] width 39 height 7
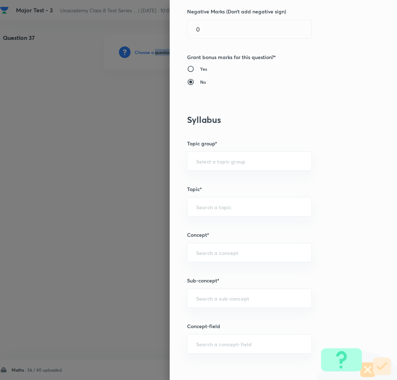
scroll to position [230, 0]
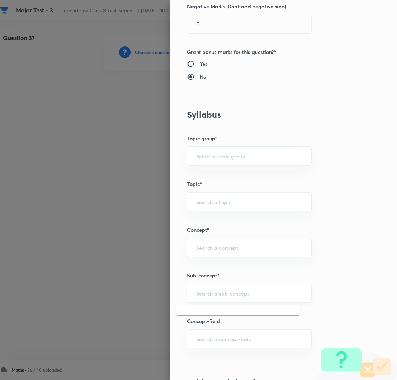
click at [207, 293] on input "text" at bounding box center [249, 293] width 107 height 7
paste input "Rational Numbers"
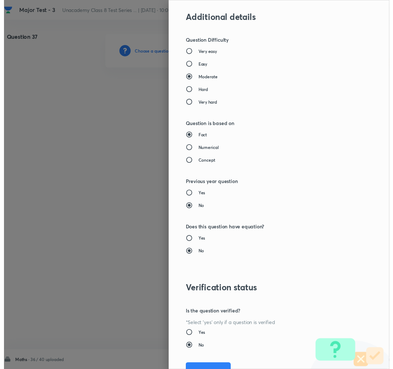
scroll to position [630, 0]
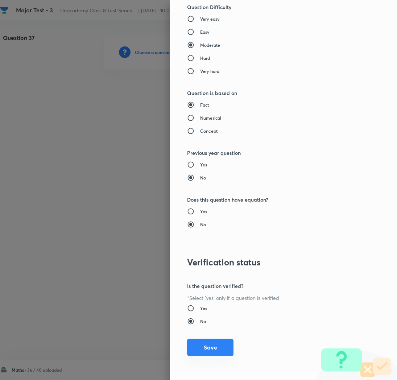
click at [189, 345] on button "Save" at bounding box center [210, 346] width 46 height 17
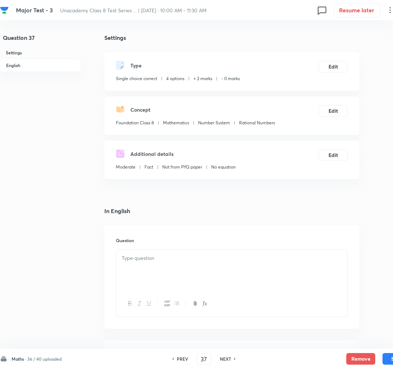
click at [148, 270] on div at bounding box center [231, 270] width 231 height 41
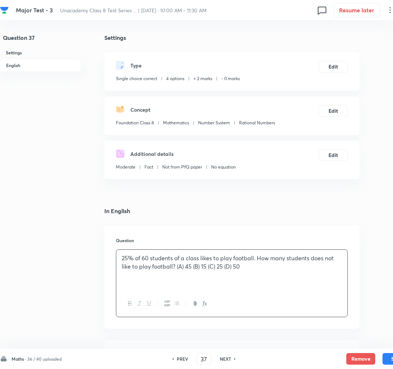
click at [180, 270] on div "25% of 60 students of a class likes to play football. How many students does no…" at bounding box center [231, 270] width 231 height 41
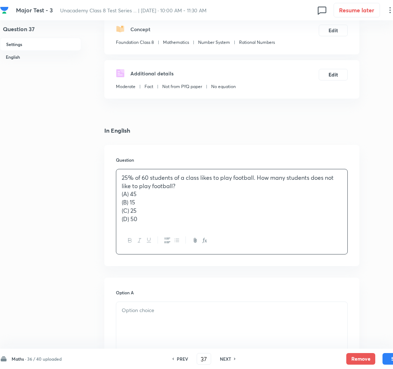
scroll to position [84, 0]
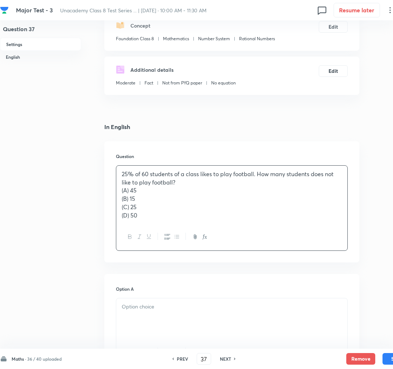
click at [138, 315] on div at bounding box center [231, 318] width 231 height 41
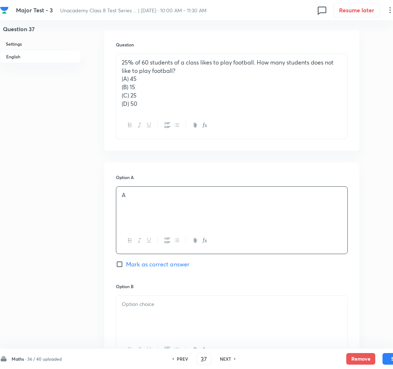
scroll to position [196, 0]
click at [138, 265] on span "Mark as correct answer" at bounding box center [157, 263] width 63 height 9
click at [126, 265] on input "Mark as correct answer" at bounding box center [121, 263] width 10 height 7
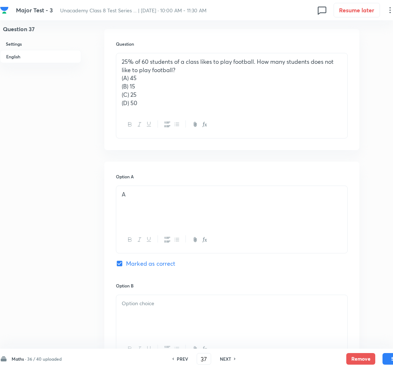
click at [151, 329] on div at bounding box center [231, 315] width 231 height 41
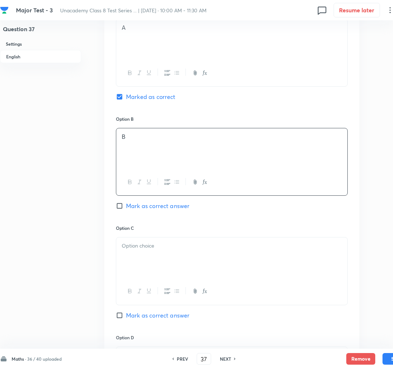
scroll to position [367, 0]
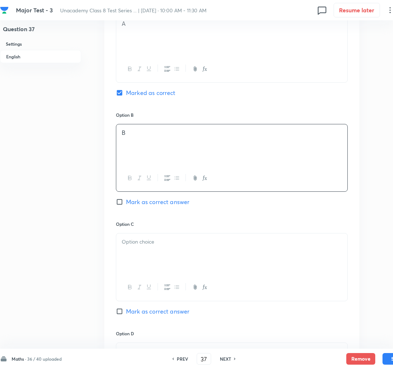
click at [142, 243] on p at bounding box center [232, 242] width 220 height 8
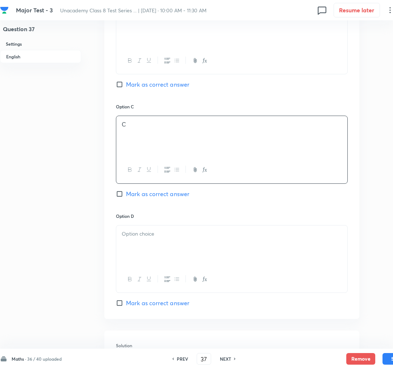
scroll to position [487, 0]
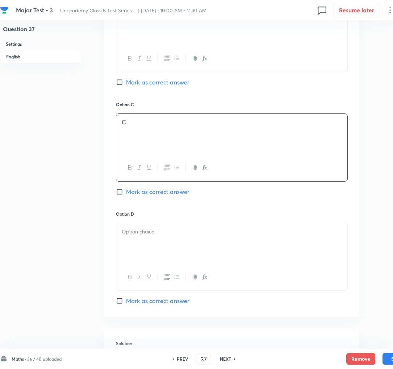
click at [138, 243] on div at bounding box center [231, 243] width 231 height 41
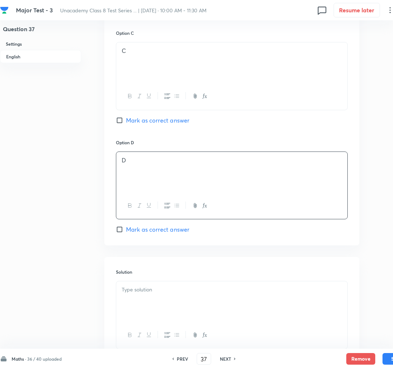
scroll to position [575, 0]
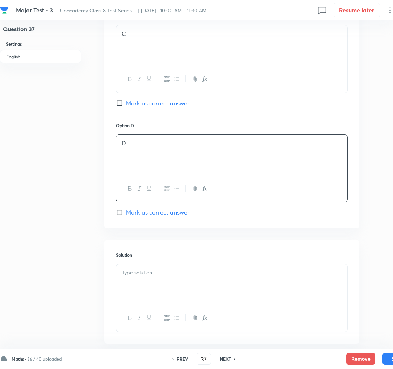
click at [141, 277] on p at bounding box center [232, 273] width 220 height 8
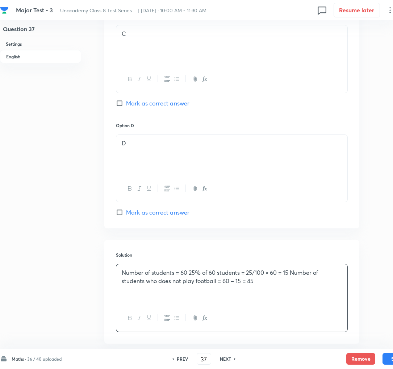
click at [194, 276] on p "Number of students = 60 25% of 60 students = 25/100 × 60 = 15 Number of student…" at bounding box center [232, 277] width 220 height 16
click at [224, 283] on p "25% of 60 students = 25/100 × 60 = 15 Number of students who does not play foot…" at bounding box center [232, 285] width 220 height 16
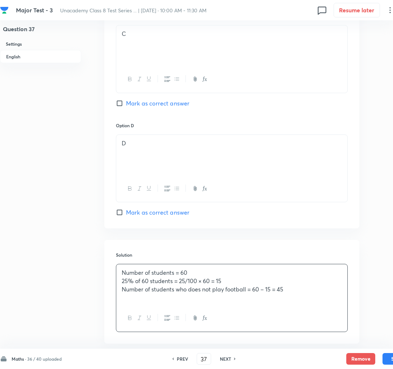
scroll to position [616, 0]
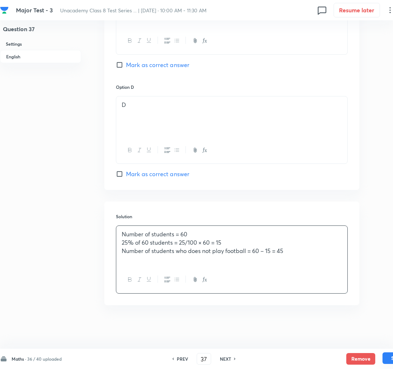
click at [390, 361] on button "Save" at bounding box center [397, 358] width 29 height 12
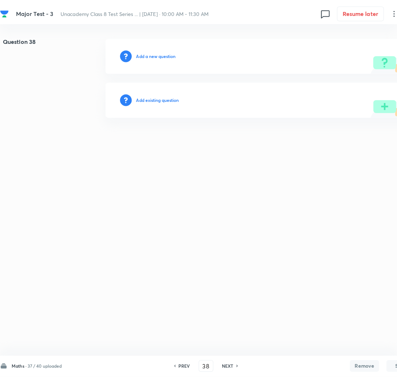
scroll to position [0, 0]
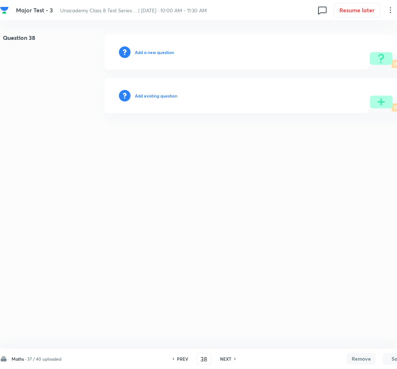
click at [140, 54] on h6 "Add a new question" at bounding box center [154, 52] width 39 height 7
click at [140, 54] on h6 "Choose a question type" at bounding box center [158, 52] width 47 height 7
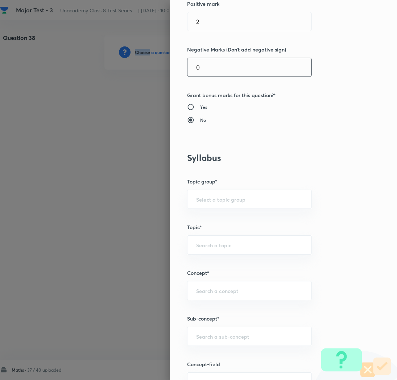
scroll to position [199, 0]
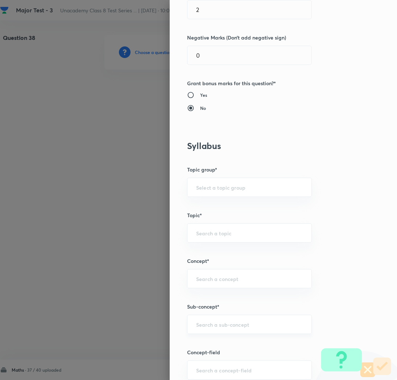
click at [203, 322] on input "text" at bounding box center [249, 324] width 107 height 7
paste input "Rational Numbers"
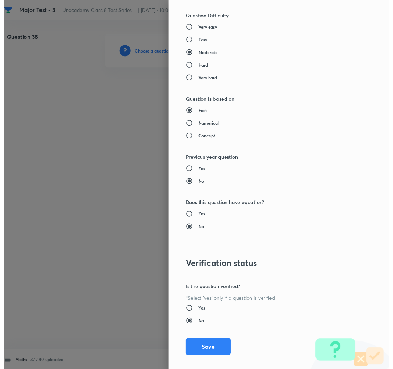
scroll to position [630, 0]
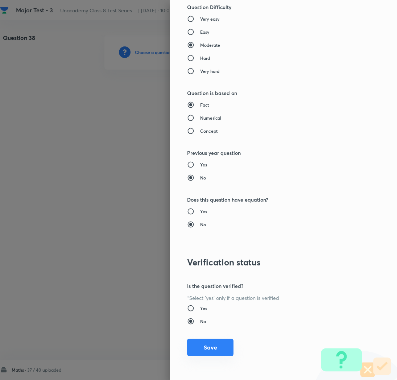
click at [192, 342] on button "Save" at bounding box center [210, 346] width 46 height 17
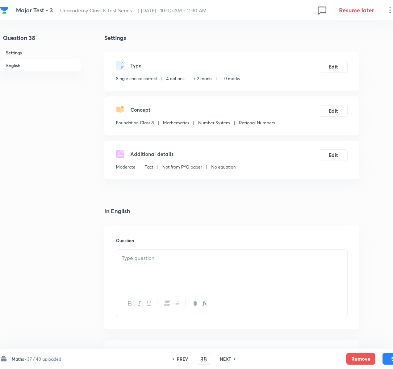
click at [149, 274] on div at bounding box center [231, 270] width 231 height 41
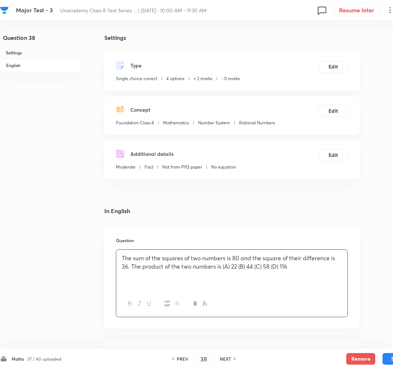
click at [222, 266] on p "The sum of the squares of two numbers is 80 and the square of their difference …" at bounding box center [232, 262] width 220 height 16
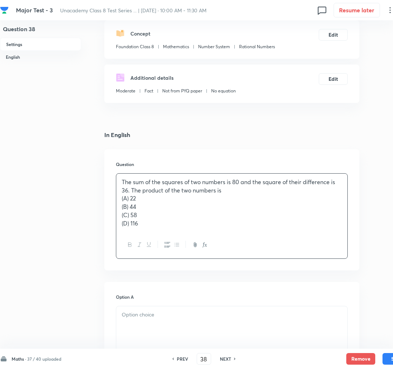
scroll to position [81, 0]
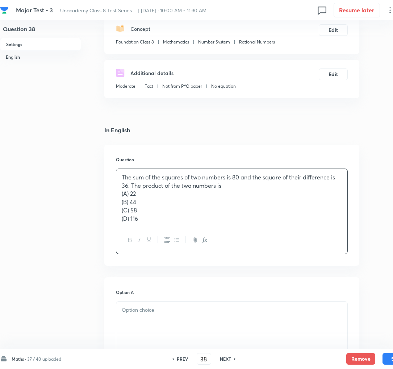
click at [156, 313] on p at bounding box center [232, 310] width 220 height 8
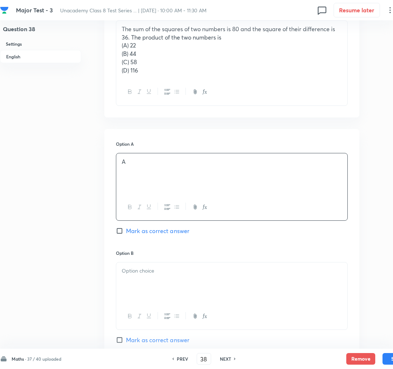
scroll to position [229, 0]
click at [142, 283] on div at bounding box center [231, 282] width 231 height 41
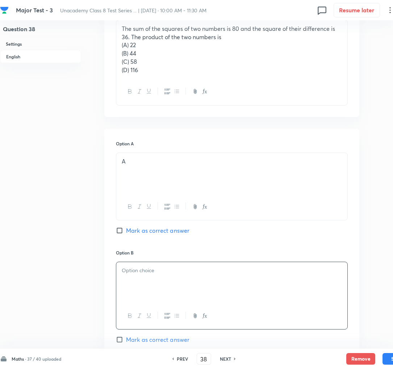
click at [140, 230] on span "Mark as correct answer" at bounding box center [157, 230] width 63 height 9
click at [126, 230] on input "Mark as correct answer" at bounding box center [121, 230] width 10 height 7
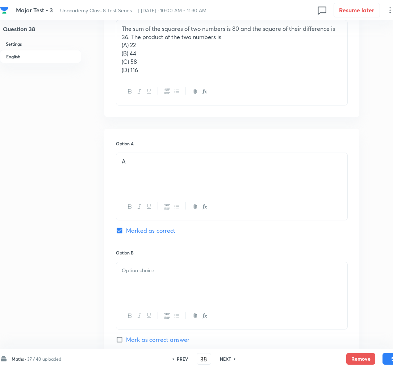
click at [133, 275] on p at bounding box center [232, 270] width 220 height 8
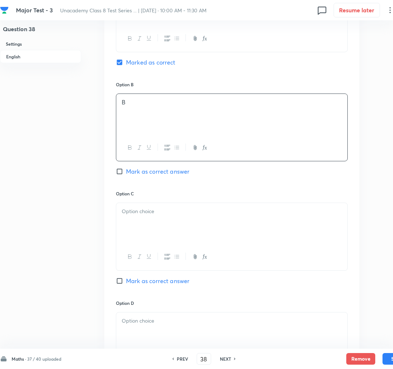
scroll to position [399, 0]
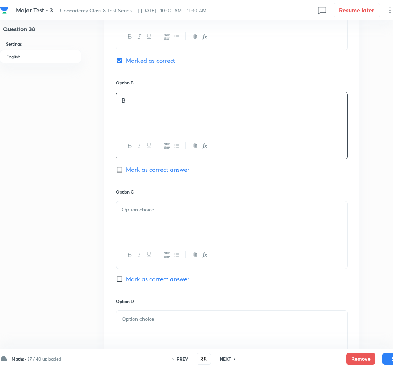
click at [140, 220] on div at bounding box center [231, 221] width 231 height 41
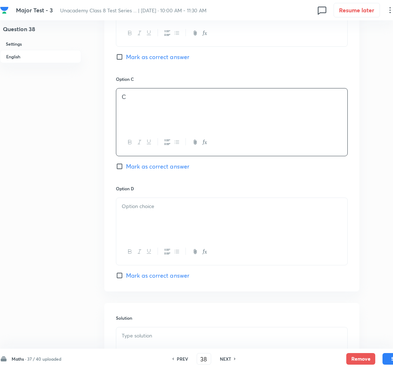
scroll to position [515, 0]
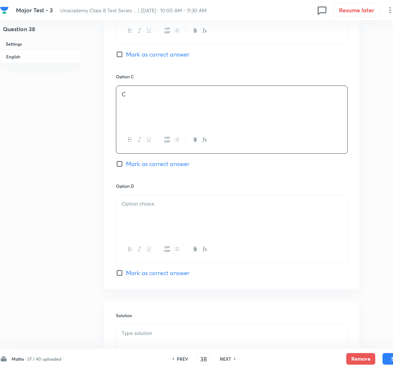
click at [145, 222] on div at bounding box center [231, 215] width 231 height 41
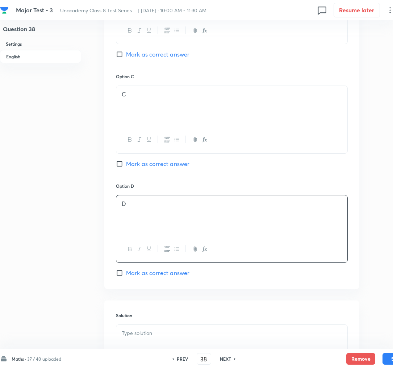
scroll to position [616, 0]
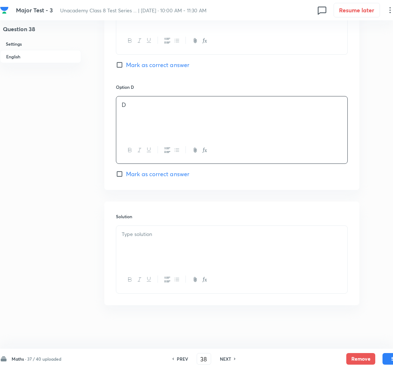
click at [125, 241] on div at bounding box center [231, 246] width 231 height 41
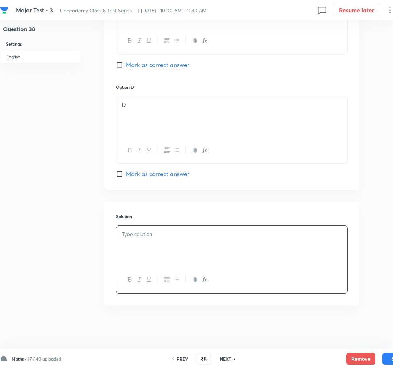
click at [198, 232] on p at bounding box center [232, 234] width 220 height 8
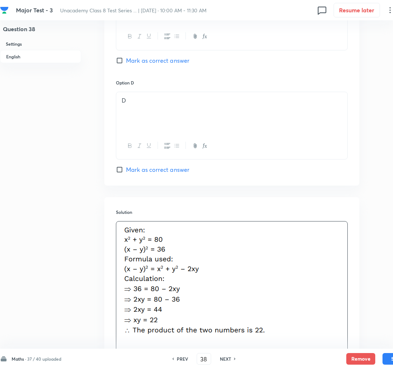
scroll to position [619, 0]
click at [389, 359] on button "Save" at bounding box center [397, 358] width 29 height 12
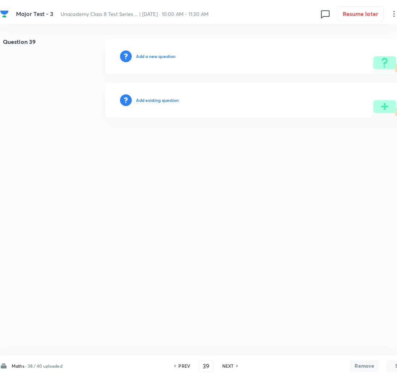
scroll to position [0, 0]
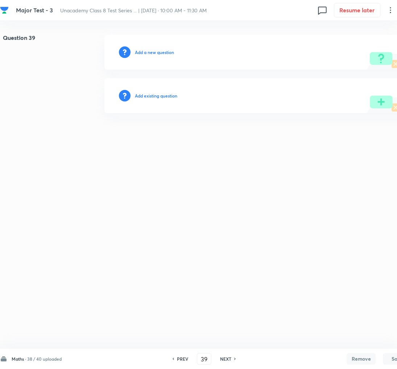
click at [136, 52] on h6 "Add a new question" at bounding box center [154, 52] width 39 height 7
click at [136, 52] on h6 "Choose a question type" at bounding box center [158, 52] width 47 height 7
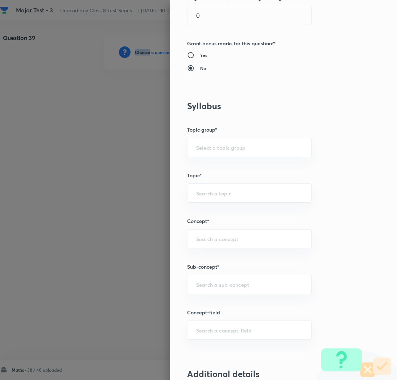
scroll to position [247, 0]
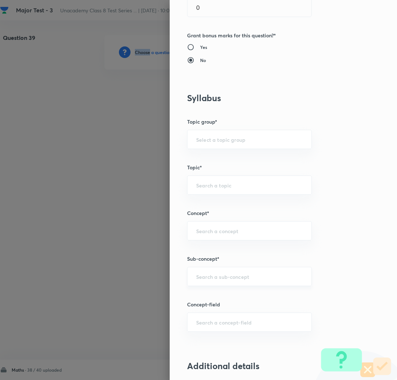
click at [216, 270] on div "​" at bounding box center [249, 276] width 125 height 19
paste input "Rational Numbers"
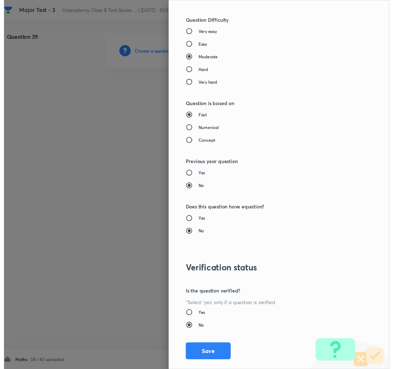
scroll to position [630, 0]
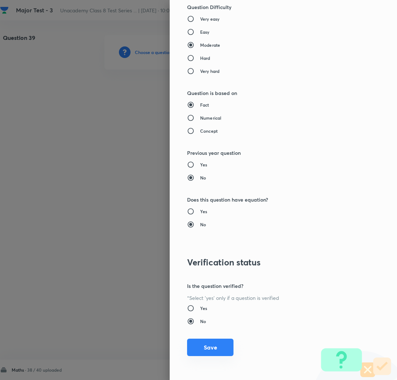
click at [196, 348] on button "Save" at bounding box center [210, 346] width 46 height 17
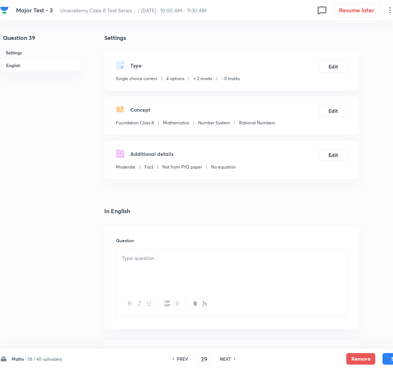
click at [176, 258] on p at bounding box center [232, 258] width 220 height 8
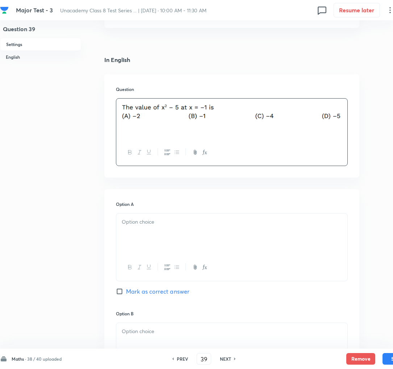
scroll to position [152, 0]
click at [144, 228] on div at bounding box center [231, 232] width 231 height 41
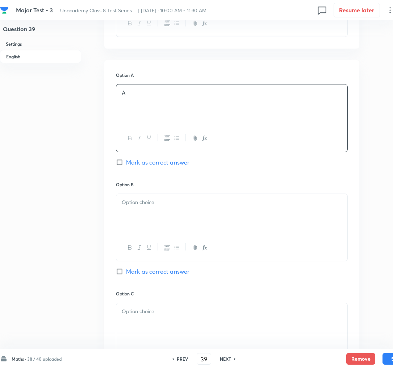
scroll to position [285, 0]
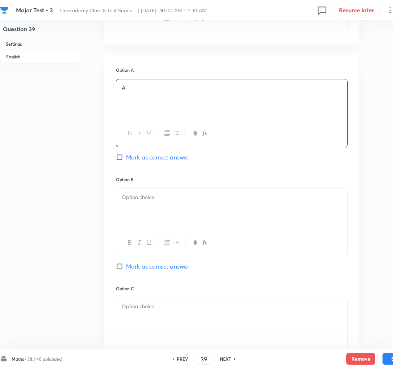
click at [133, 211] on div at bounding box center [231, 209] width 231 height 41
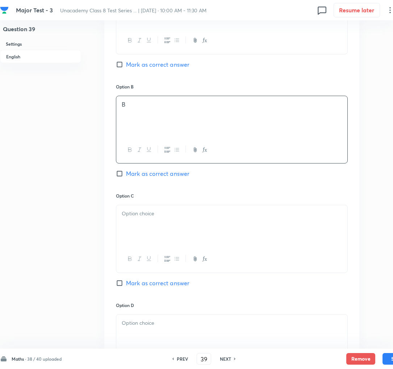
scroll to position [379, 0]
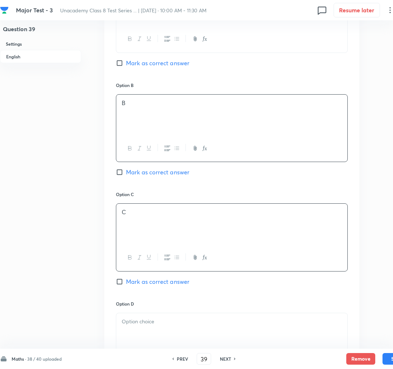
click at [136, 224] on div "C" at bounding box center [231, 224] width 231 height 41
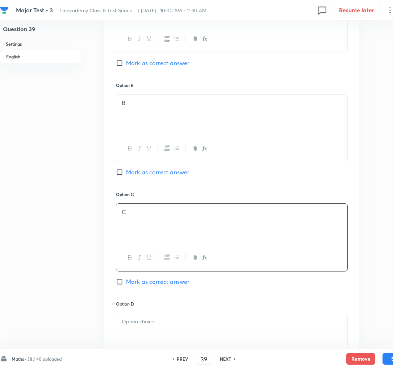
scroll to position [442, 0]
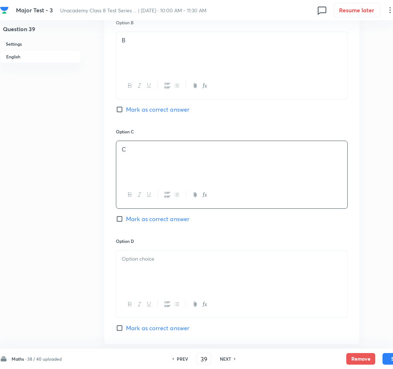
click at [136, 223] on span "Mark as correct answer" at bounding box center [157, 219] width 63 height 9
click at [126, 222] on input "Mark as correct answer" at bounding box center [121, 218] width 10 height 7
click at [128, 268] on div at bounding box center [231, 270] width 231 height 41
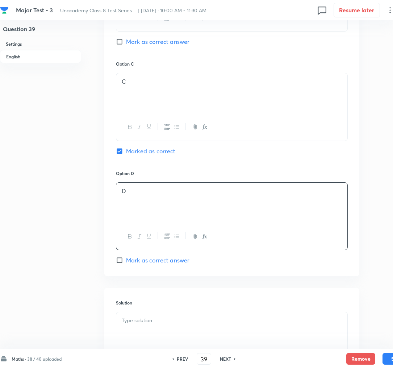
scroll to position [511, 0]
click at [133, 322] on p at bounding box center [232, 319] width 220 height 8
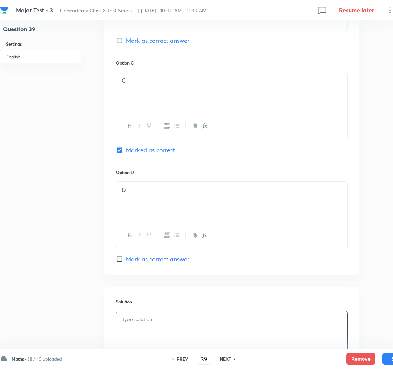
click at [168, 329] on div at bounding box center [231, 331] width 231 height 41
click at [391, 358] on button "Save" at bounding box center [397, 358] width 29 height 12
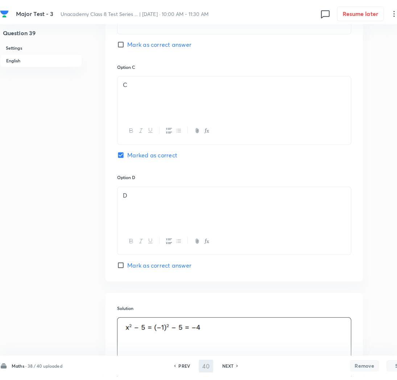
scroll to position [0, 0]
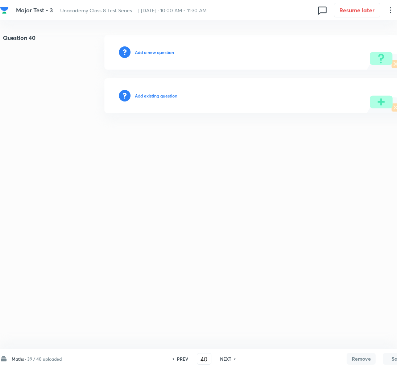
click at [148, 54] on h6 "Add a new question" at bounding box center [154, 52] width 39 height 7
click at [148, 54] on h6 "Choose a question type" at bounding box center [158, 52] width 47 height 7
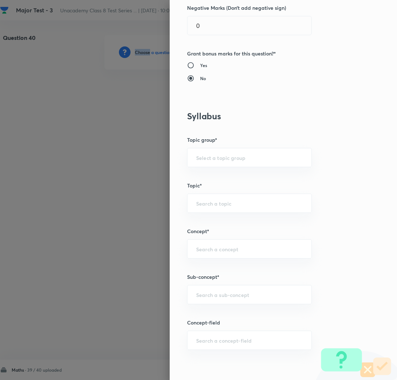
scroll to position [244, 0]
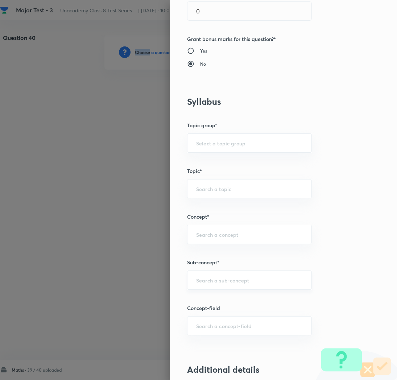
click at [200, 287] on div "​" at bounding box center [249, 279] width 125 height 19
paste input "Rational Numbers"
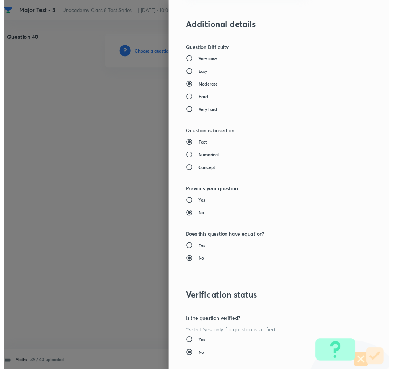
scroll to position [624, 0]
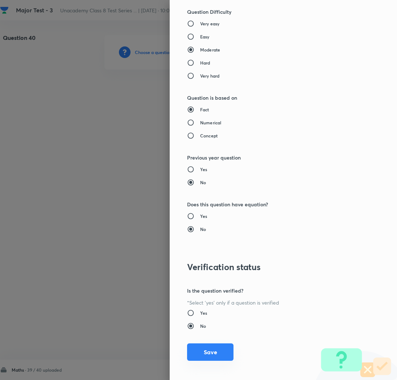
click at [204, 355] on button "Save" at bounding box center [210, 351] width 46 height 17
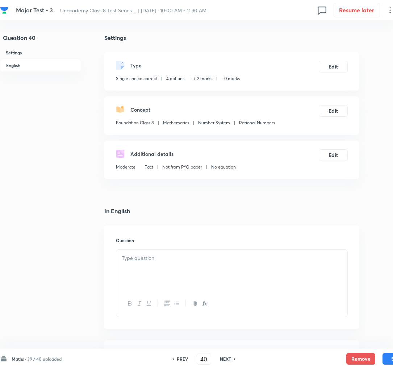
click at [136, 266] on div at bounding box center [231, 270] width 231 height 41
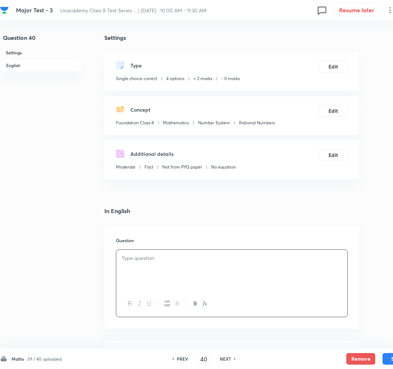
click at [214, 281] on div at bounding box center [231, 270] width 231 height 41
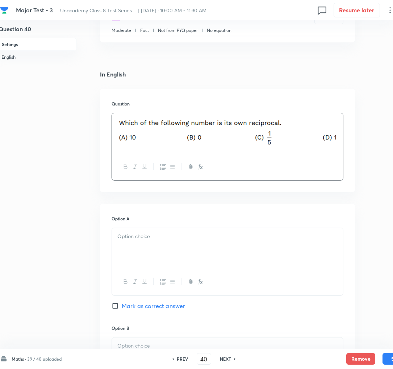
scroll to position [138, 4]
click at [146, 244] on div at bounding box center [227, 247] width 231 height 41
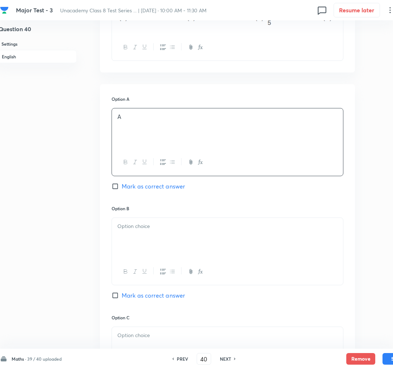
scroll to position [258, 4]
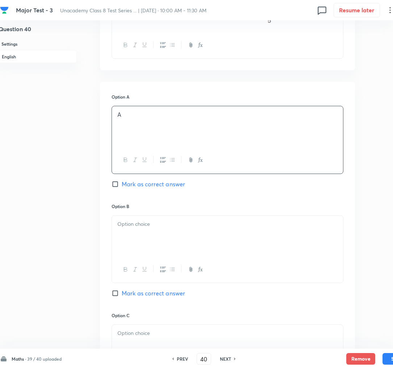
click at [148, 233] on div at bounding box center [227, 236] width 231 height 41
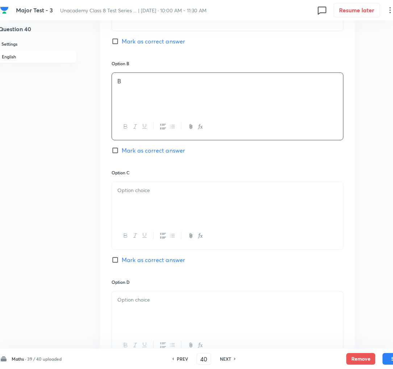
scroll to position [401, 4]
click at [125, 195] on p at bounding box center [227, 191] width 220 height 8
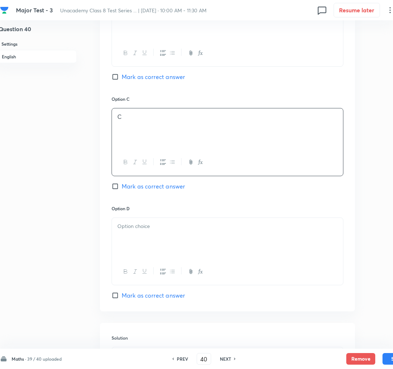
scroll to position [479, 4]
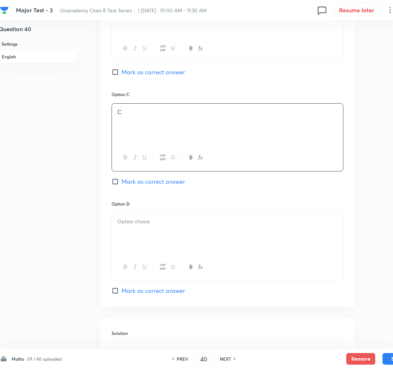
click at [124, 226] on p at bounding box center [227, 221] width 220 height 8
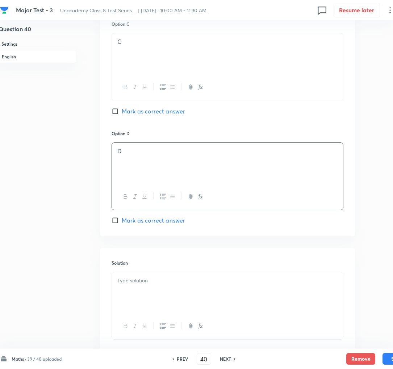
scroll to position [553, 4]
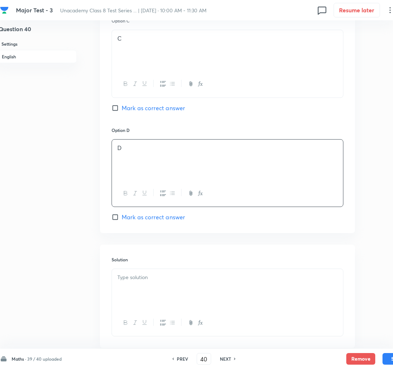
click at [129, 218] on span "Mark as correct answer" at bounding box center [153, 217] width 63 height 9
click at [122, 218] on input "Mark as correct answer" at bounding box center [117, 216] width 10 height 7
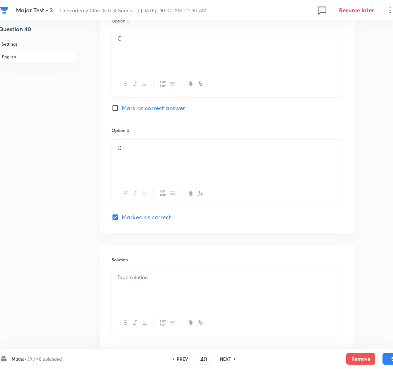
click at [158, 295] on div at bounding box center [227, 289] width 231 height 41
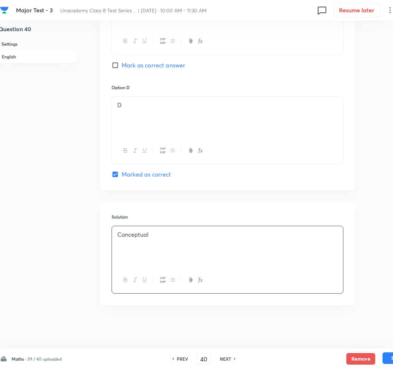
click at [392, 360] on button "Save" at bounding box center [397, 358] width 29 height 12
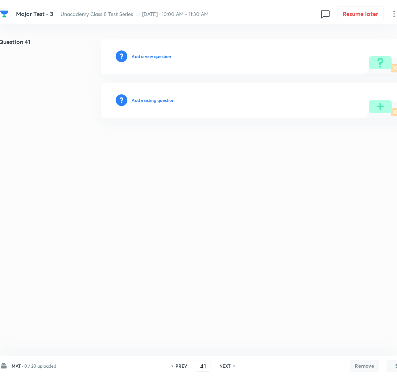
scroll to position [0, 4]
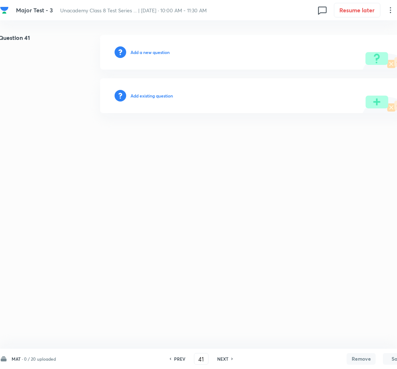
click at [142, 50] on h6 "Add a new question" at bounding box center [149, 52] width 39 height 7
click at [142, 50] on h6 "Choose a question type" at bounding box center [153, 52] width 47 height 7
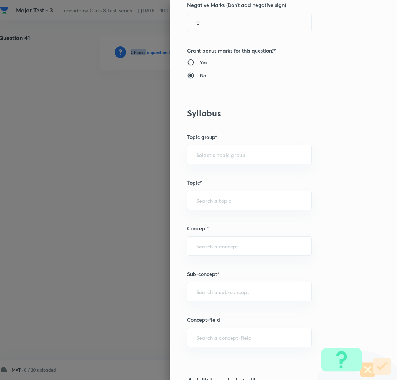
scroll to position [234, 0]
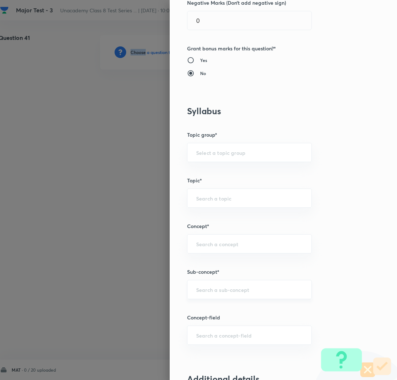
click at [197, 286] on div "​" at bounding box center [249, 289] width 125 height 19
paste input "Rational Numbers"
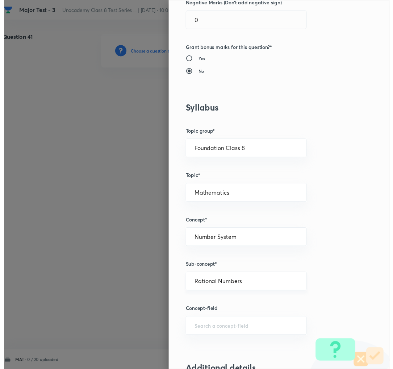
scroll to position [630, 0]
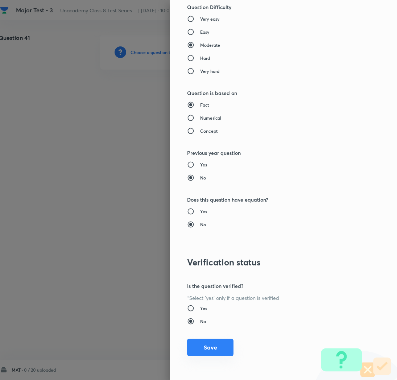
click at [199, 355] on button "Save" at bounding box center [210, 346] width 46 height 17
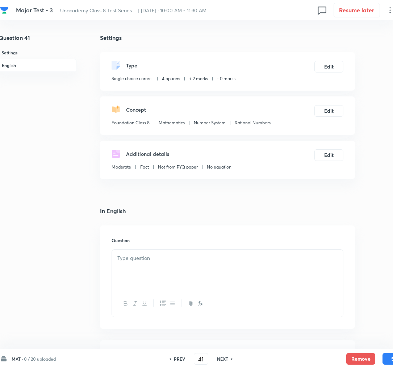
click at [225, 255] on p at bounding box center [227, 258] width 220 height 8
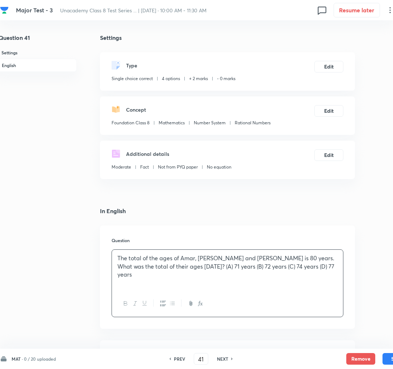
click at [198, 269] on p "The total of the ages of Amar, [PERSON_NAME] and [PERSON_NAME] is 80 years. Wha…" at bounding box center [227, 266] width 220 height 25
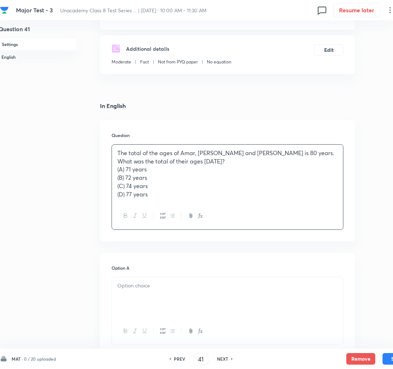
scroll to position [123, 4]
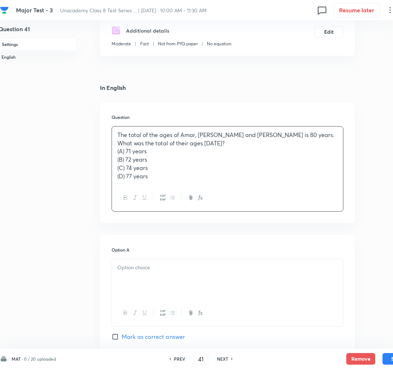
click at [127, 286] on div at bounding box center [227, 279] width 231 height 41
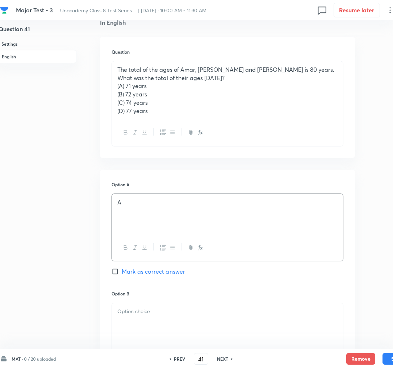
scroll to position [198, 4]
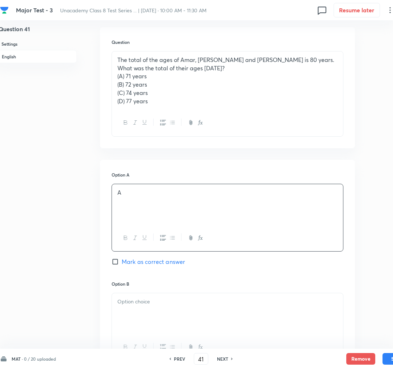
click at [136, 264] on span "Mark as correct answer" at bounding box center [153, 261] width 63 height 9
click at [122, 264] on input "Mark as correct answer" at bounding box center [117, 261] width 10 height 7
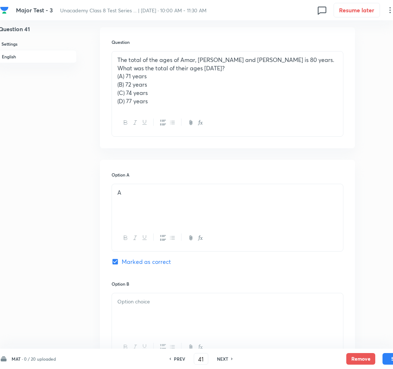
click at [150, 320] on div at bounding box center [227, 313] width 231 height 41
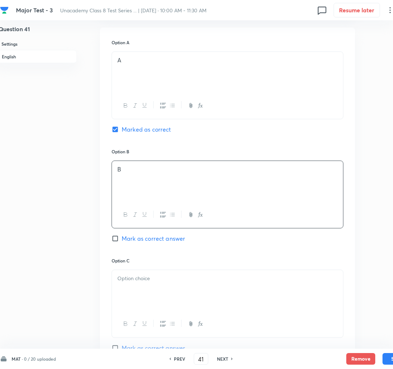
scroll to position [331, 4]
click at [142, 286] on div at bounding box center [227, 290] width 231 height 41
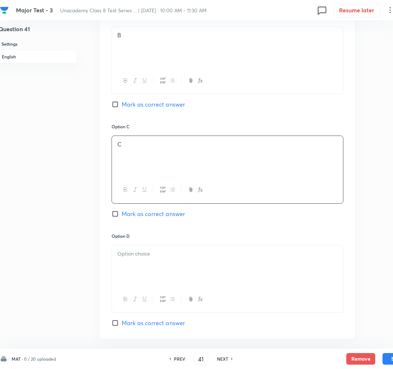
scroll to position [466, 4]
click at [137, 270] on div at bounding box center [227, 264] width 231 height 41
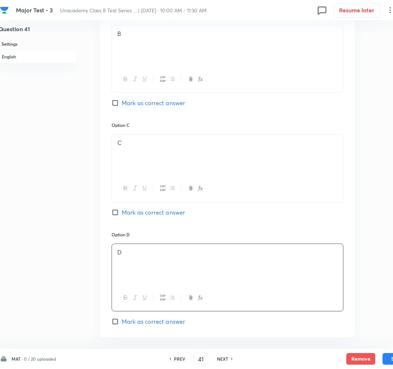
scroll to position [588, 4]
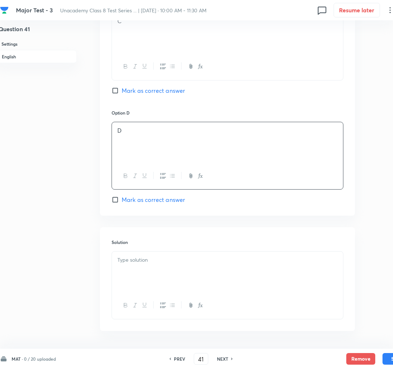
click at [137, 270] on div at bounding box center [227, 271] width 231 height 41
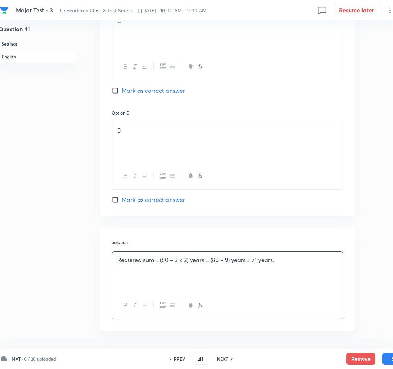
click at [207, 262] on p "Required sum = (80 – 3 × 3) years = (80 – 9) years = 71 years." at bounding box center [227, 260] width 220 height 8
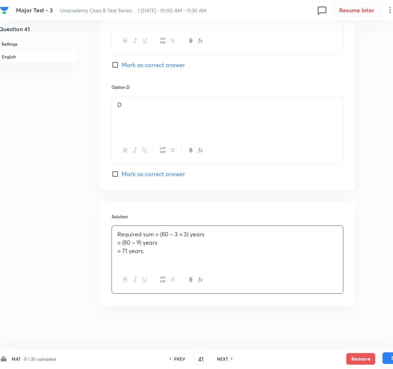
click at [388, 361] on button "Save" at bounding box center [397, 358] width 29 height 12
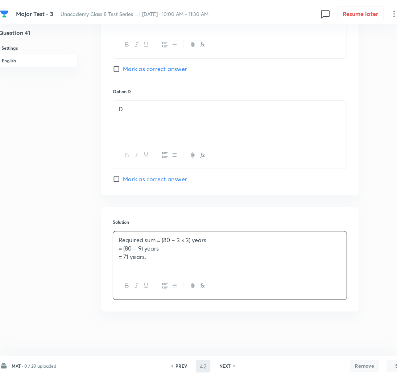
scroll to position [0, 4]
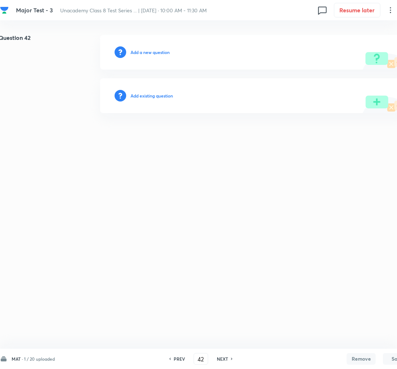
click at [158, 49] on h6 "Add a new question" at bounding box center [149, 52] width 39 height 7
click at [158, 49] on h6 "Choose a question type" at bounding box center [153, 52] width 47 height 7
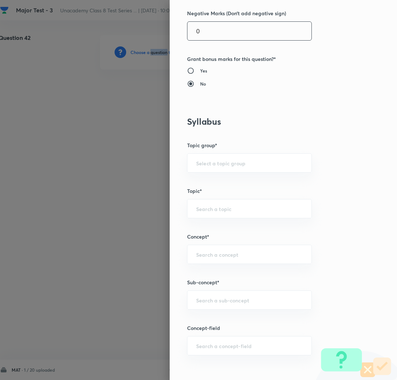
scroll to position [225, 0]
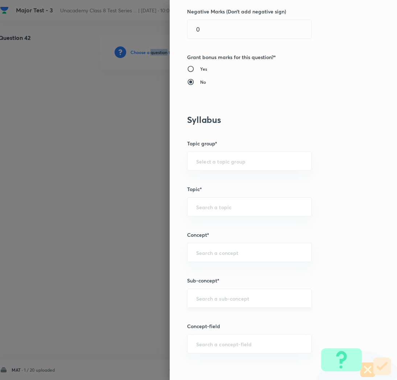
click at [194, 295] on div "​" at bounding box center [249, 297] width 125 height 19
paste input "Rational Numbers"
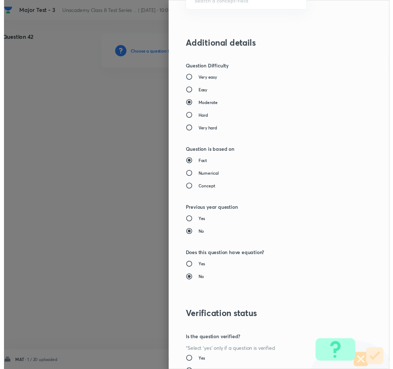
scroll to position [630, 0]
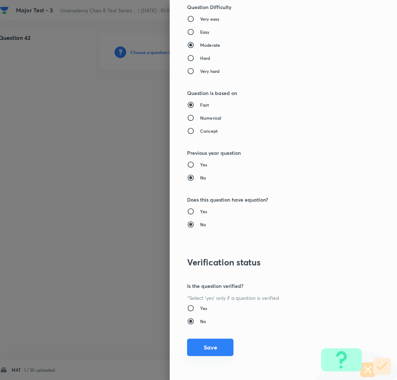
click at [198, 345] on button "Save" at bounding box center [210, 346] width 46 height 17
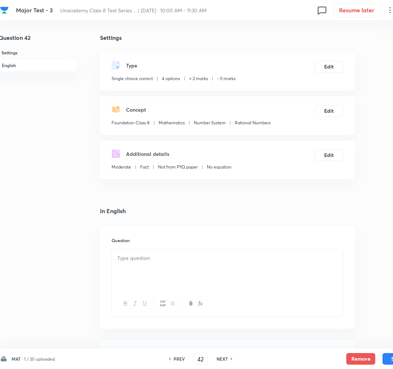
click at [164, 282] on div at bounding box center [227, 270] width 231 height 41
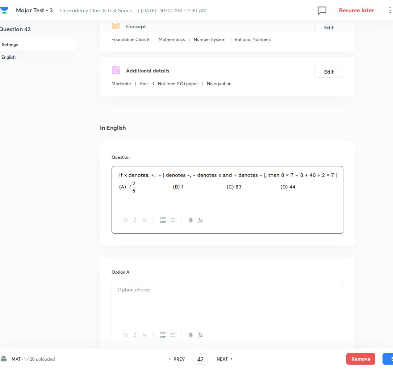
scroll to position [158, 4]
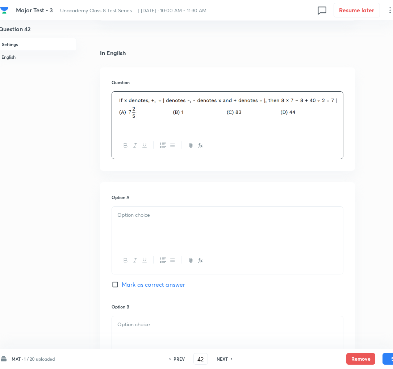
click at [121, 213] on p at bounding box center [227, 215] width 220 height 8
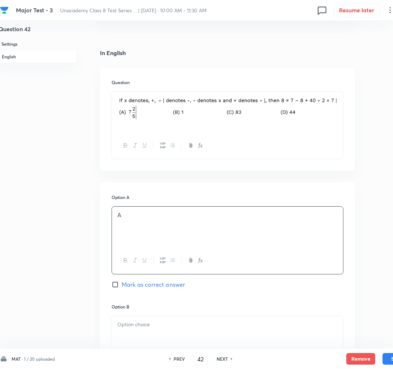
scroll to position [222, 4]
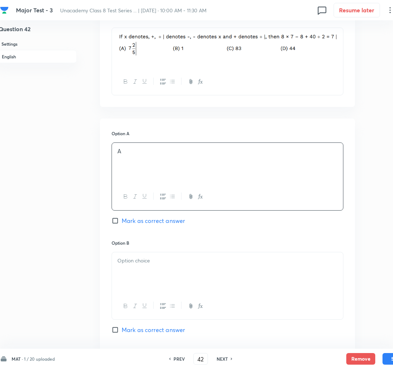
click at [129, 222] on span "Mark as correct answer" at bounding box center [153, 220] width 63 height 9
click at [122, 222] on input "Mark as correct answer" at bounding box center [117, 220] width 10 height 7
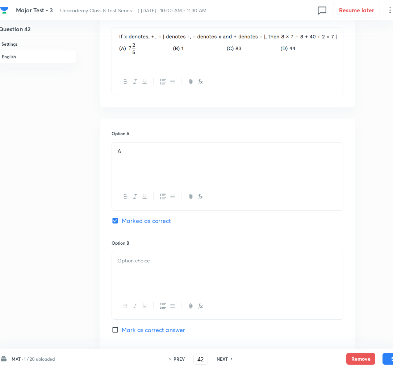
click at [159, 284] on div at bounding box center [227, 272] width 231 height 41
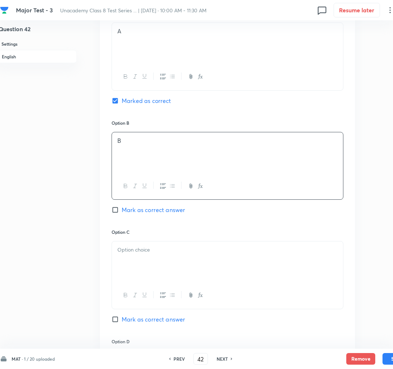
scroll to position [345, 4]
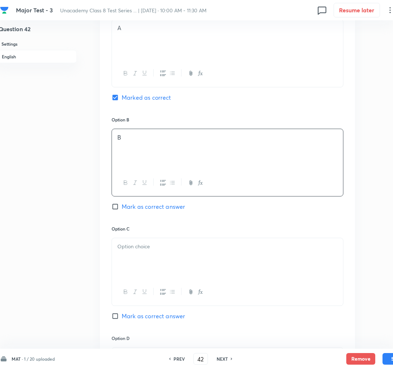
click at [146, 270] on div at bounding box center [227, 258] width 231 height 41
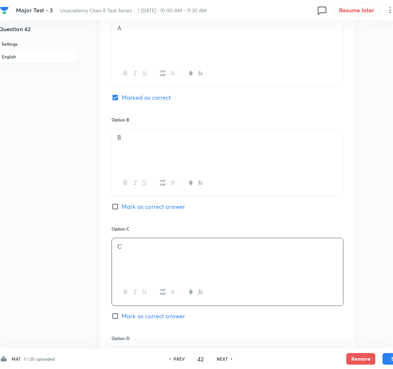
scroll to position [472, 4]
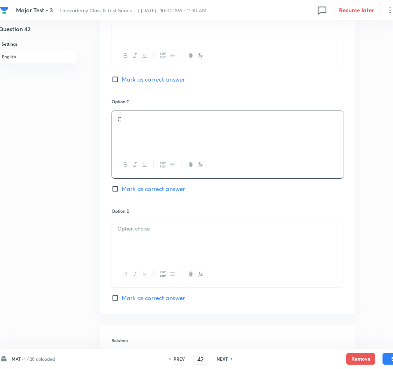
click at [140, 248] on div at bounding box center [227, 240] width 231 height 41
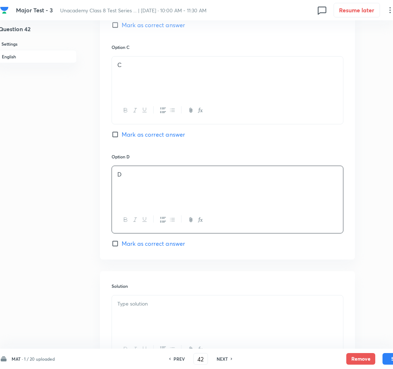
scroll to position [528, 4]
click at [126, 315] on div at bounding box center [227, 314] width 231 height 41
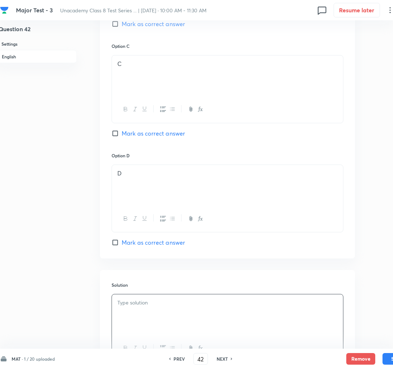
click at [155, 313] on div at bounding box center [227, 314] width 231 height 41
click at [390, 362] on button "Save" at bounding box center [397, 358] width 29 height 12
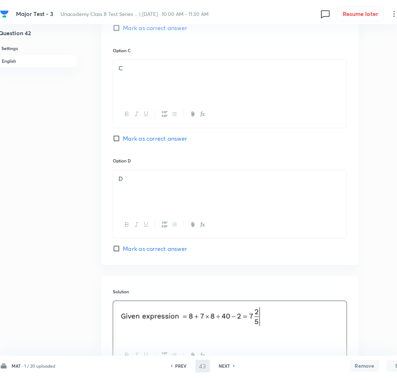
scroll to position [0, 4]
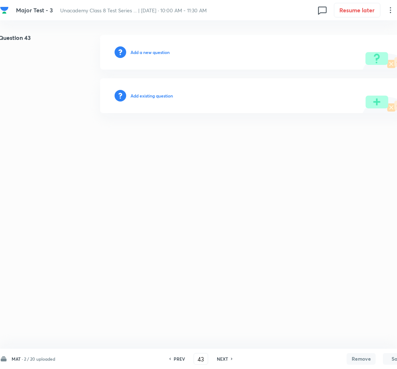
click at [158, 50] on h6 "Add a new question" at bounding box center [149, 52] width 39 height 7
click at [158, 50] on h6 "Choose a question type" at bounding box center [153, 52] width 47 height 7
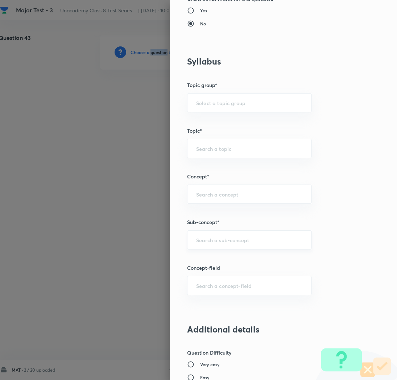
scroll to position [283, 0]
click at [196, 242] on input "text" at bounding box center [249, 240] width 107 height 7
paste input "Rational Numbers"
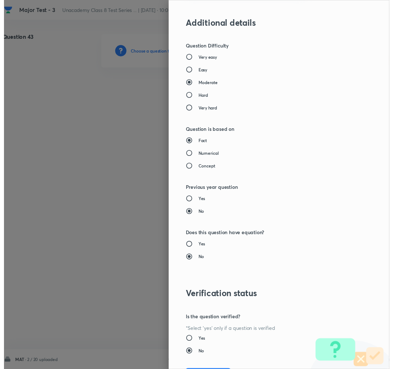
scroll to position [630, 0]
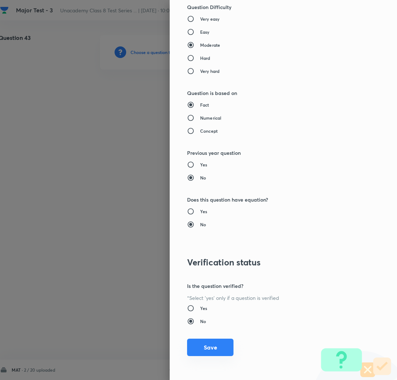
click at [196, 348] on button "Save" at bounding box center [210, 346] width 46 height 17
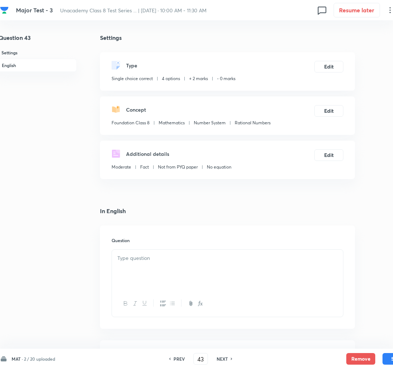
click at [182, 251] on div at bounding box center [227, 270] width 231 height 41
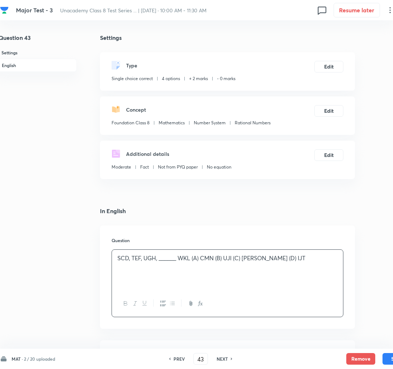
click at [195, 257] on p "SCD, TEF, UGH, ______ WKL (A) CMN (B) UJI (C) [PERSON_NAME] (D) IJT" at bounding box center [227, 258] width 220 height 8
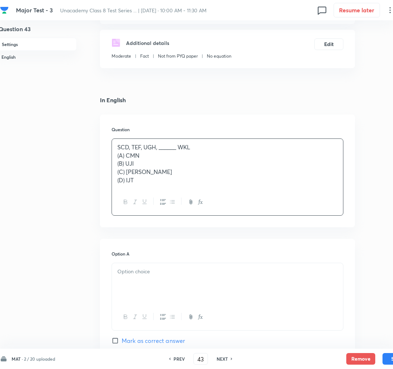
scroll to position [123, 4]
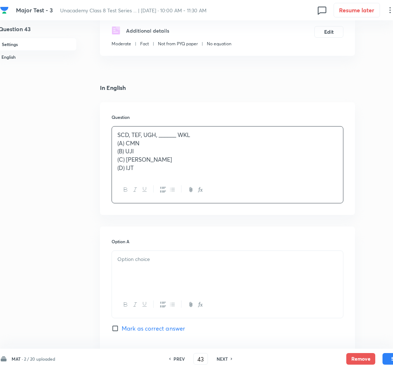
click at [158, 263] on p at bounding box center [227, 259] width 220 height 8
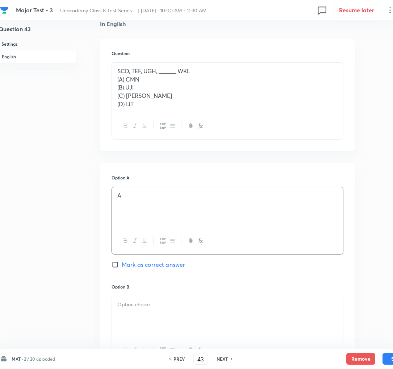
scroll to position [200, 4]
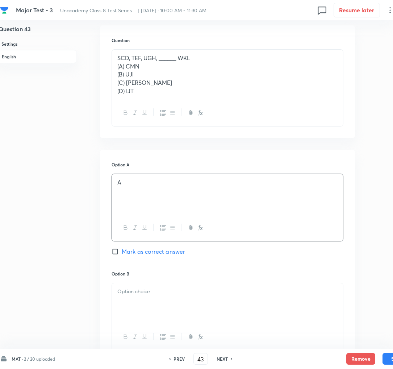
click at [140, 302] on div at bounding box center [227, 303] width 231 height 41
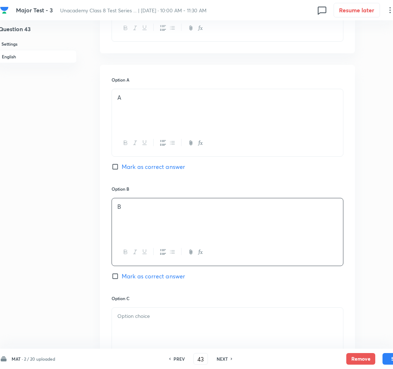
scroll to position [310, 4]
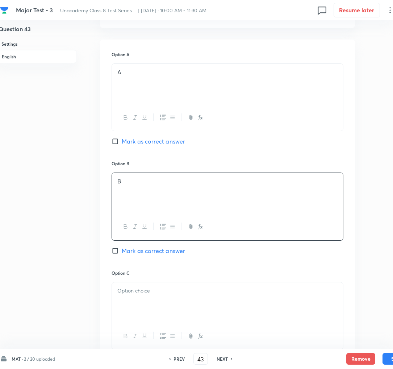
click at [133, 302] on div at bounding box center [227, 302] width 231 height 41
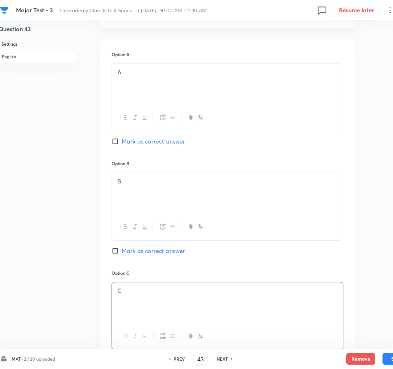
scroll to position [387, 4]
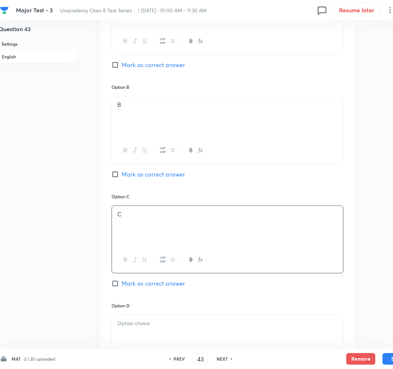
click at [134, 280] on div "Option C C [PERSON_NAME] as correct answer" at bounding box center [228, 247] width 232 height 109
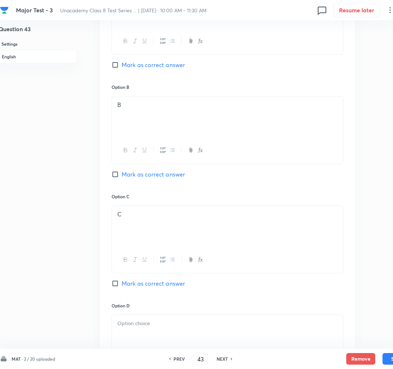
click at [134, 284] on span "Mark as correct answer" at bounding box center [153, 283] width 63 height 9
click at [122, 284] on input "Mark as correct answer" at bounding box center [117, 283] width 10 height 7
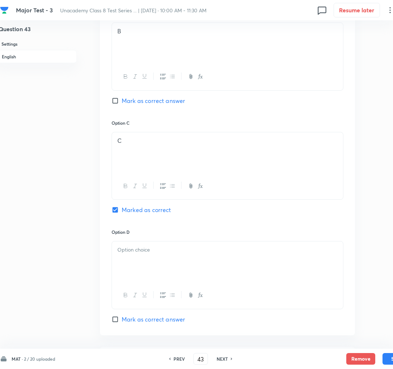
scroll to position [461, 4]
click at [140, 271] on div at bounding box center [227, 261] width 231 height 41
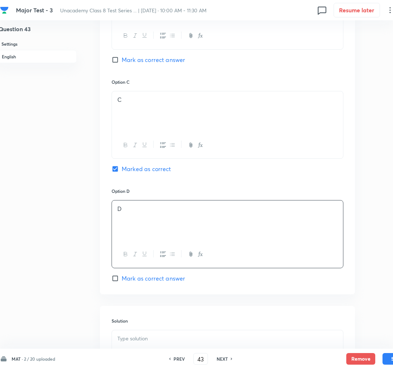
scroll to position [591, 4]
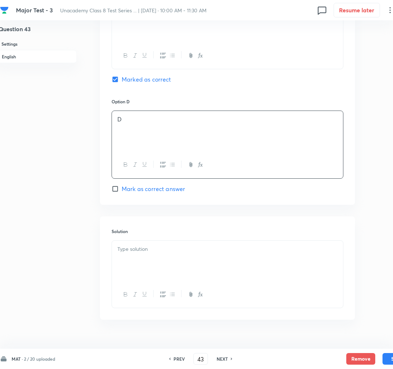
click at [131, 261] on div at bounding box center [227, 261] width 231 height 41
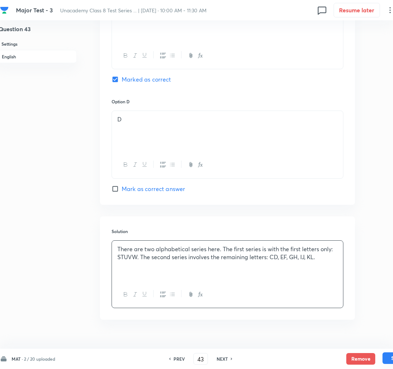
click at [391, 359] on button "Save" at bounding box center [397, 358] width 29 height 12
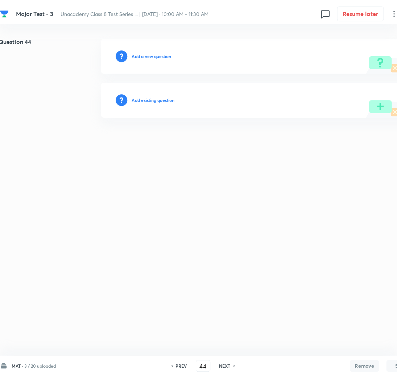
scroll to position [0, 4]
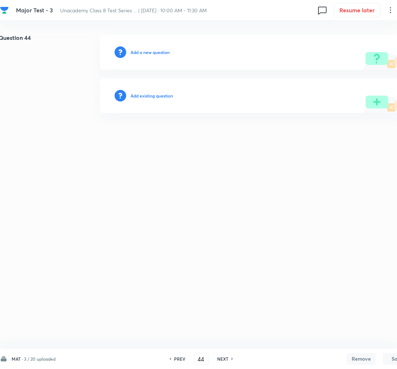
click at [142, 50] on h6 "Add a new question" at bounding box center [149, 52] width 39 height 7
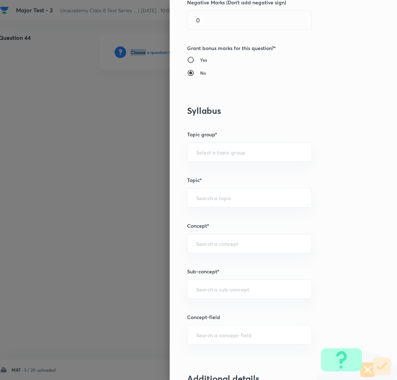
scroll to position [245, 0]
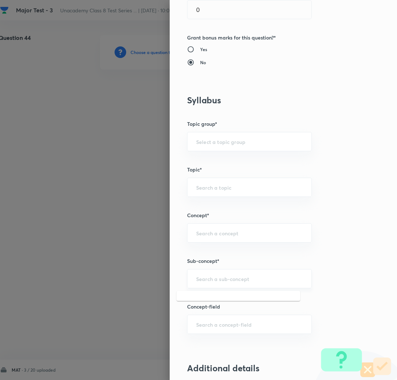
click at [207, 278] on input "text" at bounding box center [249, 278] width 107 height 7
paste input "Rational Numbers"
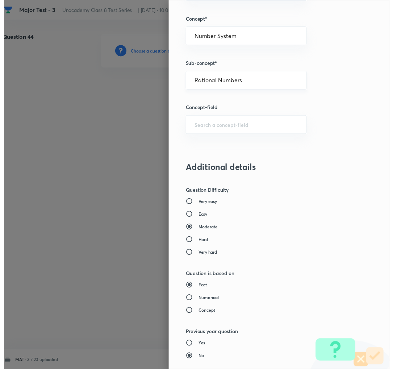
scroll to position [630, 0]
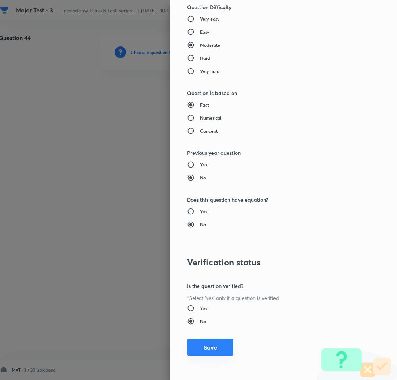
click at [197, 348] on button "Save" at bounding box center [210, 346] width 46 height 17
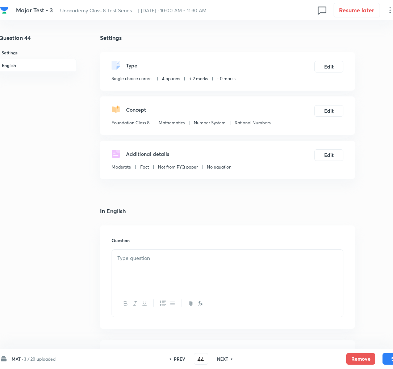
click at [182, 269] on div at bounding box center [227, 270] width 231 height 41
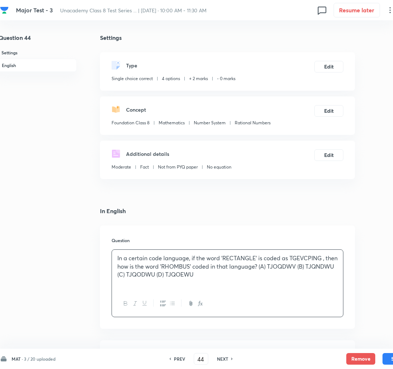
click at [278, 268] on p "In a certain code language, if the word 'RECTANGLE' is coded as TGEVCPING , the…" at bounding box center [227, 266] width 220 height 25
click at [158, 271] on p "(A) TJOQDWV (B) TJQNDWU (C) TJQODWU (D) TJQOEWU" at bounding box center [227, 274] width 220 height 8
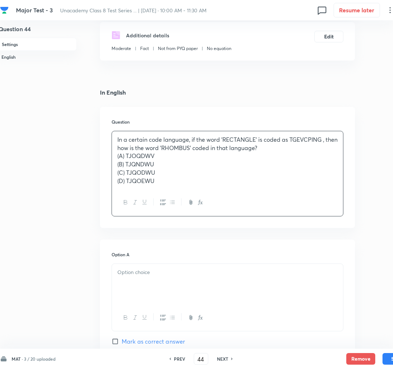
scroll to position [127, 4]
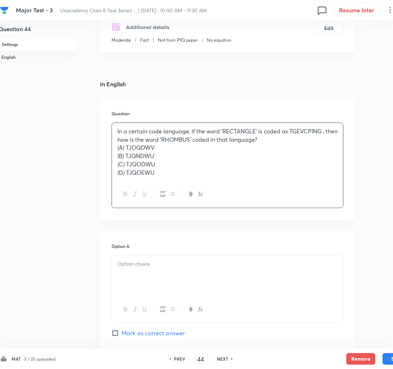
click at [142, 275] on div at bounding box center [227, 275] width 231 height 41
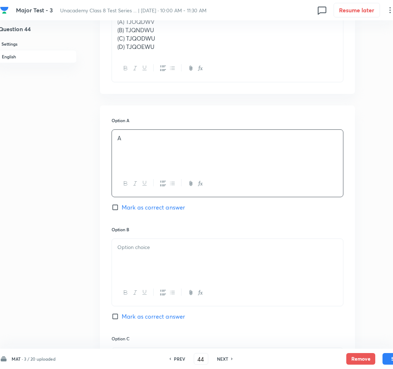
scroll to position [254, 4]
click at [129, 255] on div at bounding box center [227, 258] width 231 height 41
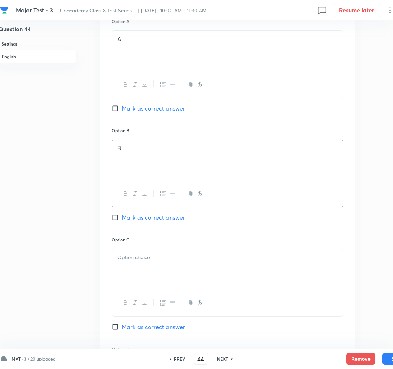
scroll to position [354, 4]
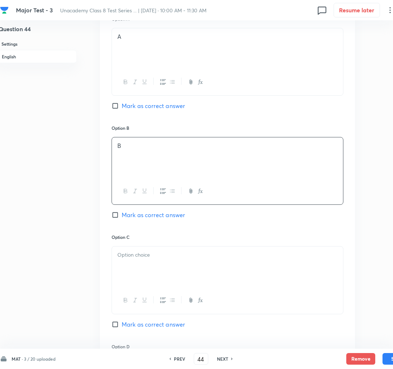
click at [129, 262] on div at bounding box center [227, 266] width 231 height 41
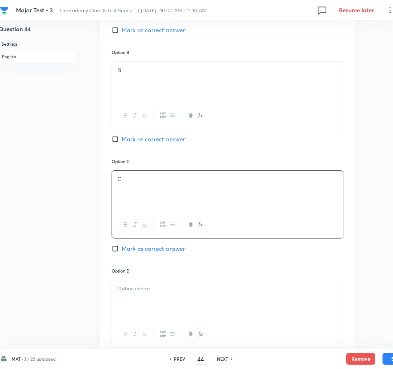
scroll to position [430, 4]
click at [133, 248] on span "Mark as correct answer" at bounding box center [153, 248] width 63 height 9
click at [122, 248] on input "Mark as correct answer" at bounding box center [117, 248] width 10 height 7
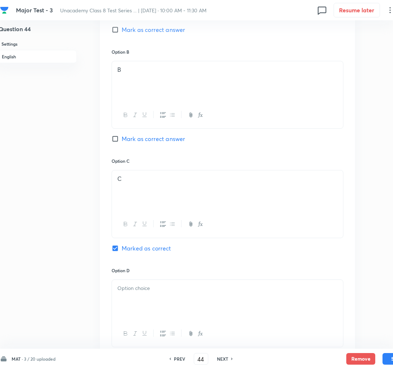
click at [150, 316] on div at bounding box center [227, 300] width 231 height 41
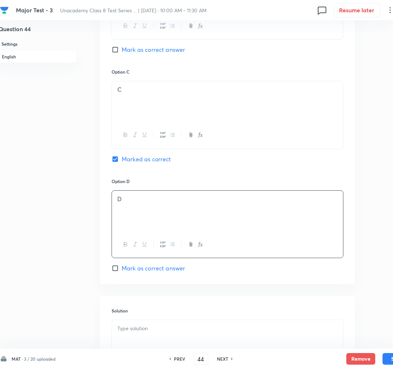
scroll to position [527, 4]
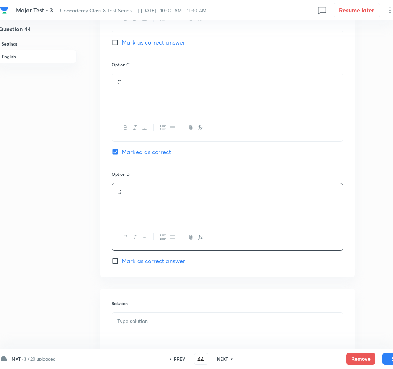
click at [137, 324] on p at bounding box center [227, 321] width 220 height 8
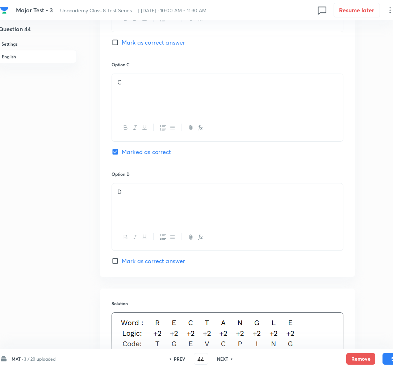
scroll to position [663, 4]
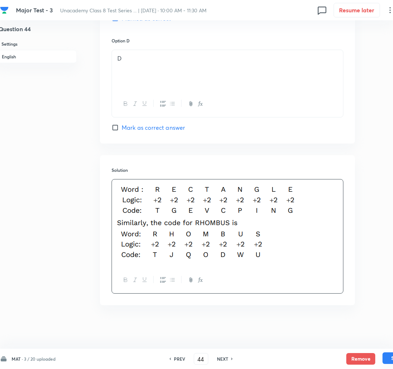
click at [387, 360] on button "Save" at bounding box center [397, 358] width 29 height 12
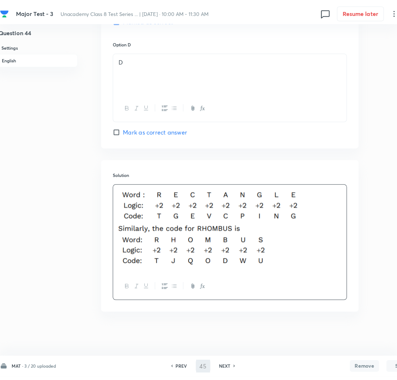
scroll to position [0, 4]
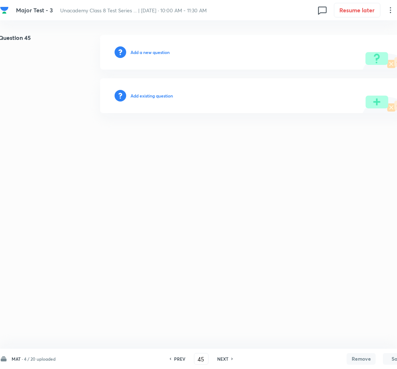
click at [138, 51] on h6 "Add a new question" at bounding box center [149, 52] width 39 height 7
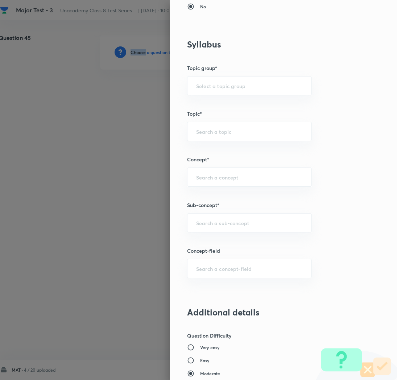
scroll to position [338, 0]
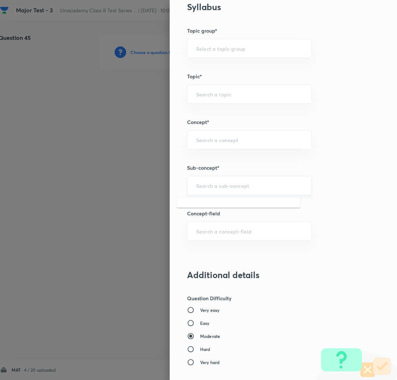
click at [203, 189] on input "text" at bounding box center [249, 185] width 107 height 7
paste input "Rational Numbers"
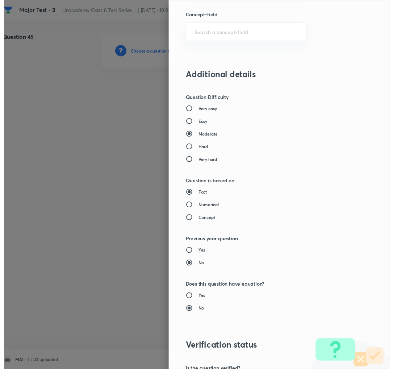
scroll to position [630, 0]
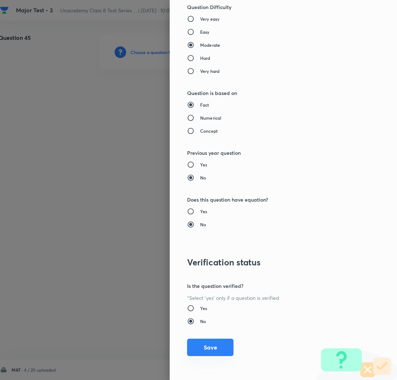
click at [199, 345] on button "Save" at bounding box center [210, 346] width 46 height 17
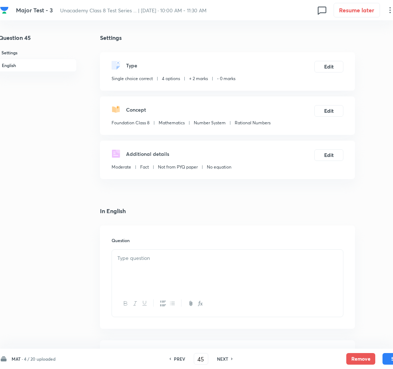
click at [134, 270] on div at bounding box center [227, 270] width 231 height 41
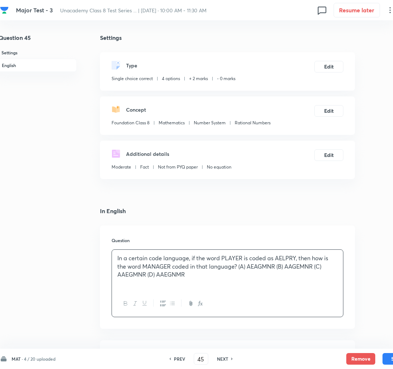
click at [241, 258] on p "In a certain code language, if the word PLAYER is coded as AELPRY, then how is …" at bounding box center [227, 266] width 220 height 25
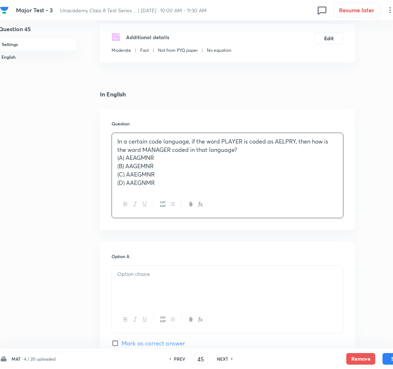
scroll to position [135, 4]
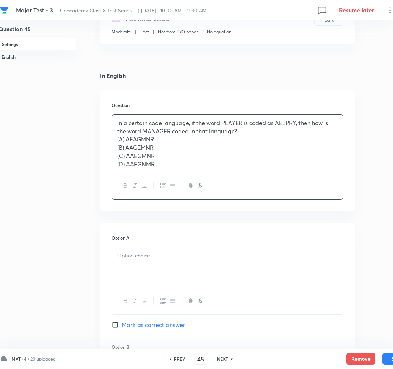
click at [149, 261] on div at bounding box center [227, 267] width 231 height 41
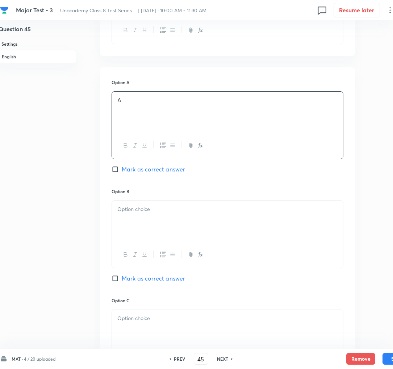
scroll to position [301, 4]
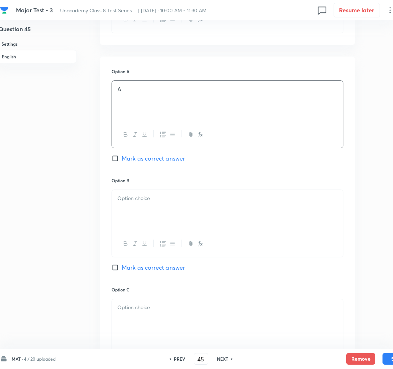
click at [135, 215] on div at bounding box center [227, 210] width 231 height 41
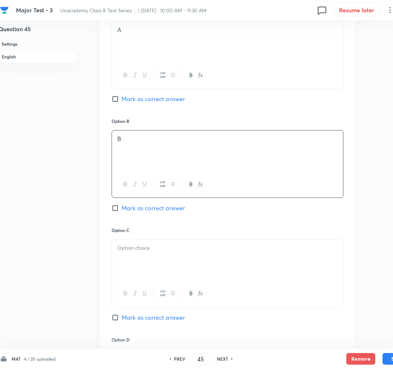
scroll to position [363, 4]
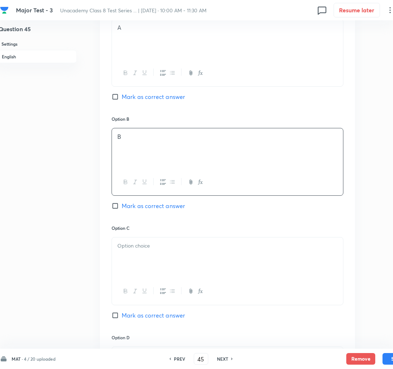
click at [130, 252] on div at bounding box center [227, 257] width 231 height 41
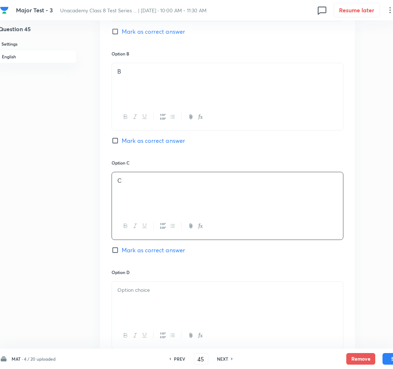
scroll to position [429, 4]
click at [132, 249] on span "Mark as correct answer" at bounding box center [153, 249] width 63 height 9
click at [122, 249] on input "Mark as correct answer" at bounding box center [117, 249] width 10 height 7
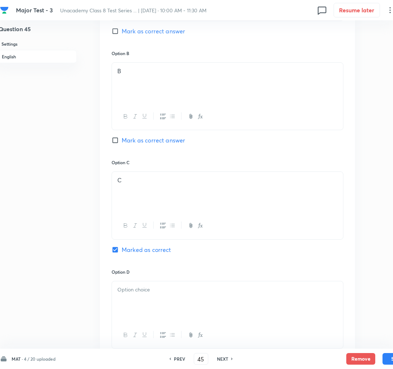
click at [143, 309] on div at bounding box center [227, 301] width 231 height 41
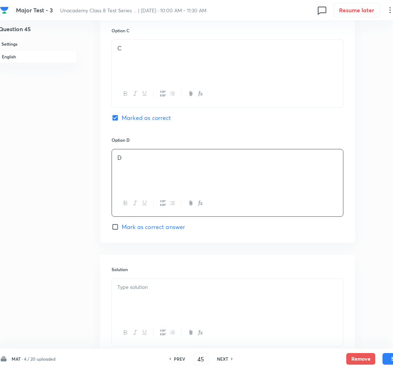
scroll to position [565, 4]
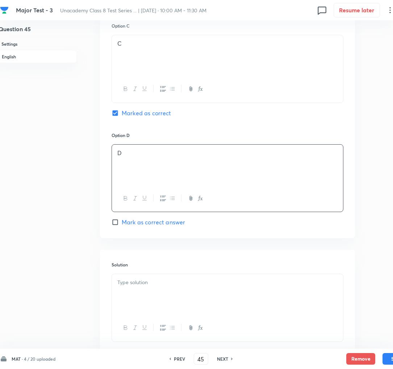
click at [135, 301] on div at bounding box center [227, 294] width 231 height 41
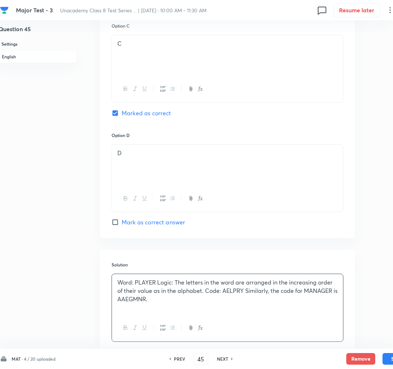
click at [157, 290] on p "Word: PLAYER Logic: The letters in the word are arranged in the increasing orde…" at bounding box center [227, 290] width 220 height 25
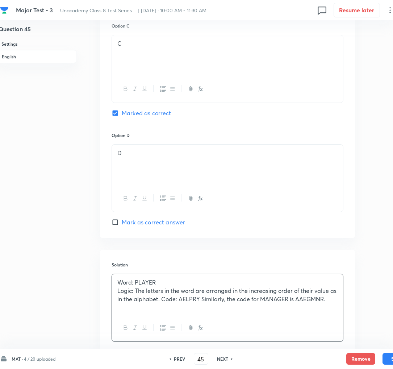
click at [162, 301] on p "Logic: The letters in the word are arranged in the increasing order of their va…" at bounding box center [227, 295] width 220 height 16
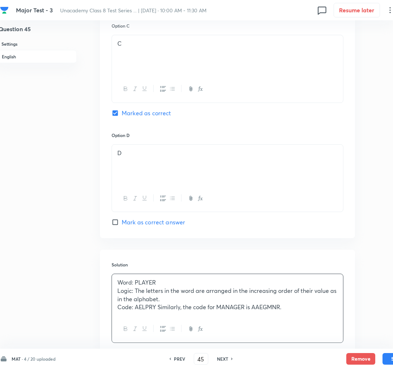
click at [159, 311] on p "Code: AELPRY Similarly, the code for MANAGER is AAEGMNR." at bounding box center [227, 307] width 220 height 8
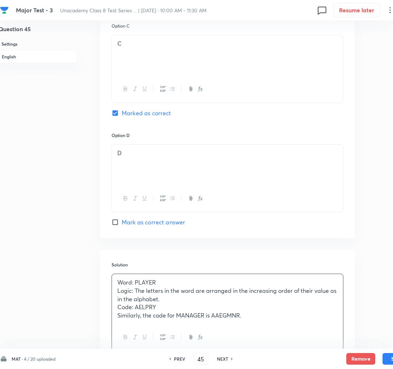
scroll to position [626, 4]
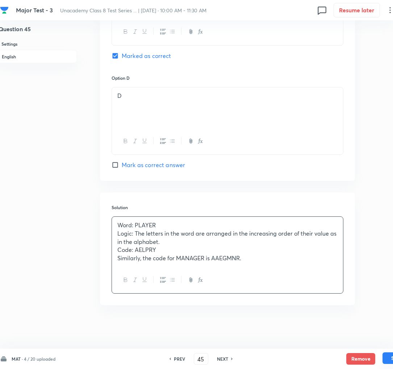
click at [384, 362] on button "Save" at bounding box center [397, 358] width 29 height 12
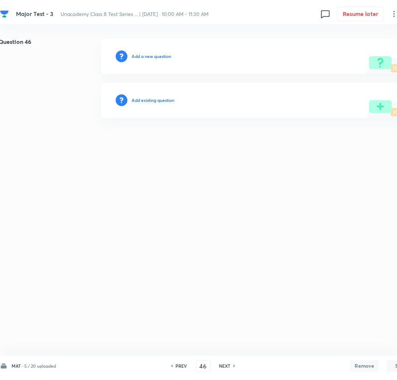
scroll to position [0, 4]
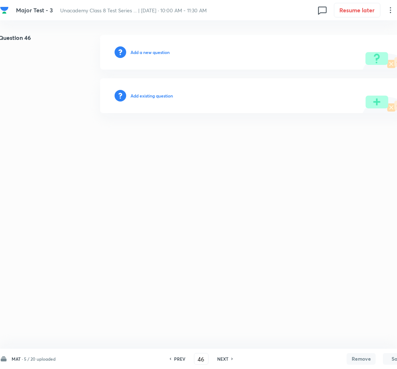
click at [140, 51] on h6 "Add a new question" at bounding box center [149, 52] width 39 height 7
click at [140, 51] on h6 "Choose a question type" at bounding box center [153, 52] width 47 height 7
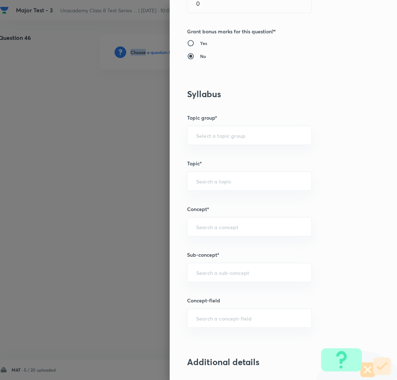
scroll to position [252, 0]
click at [207, 271] on input "text" at bounding box center [249, 271] width 107 height 7
paste input "Rational Numbers"
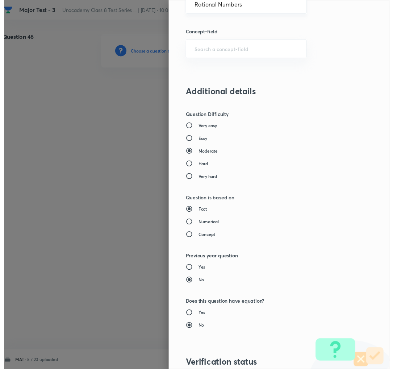
scroll to position [630, 0]
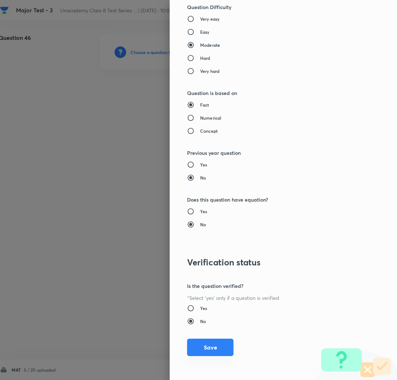
click at [202, 348] on button "Save" at bounding box center [210, 346] width 46 height 17
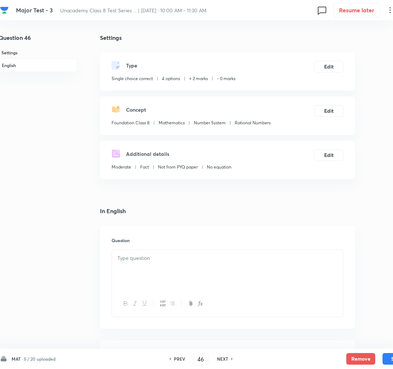
click at [177, 270] on div at bounding box center [227, 270] width 231 height 41
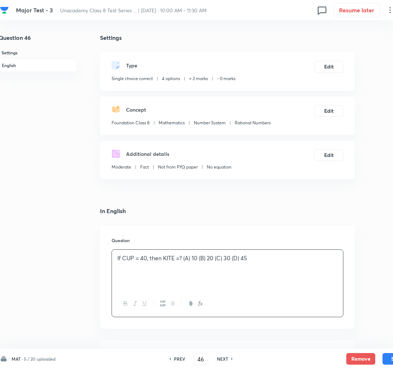
click at [189, 251] on div "If CUP = 40, then KITE =? (A) 10 (B) 20 (C) 30 (D) 45" at bounding box center [227, 270] width 231 height 41
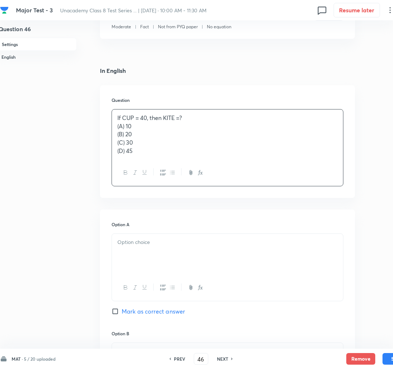
scroll to position [150, 4]
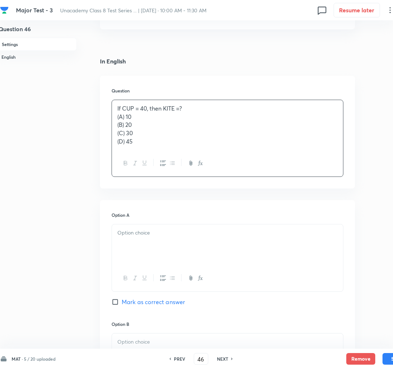
click at [147, 250] on div at bounding box center [227, 244] width 231 height 41
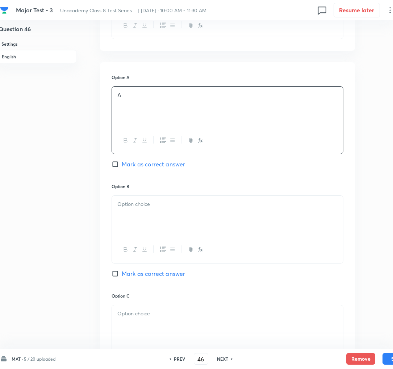
scroll to position [294, 4]
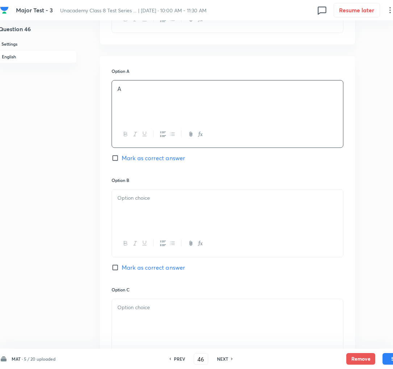
click at [142, 216] on div at bounding box center [227, 210] width 231 height 41
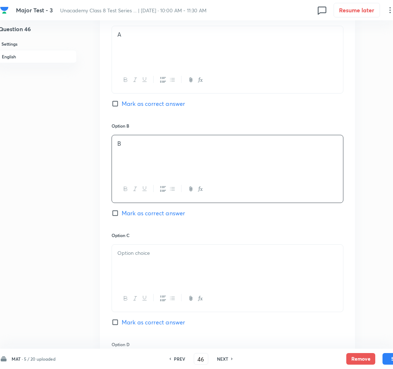
scroll to position [356, 4]
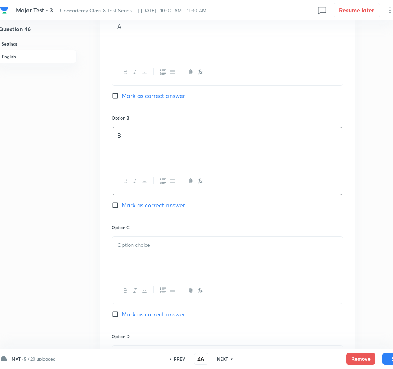
click at [129, 243] on p at bounding box center [227, 245] width 220 height 8
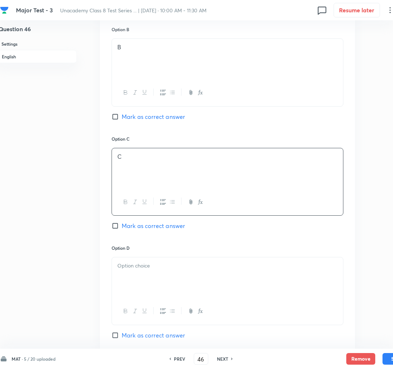
scroll to position [445, 4]
click at [135, 275] on div at bounding box center [227, 277] width 231 height 41
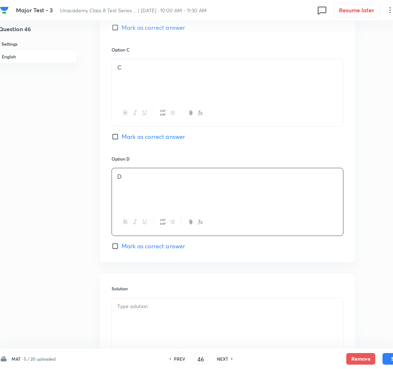
scroll to position [534, 4]
click at [137, 247] on span "Mark as correct answer" at bounding box center [153, 245] width 63 height 9
click at [122, 247] on input "Mark as correct answer" at bounding box center [117, 245] width 10 height 7
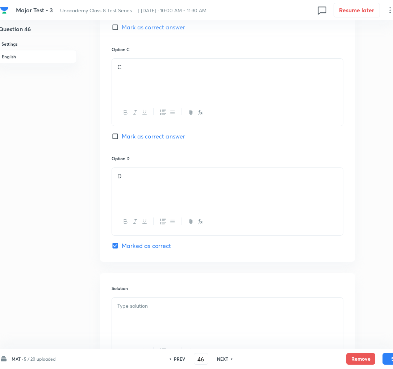
click at [188, 333] on div at bounding box center [227, 317] width 231 height 41
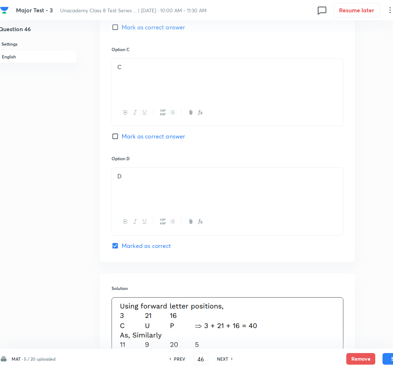
scroll to position [636, 4]
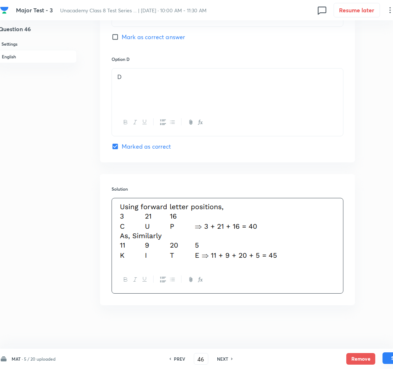
click at [383, 357] on button "Save" at bounding box center [397, 358] width 29 height 12
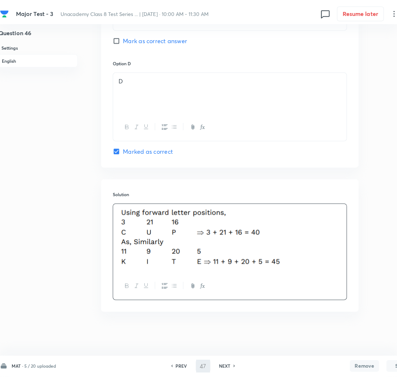
scroll to position [0, 4]
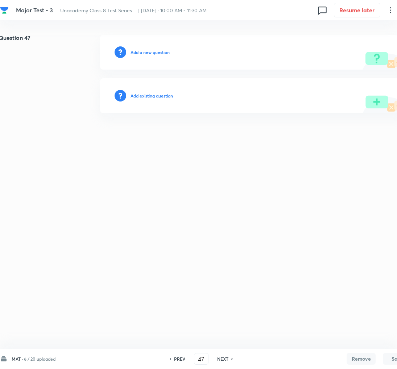
click at [144, 53] on h6 "Add a new question" at bounding box center [149, 52] width 39 height 7
click at [144, 53] on h6 "Choose a question type" at bounding box center [153, 52] width 47 height 7
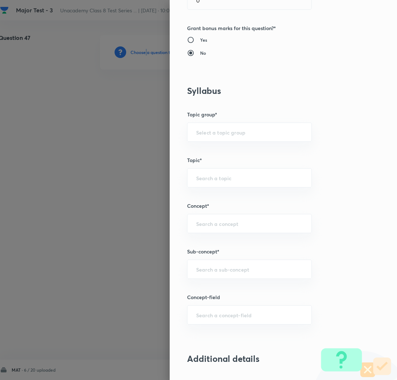
scroll to position [263, 0]
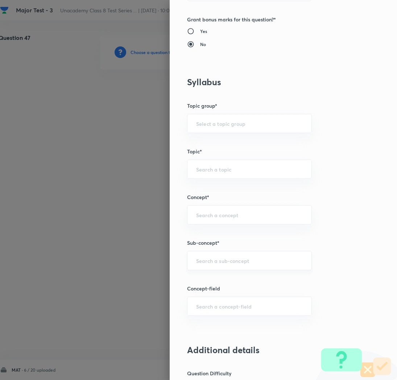
click at [199, 261] on input "text" at bounding box center [249, 260] width 107 height 7
paste input "Rational Numbers"
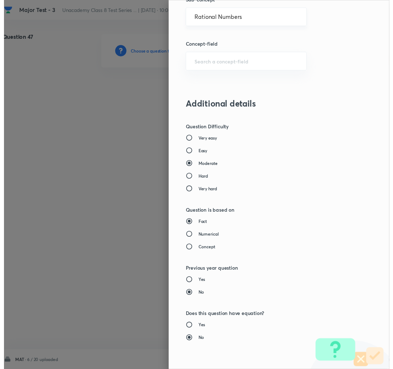
scroll to position [630, 0]
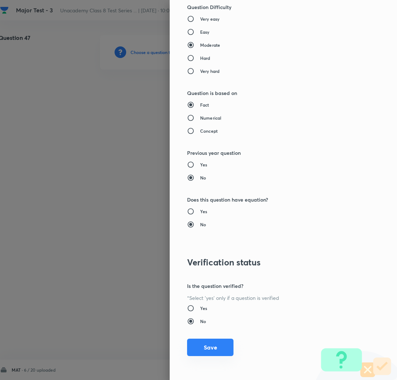
click at [199, 344] on button "Save" at bounding box center [210, 346] width 46 height 17
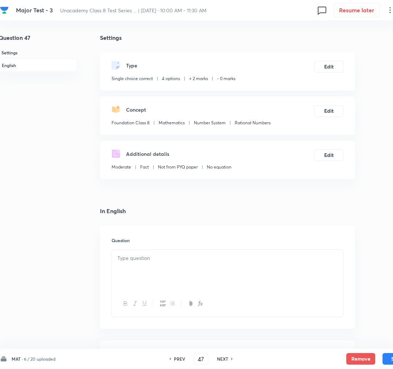
click at [180, 264] on div at bounding box center [227, 270] width 231 height 41
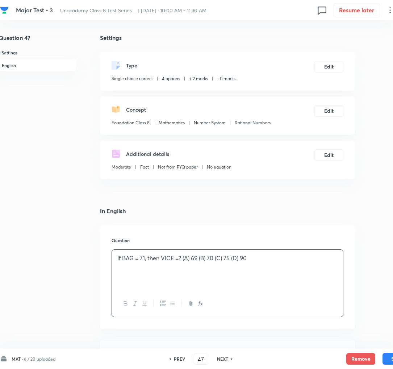
click at [191, 261] on p "If BAG = 71, then VICE =? (A) 69 (B) 70 (C) 75 (D) 90" at bounding box center [227, 258] width 220 height 8
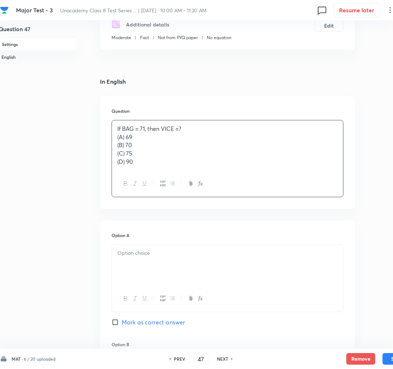
scroll to position [130, 4]
click at [145, 266] on div at bounding box center [227, 264] width 231 height 41
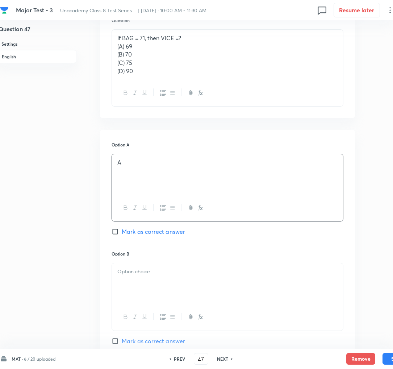
scroll to position [222, 4]
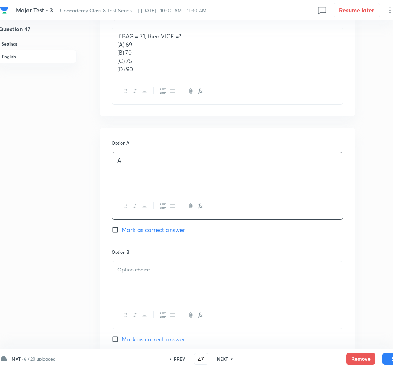
click at [142, 228] on span "Mark as correct answer" at bounding box center [153, 229] width 63 height 9
click at [122, 228] on input "Mark as correct answer" at bounding box center [117, 229] width 10 height 7
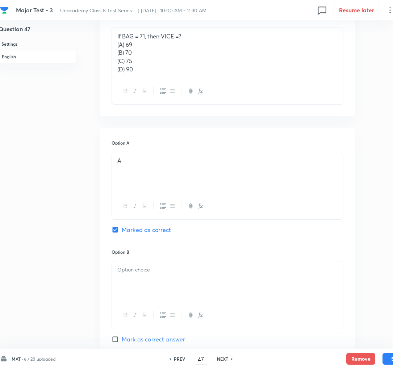
click at [141, 274] on p at bounding box center [227, 270] width 220 height 8
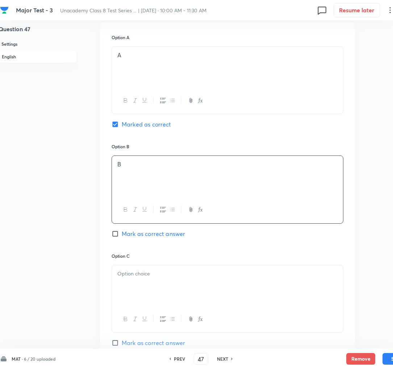
scroll to position [329, 4]
click at [124, 294] on div at bounding box center [227, 284] width 231 height 41
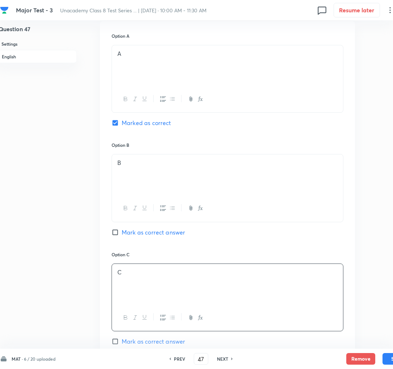
scroll to position [425, 4]
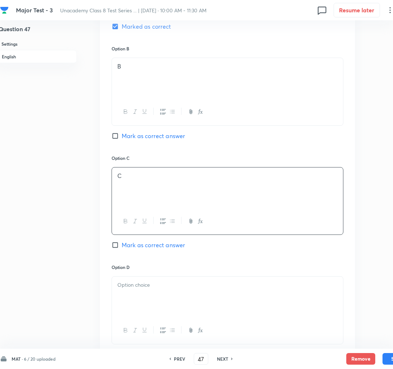
click at [149, 297] on div at bounding box center [227, 296] width 231 height 41
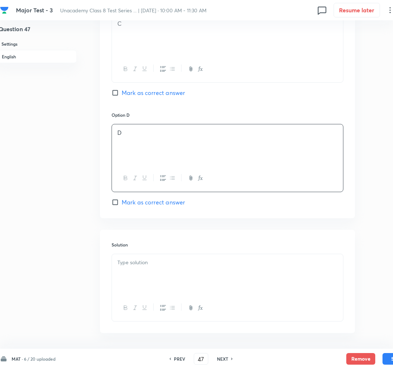
scroll to position [578, 4]
click at [123, 284] on div at bounding box center [227, 273] width 231 height 41
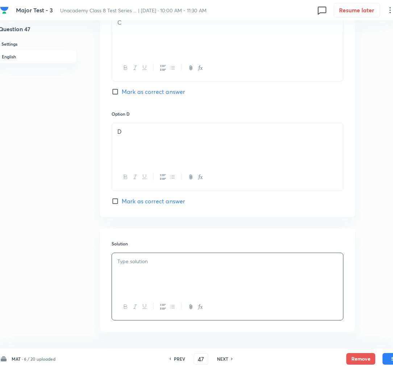
click at [138, 280] on div at bounding box center [227, 273] width 231 height 41
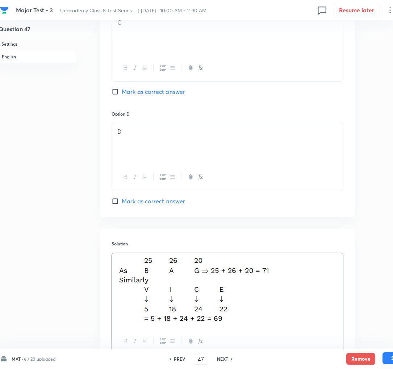
click at [389, 361] on button "Save" at bounding box center [397, 358] width 29 height 12
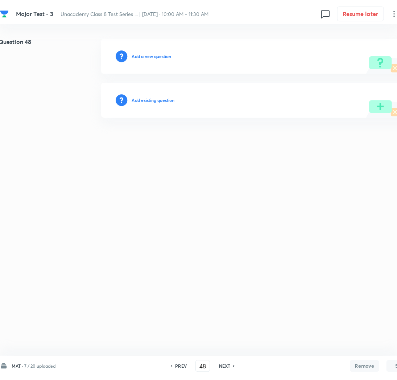
scroll to position [0, 4]
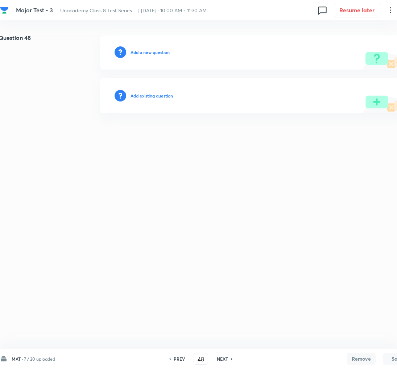
click at [141, 53] on h6 "Add a new question" at bounding box center [149, 52] width 39 height 7
click at [141, 53] on h6 "Choose a question type" at bounding box center [153, 52] width 47 height 7
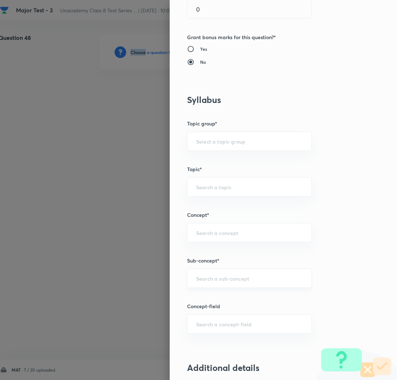
scroll to position [246, 0]
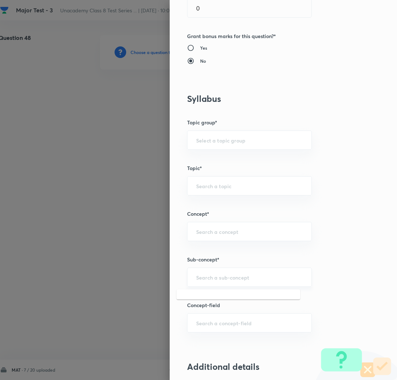
click at [196, 274] on input "text" at bounding box center [249, 277] width 107 height 7
paste input "Rational Numbers"
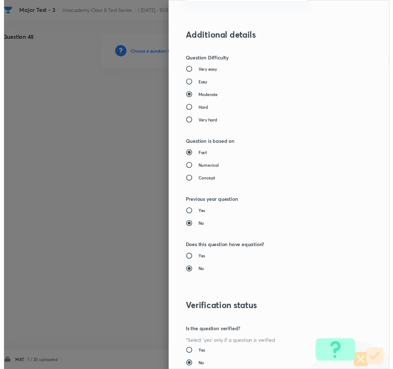
scroll to position [630, 0]
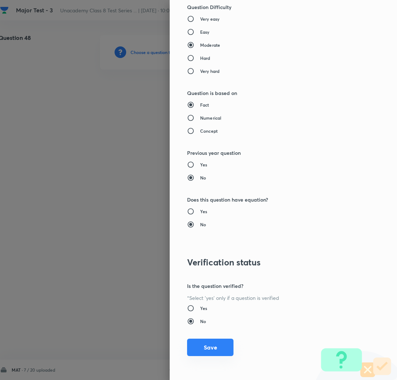
click at [200, 344] on button "Save" at bounding box center [210, 346] width 46 height 17
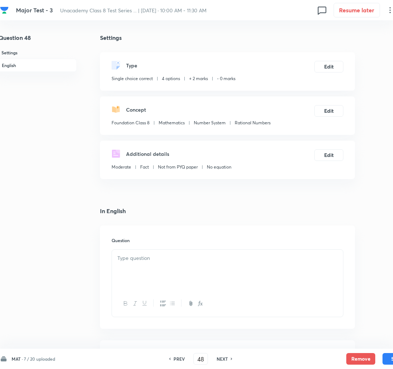
click at [174, 263] on div at bounding box center [227, 270] width 231 height 41
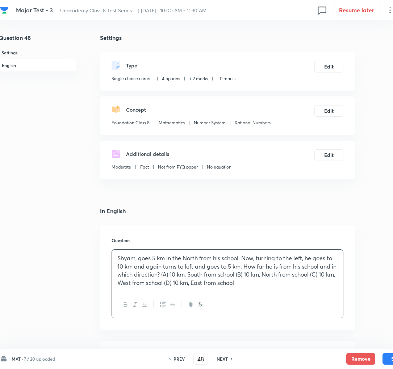
click at [170, 276] on p "Shyam, goes 5 km in the North from his school. Now, turning to the left, he goe…" at bounding box center [227, 270] width 220 height 33
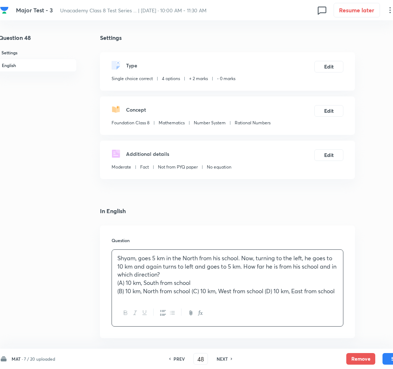
click at [192, 290] on p "(B) 10 km, North from school (C) 10 km, West from school (D) 10 km, East from s…" at bounding box center [227, 291] width 220 height 8
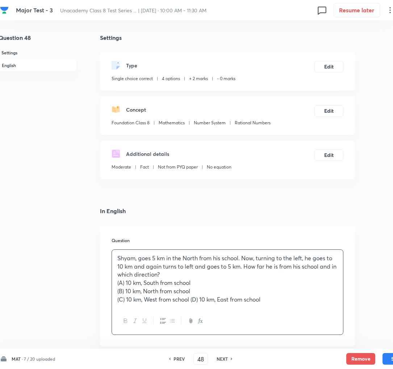
click at [196, 302] on p "(C) 10 km, West from school (D) 10 km, East from school" at bounding box center [227, 299] width 220 height 8
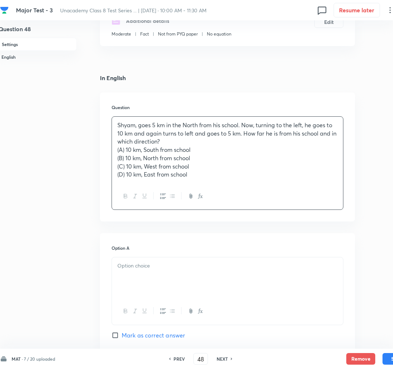
scroll to position [135, 4]
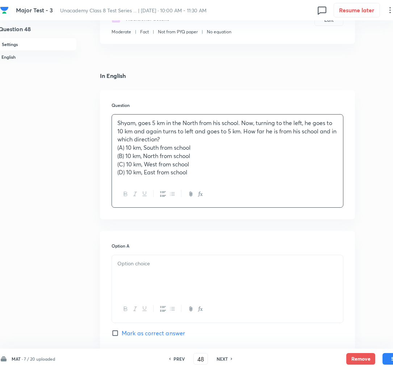
click at [133, 266] on p at bounding box center [227, 263] width 220 height 8
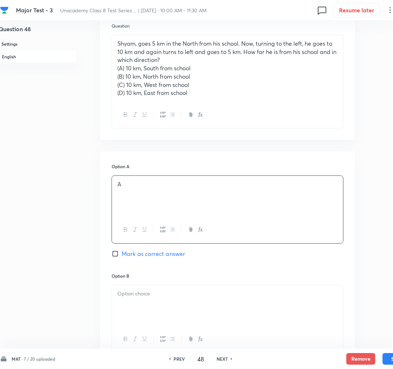
scroll to position [216, 4]
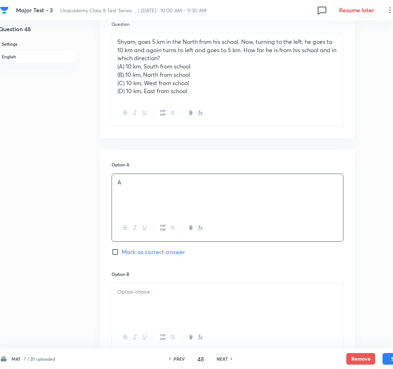
click at [130, 300] on div at bounding box center [227, 303] width 231 height 41
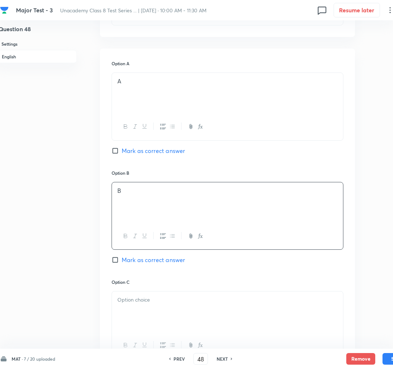
scroll to position [320, 4]
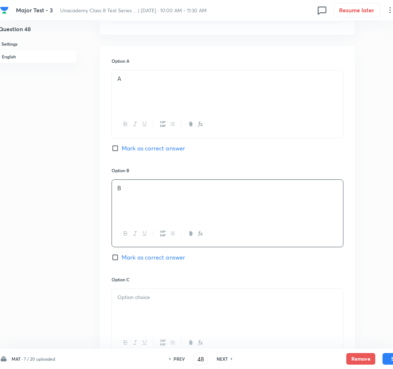
click at [129, 301] on p at bounding box center [227, 297] width 220 height 8
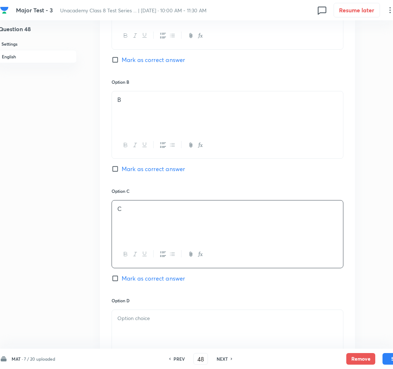
scroll to position [411, 4]
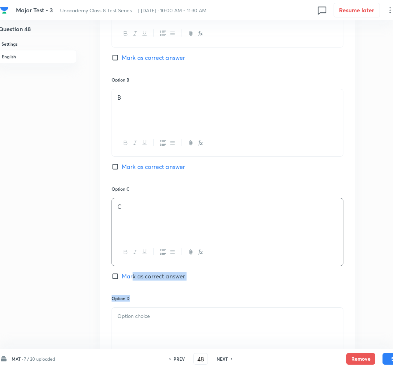
drag, startPoint x: 133, startPoint y: 278, endPoint x: 132, endPoint y: 333, distance: 55.1
click at [132, 333] on div "Option A A [PERSON_NAME] as correct answer Option B B [PERSON_NAME] as correct …" at bounding box center [227, 178] width 255 height 446
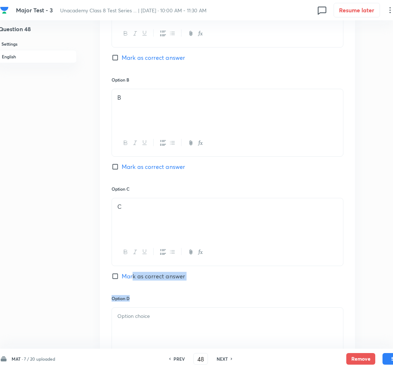
click at [132, 333] on div at bounding box center [227, 328] width 231 height 41
click at [128, 277] on span "Mark as correct answer" at bounding box center [153, 276] width 63 height 9
click at [122, 277] on input "Mark as correct answer" at bounding box center [117, 275] width 10 height 7
click at [132, 331] on div at bounding box center [227, 328] width 231 height 41
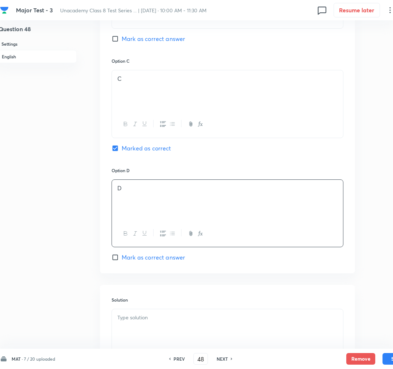
scroll to position [542, 4]
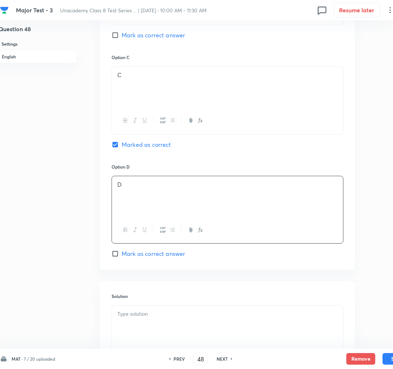
click at [133, 324] on div at bounding box center [227, 325] width 231 height 41
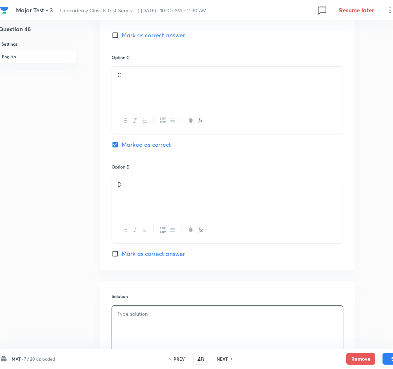
click at [134, 313] on p at bounding box center [227, 314] width 220 height 8
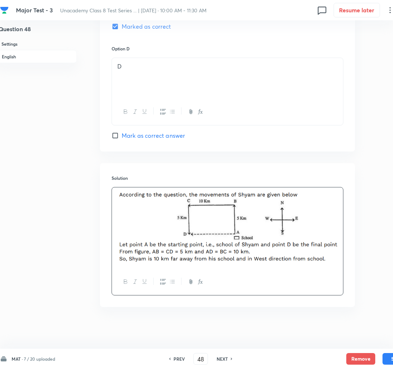
scroll to position [665, 4]
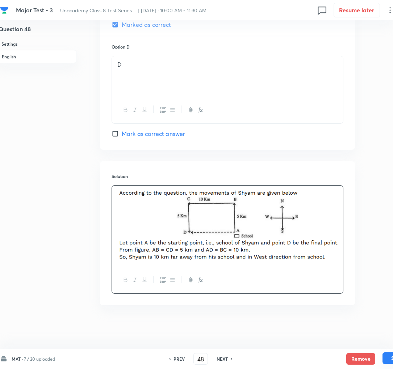
click at [387, 362] on button "Save" at bounding box center [397, 358] width 29 height 12
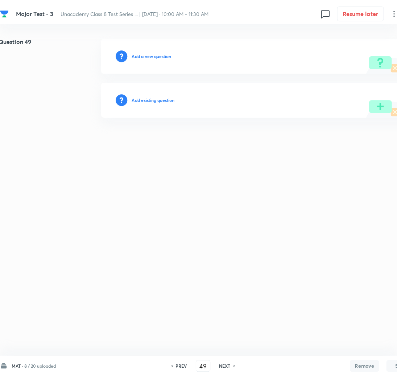
scroll to position [0, 4]
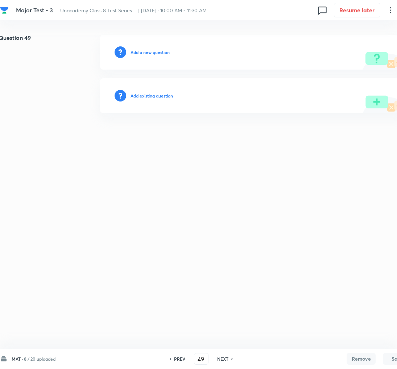
click at [147, 50] on h6 "Add a new question" at bounding box center [149, 52] width 39 height 7
click at [147, 50] on h6 "Choose a question type" at bounding box center [153, 52] width 47 height 7
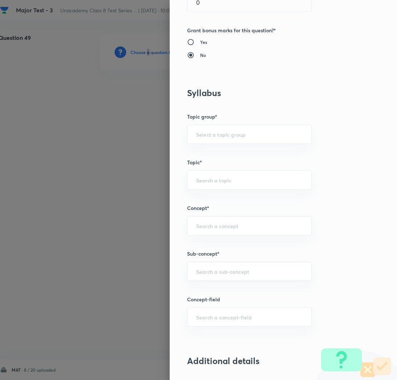
scroll to position [254, 0]
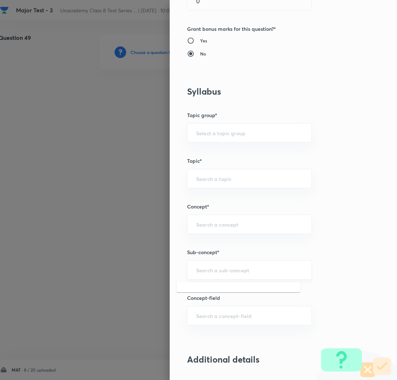
click at [196, 269] on input "text" at bounding box center [249, 269] width 107 height 7
paste input "Rational Numbers"
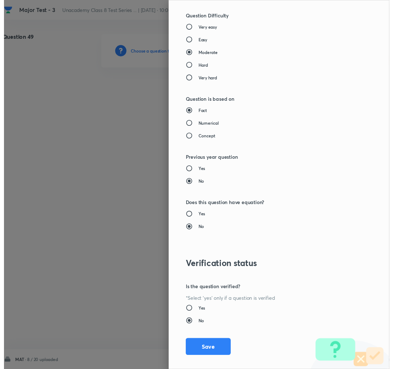
scroll to position [629, 0]
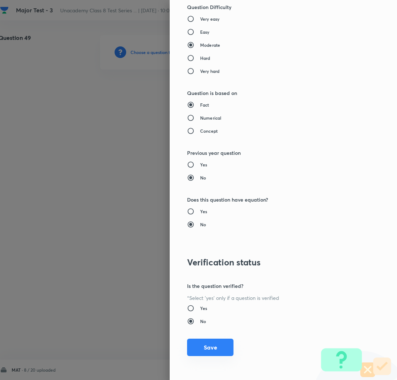
click at [193, 348] on button "Save" at bounding box center [210, 346] width 46 height 17
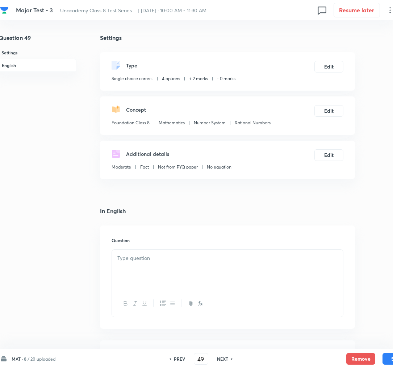
click at [130, 260] on p at bounding box center [227, 258] width 220 height 8
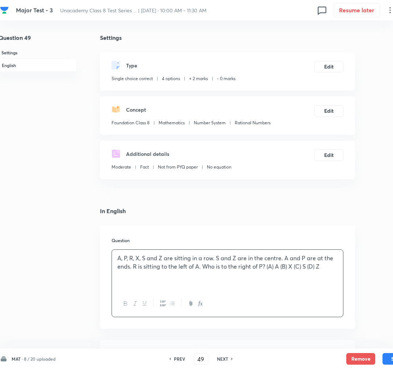
click at [266, 266] on p "A, P, R, X, S and Z are sitting in a row. S and Z are in the centre. A and P ar…" at bounding box center [227, 262] width 220 height 16
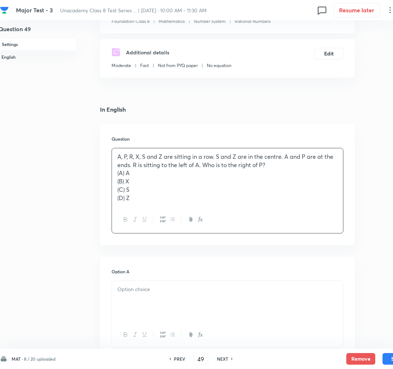
scroll to position [107, 4]
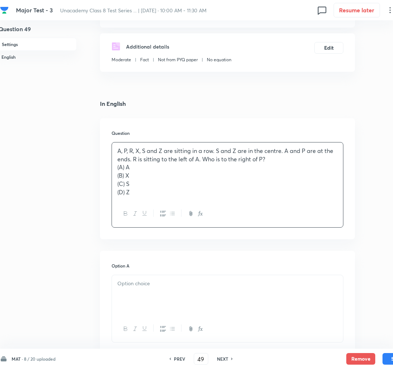
click at [176, 293] on div at bounding box center [227, 295] width 231 height 41
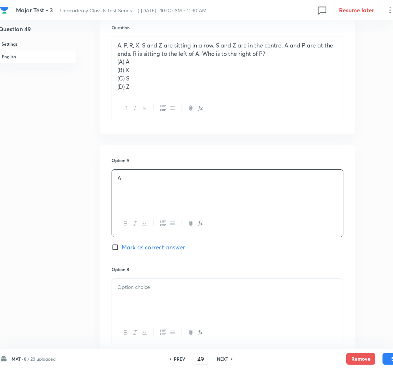
scroll to position [240, 4]
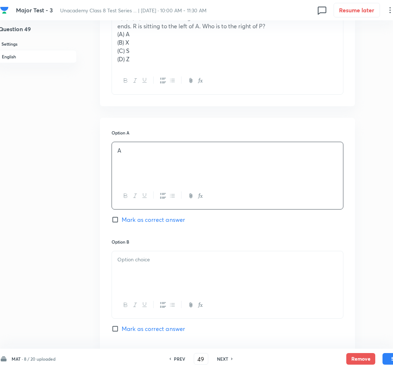
click at [143, 265] on div at bounding box center [227, 271] width 231 height 41
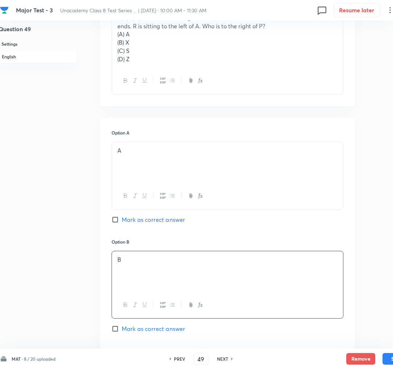
scroll to position [297, 4]
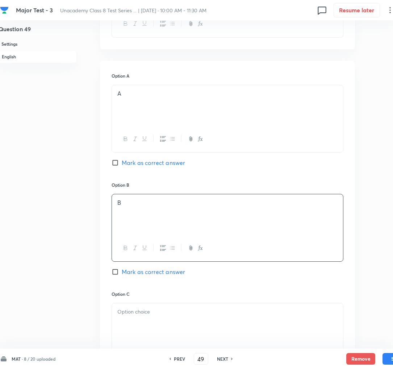
click at [139, 271] on span "Mark as correct answer" at bounding box center [153, 271] width 63 height 9
click at [122, 271] on input "Mark as correct answer" at bounding box center [117, 271] width 10 height 7
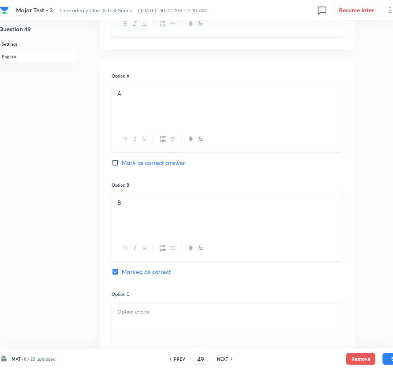
click at [130, 320] on div at bounding box center [227, 323] width 231 height 41
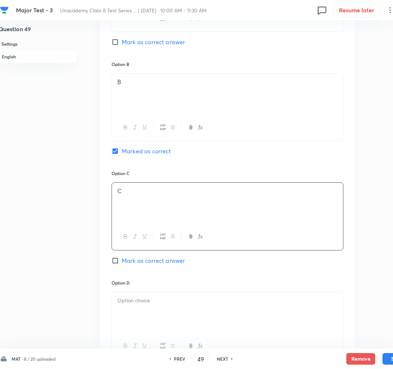
scroll to position [436, 4]
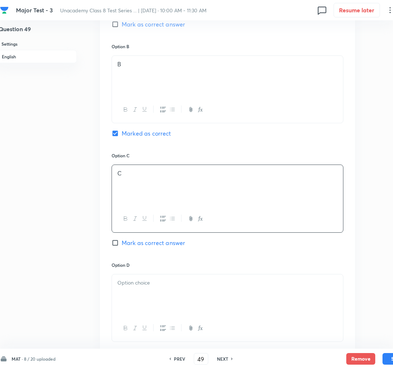
click at [129, 298] on div at bounding box center [227, 294] width 231 height 41
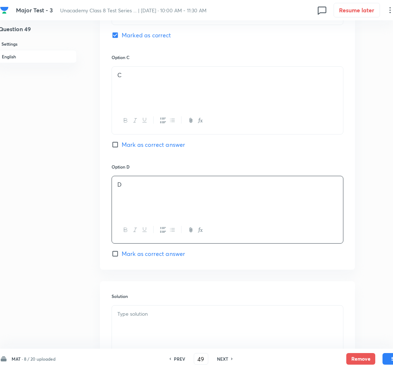
scroll to position [535, 4]
click at [126, 321] on div at bounding box center [227, 324] width 231 height 41
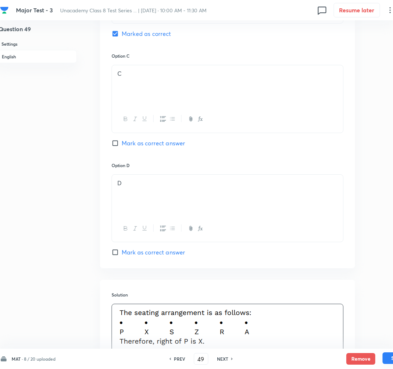
click at [392, 362] on button "Save" at bounding box center [397, 358] width 29 height 12
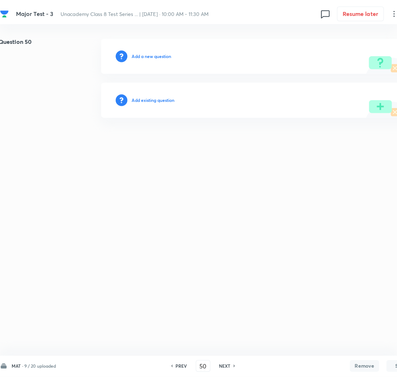
scroll to position [0, 4]
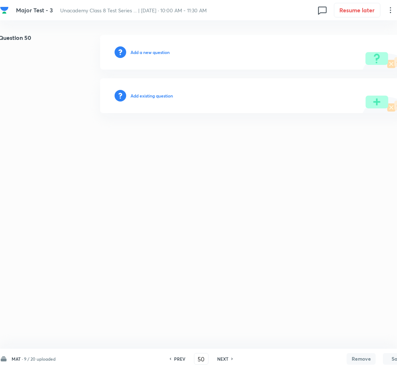
click at [140, 53] on h6 "Add a new question" at bounding box center [149, 52] width 39 height 7
click at [140, 53] on h6 "Choose a question type" at bounding box center [153, 52] width 47 height 7
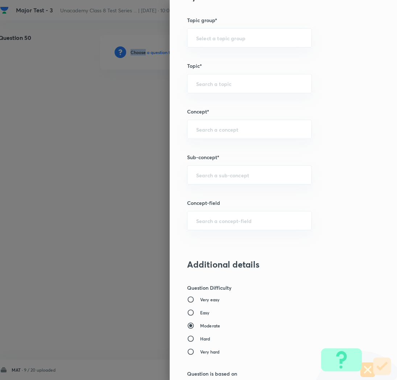
scroll to position [385, 0]
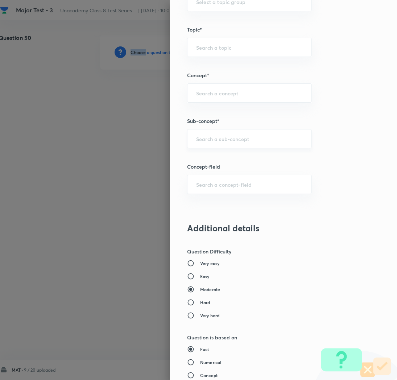
click at [191, 133] on div "​" at bounding box center [249, 138] width 125 height 19
paste input "Rational Numbers"
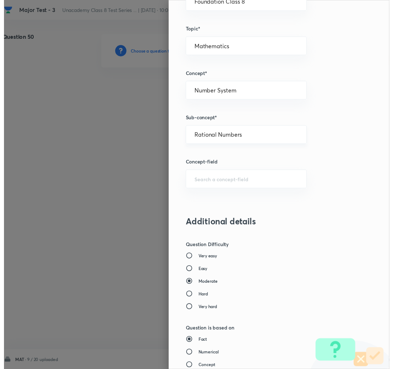
scroll to position [630, 0]
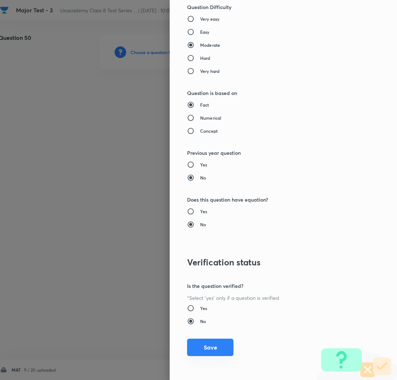
click at [192, 346] on button "Save" at bounding box center [210, 346] width 46 height 17
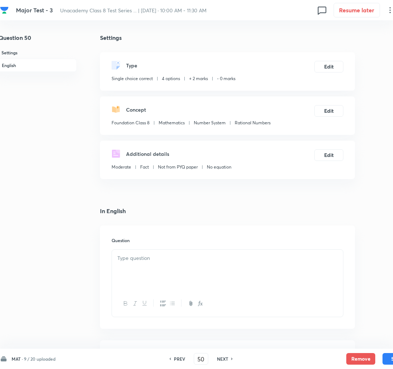
click at [205, 264] on div at bounding box center [227, 270] width 231 height 41
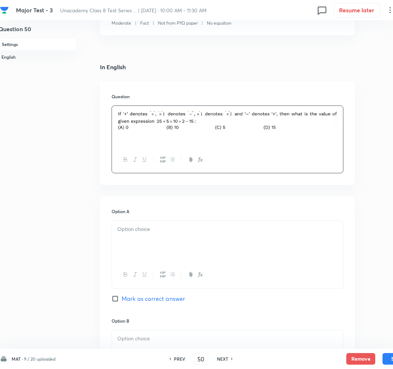
scroll to position [146, 4]
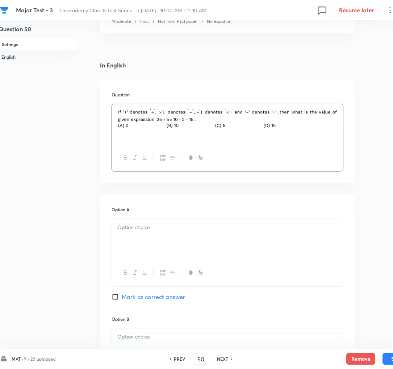
click at [261, 142] on div at bounding box center [227, 124] width 231 height 41
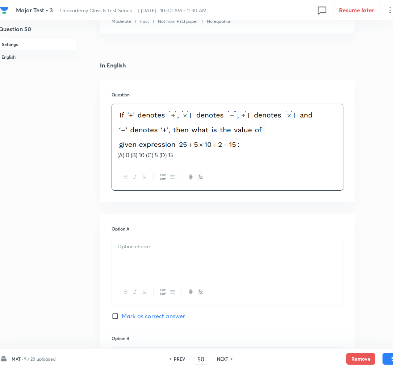
click at [132, 158] on p "(A) 0 (B) 10 (C) 5 (D) 15" at bounding box center [227, 155] width 220 height 8
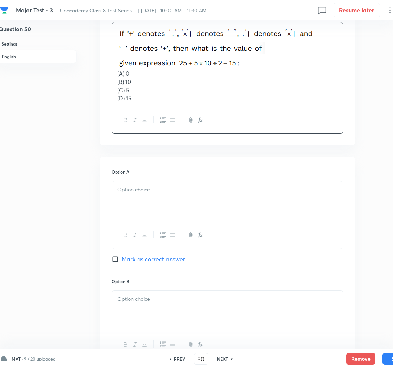
scroll to position [229, 4]
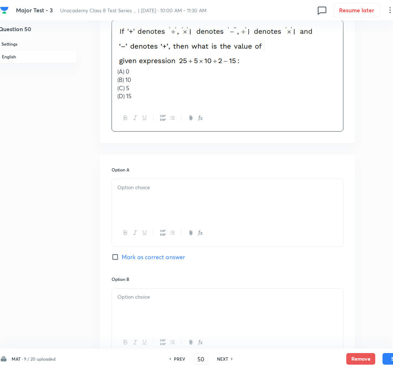
click at [126, 204] on div at bounding box center [227, 199] width 231 height 41
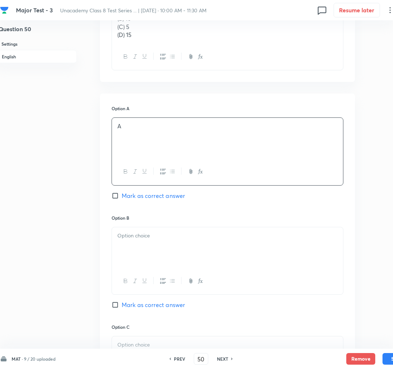
scroll to position [291, 4]
click at [133, 201] on div "Option A A Mark as correct answer" at bounding box center [228, 159] width 232 height 109
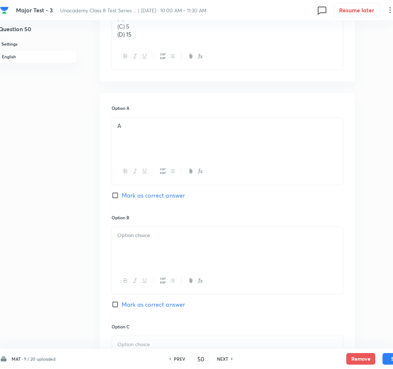
click at [133, 195] on span "Mark as correct answer" at bounding box center [153, 195] width 63 height 9
click at [122, 195] on input "Mark as correct answer" at bounding box center [117, 195] width 10 height 7
click at [161, 243] on div at bounding box center [227, 247] width 231 height 41
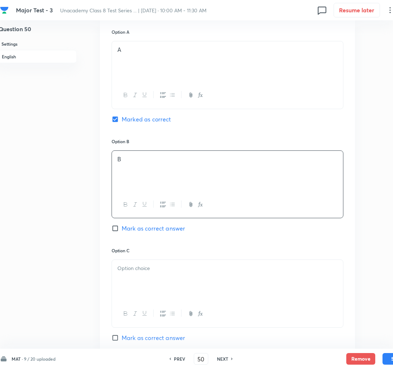
scroll to position [370, 4]
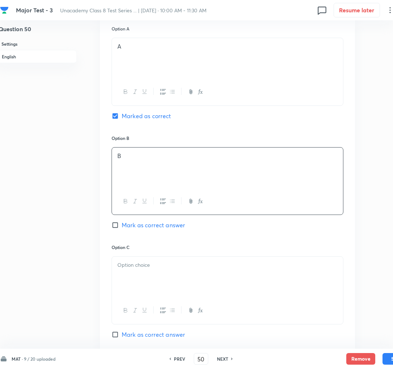
click at [128, 284] on div at bounding box center [227, 277] width 231 height 41
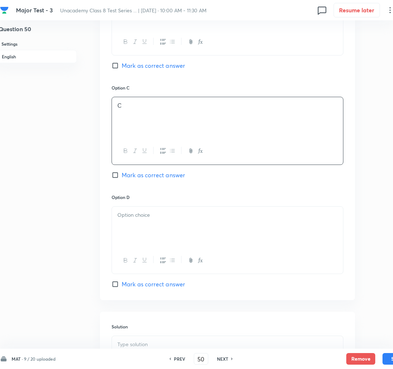
scroll to position [531, 4]
click at [130, 224] on div at bounding box center [227, 225] width 231 height 41
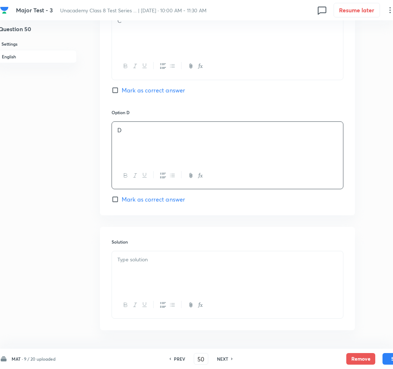
scroll to position [616, 4]
click at [130, 262] on p at bounding box center [227, 258] width 220 height 8
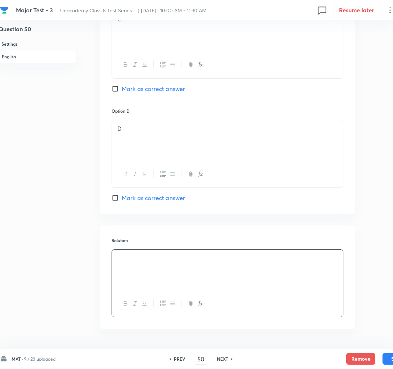
click at [170, 276] on div at bounding box center [227, 270] width 231 height 41
click at [392, 357] on button "Save" at bounding box center [397, 358] width 29 height 12
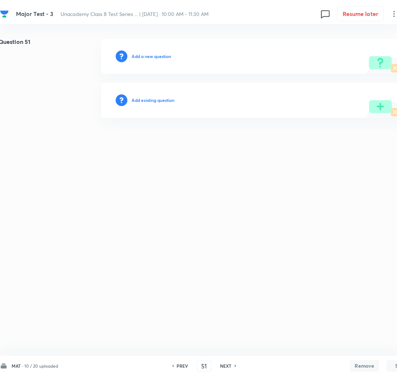
scroll to position [0, 4]
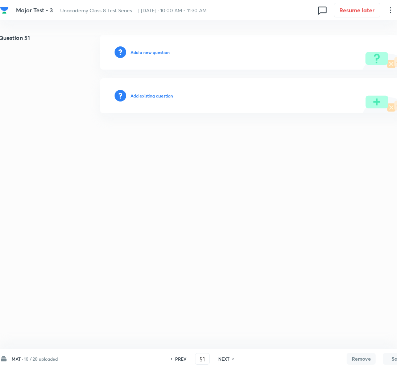
click at [138, 53] on h6 "Add a new question" at bounding box center [149, 52] width 39 height 7
click at [138, 53] on h6 "Choose a question type" at bounding box center [153, 52] width 47 height 7
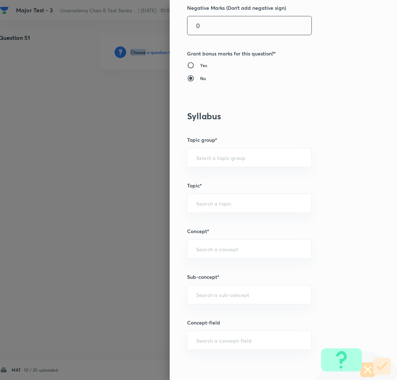
scroll to position [238, 0]
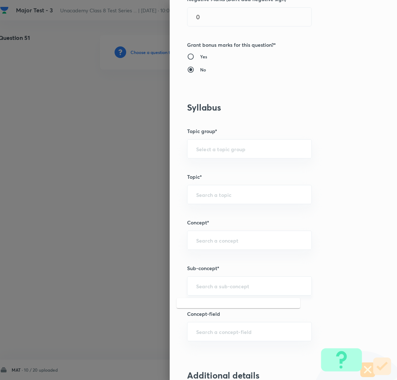
click at [204, 286] on input "text" at bounding box center [249, 285] width 107 height 7
paste input "Rational Numbers"
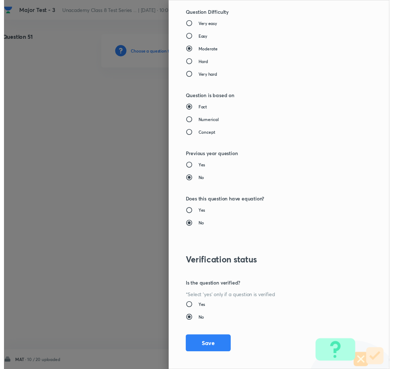
scroll to position [630, 0]
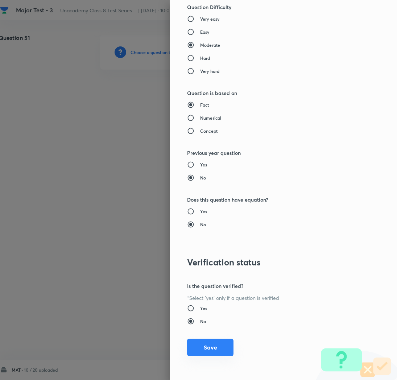
click at [198, 351] on button "Save" at bounding box center [210, 346] width 46 height 17
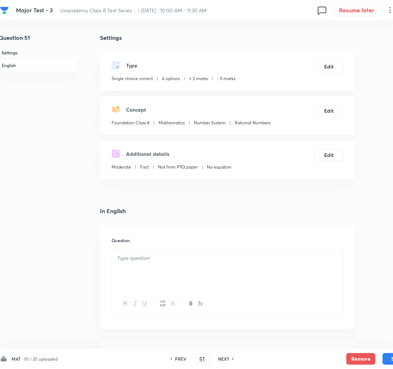
click at [117, 263] on div at bounding box center [227, 270] width 231 height 41
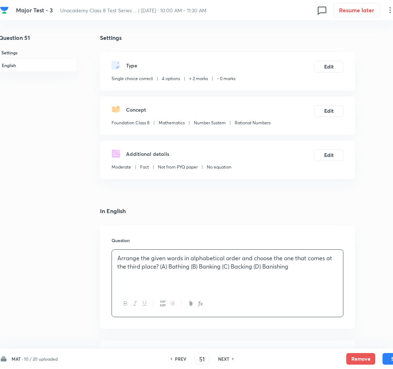
click at [161, 265] on p "Arrange the given words in alphabetical order and choose the one that comes at …" at bounding box center [227, 262] width 220 height 16
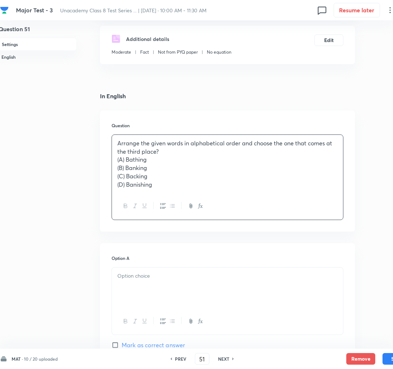
scroll to position [120, 4]
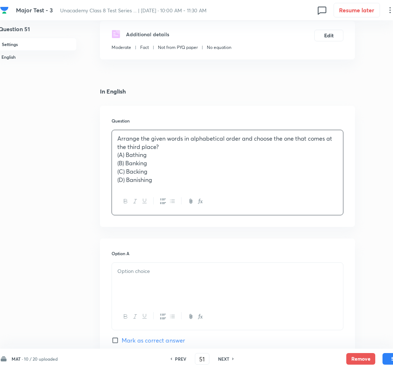
click at [133, 276] on div at bounding box center [227, 283] width 231 height 41
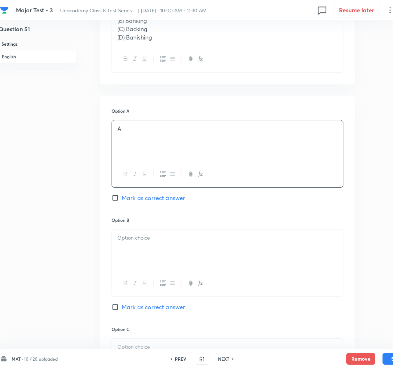
scroll to position [263, 4]
click at [142, 253] on div at bounding box center [227, 248] width 231 height 41
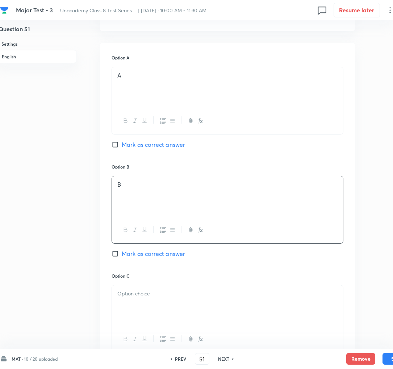
scroll to position [316, 4]
click at [138, 259] on div "Option B B [PERSON_NAME] as correct answer" at bounding box center [228, 217] width 232 height 109
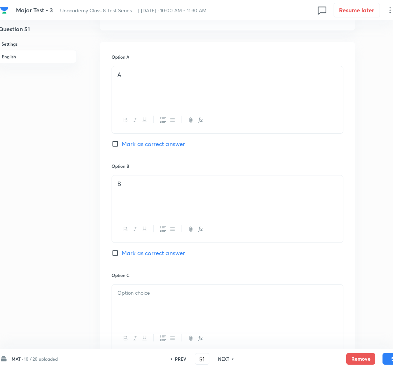
click at [138, 255] on span "Mark as correct answer" at bounding box center [153, 253] width 63 height 9
click at [122, 255] on input "Mark as correct answer" at bounding box center [117, 252] width 10 height 7
click at [160, 305] on div at bounding box center [227, 304] width 231 height 41
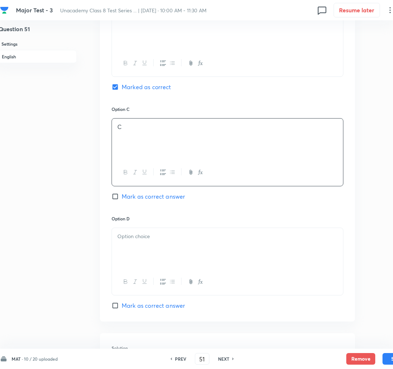
scroll to position [483, 4]
click at [140, 251] on div at bounding box center [227, 247] width 231 height 41
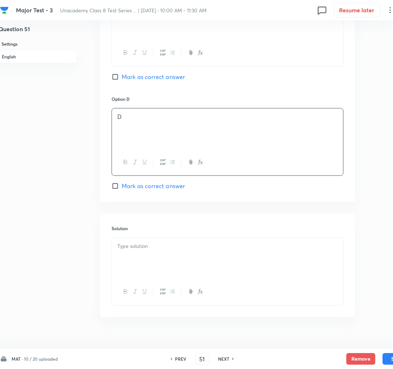
scroll to position [603, 4]
click at [133, 257] on div at bounding box center [227, 257] width 231 height 41
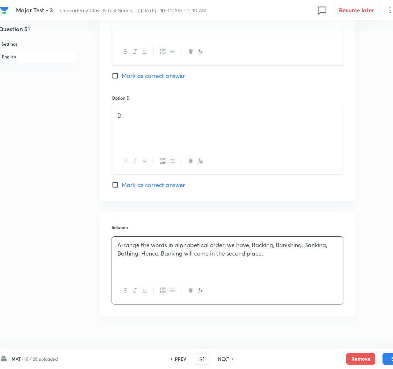
click at [144, 257] on p "Arrange the words in alphabetical order, we have, Backing, Banishing, Banking, …" at bounding box center [227, 249] width 220 height 16
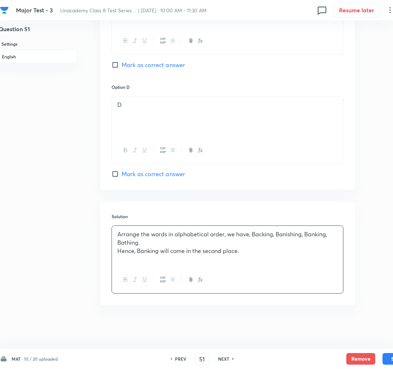
scroll to position [615, 4]
click at [385, 359] on button "Save" at bounding box center [397, 358] width 29 height 12
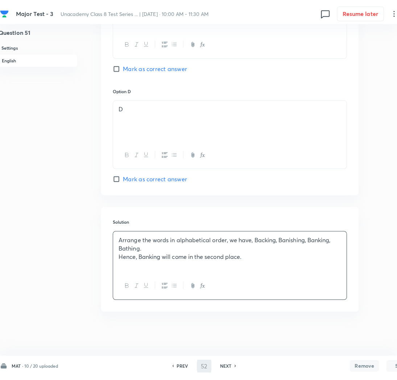
scroll to position [0, 4]
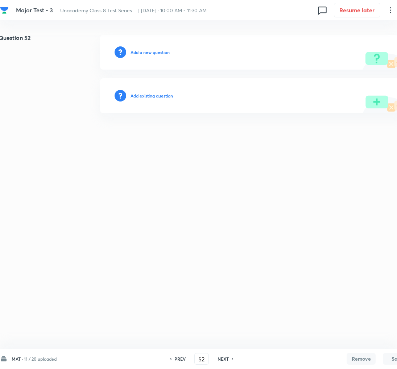
click at [149, 50] on h6 "Add a new question" at bounding box center [149, 52] width 39 height 7
click at [149, 50] on h6 "Choose a question type" at bounding box center [153, 52] width 47 height 7
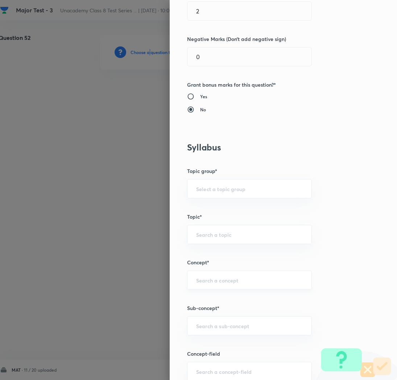
scroll to position [203, 0]
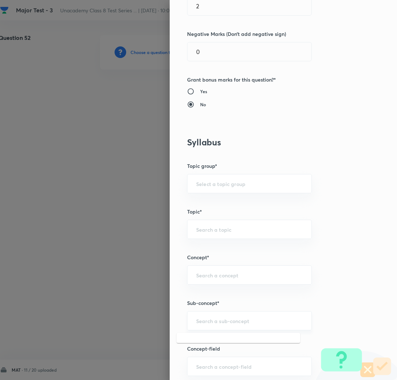
click at [207, 321] on input "text" at bounding box center [249, 320] width 107 height 7
paste input "Rational Numbers"
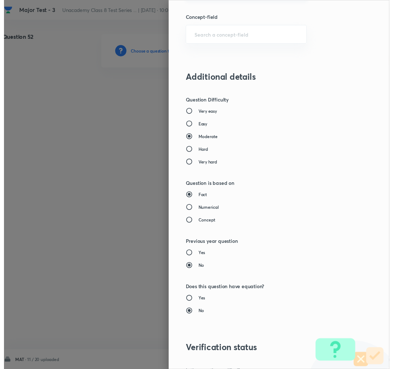
scroll to position [630, 0]
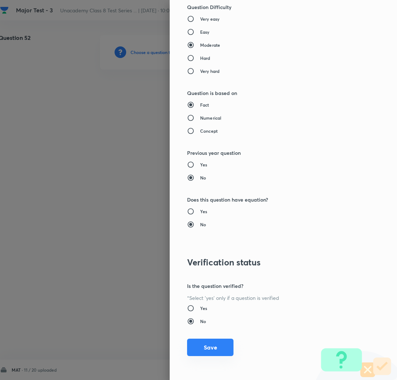
click at [196, 344] on button "Save" at bounding box center [210, 346] width 46 height 17
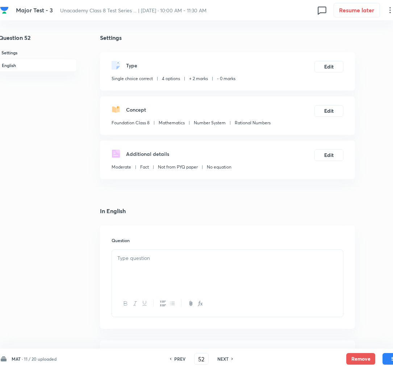
click at [178, 261] on p at bounding box center [227, 258] width 220 height 8
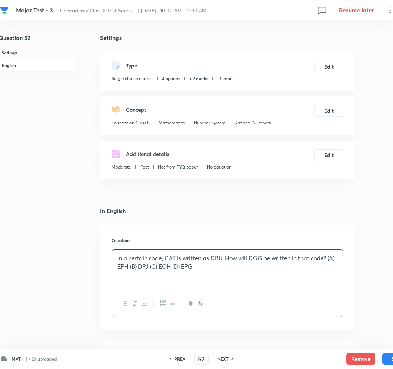
click at [329, 257] on p "In a certain code, CAT is written as DBU. How will DOG be written in that code?…" at bounding box center [227, 262] width 220 height 16
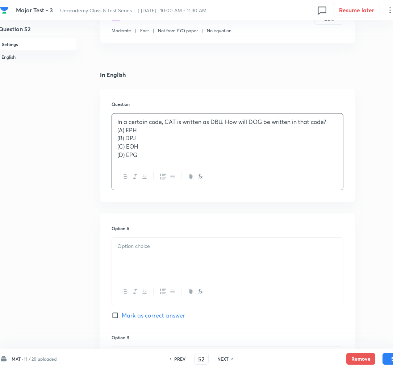
scroll to position [145, 4]
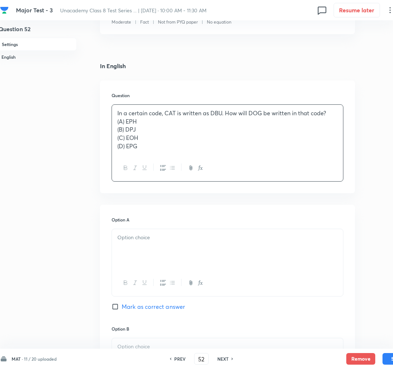
click at [176, 246] on div at bounding box center [227, 249] width 231 height 41
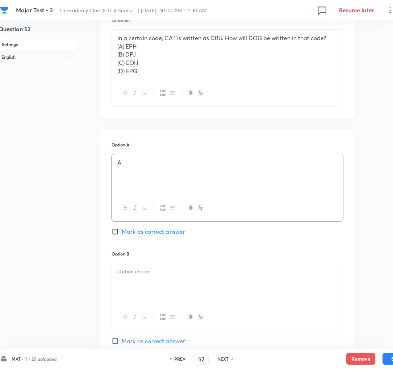
scroll to position [229, 4]
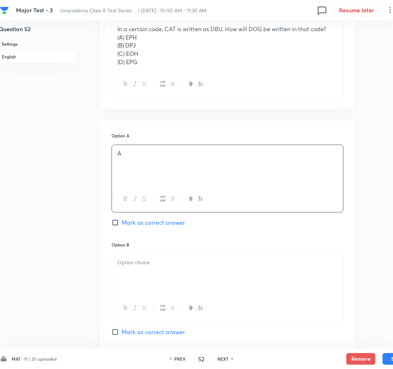
click at [151, 221] on span "Mark as correct answer" at bounding box center [153, 222] width 63 height 9
click at [122, 221] on input "Mark as correct answer" at bounding box center [117, 222] width 10 height 7
click at [151, 272] on div at bounding box center [227, 274] width 231 height 41
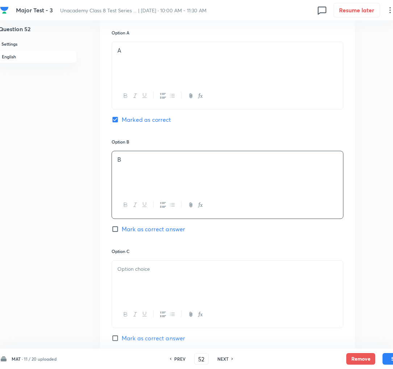
scroll to position [339, 4]
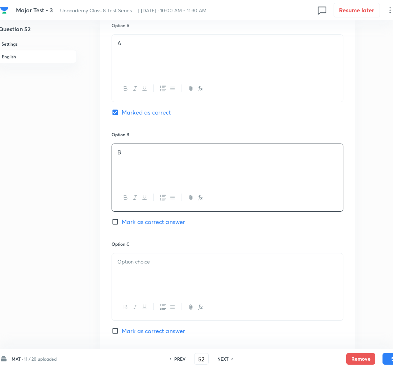
click at [140, 273] on div at bounding box center [227, 273] width 231 height 41
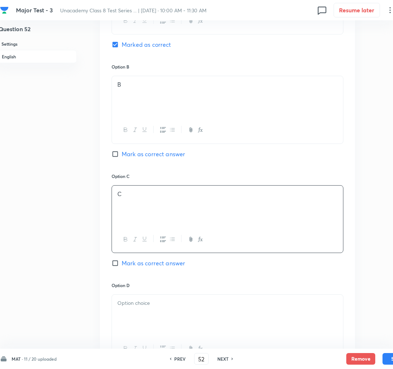
scroll to position [408, 4]
click at [125, 312] on div at bounding box center [227, 314] width 231 height 41
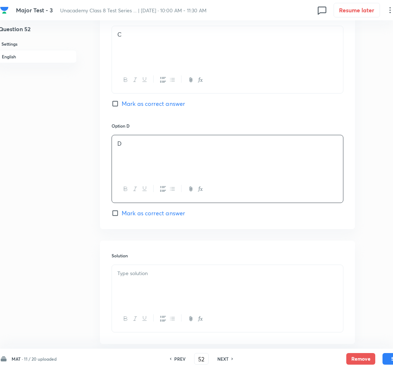
scroll to position [567, 4]
click at [141, 283] on div at bounding box center [227, 284] width 231 height 41
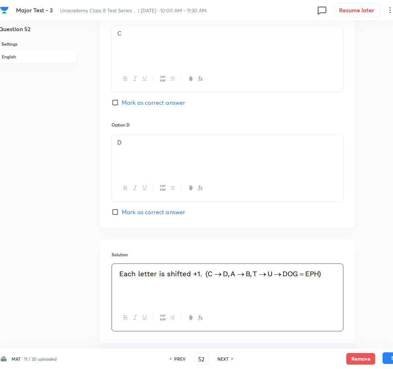
click at [390, 363] on button "Save" at bounding box center [397, 358] width 29 height 12
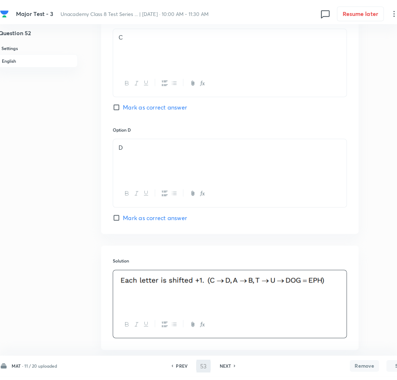
scroll to position [0, 4]
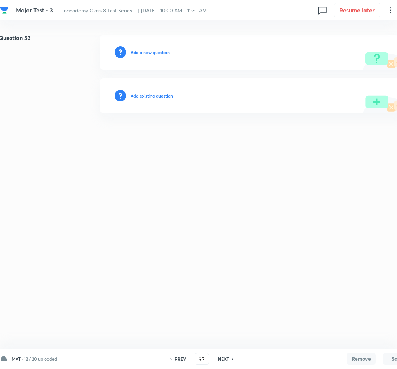
click at [144, 53] on h6 "Add a new question" at bounding box center [149, 52] width 39 height 7
click at [144, 53] on h6 "Choose a question type" at bounding box center [153, 52] width 47 height 7
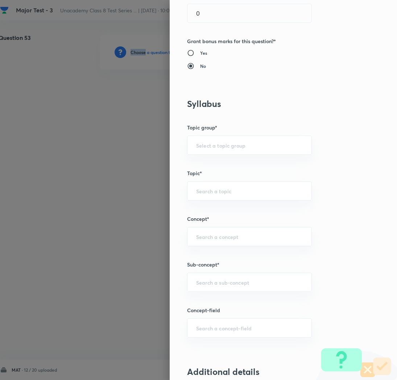
scroll to position [275, 0]
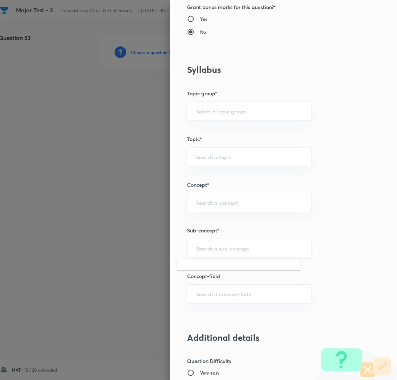
click at [199, 247] on input "text" at bounding box center [249, 248] width 107 height 7
paste input "Rational Numbers"
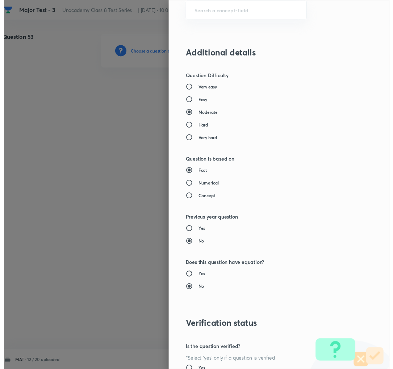
scroll to position [630, 0]
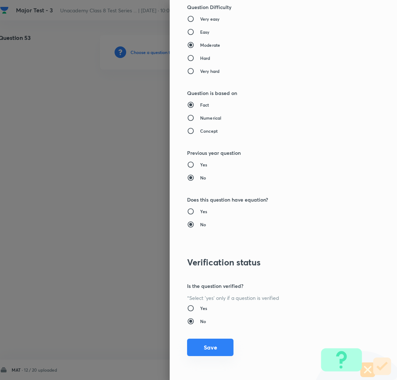
click at [207, 355] on button "Save" at bounding box center [210, 346] width 46 height 17
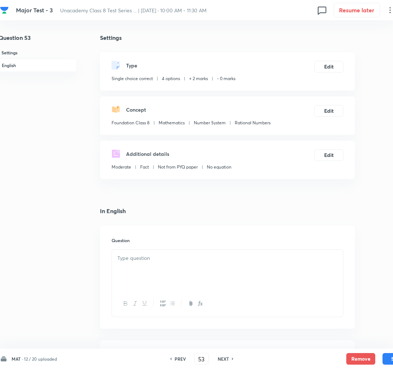
click at [157, 271] on div at bounding box center [227, 270] width 231 height 41
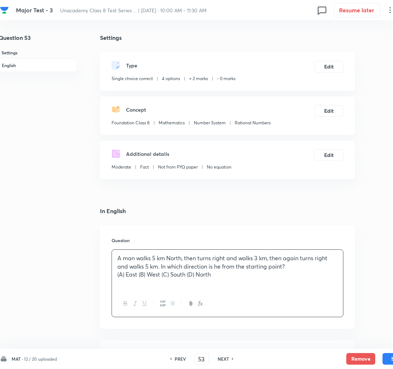
click at [140, 278] on p "(A) East (B) West (C) South (D) North" at bounding box center [227, 274] width 220 height 8
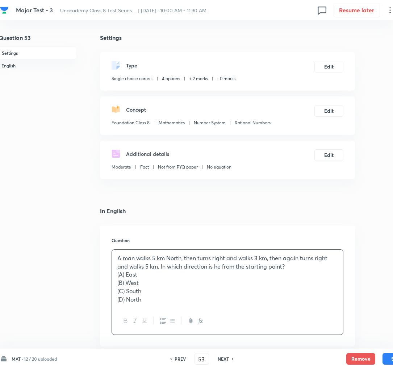
scroll to position [93, 4]
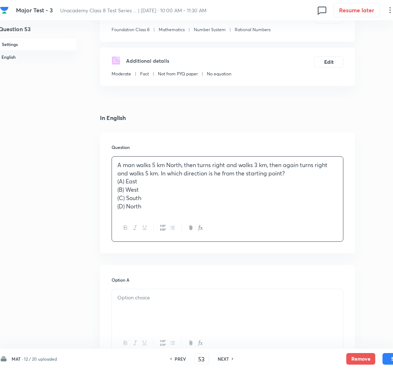
click at [130, 307] on div at bounding box center [227, 309] width 231 height 41
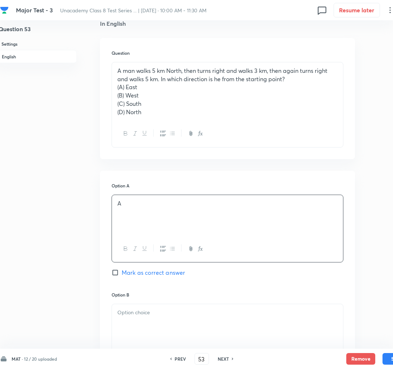
scroll to position [198, 4]
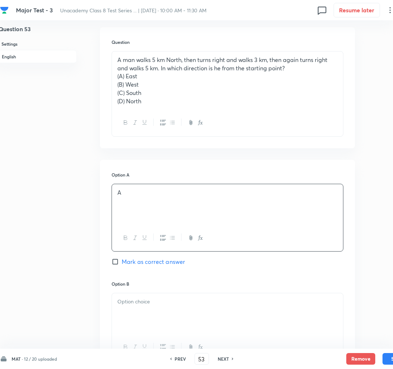
click at [151, 260] on span "Mark as correct answer" at bounding box center [153, 261] width 63 height 9
click at [122, 260] on input "Mark as correct answer" at bounding box center [117, 261] width 10 height 7
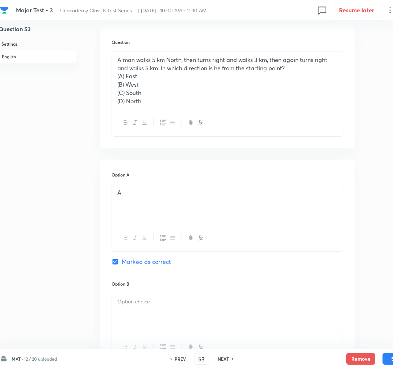
click at [163, 308] on div at bounding box center [227, 313] width 231 height 41
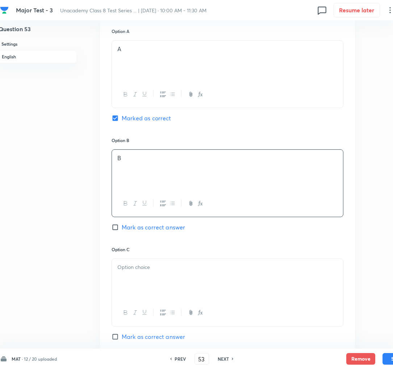
scroll to position [345, 4]
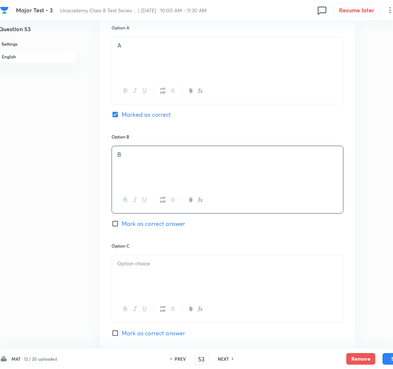
click at [140, 278] on div at bounding box center [227, 275] width 231 height 41
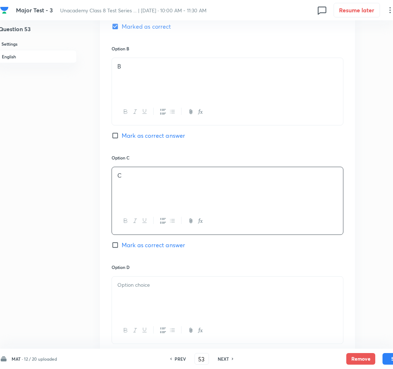
scroll to position [434, 4]
click at [124, 294] on div at bounding box center [227, 296] width 231 height 41
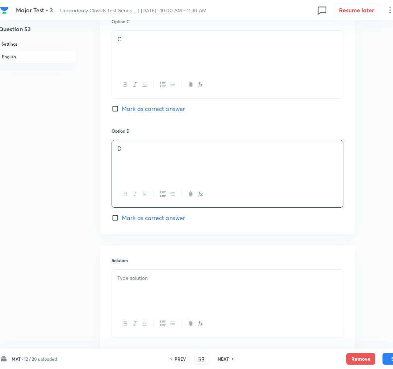
scroll to position [574, 4]
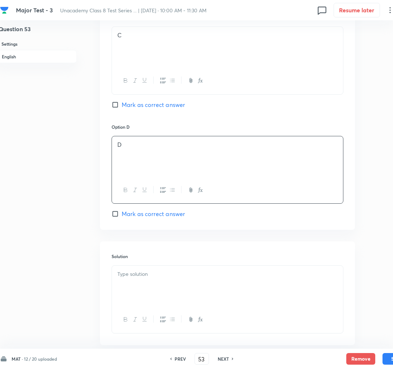
click at [147, 299] on div at bounding box center [227, 286] width 231 height 41
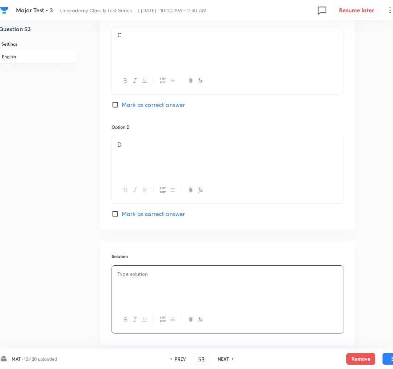
click at [188, 283] on div at bounding box center [227, 286] width 231 height 41
click at [388, 357] on button "Save" at bounding box center [397, 358] width 29 height 12
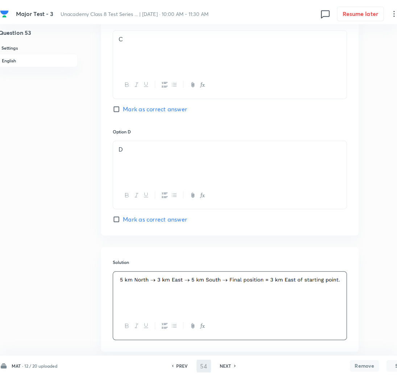
scroll to position [0, 4]
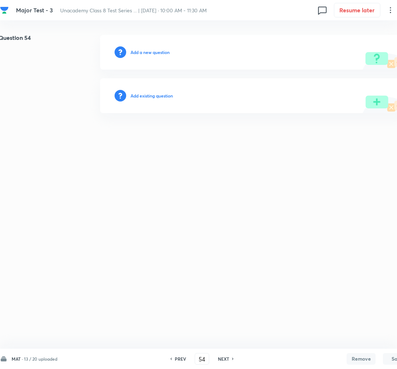
click at [159, 51] on h6 "Add a new question" at bounding box center [149, 52] width 39 height 7
click at [159, 51] on h6 "Choose a question type" at bounding box center [153, 52] width 47 height 7
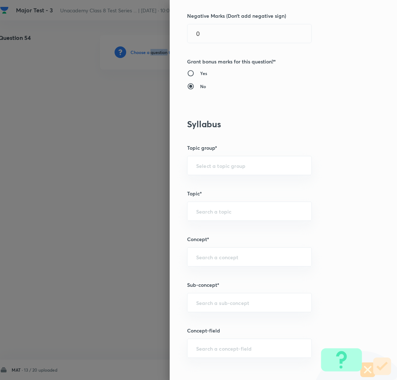
scroll to position [222, 0]
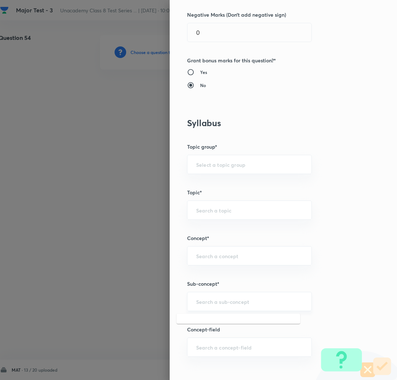
click at [201, 299] on input "text" at bounding box center [249, 301] width 107 height 7
paste input "Rational Numbers"
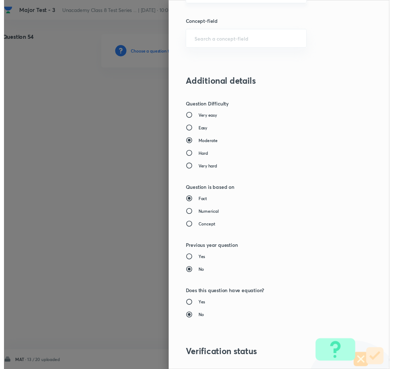
scroll to position [630, 0]
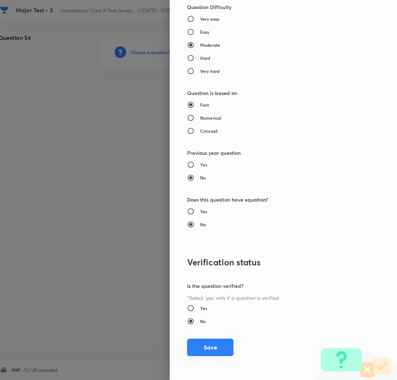
click at [201, 342] on button "Save" at bounding box center [210, 346] width 46 height 17
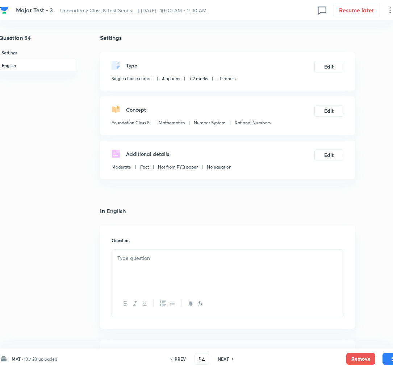
click at [288, 286] on div at bounding box center [227, 270] width 231 height 41
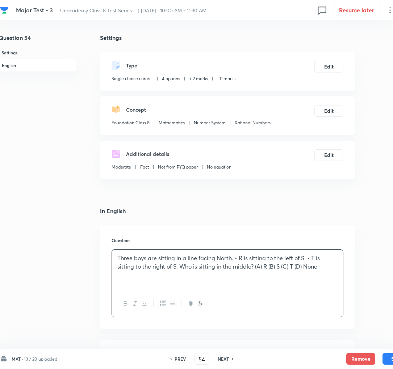
click at [238, 259] on p "Three boys are sitting in a line facing North. • R is sitting to the left of S.…" at bounding box center [227, 262] width 220 height 16
click at [192, 265] on p "• R is sitting to the left of S. • T is sitting to the right of S. Who is sitti…" at bounding box center [227, 270] width 220 height 16
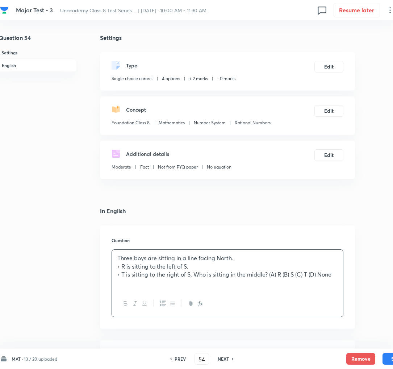
click at [194, 275] on p "• T is sitting to the right of S. Who is sitting in the middle? (A) R (B) S (C)…" at bounding box center [227, 274] width 220 height 8
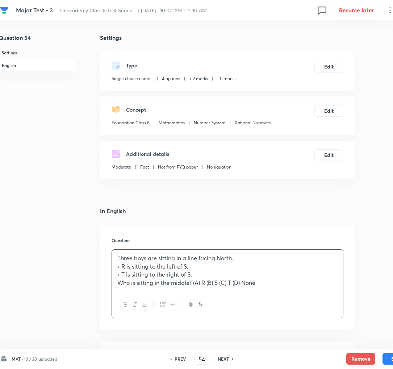
click at [194, 280] on p "Who is sitting in the middle? (A) R (B) S (C) T (D) None" at bounding box center [227, 283] width 220 height 8
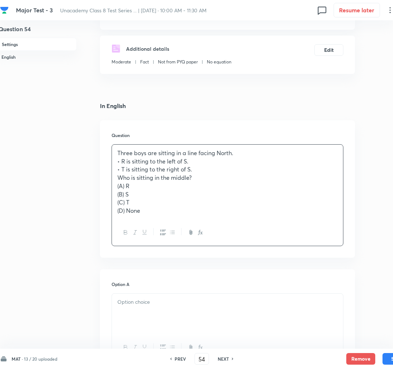
scroll to position [106, 4]
click at [146, 301] on p at bounding box center [227, 301] width 220 height 8
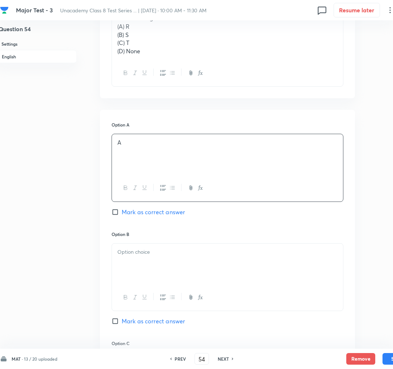
scroll to position [269, 4]
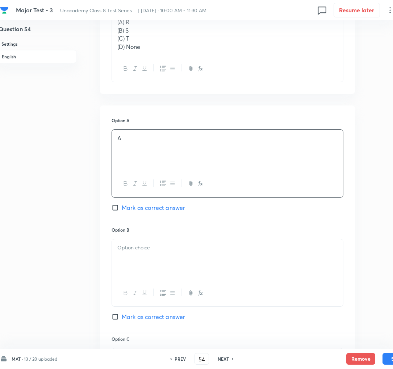
click at [142, 263] on div at bounding box center [227, 259] width 231 height 41
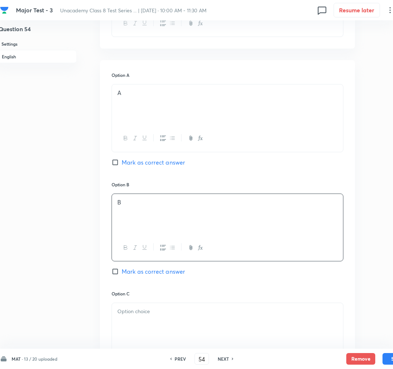
scroll to position [320, 4]
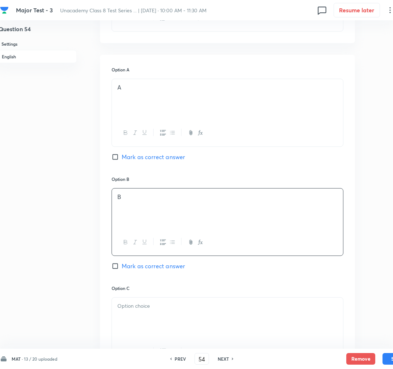
click at [141, 263] on span "Mark as correct answer" at bounding box center [153, 266] width 63 height 9
click at [122, 263] on input "Mark as correct answer" at bounding box center [117, 265] width 10 height 7
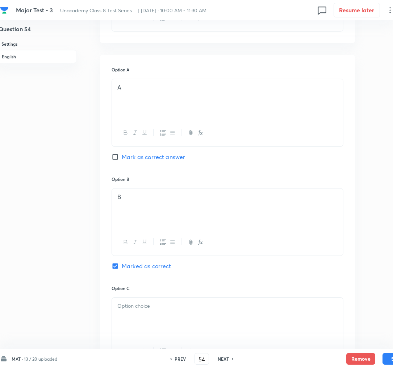
click at [141, 312] on div at bounding box center [227, 317] width 231 height 41
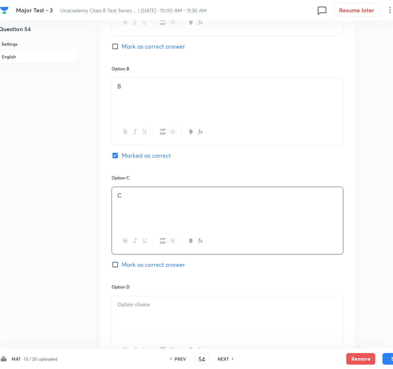
scroll to position [432, 4]
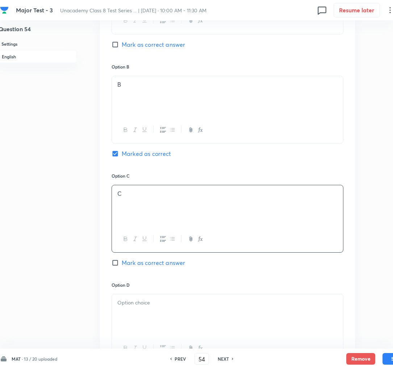
click at [137, 326] on div at bounding box center [227, 314] width 231 height 41
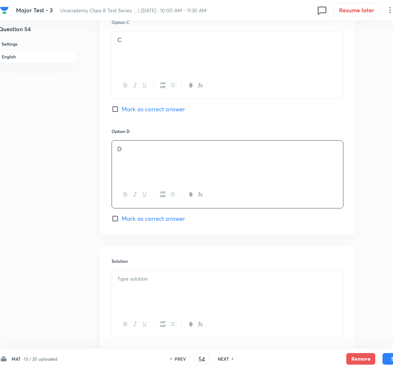
scroll to position [586, 4]
click at [145, 295] on div at bounding box center [227, 290] width 231 height 41
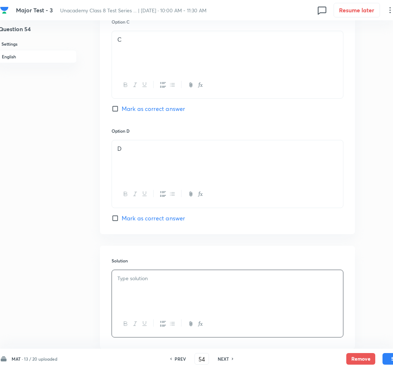
click at [153, 297] on div at bounding box center [227, 290] width 231 height 41
click at [387, 360] on button "Save" at bounding box center [397, 358] width 29 height 12
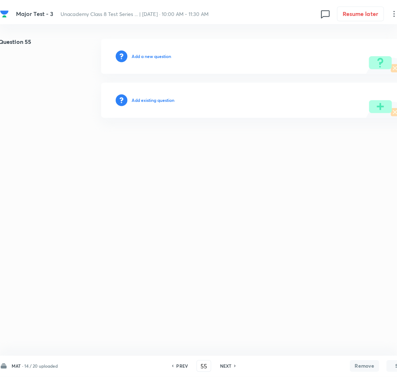
scroll to position [0, 4]
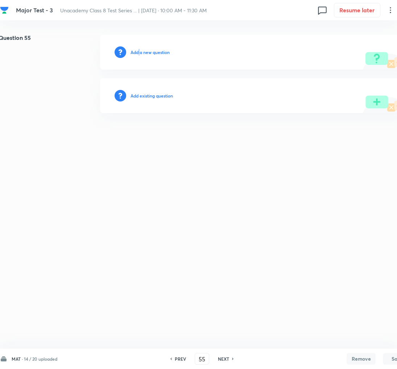
drag, startPoint x: 140, startPoint y: 56, endPoint x: 138, endPoint y: 47, distance: 9.2
click at [138, 47] on div "Add a new question" at bounding box center [253, 52] width 307 height 35
click at [140, 53] on h6 "Add a new question" at bounding box center [149, 52] width 39 height 7
click at [140, 53] on h6 "Choose a question type" at bounding box center [153, 52] width 47 height 7
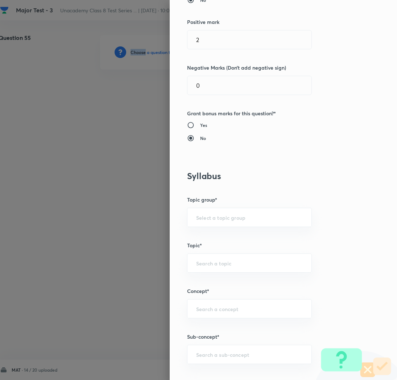
scroll to position [175, 0]
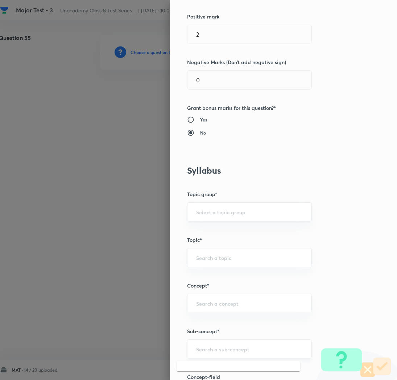
click at [201, 352] on input "text" at bounding box center [249, 348] width 107 height 7
paste input "Rational Numbers"
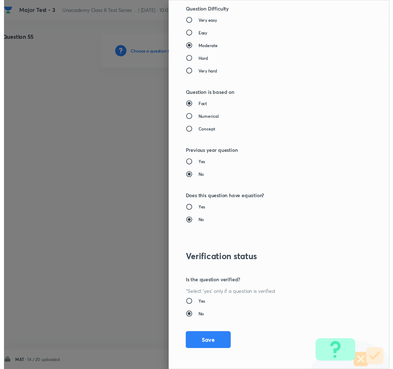
scroll to position [630, 0]
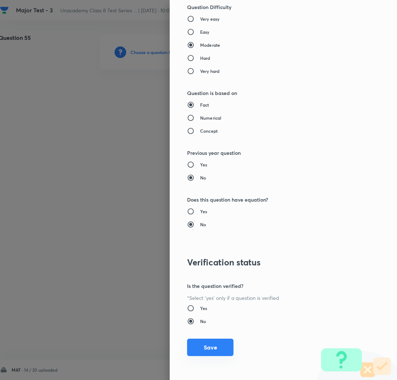
click at [193, 351] on button "Save" at bounding box center [210, 346] width 46 height 17
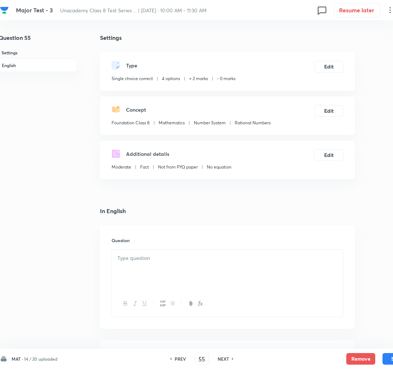
click at [176, 257] on p at bounding box center [227, 258] width 220 height 8
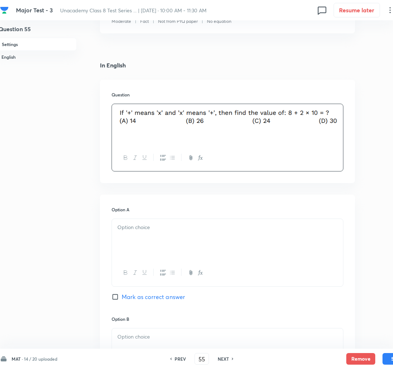
scroll to position [164, 4]
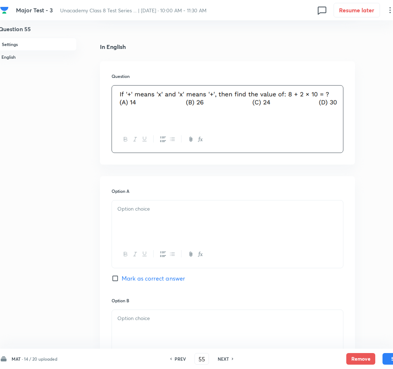
click at [127, 211] on p at bounding box center [227, 209] width 220 height 8
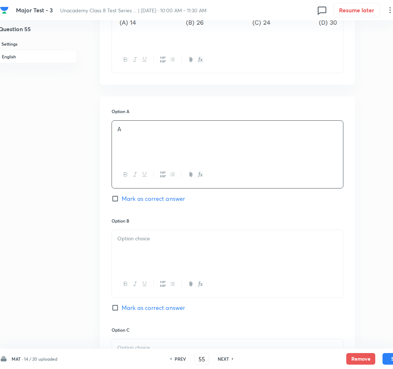
scroll to position [250, 4]
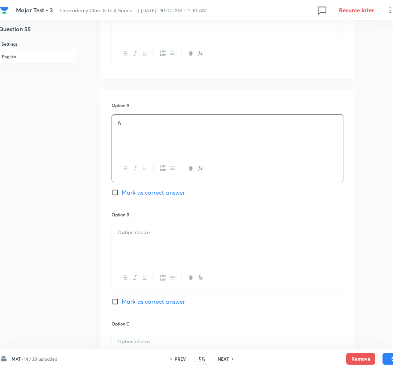
click at [134, 241] on div at bounding box center [227, 244] width 231 height 41
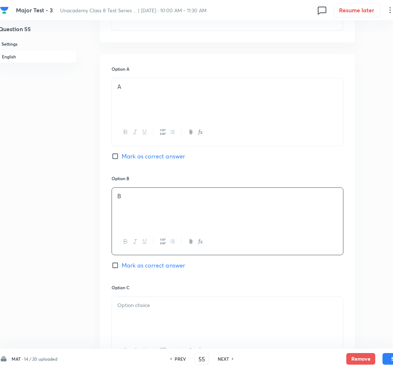
scroll to position [291, 4]
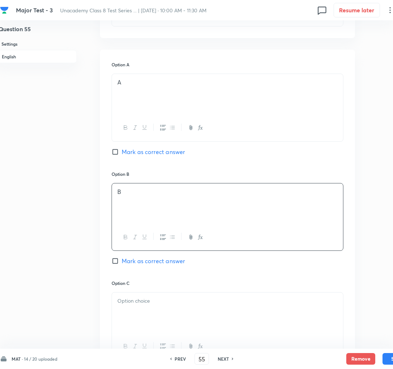
click at [135, 265] on span "Mark as correct answer" at bounding box center [153, 261] width 63 height 9
click at [122, 265] on input "Mark as correct answer" at bounding box center [117, 260] width 10 height 7
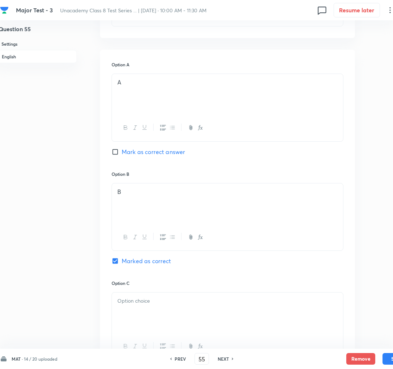
click at [143, 317] on div at bounding box center [227, 312] width 231 height 41
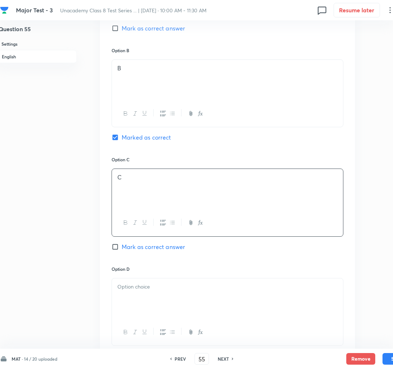
scroll to position [436, 4]
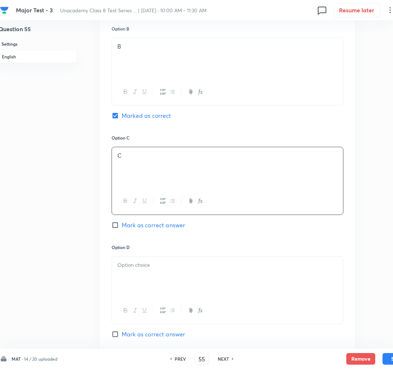
click at [126, 282] on div at bounding box center [227, 277] width 231 height 41
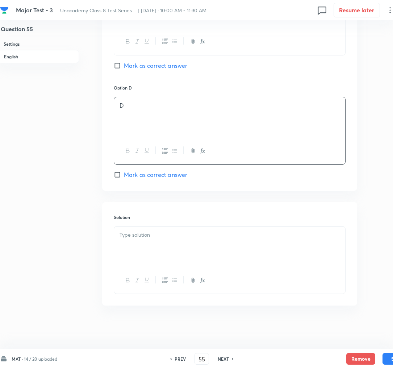
scroll to position [599, 2]
click at [132, 234] on p at bounding box center [230, 234] width 220 height 8
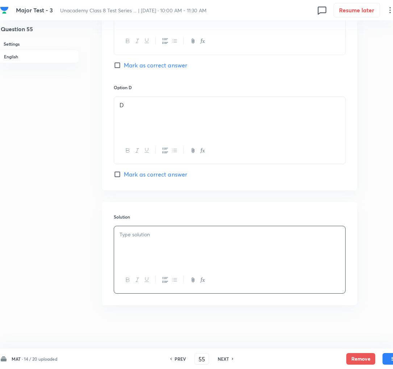
click at [167, 243] on div at bounding box center [229, 246] width 231 height 41
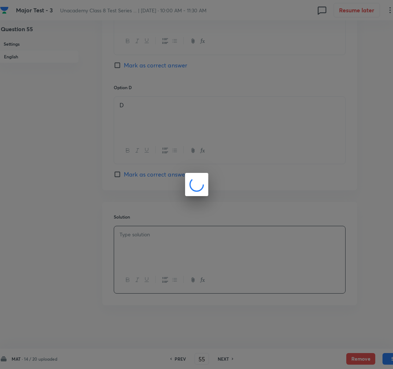
scroll to position [588, 2]
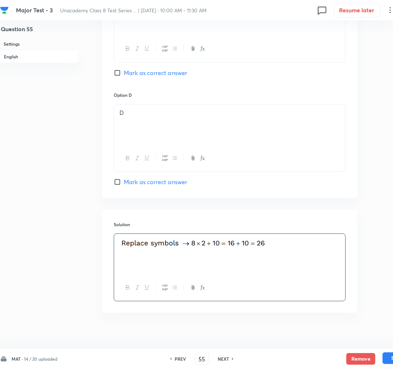
click at [385, 358] on button "Save" at bounding box center [397, 358] width 29 height 12
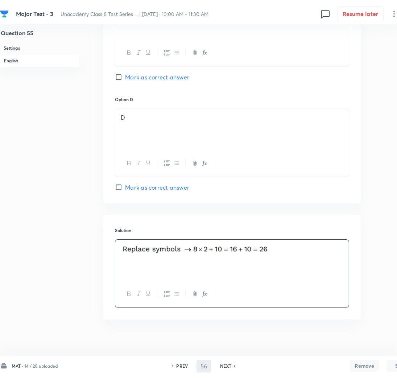
scroll to position [0, 2]
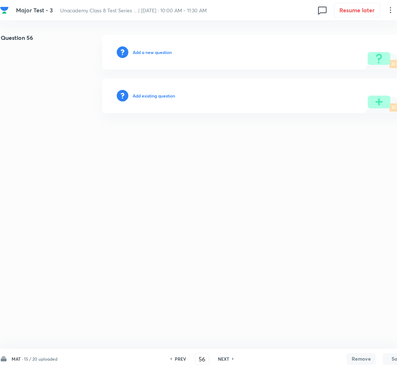
click at [150, 53] on h6 "Add a new question" at bounding box center [152, 52] width 39 height 7
click at [150, 53] on h6 "Choose a question type" at bounding box center [156, 52] width 47 height 7
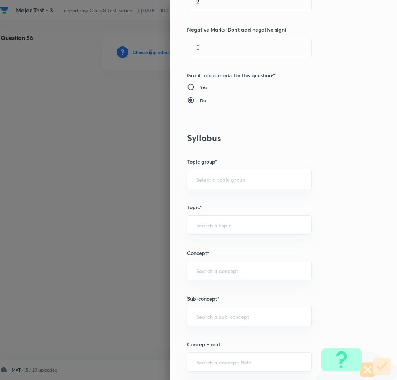
scroll to position [211, 0]
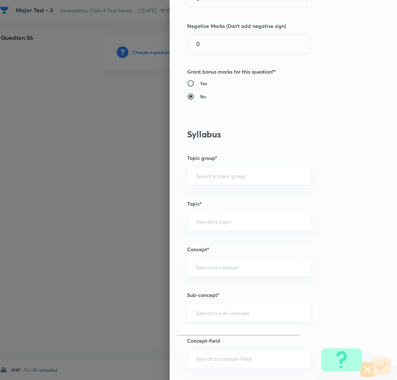
click at [208, 314] on input "text" at bounding box center [249, 312] width 107 height 7
paste input "Rational Numbers"
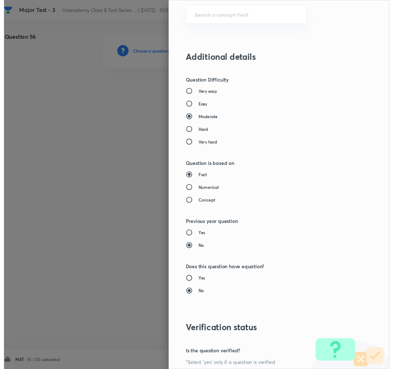
scroll to position [630, 0]
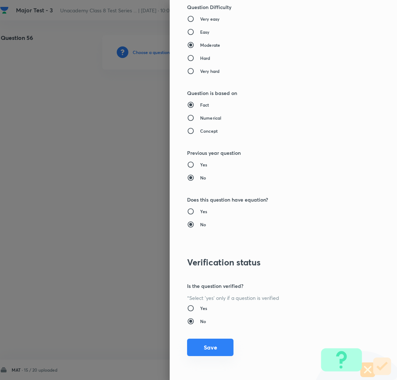
click at [198, 346] on button "Save" at bounding box center [210, 346] width 46 height 17
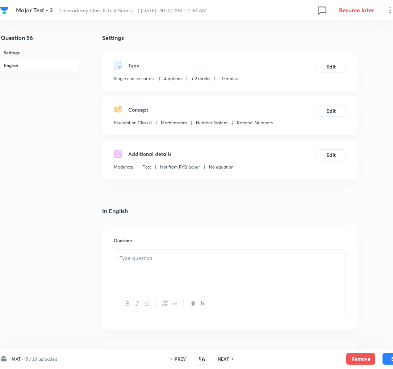
click at [187, 278] on div at bounding box center [229, 270] width 231 height 41
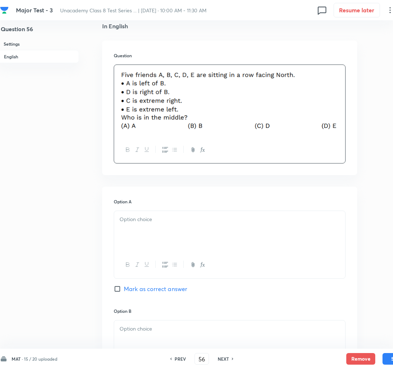
scroll to position [186, 2]
click at [133, 233] on div at bounding box center [229, 230] width 231 height 41
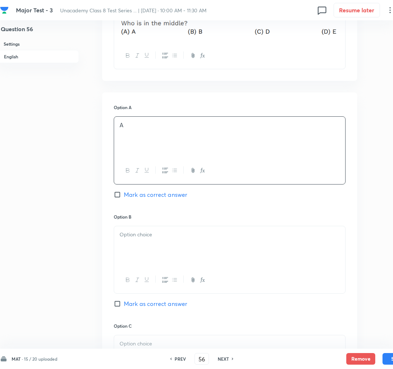
scroll to position [280, 2]
click at [133, 250] on div at bounding box center [229, 245] width 231 height 41
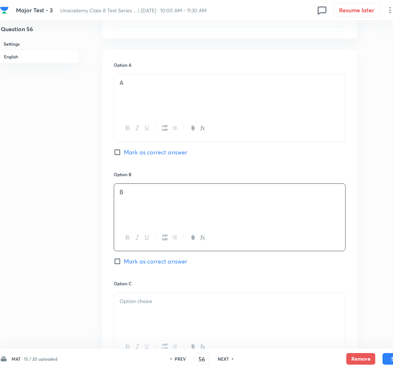
scroll to position [323, 2]
click at [139, 261] on span "Mark as correct answer" at bounding box center [155, 259] width 63 height 9
click at [124, 261] on input "Mark as correct answer" at bounding box center [119, 259] width 10 height 7
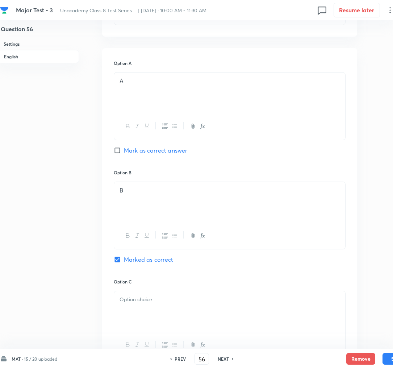
click at [139, 319] on div at bounding box center [229, 311] width 231 height 41
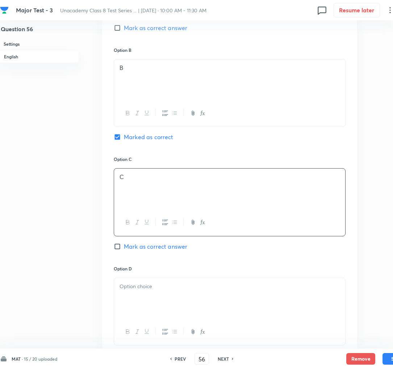
scroll to position [450, 2]
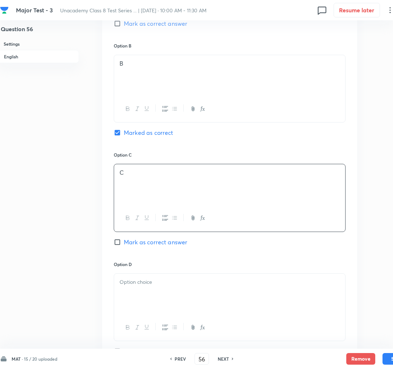
click at [137, 286] on p at bounding box center [230, 282] width 220 height 8
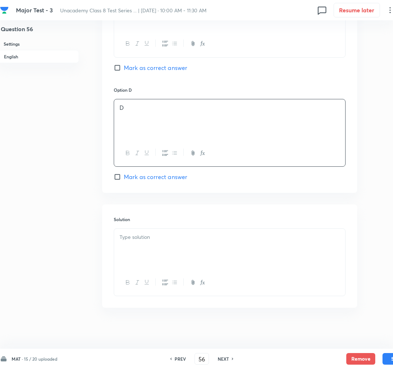
scroll to position [630, 2]
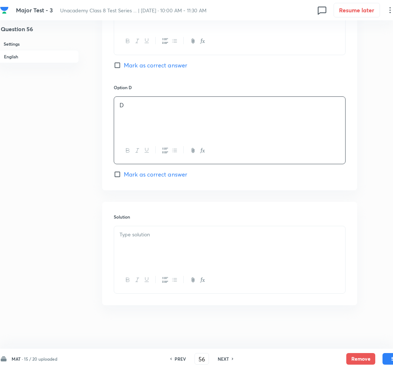
click at [140, 248] on div at bounding box center [229, 246] width 231 height 41
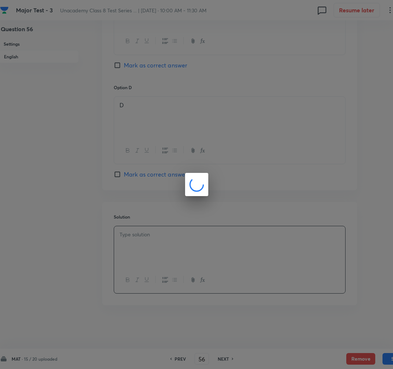
scroll to position [620, 2]
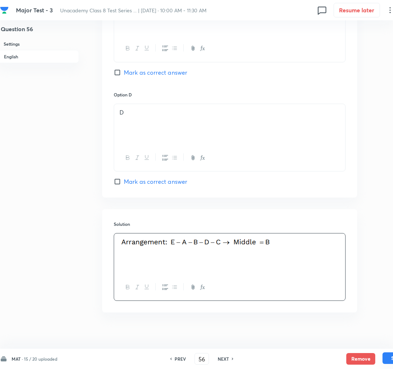
click at [390, 360] on button "Save" at bounding box center [397, 358] width 29 height 12
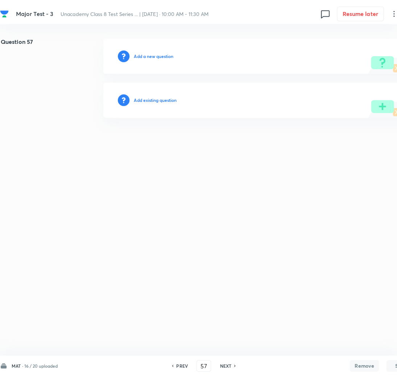
scroll to position [0, 2]
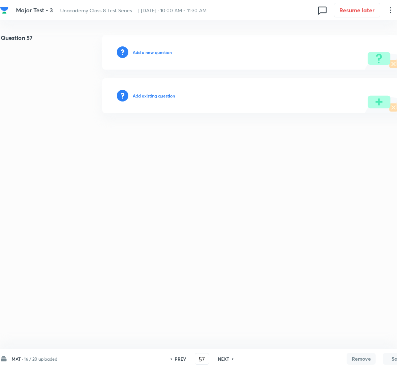
click at [135, 54] on h6 "Add a new question" at bounding box center [152, 52] width 39 height 7
click at [135, 54] on h6 "Choose a question type" at bounding box center [156, 52] width 47 height 7
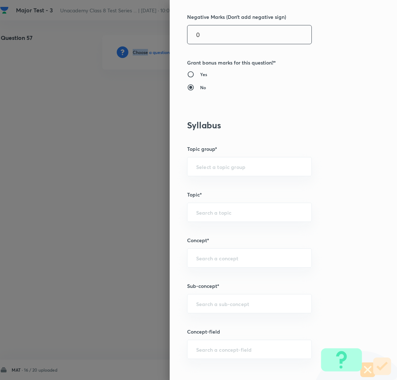
scroll to position [225, 0]
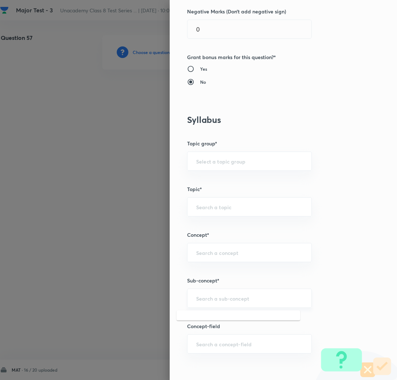
click at [234, 296] on input "text" at bounding box center [249, 298] width 107 height 7
paste input "Rational Numbers"
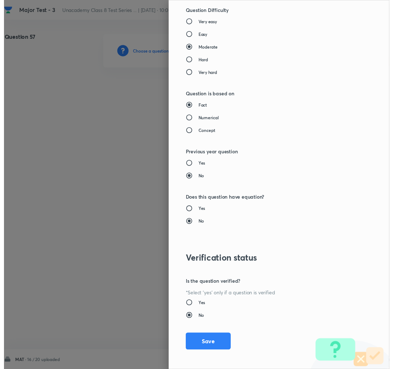
scroll to position [630, 0]
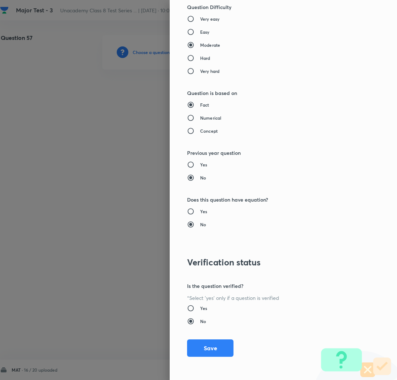
click at [202, 337] on div "Question settings Question type* Single choice correct Number of options* 2 3 4…" at bounding box center [283, 190] width 227 height 380
click at [200, 344] on button "Save" at bounding box center [210, 346] width 46 height 17
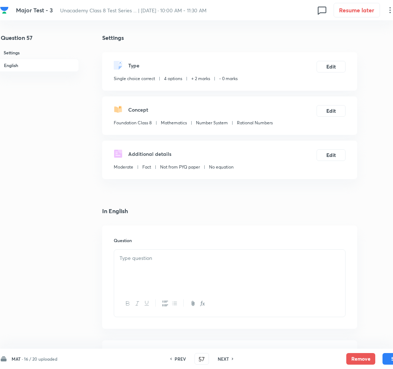
click at [187, 267] on div at bounding box center [229, 270] width 231 height 41
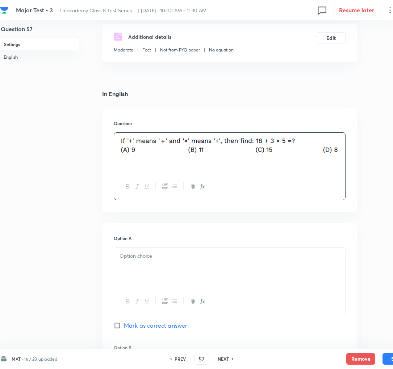
scroll to position [129, 2]
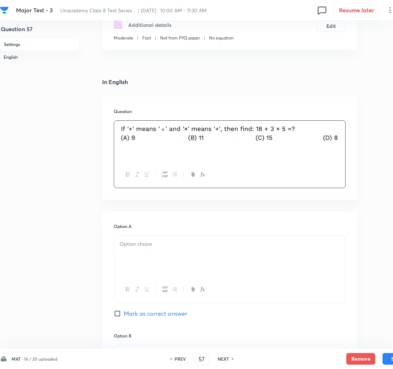
click at [142, 250] on div at bounding box center [229, 256] width 231 height 41
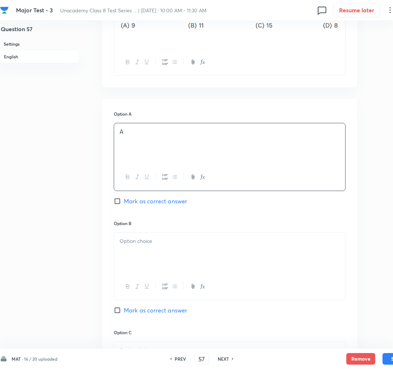
scroll to position [243, 2]
click at [142, 250] on div at bounding box center [229, 251] width 231 height 41
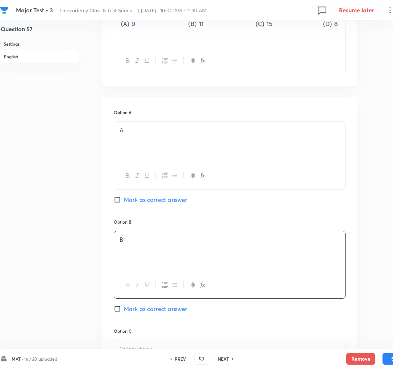
click at [138, 308] on span "Mark as correct answer" at bounding box center [155, 308] width 63 height 9
click at [124, 308] on input "Mark as correct answer" at bounding box center [119, 308] width 10 height 7
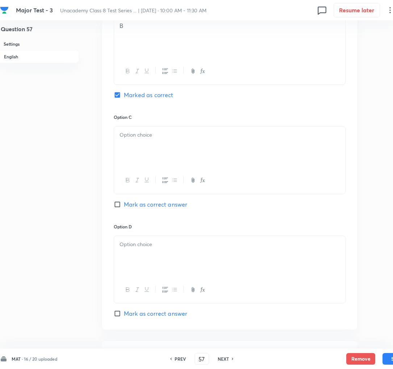
scroll to position [457, 2]
click at [135, 149] on div at bounding box center [229, 146] width 231 height 41
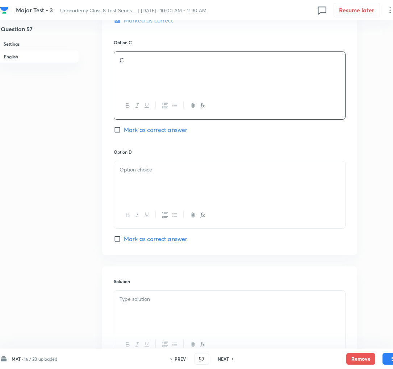
scroll to position [530, 2]
click at [149, 197] on div at bounding box center [229, 182] width 231 height 41
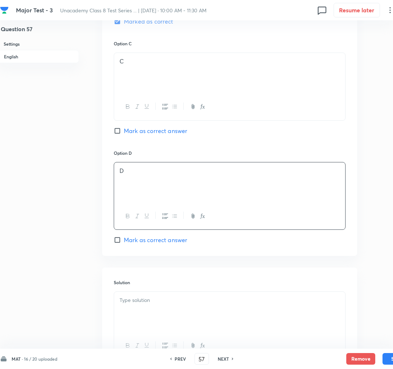
scroll to position [599, 2]
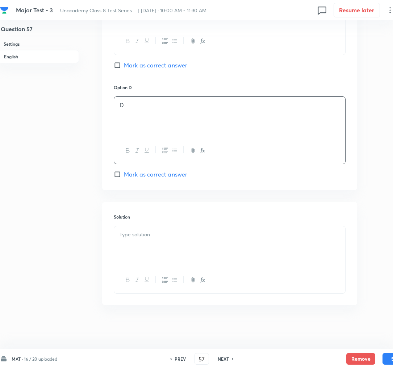
click at [140, 231] on p at bounding box center [230, 234] width 220 height 8
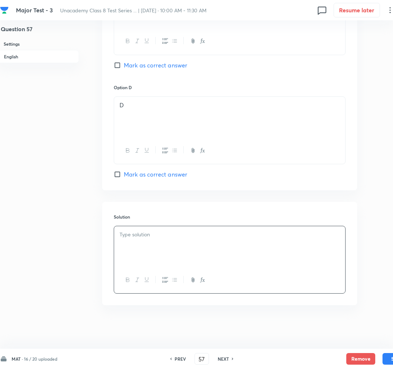
click at [153, 252] on div at bounding box center [229, 246] width 231 height 41
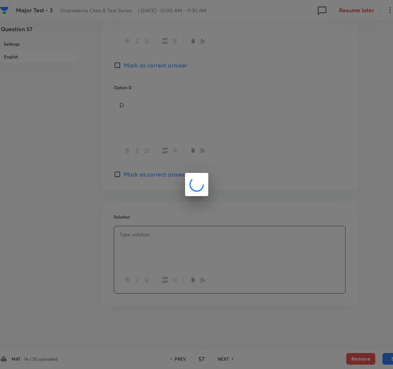
scroll to position [588, 2]
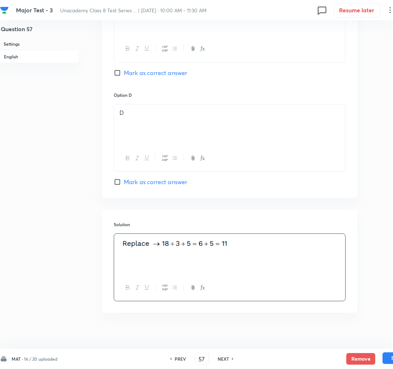
click at [384, 357] on button "Save" at bounding box center [397, 358] width 29 height 12
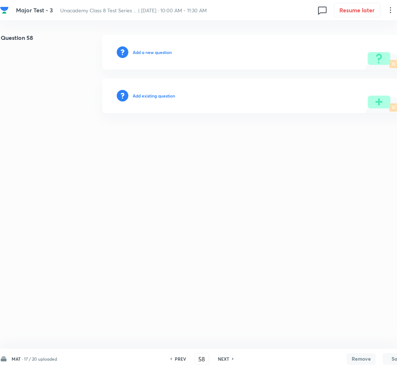
click at [183, 357] on h6 "PREV" at bounding box center [180, 358] width 11 height 7
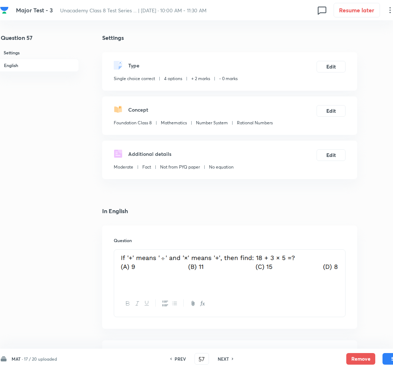
click at [183, 357] on h6 "PREV" at bounding box center [180, 358] width 11 height 7
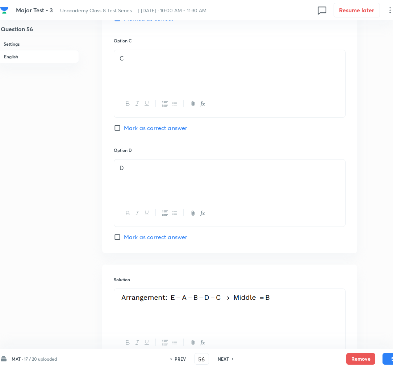
scroll to position [630, 2]
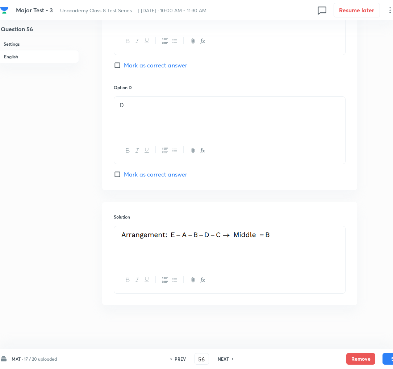
click at [224, 357] on h6 "NEXT" at bounding box center [223, 358] width 11 height 7
click at [388, 358] on button "Save" at bounding box center [397, 358] width 29 height 12
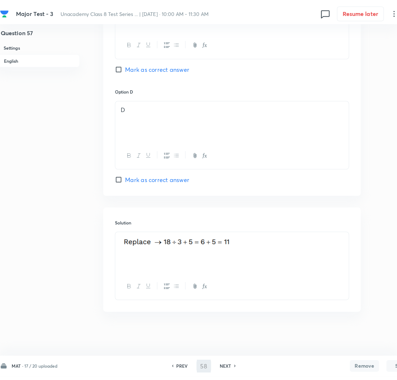
scroll to position [0, 2]
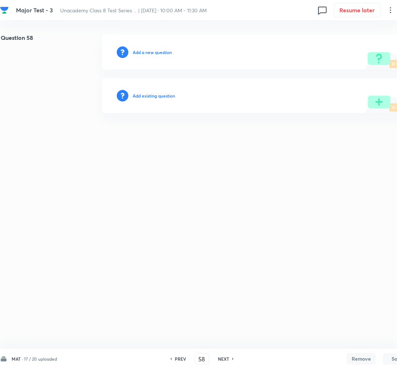
click at [156, 50] on h6 "Add a new question" at bounding box center [152, 52] width 39 height 7
click at [156, 50] on h6 "Choose a question type" at bounding box center [156, 52] width 47 height 7
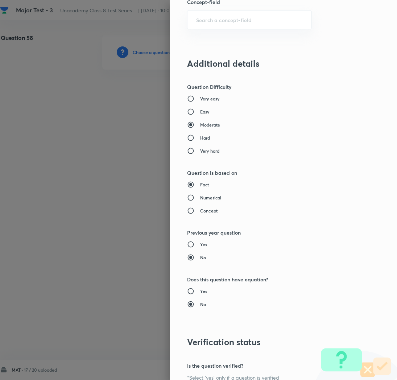
scroll to position [353, 0]
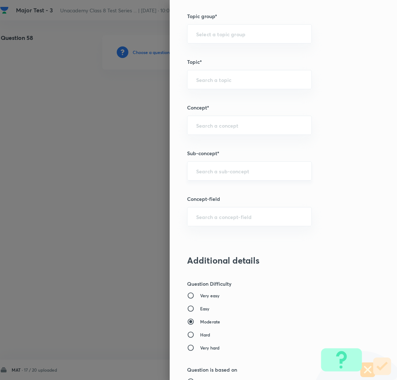
click at [200, 170] on input "text" at bounding box center [249, 170] width 107 height 7
paste input "Rational Numbers"
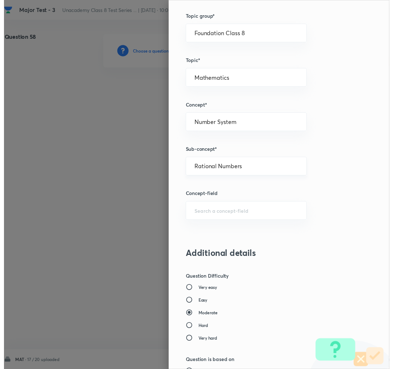
scroll to position [630, 0]
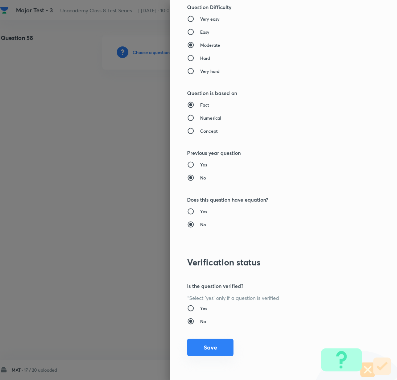
click at [198, 347] on button "Save" at bounding box center [210, 346] width 46 height 17
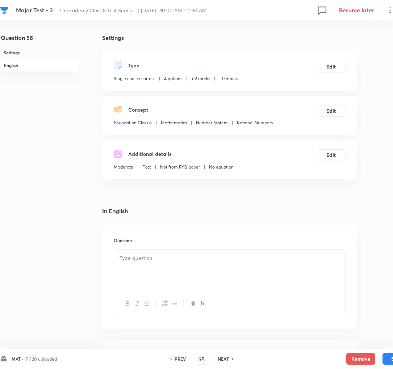
click at [220, 261] on p at bounding box center [230, 258] width 220 height 8
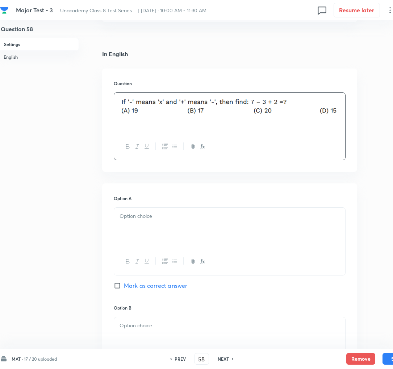
scroll to position [162, 2]
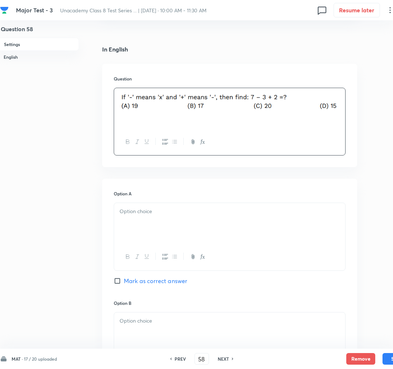
click at [130, 221] on div at bounding box center [229, 223] width 231 height 41
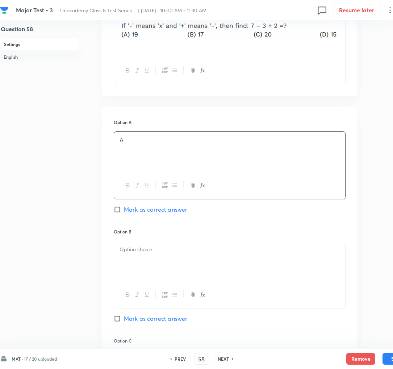
scroll to position [240, 2]
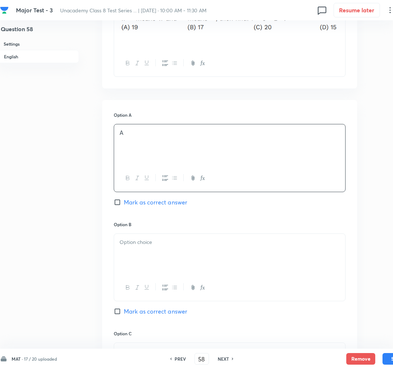
click at [138, 204] on span "Mark as correct answer" at bounding box center [155, 202] width 63 height 9
click at [124, 204] on input "Mark as correct answer" at bounding box center [119, 202] width 10 height 7
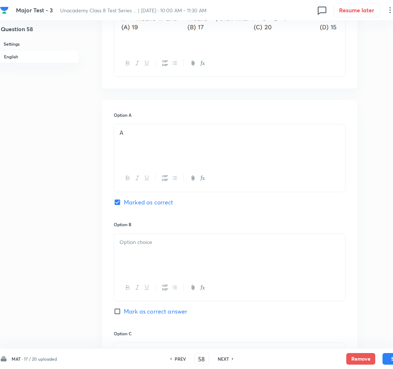
click at [149, 246] on p at bounding box center [230, 242] width 220 height 8
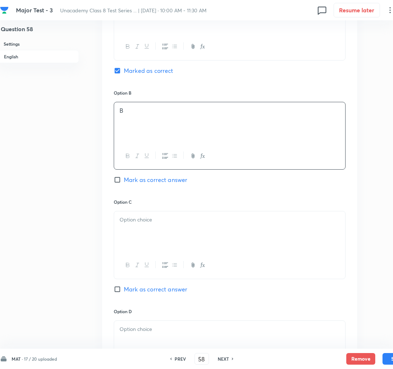
scroll to position [376, 2]
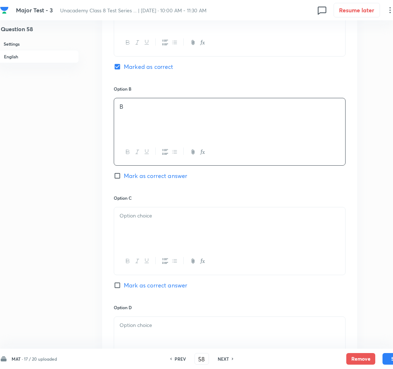
click at [133, 234] on div at bounding box center [229, 227] width 231 height 41
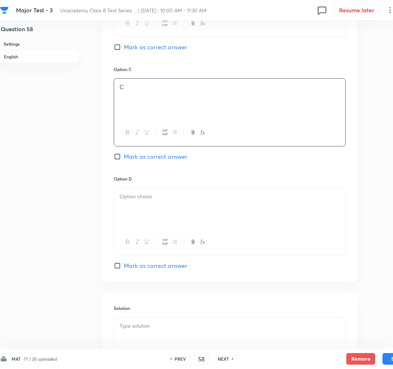
scroll to position [505, 2]
click at [143, 228] on div at bounding box center [229, 208] width 231 height 41
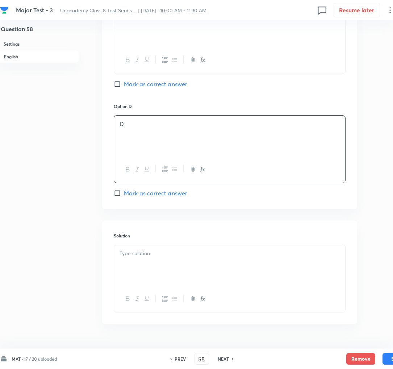
scroll to position [584, 2]
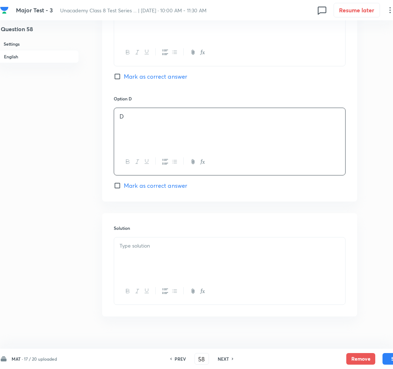
click at [155, 255] on div at bounding box center [229, 257] width 231 height 41
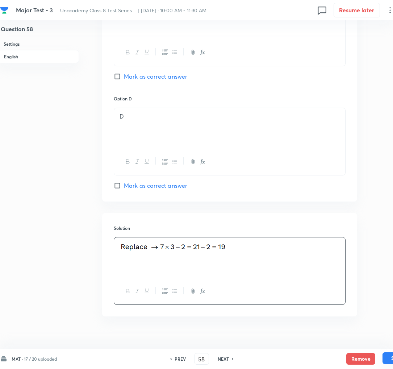
click at [387, 357] on button "Save" at bounding box center [397, 358] width 29 height 12
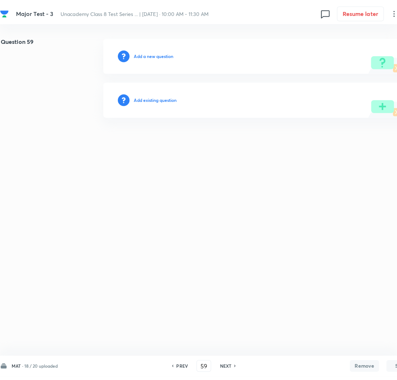
scroll to position [0, 2]
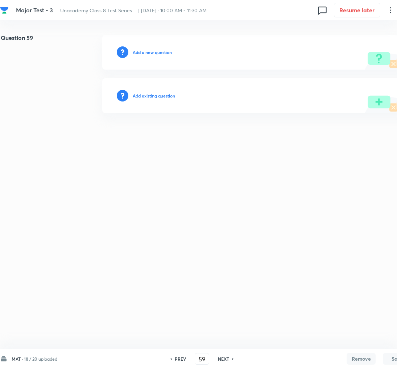
click at [149, 54] on h6 "Add a new question" at bounding box center [152, 52] width 39 height 7
click at [149, 54] on h6 "Choose a question type" at bounding box center [156, 52] width 47 height 7
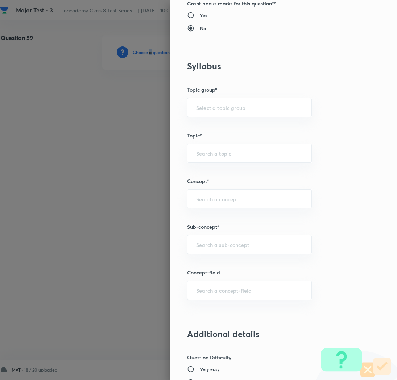
scroll to position [280, 0]
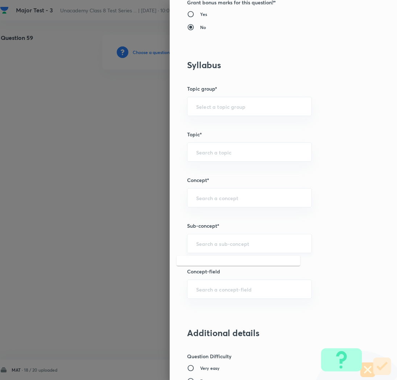
click at [196, 244] on input "text" at bounding box center [249, 243] width 107 height 7
paste input "Rational Numbers"
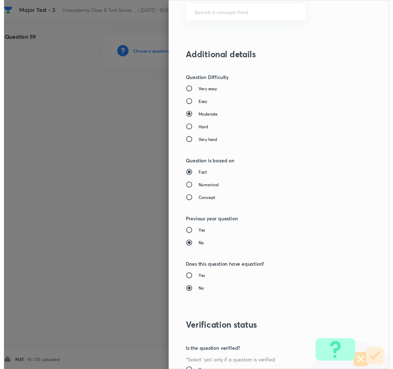
scroll to position [630, 0]
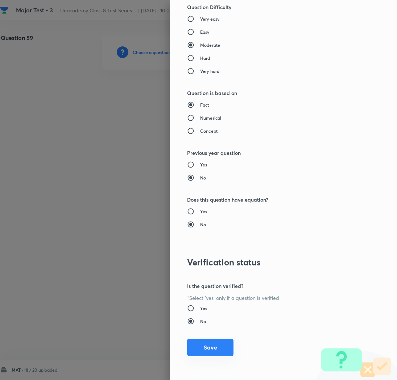
click at [197, 348] on button "Save" at bounding box center [210, 346] width 46 height 17
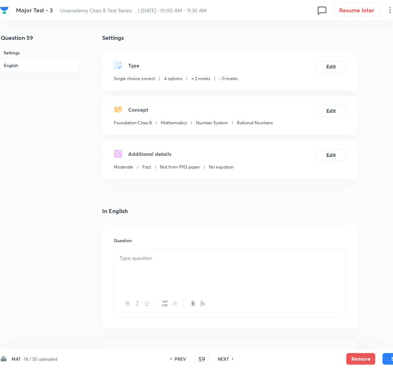
click at [166, 274] on div at bounding box center [229, 270] width 231 height 41
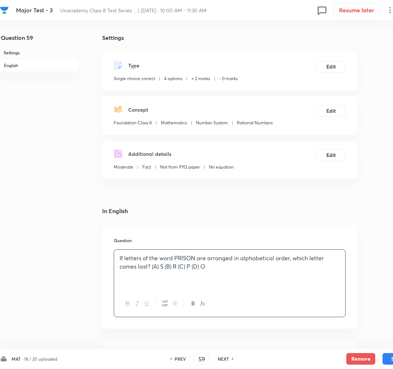
click at [155, 265] on p "If letters of the word PRISON are arranged in alphabetical order, which letter …" at bounding box center [230, 262] width 220 height 16
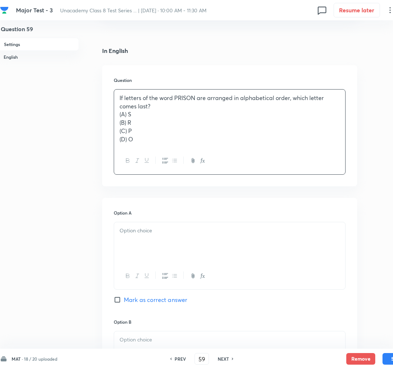
scroll to position [169, 2]
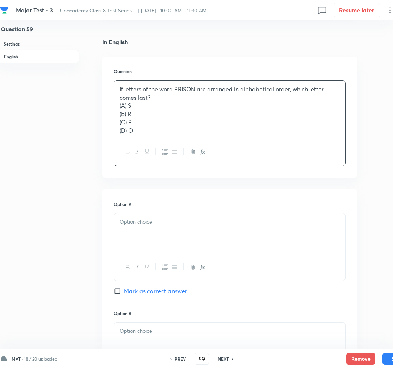
click at [140, 234] on div at bounding box center [229, 233] width 231 height 41
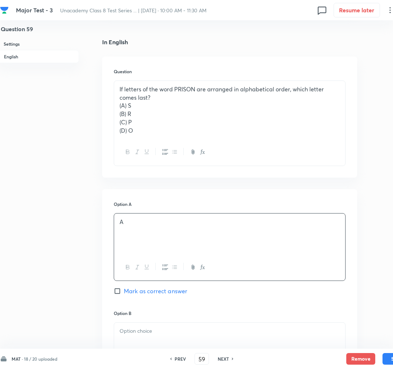
scroll to position [255, 2]
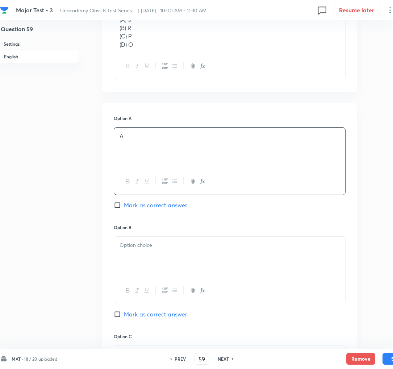
click at [138, 211] on div "Option A A Mark as correct answer" at bounding box center [230, 169] width 232 height 109
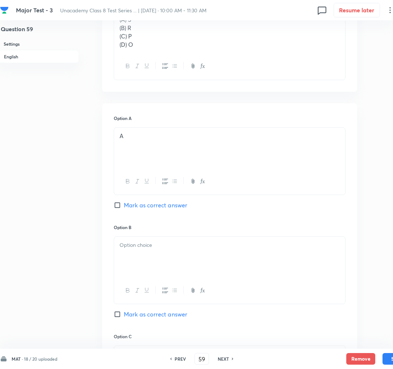
click at [138, 206] on span "Mark as correct answer" at bounding box center [155, 205] width 63 height 9
click at [124, 206] on input "Mark as correct answer" at bounding box center [119, 204] width 10 height 7
click at [144, 246] on p at bounding box center [230, 245] width 220 height 8
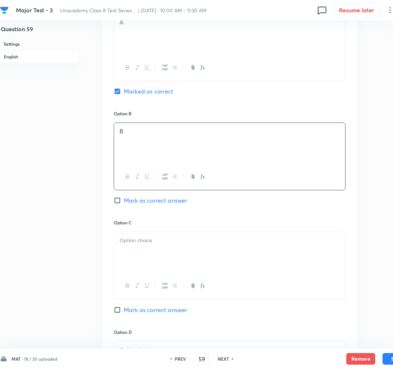
click at [129, 241] on p at bounding box center [230, 240] width 220 height 8
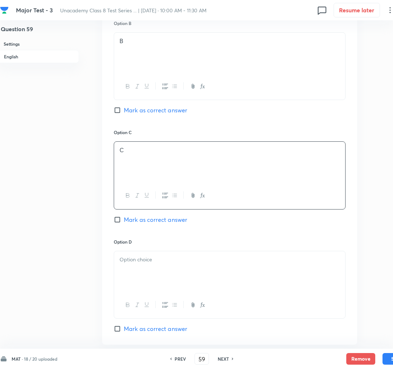
scroll to position [479, 2]
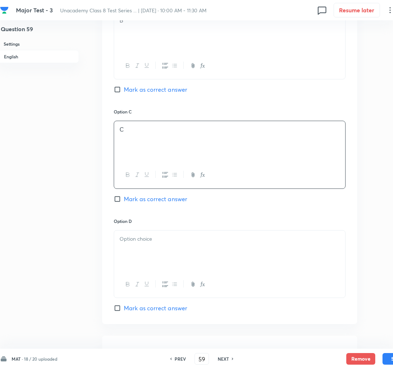
click at [135, 248] on div at bounding box center [229, 250] width 231 height 41
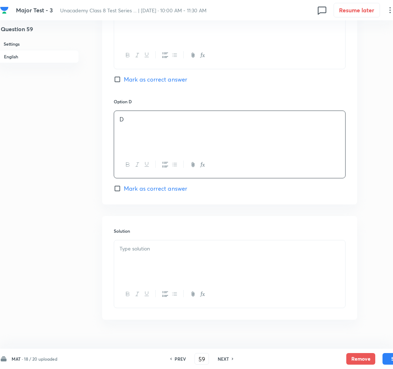
scroll to position [600, 2]
click at [146, 260] on div at bounding box center [229, 259] width 231 height 41
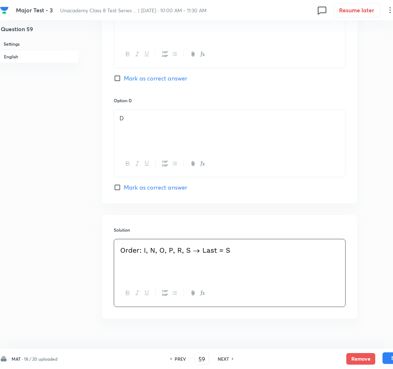
click at [387, 358] on button "Save" at bounding box center [397, 358] width 29 height 12
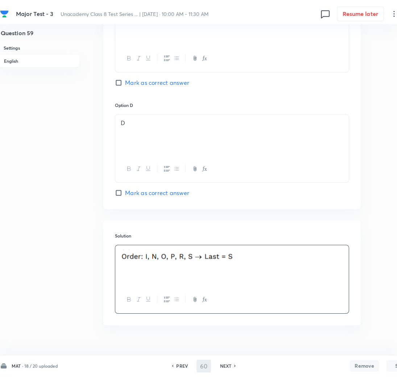
scroll to position [0, 2]
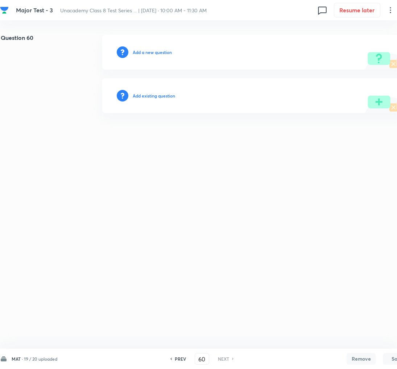
click at [157, 54] on h6 "Add a new question" at bounding box center [152, 52] width 39 height 7
click at [157, 54] on h6 "Choose a question type" at bounding box center [156, 52] width 47 height 7
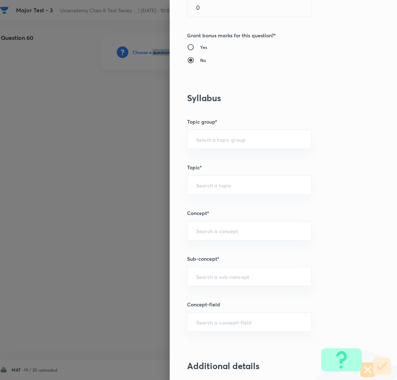
scroll to position [256, 0]
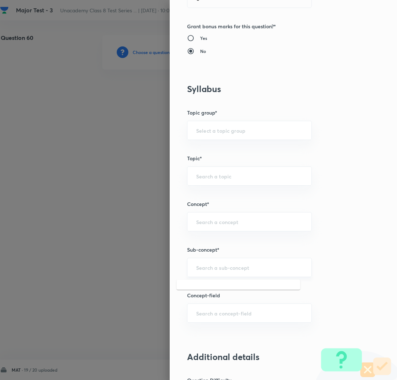
click at [203, 269] on input "text" at bounding box center [249, 267] width 107 height 7
paste input "Rational Numbers"
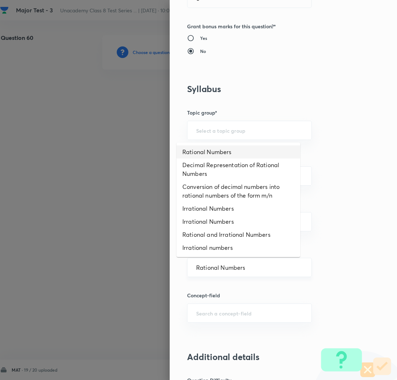
click at [203, 269] on input "Rational Numbers" at bounding box center [249, 267] width 107 height 7
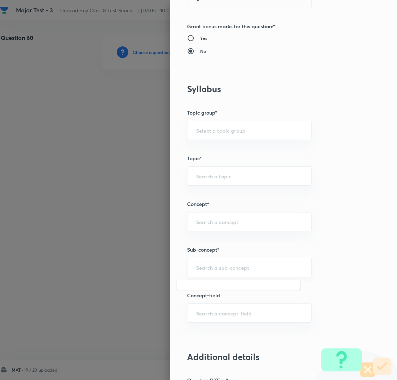
paste input "Rational Numbers"
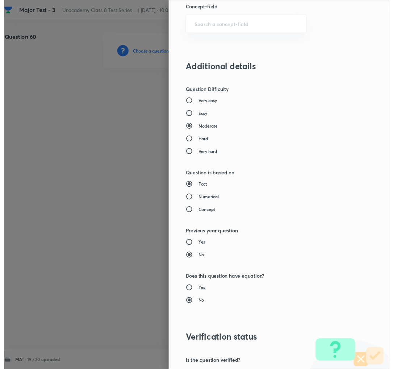
scroll to position [630, 0]
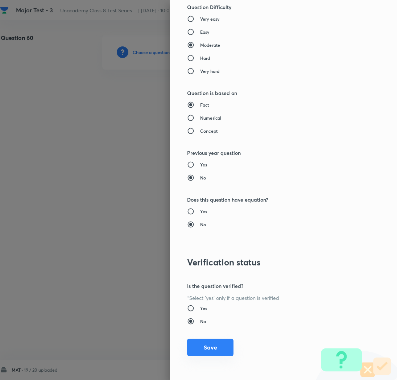
click at [203, 346] on button "Save" at bounding box center [210, 346] width 46 height 17
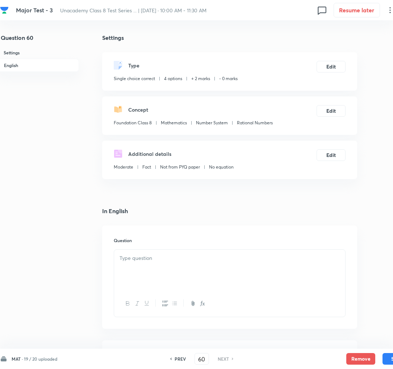
click at [201, 278] on div at bounding box center [229, 270] width 231 height 41
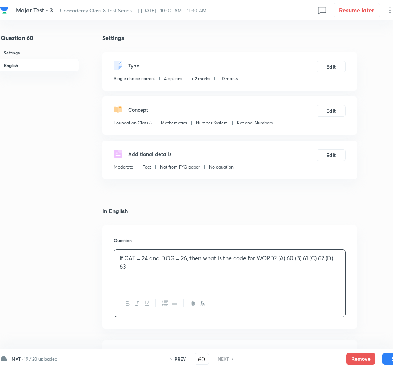
click at [293, 259] on p "If CAT = 24 and DOG = 26, then what is the code for WORD? (A) 60 (B) 61 (C) 62 …" at bounding box center [230, 262] width 220 height 16
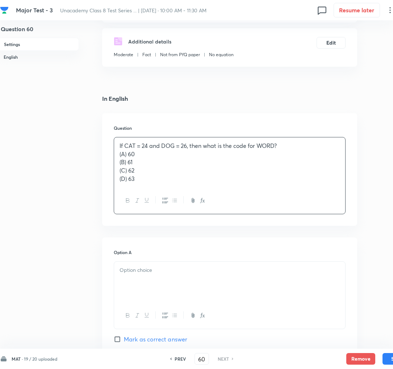
scroll to position [113, 2]
click at [145, 277] on div at bounding box center [229, 281] width 231 height 41
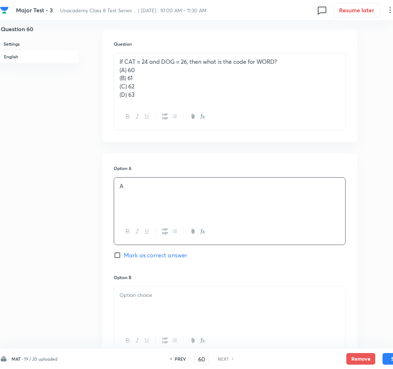
scroll to position [211, 2]
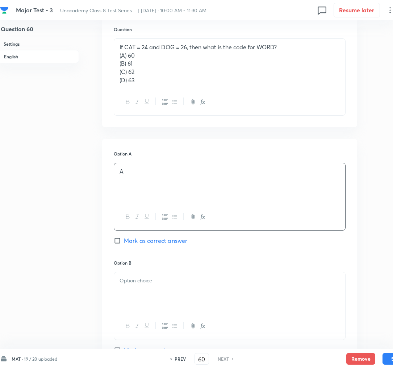
click at [140, 244] on span "Mark as correct answer" at bounding box center [155, 240] width 63 height 9
click at [124, 244] on input "Mark as correct answer" at bounding box center [119, 240] width 10 height 7
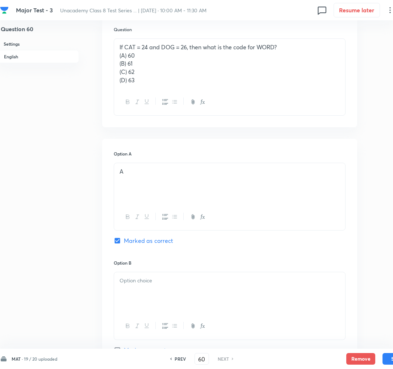
click at [144, 283] on p at bounding box center [230, 280] width 220 height 8
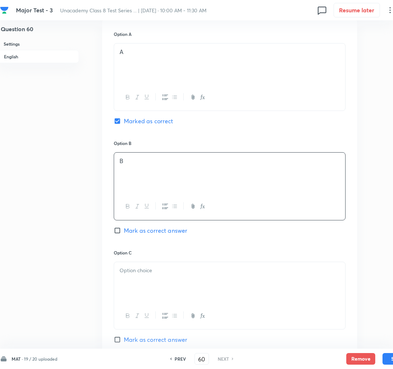
scroll to position [336, 2]
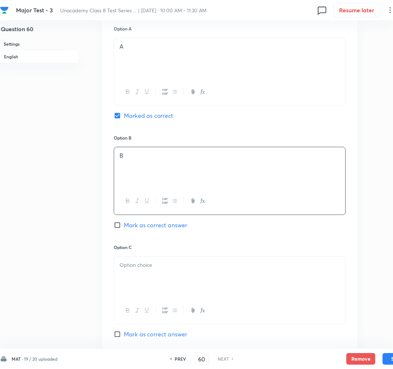
click at [139, 273] on div at bounding box center [229, 277] width 231 height 41
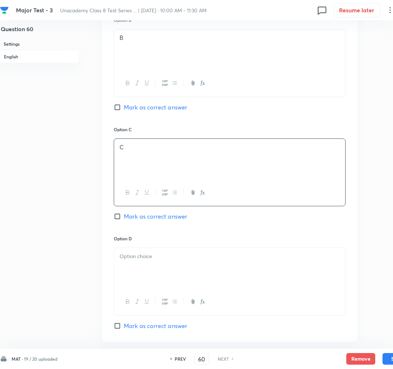
scroll to position [453, 2]
click at [129, 268] on div at bounding box center [229, 269] width 231 height 41
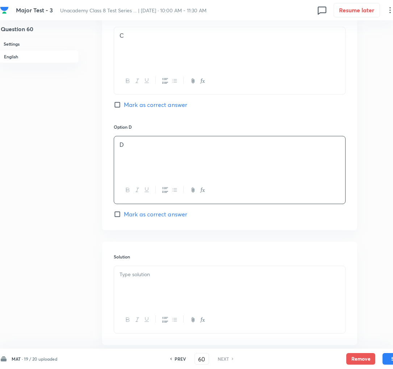
scroll to position [566, 2]
click at [141, 281] on div at bounding box center [229, 285] width 231 height 41
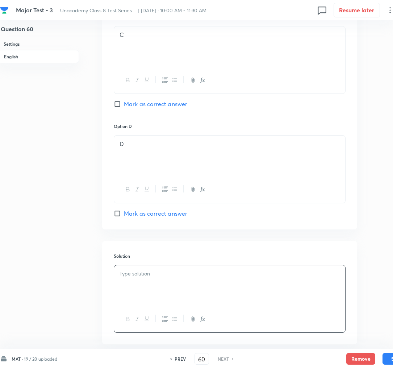
click at [194, 287] on div at bounding box center [229, 285] width 231 height 41
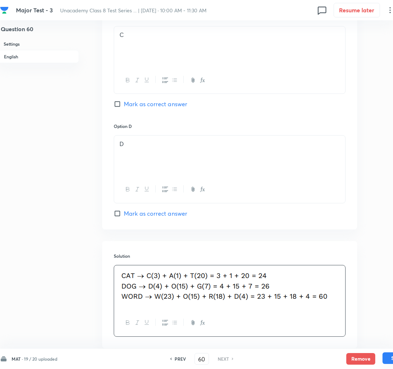
click at [392, 362] on button "Save" at bounding box center [397, 358] width 29 height 12
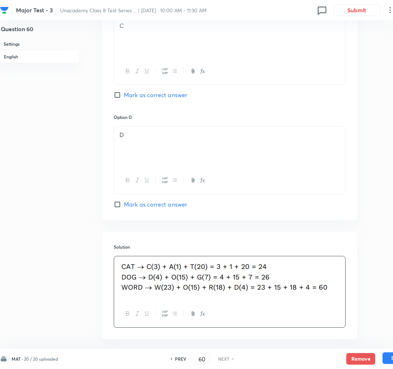
click at [388, 357] on button "Save" at bounding box center [397, 358] width 29 height 12
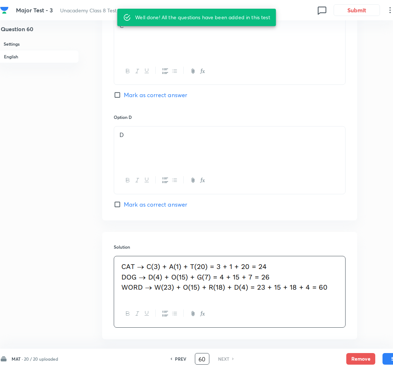
click at [201, 357] on input "60" at bounding box center [202, 359] width 14 height 13
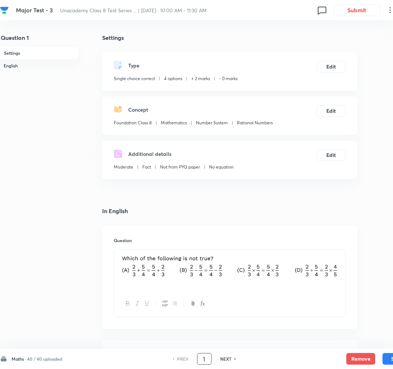
scroll to position [86, 2]
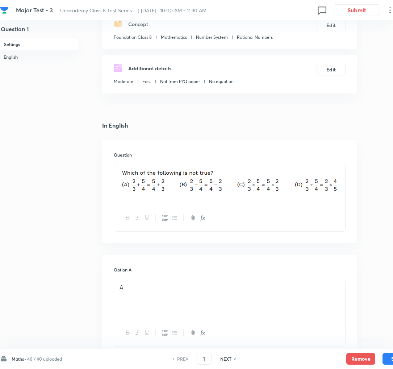
click at [220, 361] on h6 "NEXT" at bounding box center [225, 358] width 11 height 7
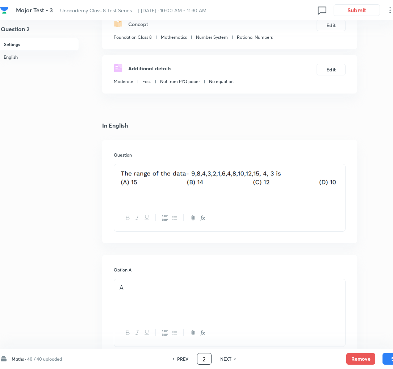
click at [205, 355] on input "2" at bounding box center [204, 359] width 14 height 13
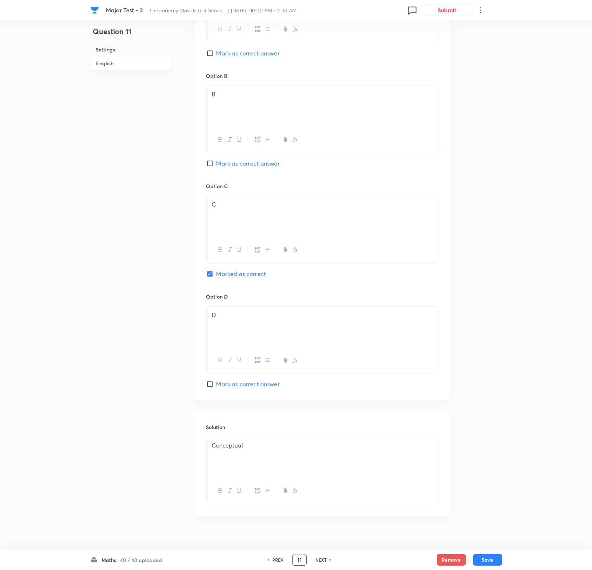
scroll to position [415, 0]
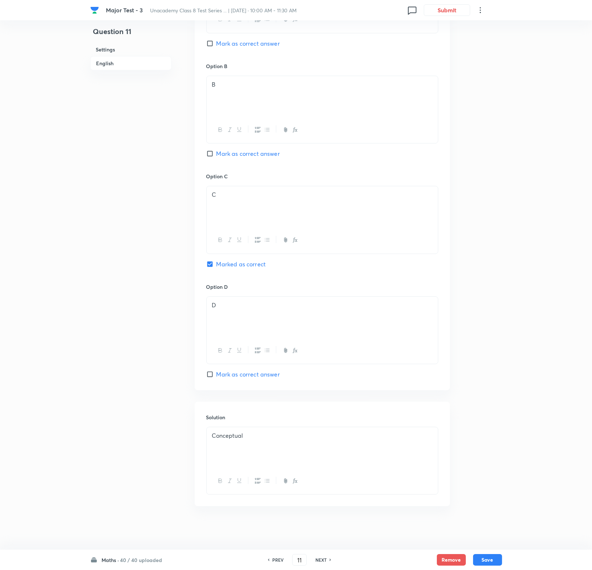
click at [321, 379] on h6 "NEXT" at bounding box center [320, 560] width 11 height 7
click at [274, 379] on h6 "PREV" at bounding box center [277, 560] width 11 height 7
click at [266, 379] on p "Conceptual" at bounding box center [322, 436] width 220 height 8
click at [469, 379] on button "Save" at bounding box center [487, 560] width 29 height 12
click at [318, 379] on h6 "NEXT" at bounding box center [320, 560] width 11 height 7
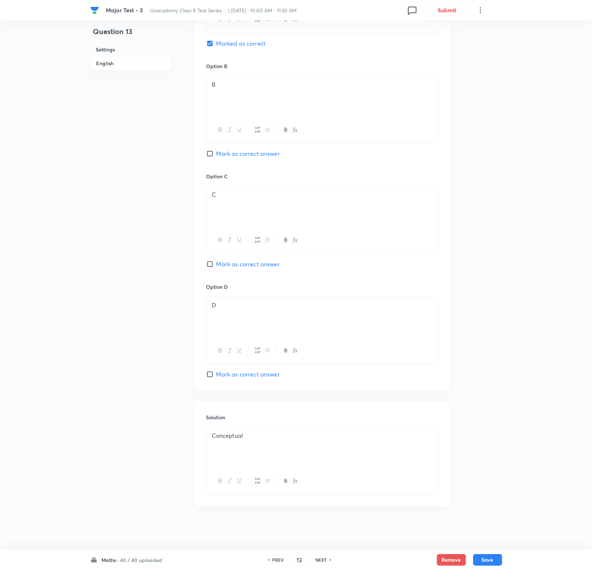
click at [317, 379] on h6 "NEXT" at bounding box center [320, 560] width 11 height 7
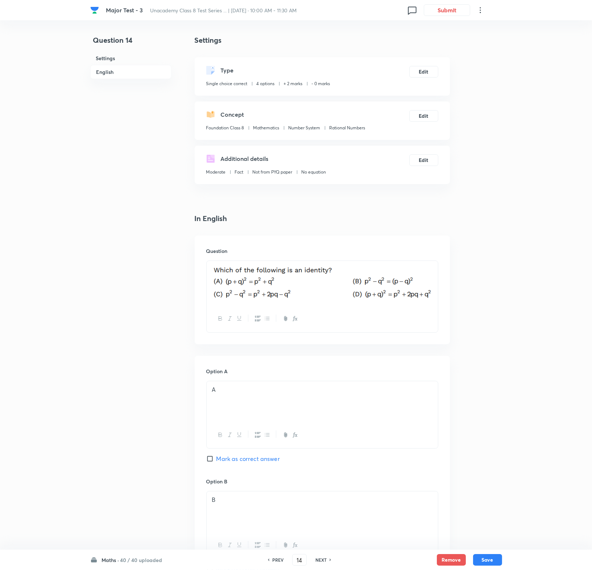
scroll to position [419, 0]
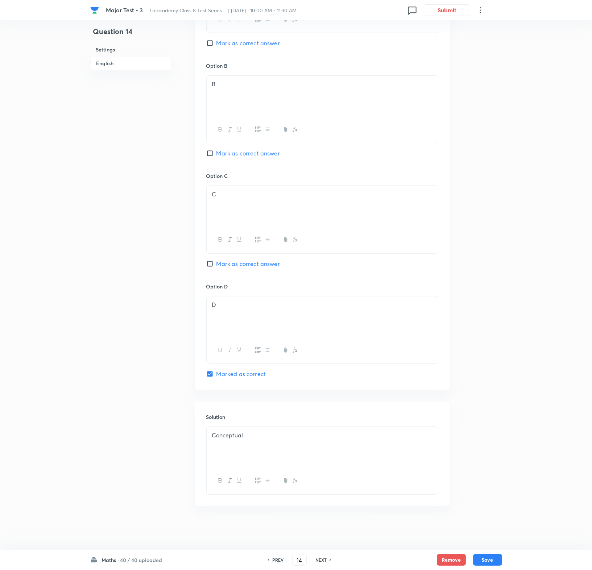
click at [316, 379] on h6 "NEXT" at bounding box center [320, 560] width 11 height 7
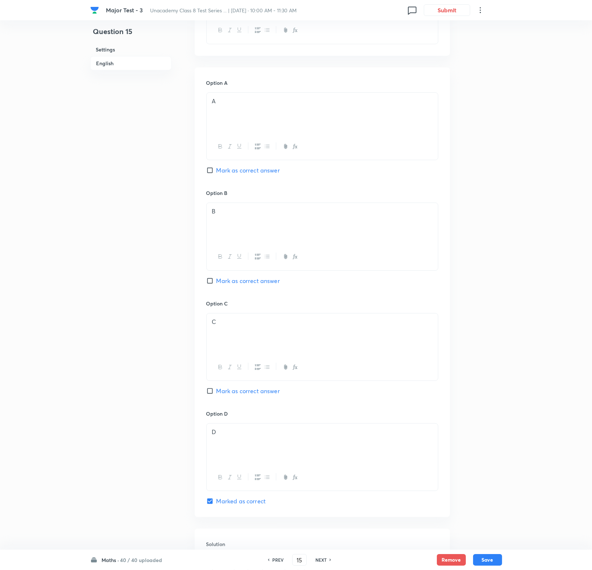
scroll to position [457, 0]
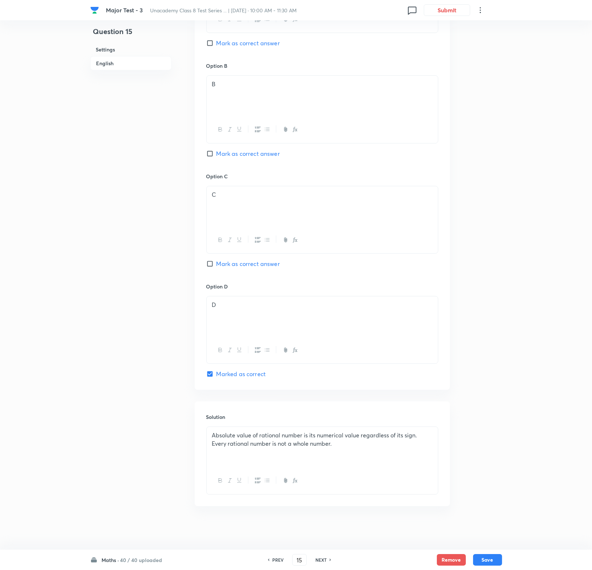
click at [316, 379] on h6 "NEXT" at bounding box center [320, 560] width 11 height 7
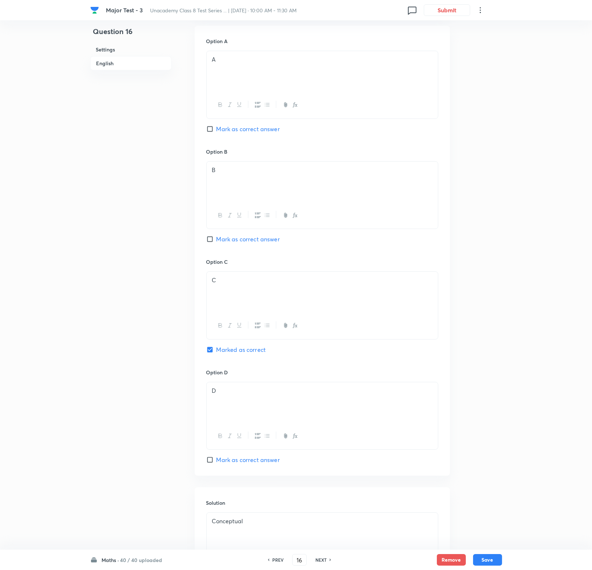
scroll to position [415, 0]
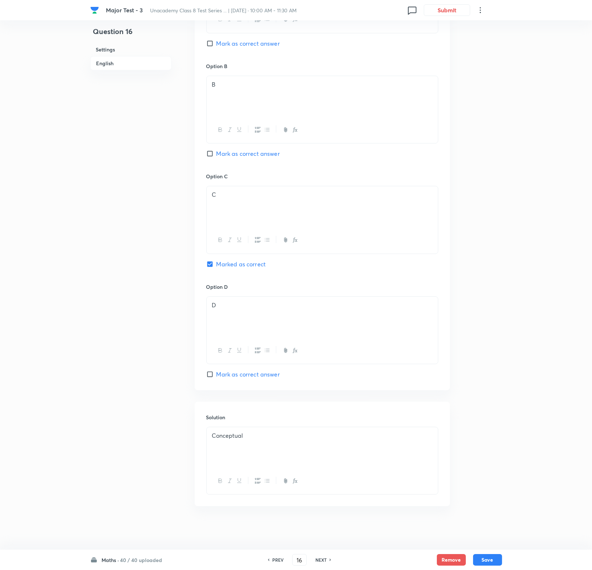
click at [319, 379] on h6 "NEXT" at bounding box center [320, 560] width 11 height 7
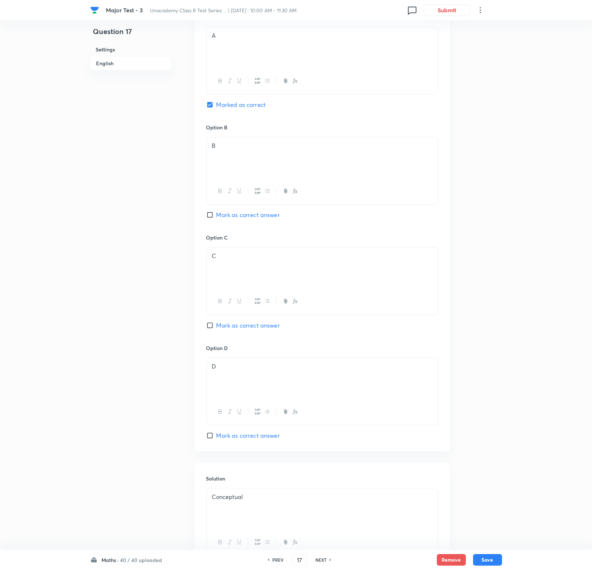
scroll to position [432, 0]
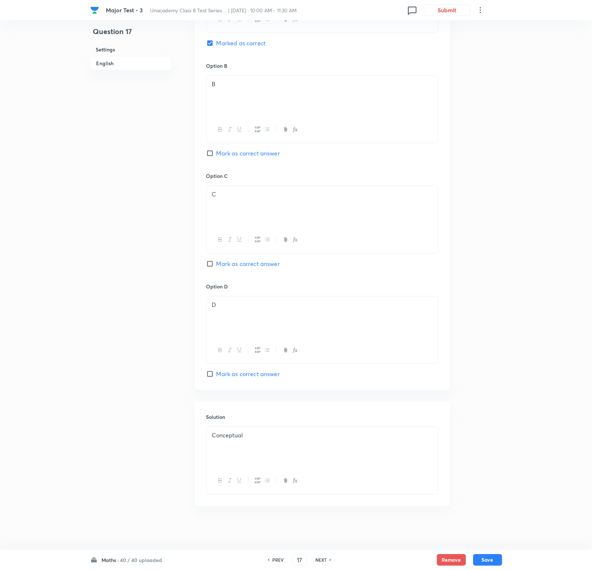
click at [321, 379] on h6 "NEXT" at bounding box center [320, 560] width 11 height 7
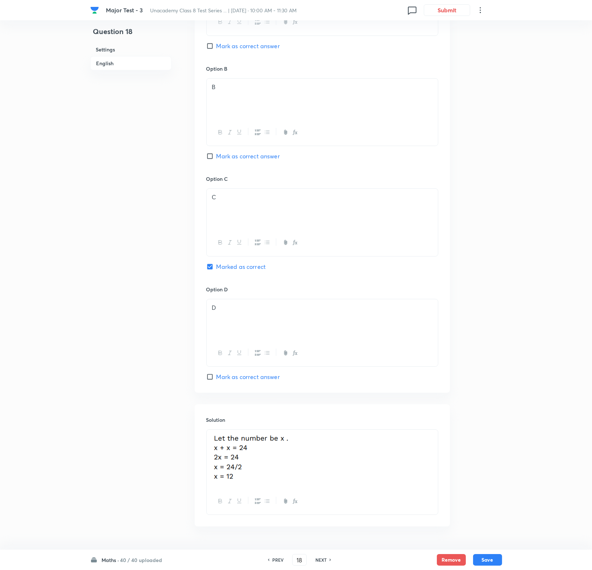
scroll to position [414, 0]
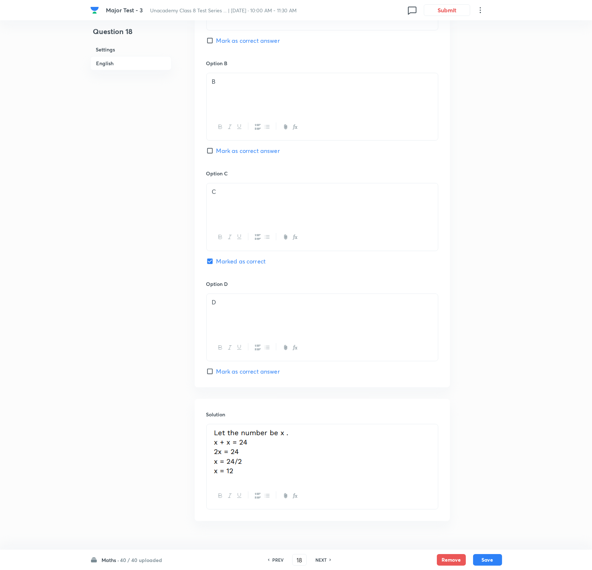
click at [324, 379] on h6 "NEXT" at bounding box center [320, 560] width 11 height 7
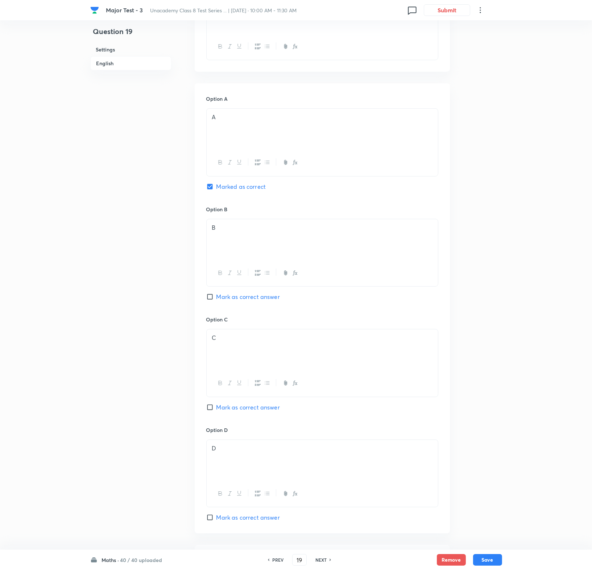
scroll to position [415, 0]
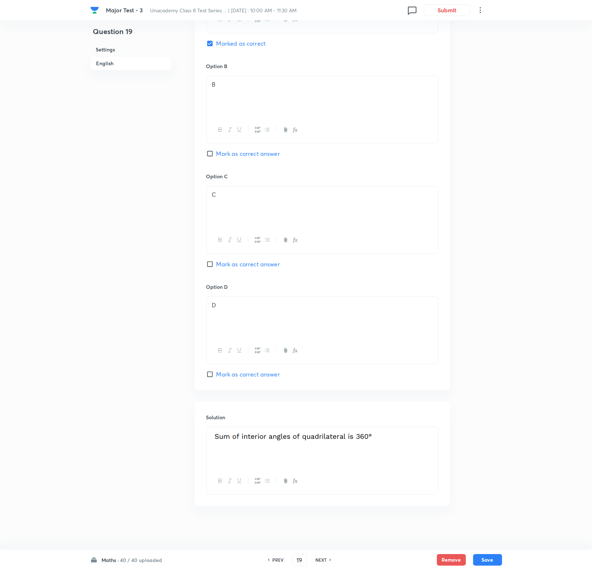
click at [316, 379] on h6 "NEXT" at bounding box center [320, 560] width 11 height 7
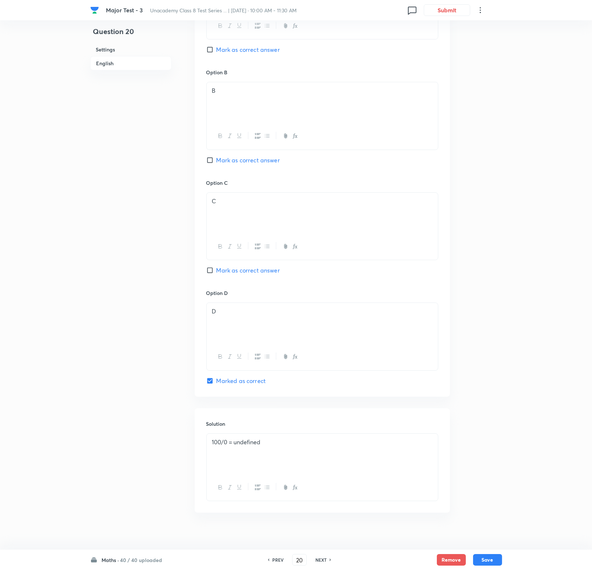
scroll to position [0, 0]
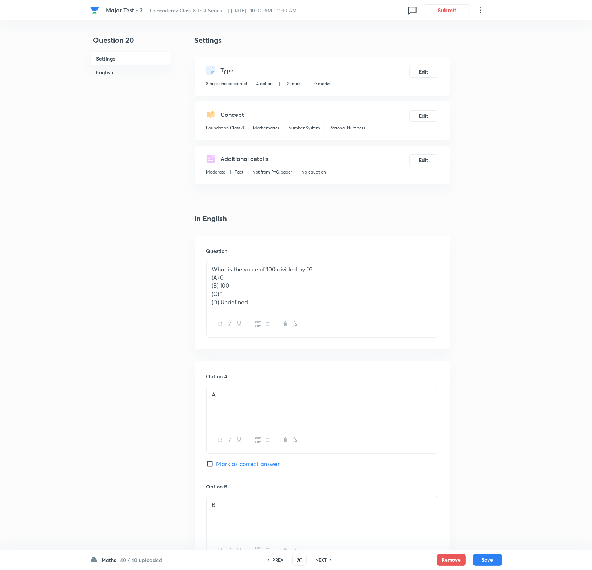
click at [321, 379] on h6 "NEXT" at bounding box center [320, 560] width 11 height 7
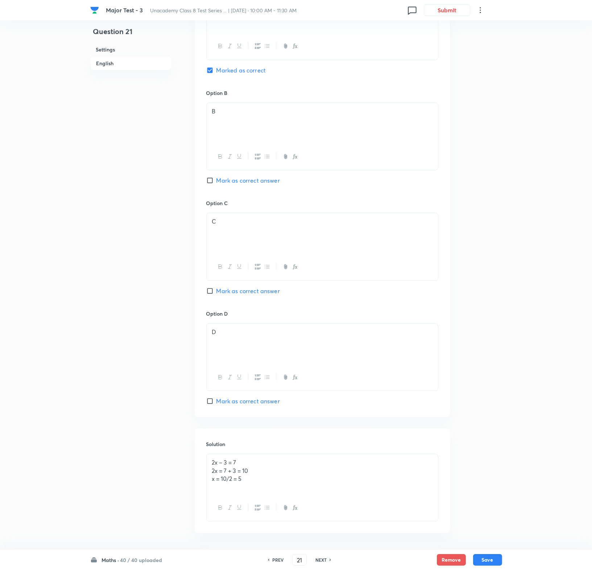
scroll to position [415, 0]
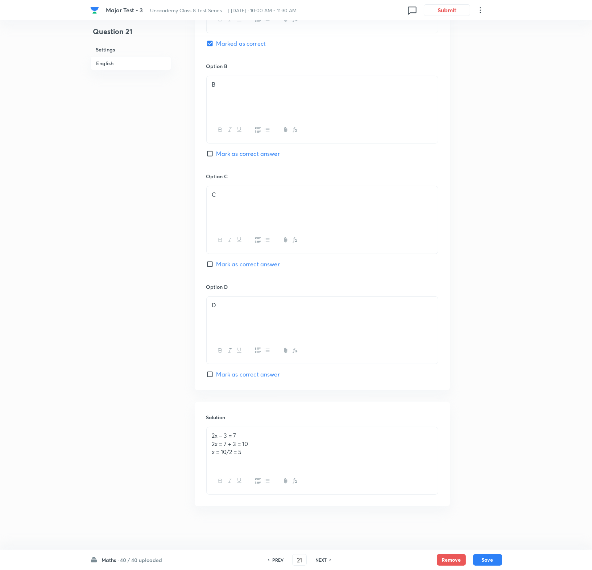
click at [321, 379] on h6 "NEXT" at bounding box center [320, 560] width 11 height 7
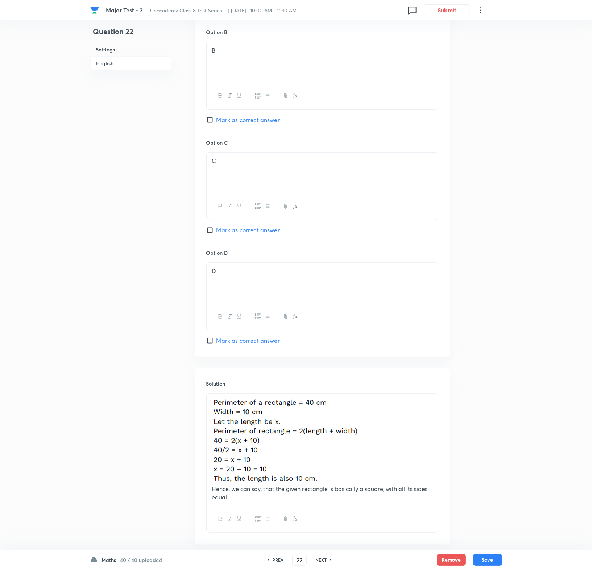
scroll to position [496, 0]
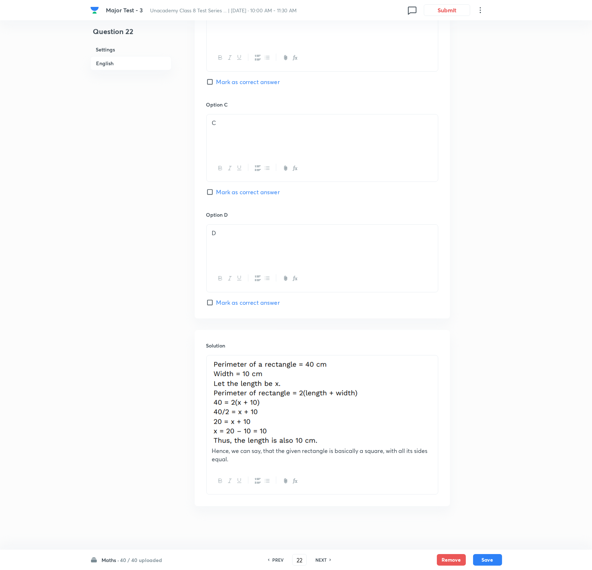
click at [315, 379] on h6 "NEXT" at bounding box center [320, 560] width 11 height 7
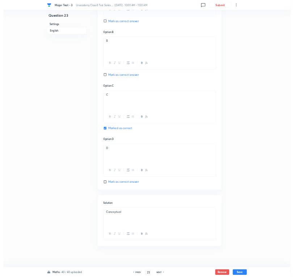
scroll to position [0, 0]
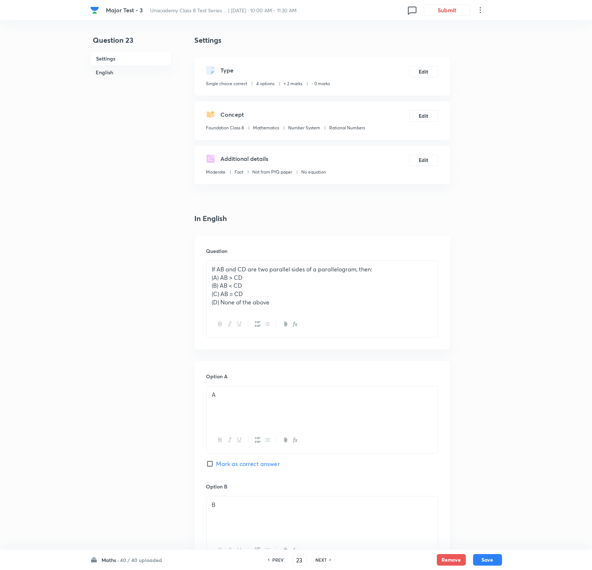
click at [229, 279] on p "(A) AB > CD" at bounding box center [322, 278] width 220 height 8
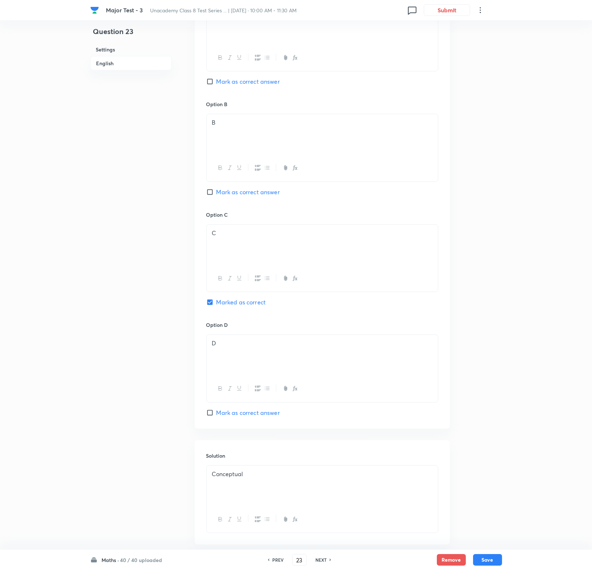
scroll to position [424, 0]
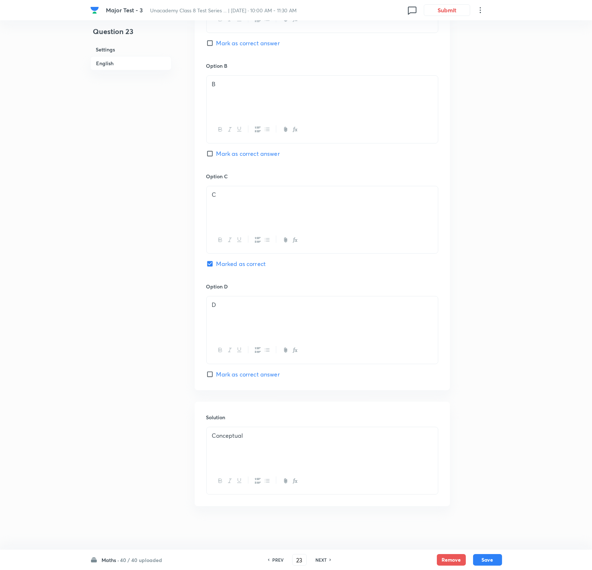
click at [316, 379] on h6 "NEXT" at bounding box center [320, 560] width 11 height 7
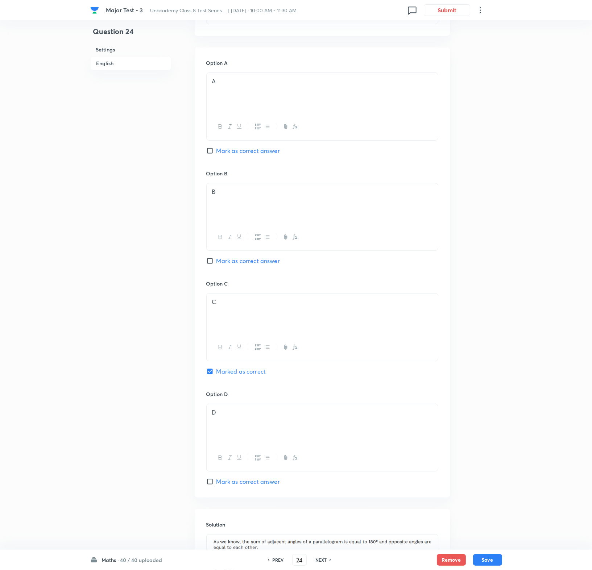
scroll to position [425, 0]
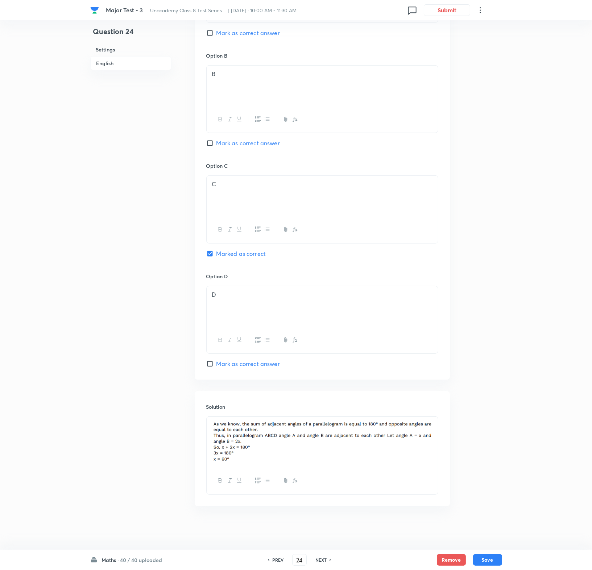
click at [319, 379] on h6 "NEXT" at bounding box center [320, 560] width 11 height 7
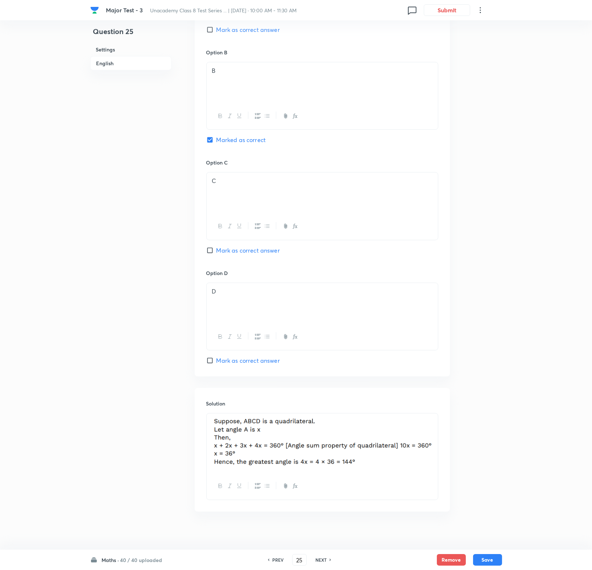
click at [276, 379] on h6 "PREV" at bounding box center [277, 560] width 11 height 7
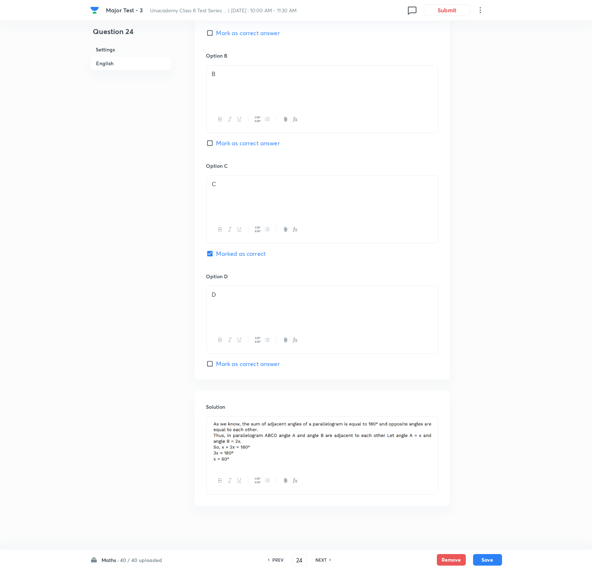
click at [318, 379] on h6 "NEXT" at bounding box center [320, 560] width 11 height 7
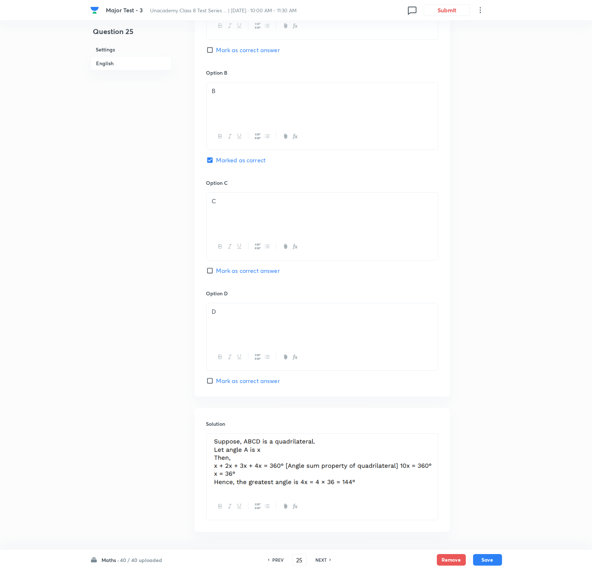
scroll to position [434, 0]
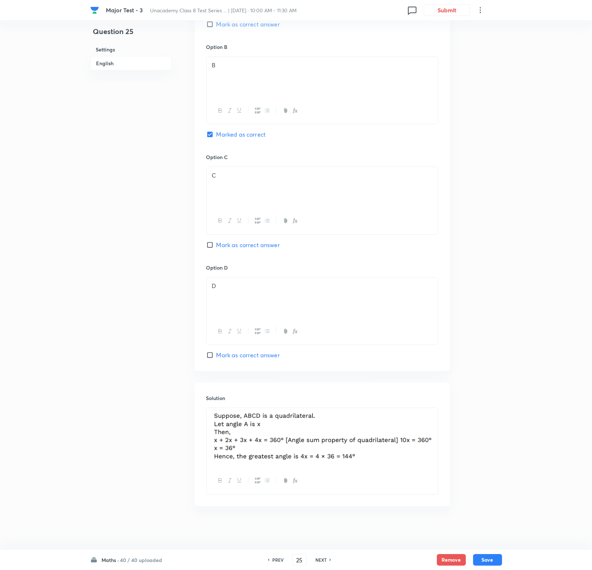
drag, startPoint x: 319, startPoint y: 553, endPoint x: 318, endPoint y: 563, distance: 11.0
click at [318, 379] on div "Maths · 40 / 40 uploaded PREV 25 ​ NEXT Remove Save" at bounding box center [296, 560] width 412 height 20
click at [318, 379] on div "PREV 25 ​ NEXT" at bounding box center [299, 560] width 93 height 12
click at [318, 379] on h6 "NEXT" at bounding box center [320, 560] width 11 height 7
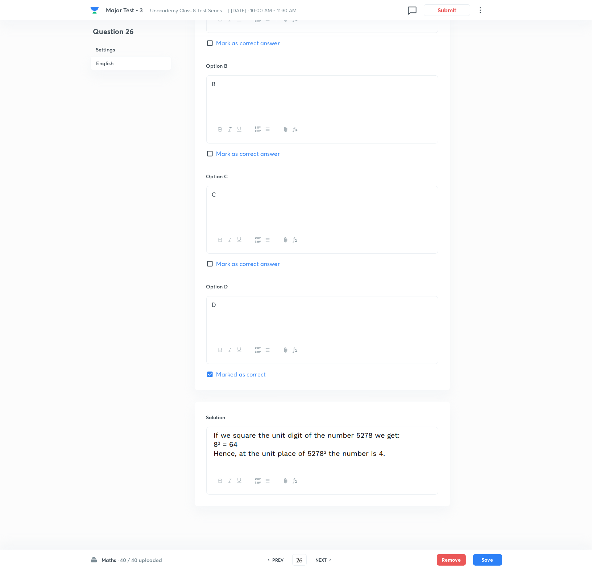
click at [321, 379] on h6 "NEXT" at bounding box center [320, 560] width 11 height 7
click at [325, 379] on h6 "NEXT" at bounding box center [320, 560] width 11 height 7
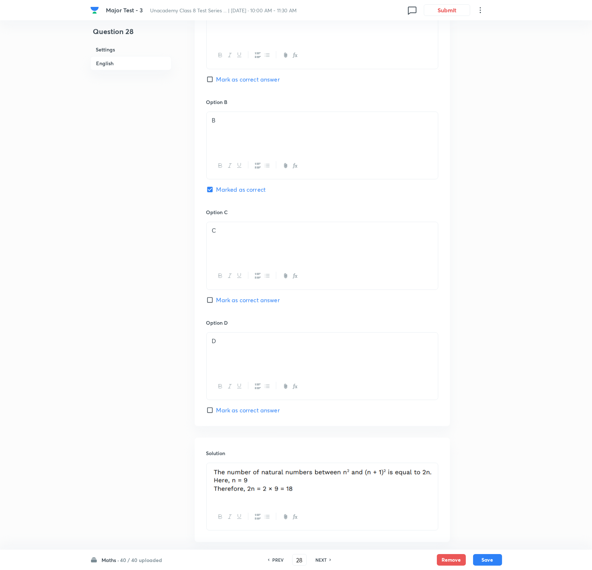
scroll to position [415, 0]
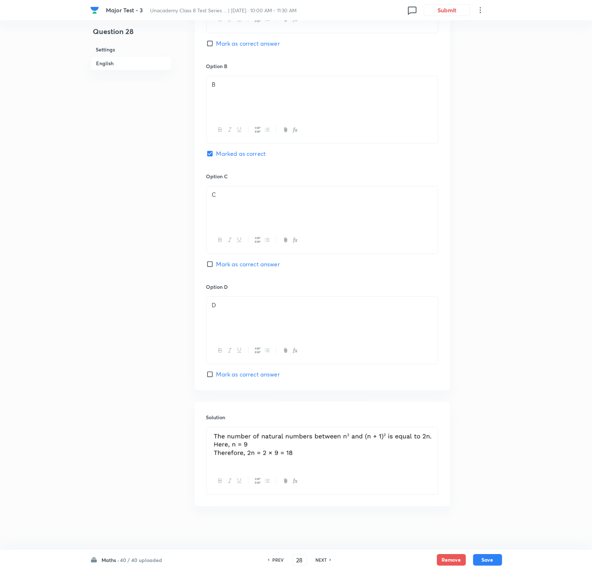
click at [315, 379] on h6 "NEXT" at bounding box center [320, 560] width 11 height 7
click at [325, 379] on h6 "NEXT" at bounding box center [320, 560] width 11 height 7
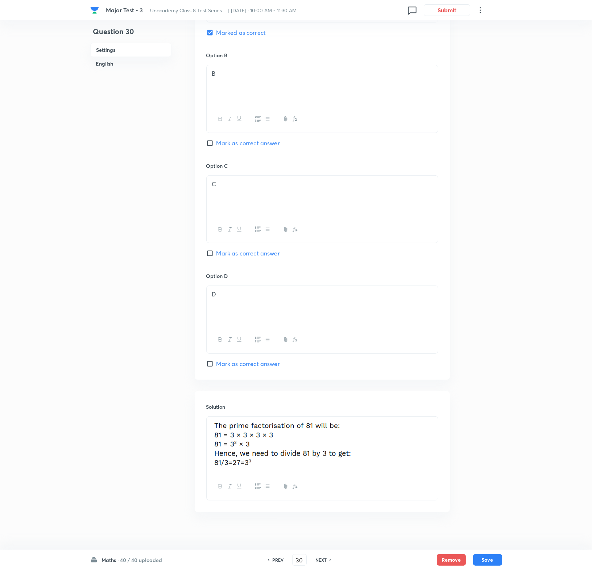
scroll to position [440, 0]
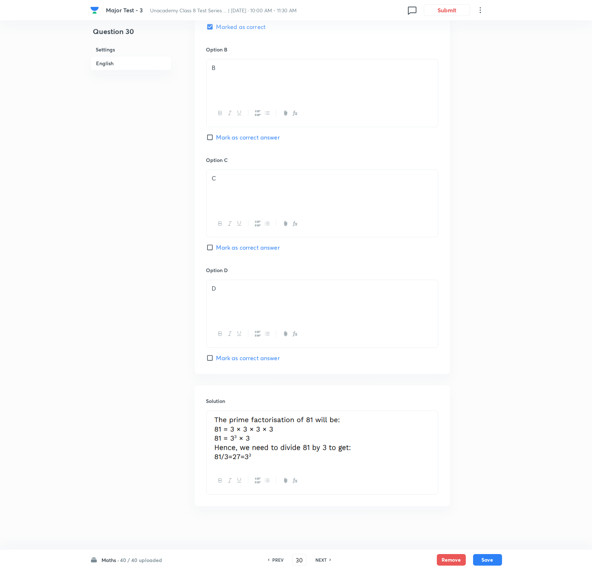
click at [320, 379] on h6 "NEXT" at bounding box center [320, 560] width 11 height 7
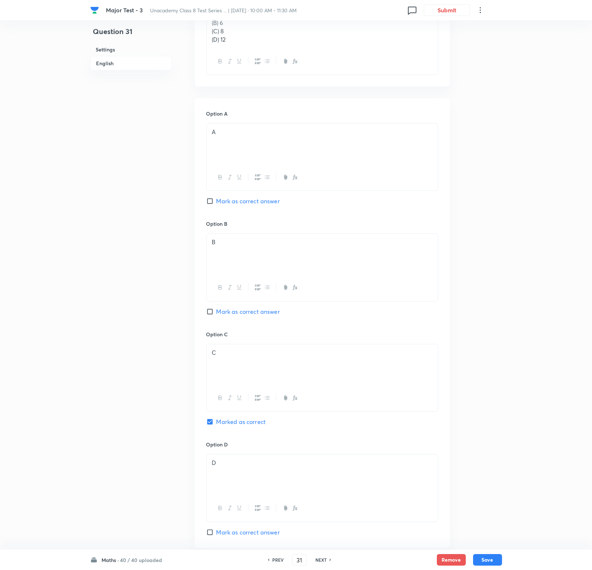
scroll to position [425, 0]
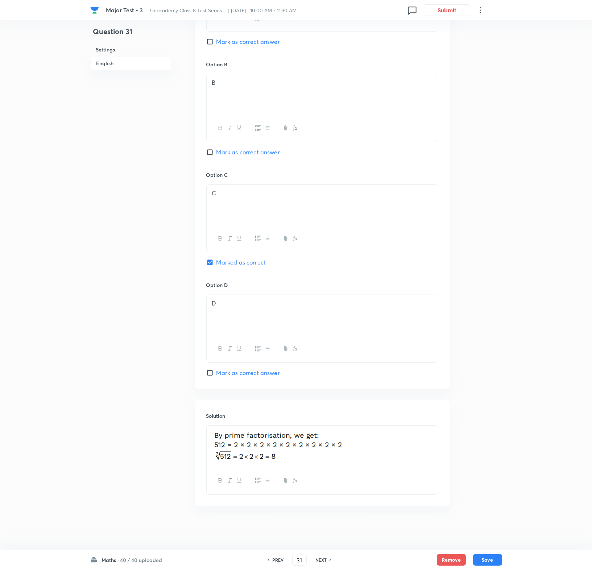
click at [319, 379] on h6 "NEXT" at bounding box center [320, 560] width 11 height 7
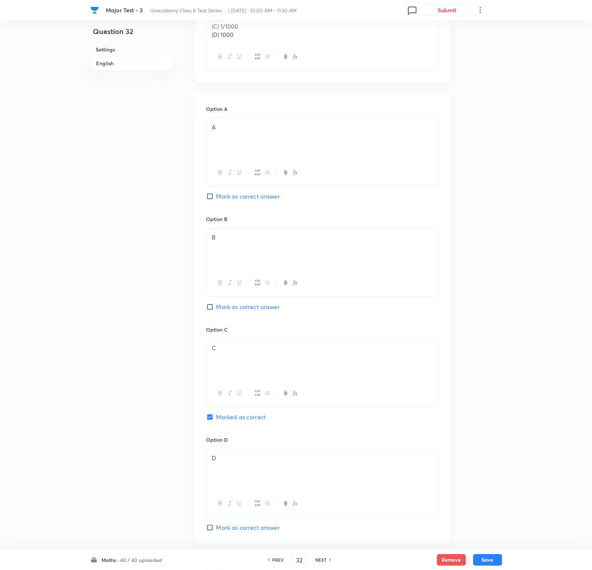
scroll to position [424, 0]
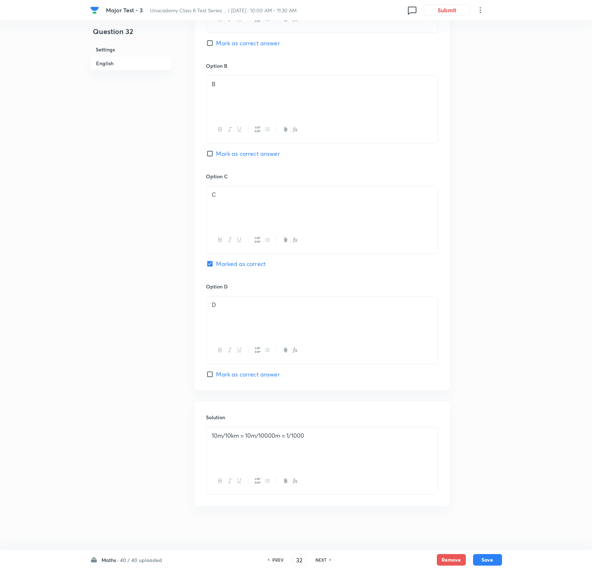
click at [319, 379] on h6 "NEXT" at bounding box center [320, 560] width 11 height 7
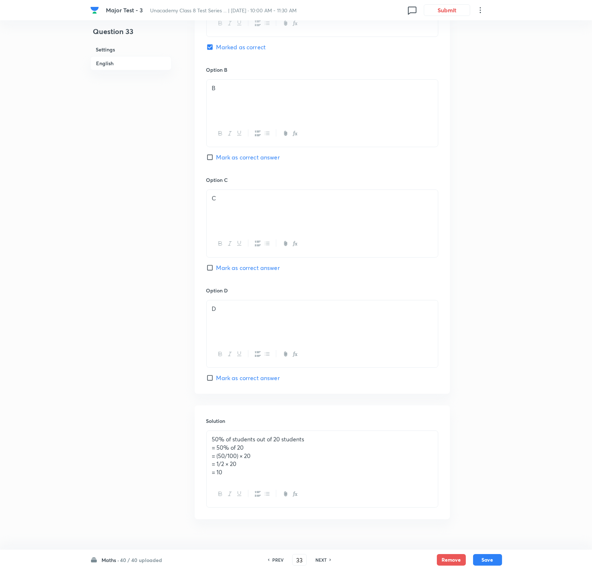
scroll to position [428, 0]
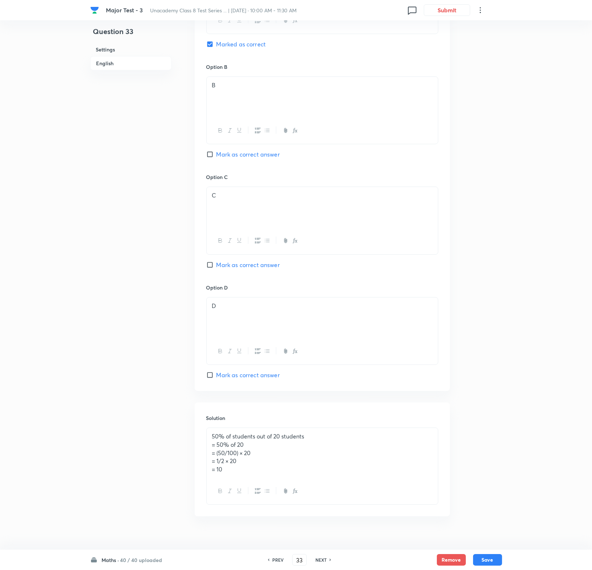
click at [320, 379] on h6 "NEXT" at bounding box center [320, 560] width 11 height 7
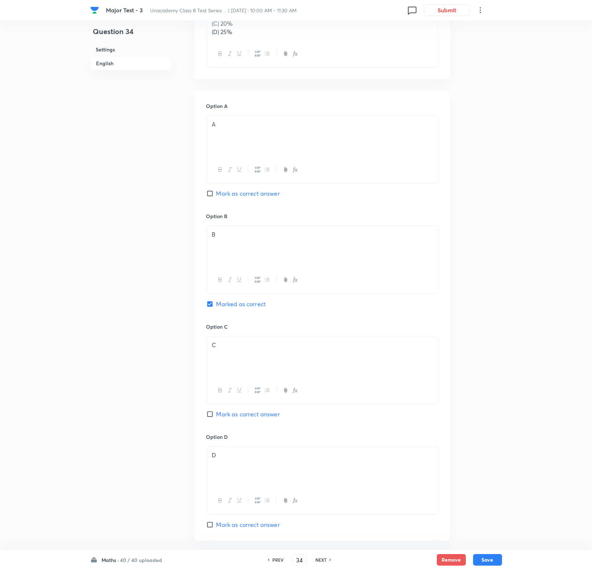
scroll to position [425, 0]
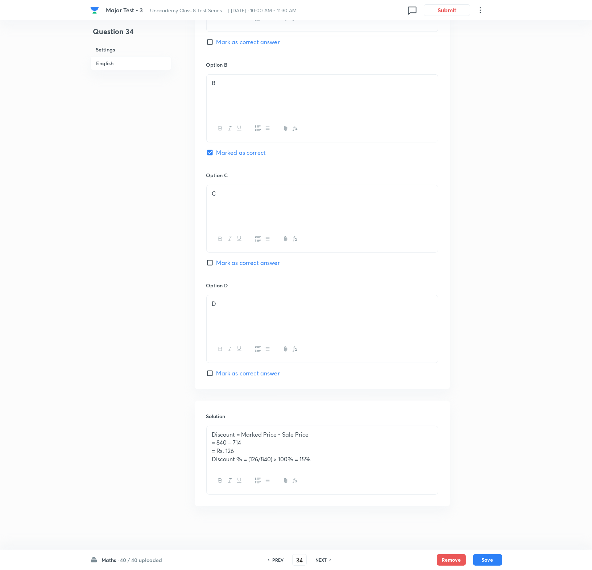
click at [320, 379] on h6 "NEXT" at bounding box center [320, 560] width 11 height 7
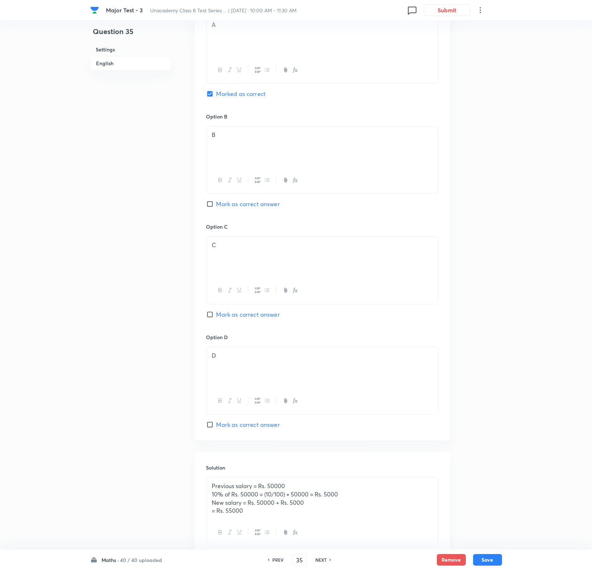
scroll to position [433, 0]
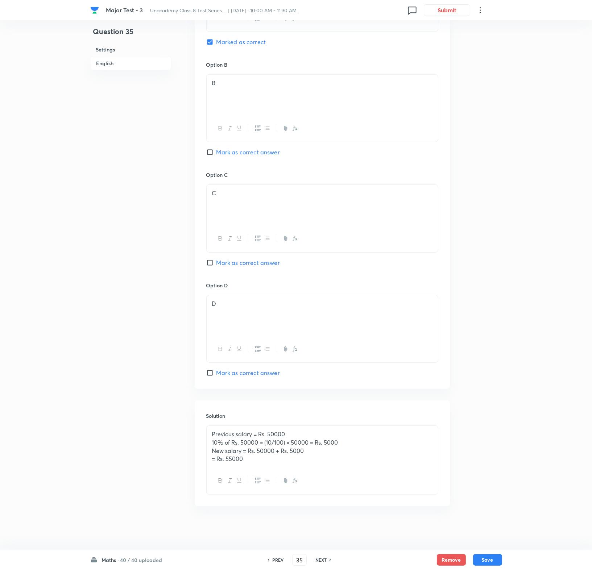
click at [325, 379] on h6 "NEXT" at bounding box center [320, 560] width 11 height 7
click at [320, 379] on h6 "NEXT" at bounding box center [320, 560] width 11 height 7
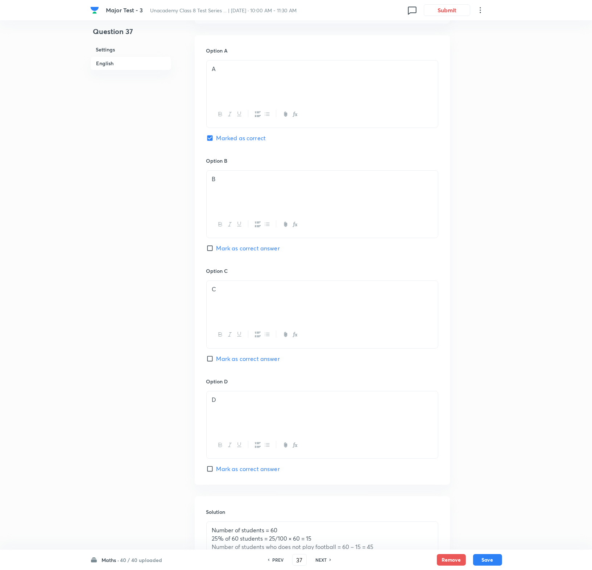
scroll to position [432, 0]
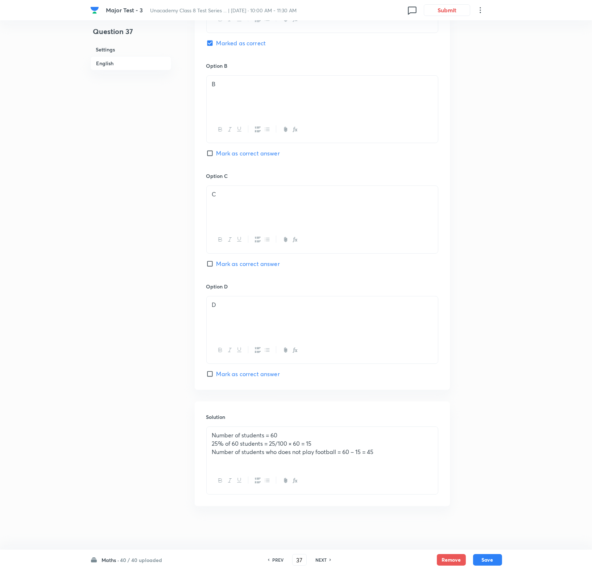
click at [318, 379] on h6 "NEXT" at bounding box center [320, 560] width 11 height 7
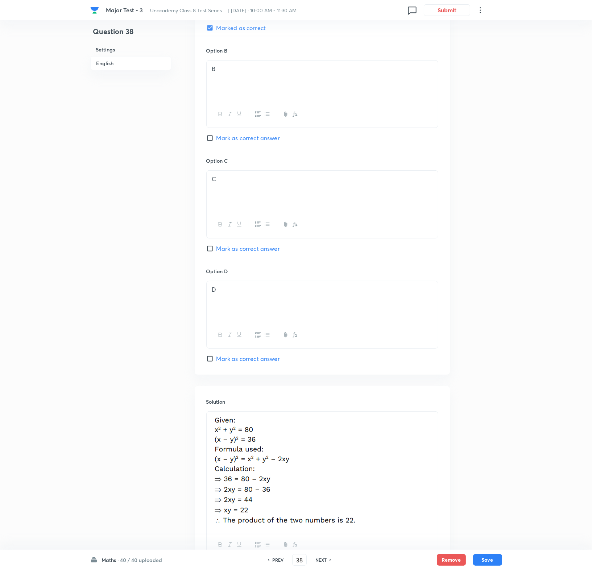
scroll to position [454, 0]
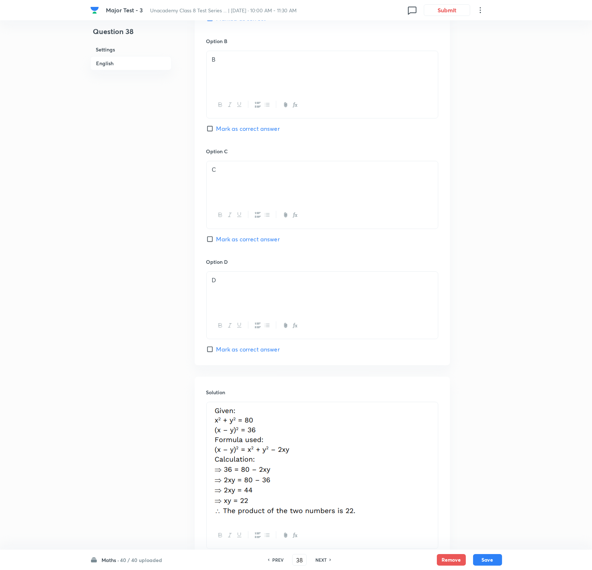
click at [316, 379] on h6 "NEXT" at bounding box center [320, 560] width 11 height 7
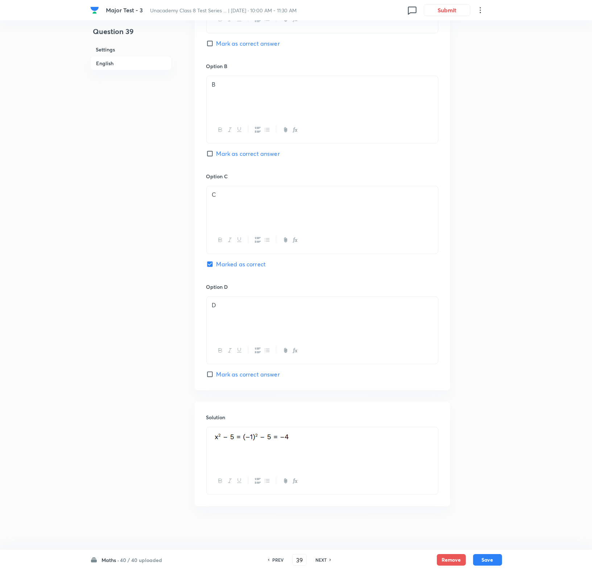
click at [317, 379] on h6 "NEXT" at bounding box center [320, 560] width 11 height 7
click at [320, 379] on h6 "NEXT" at bounding box center [320, 560] width 11 height 7
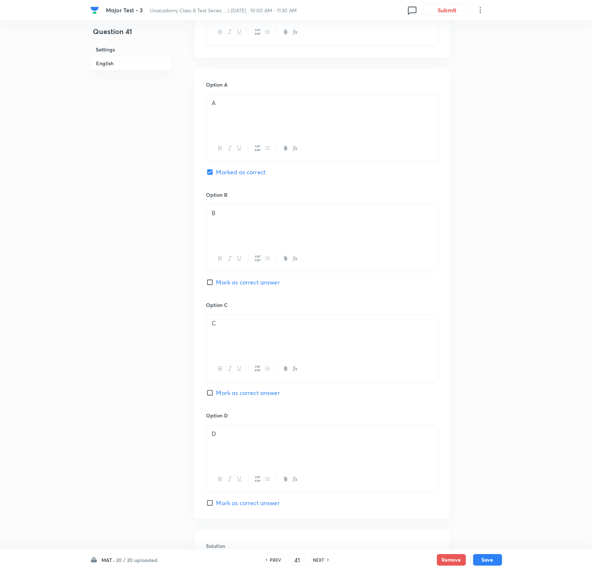
scroll to position [432, 0]
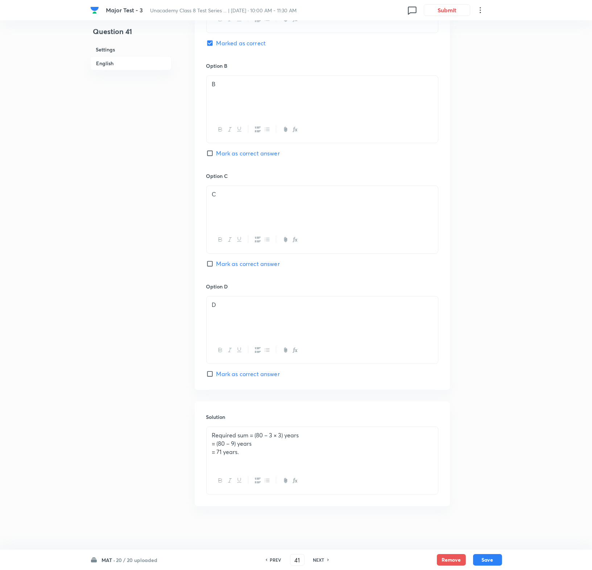
click at [315, 379] on h6 "NEXT" at bounding box center [318, 560] width 11 height 7
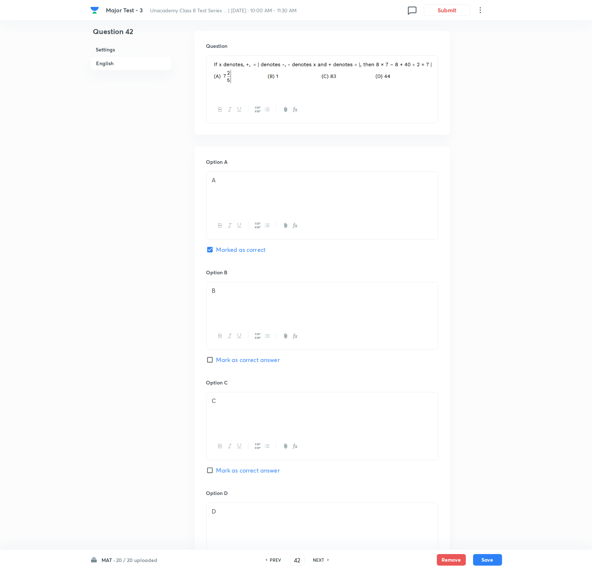
scroll to position [415, 0]
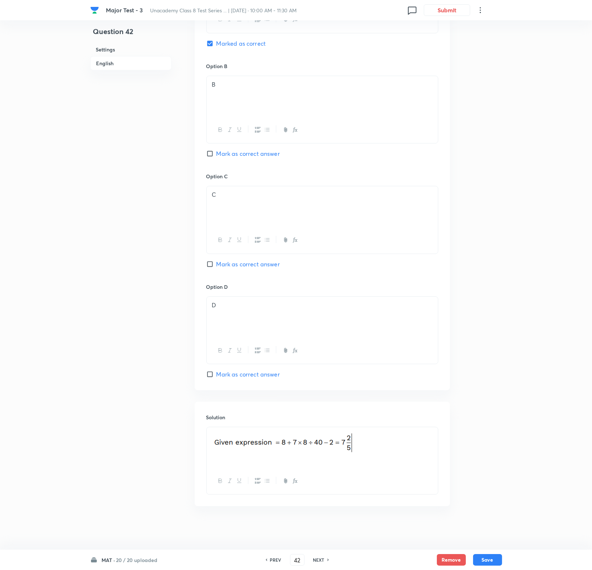
click at [315, 379] on h6 "NEXT" at bounding box center [318, 560] width 11 height 7
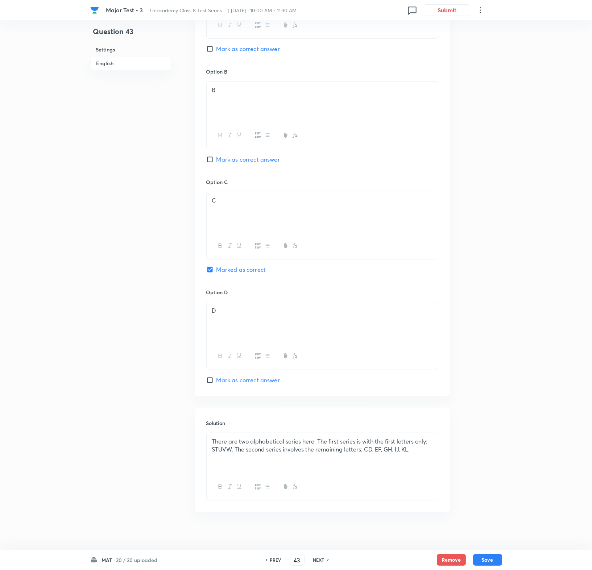
click at [319, 379] on h6 "NEXT" at bounding box center [318, 560] width 11 height 7
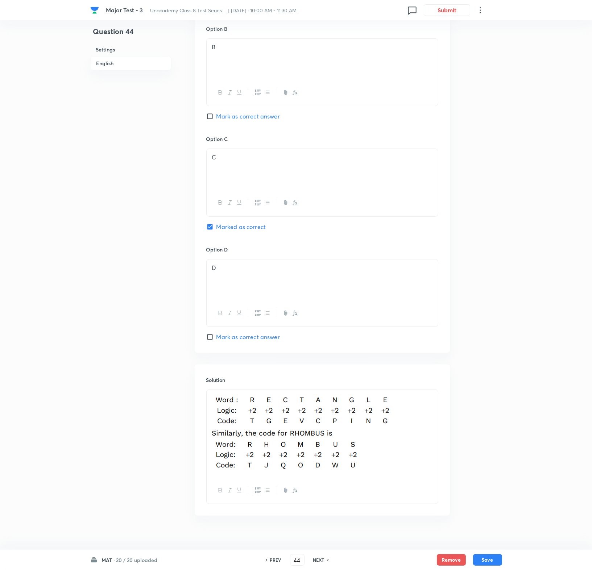
scroll to position [467, 0]
click at [316, 379] on h6 "NEXT" at bounding box center [318, 560] width 11 height 7
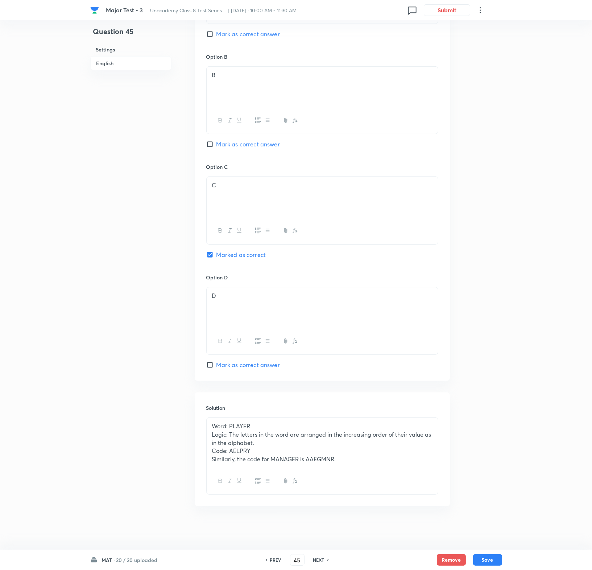
click at [316, 379] on h6 "NEXT" at bounding box center [318, 560] width 11 height 7
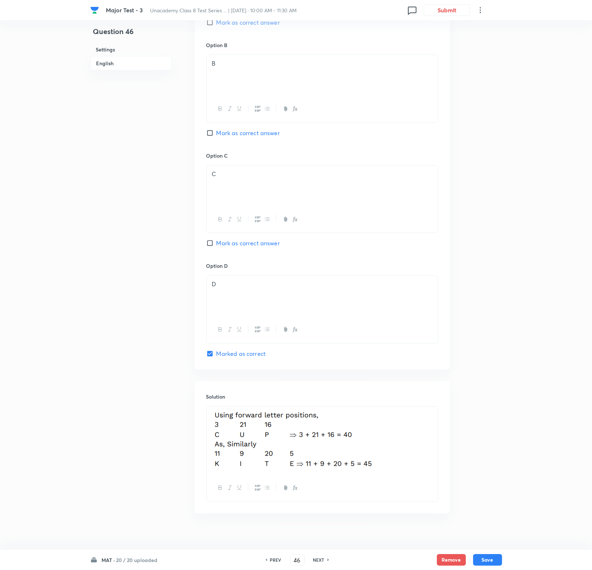
scroll to position [451, 0]
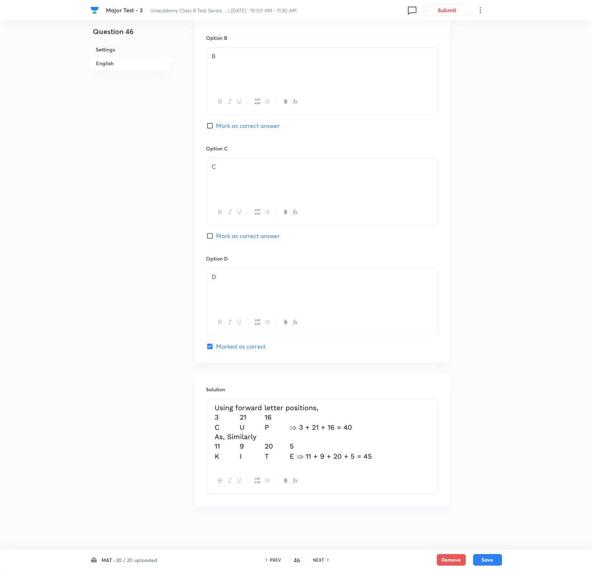
click at [317, 379] on h6 "NEXT" at bounding box center [318, 560] width 11 height 7
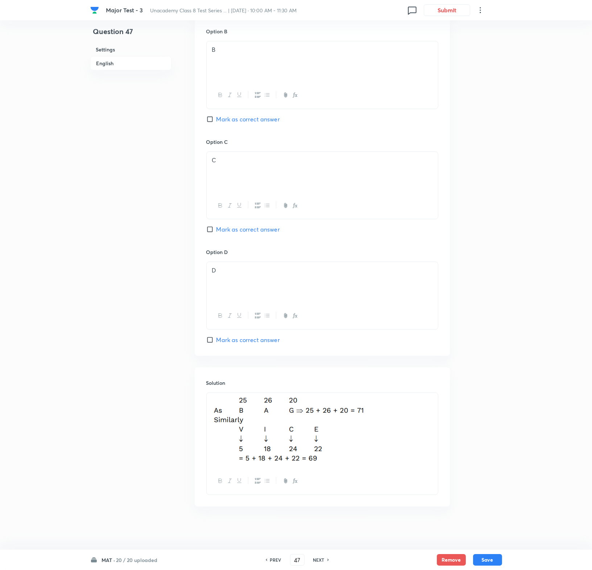
scroll to position [458, 0]
click at [319, 379] on h6 "NEXT" at bounding box center [318, 560] width 11 height 7
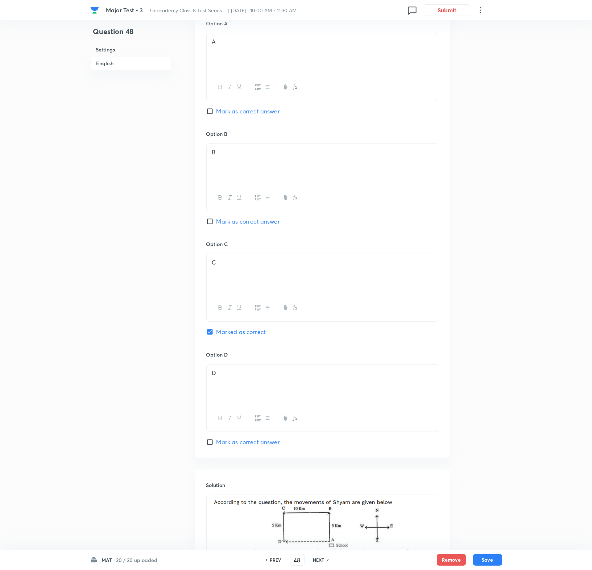
scroll to position [481, 0]
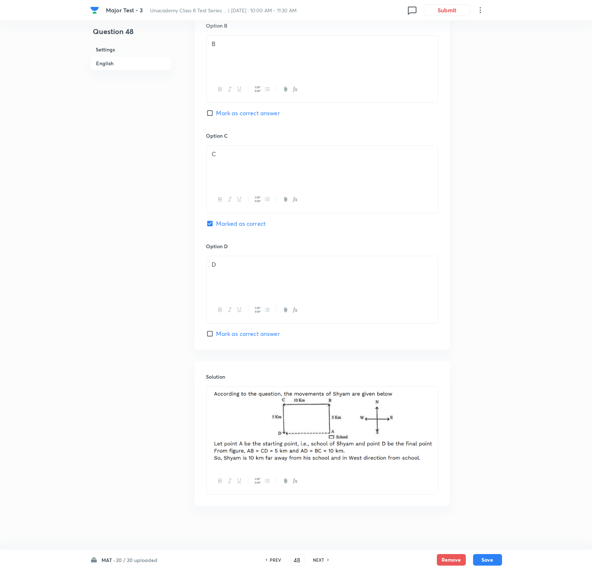
click at [317, 379] on h6 "NEXT" at bounding box center [318, 560] width 11 height 7
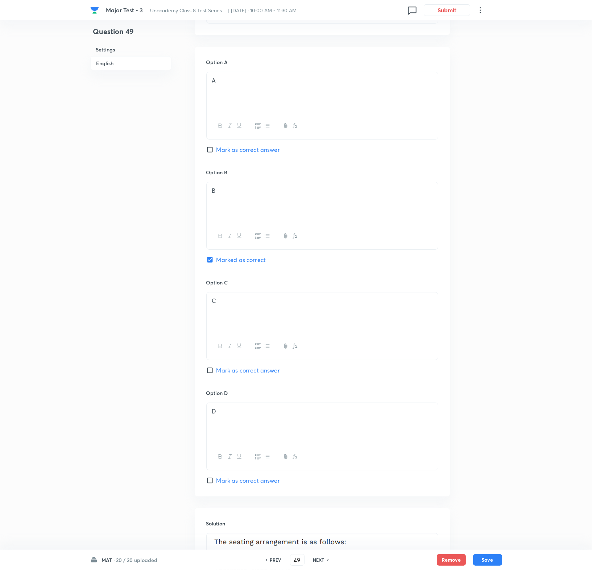
scroll to position [440, 0]
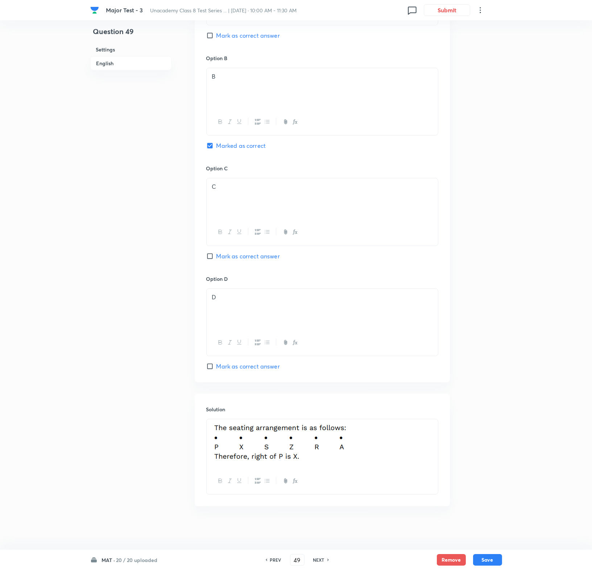
click at [243, 379] on div "In English Question A, P, R, X, S and Z are sitting in a row. S and Z are in th…" at bounding box center [322, 141] width 255 height 730
click at [316, 379] on h6 "NEXT" at bounding box center [318, 560] width 11 height 7
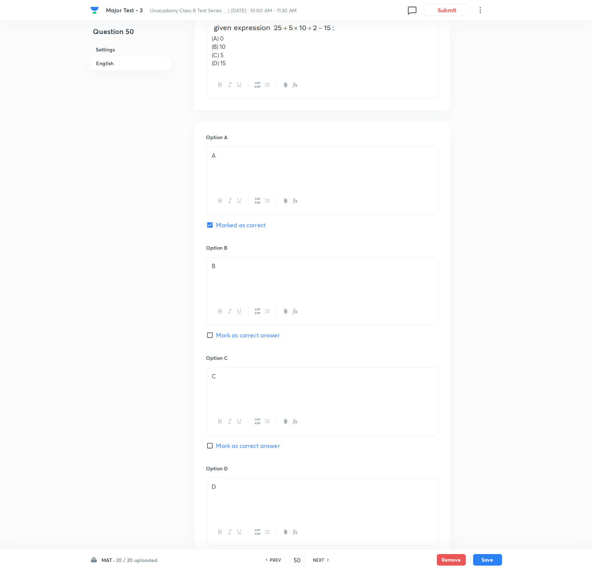
scroll to position [458, 0]
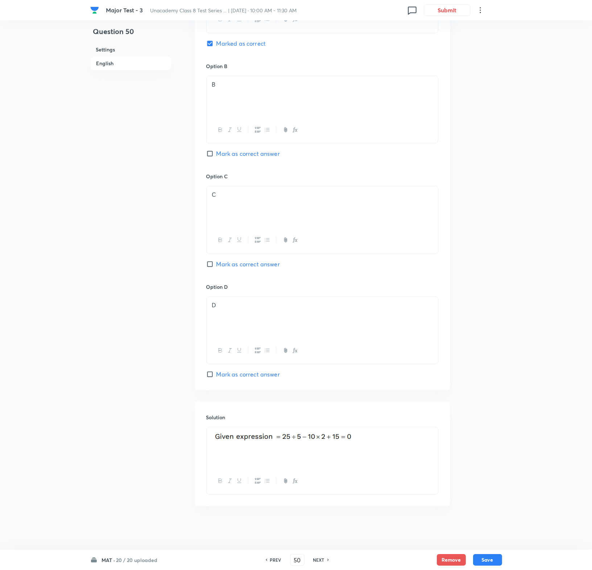
click at [319, 379] on h6 "NEXT" at bounding box center [318, 560] width 11 height 7
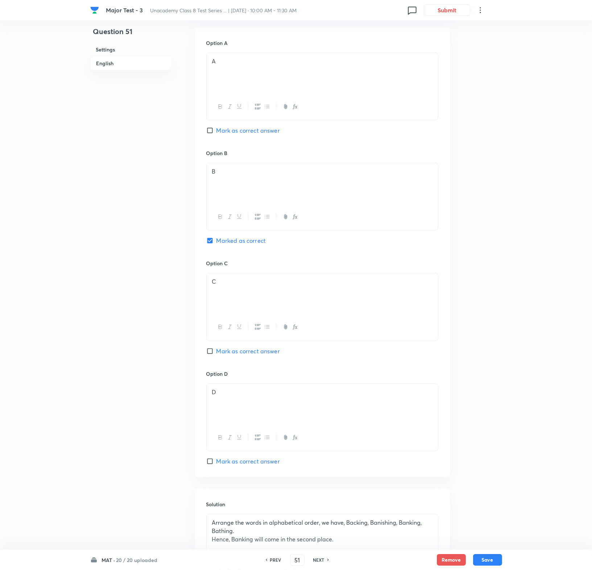
scroll to position [340, 0]
click at [251, 379] on div "D" at bounding box center [322, 406] width 231 height 41
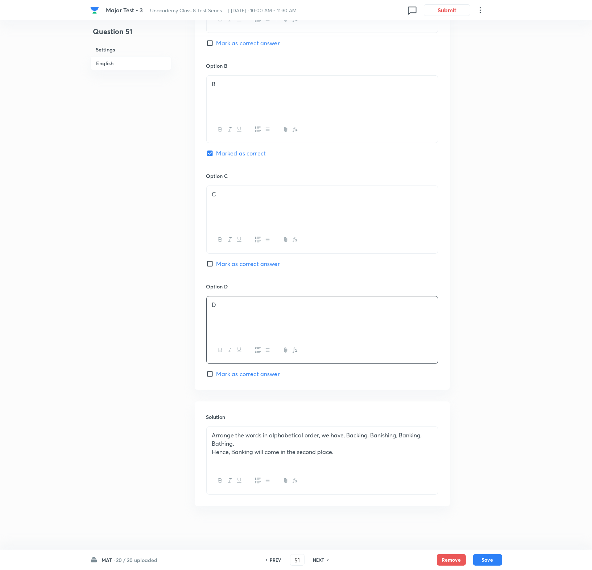
click at [314, 379] on h6 "NEXT" at bounding box center [318, 560] width 11 height 7
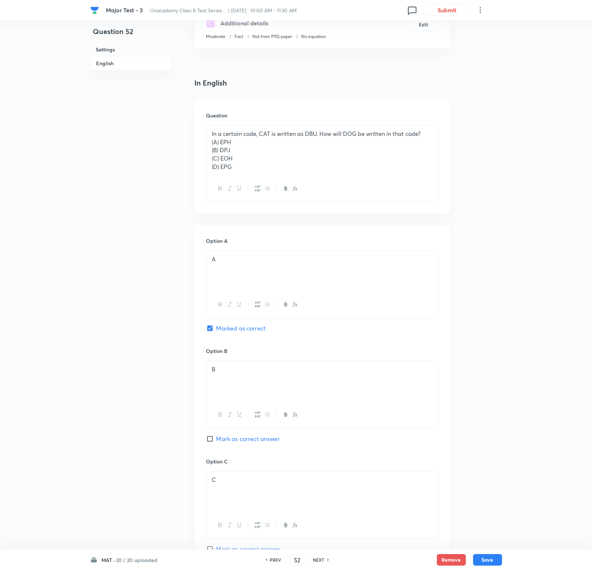
scroll to position [424, 0]
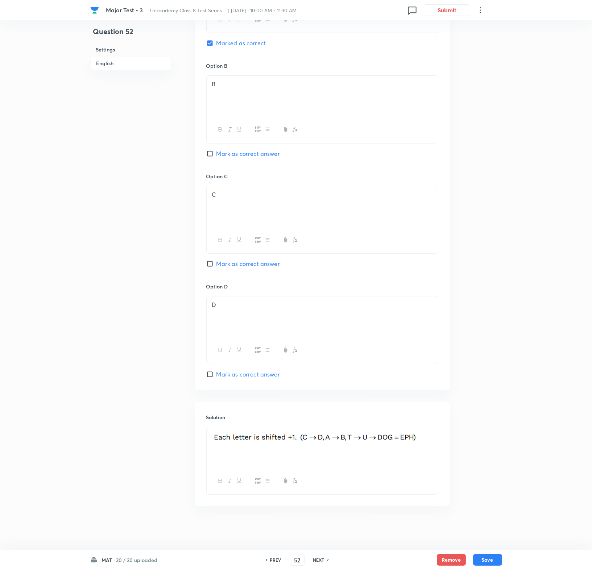
click at [316, 379] on h6 "NEXT" at bounding box center [318, 560] width 11 height 7
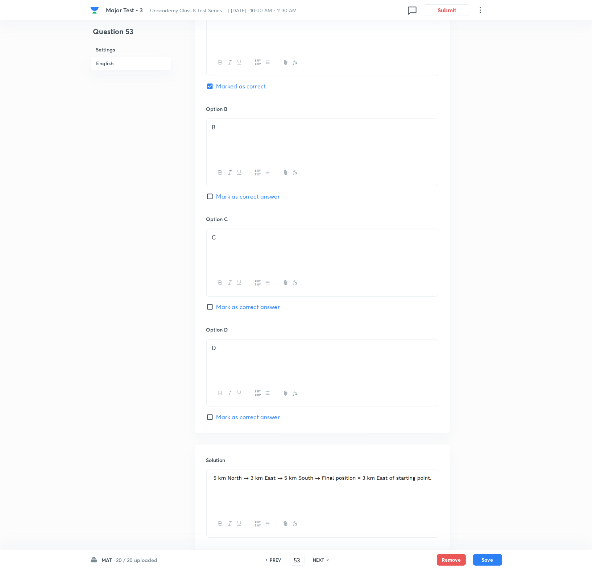
scroll to position [432, 0]
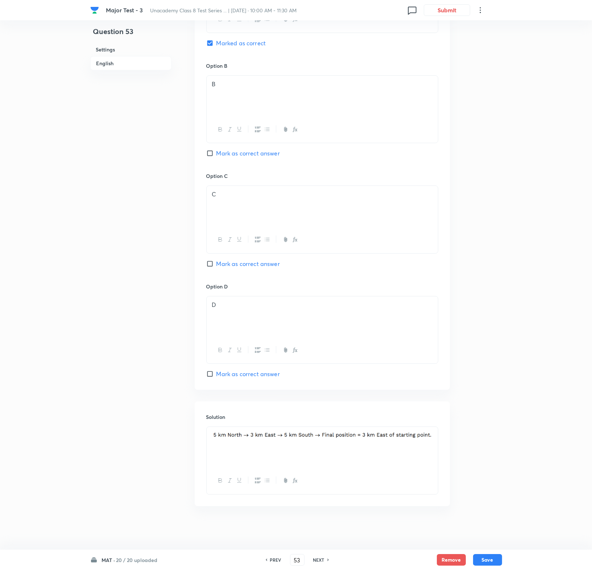
click at [314, 379] on h6 "NEXT" at bounding box center [318, 560] width 11 height 7
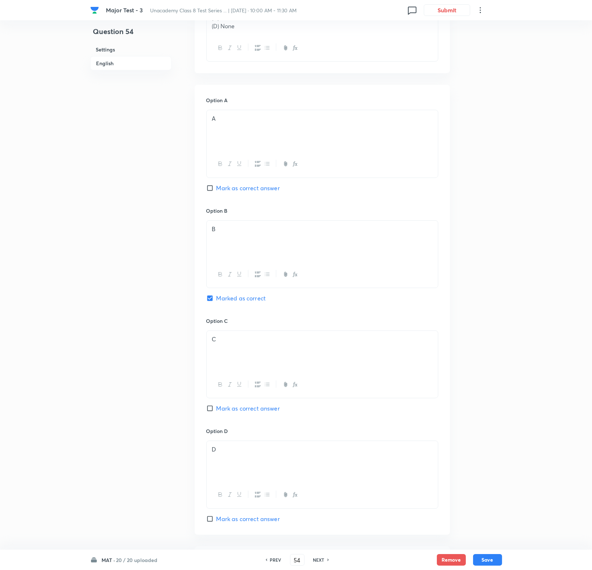
scroll to position [306, 0]
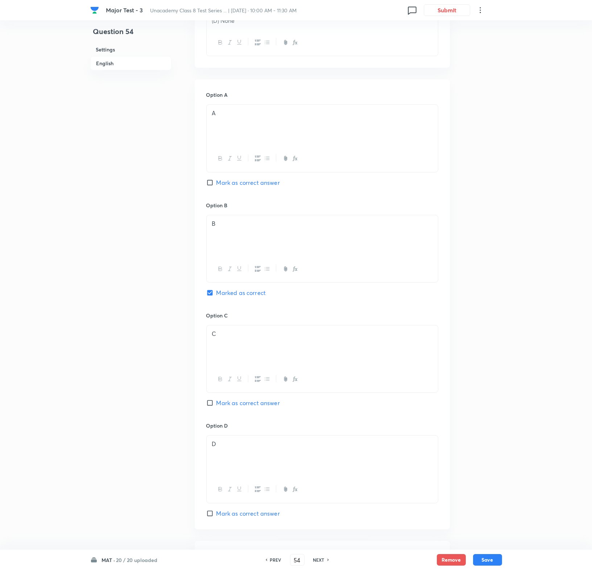
click at [318, 379] on h6 "NEXT" at bounding box center [318, 560] width 11 height 7
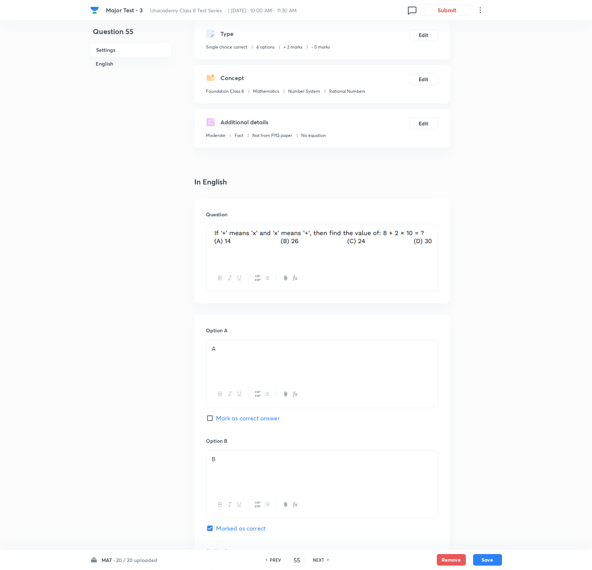
scroll to position [0, 0]
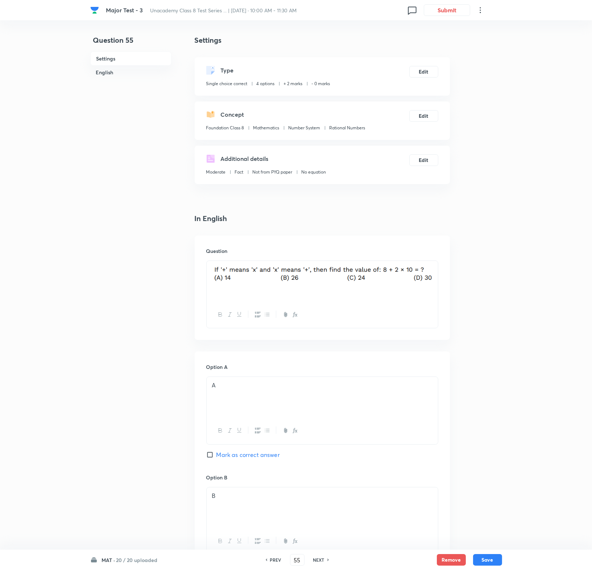
click at [320, 379] on h6 "NEXT" at bounding box center [318, 560] width 11 height 7
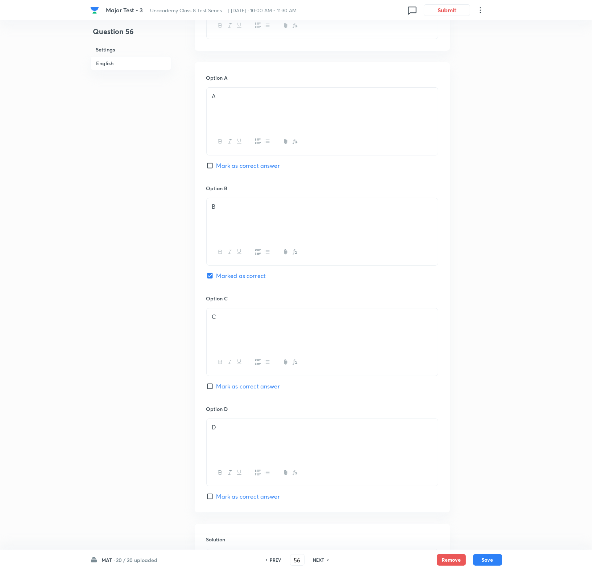
scroll to position [445, 0]
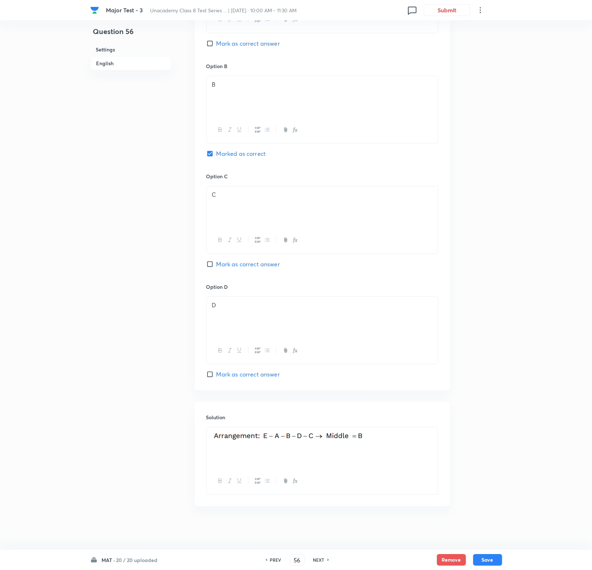
click at [315, 379] on h6 "NEXT" at bounding box center [318, 560] width 11 height 7
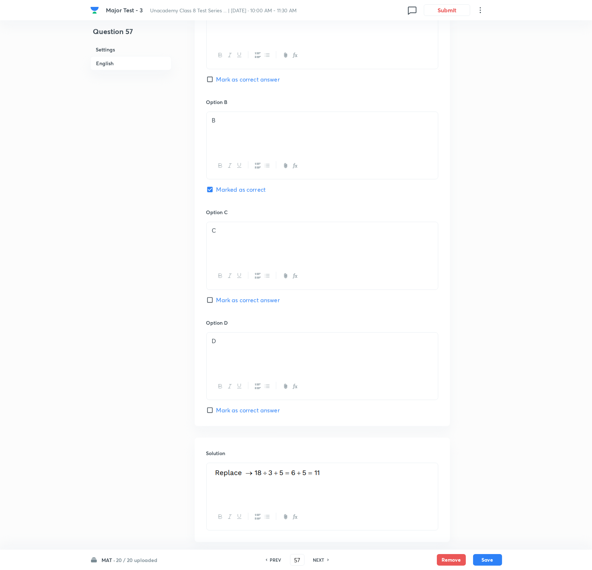
scroll to position [375, 0]
click at [319, 379] on h6 "NEXT" at bounding box center [318, 560] width 11 height 7
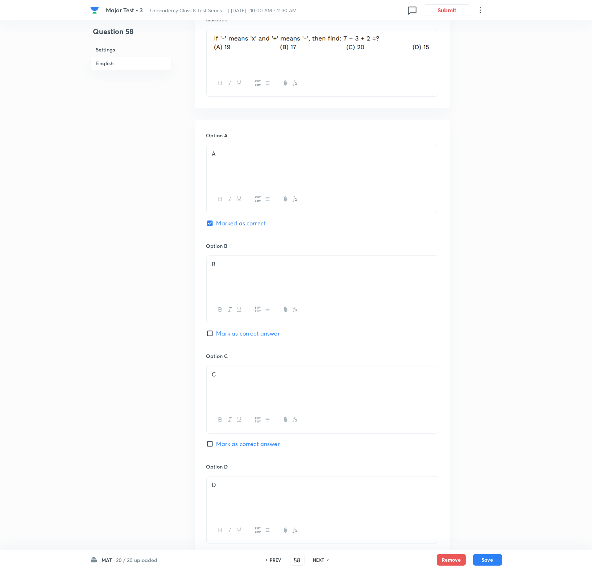
scroll to position [415, 0]
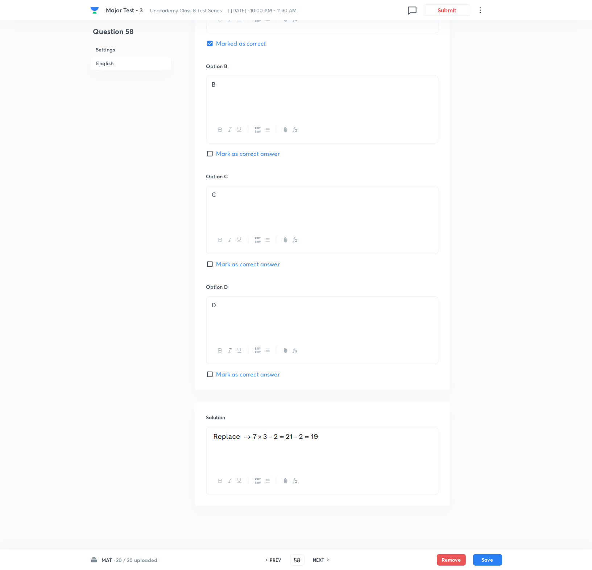
click at [317, 379] on h6 "NEXT" at bounding box center [318, 560] width 11 height 7
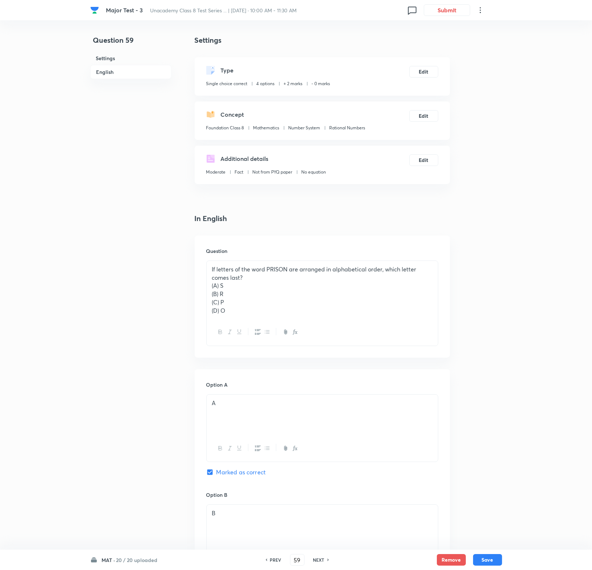
scroll to position [432, 0]
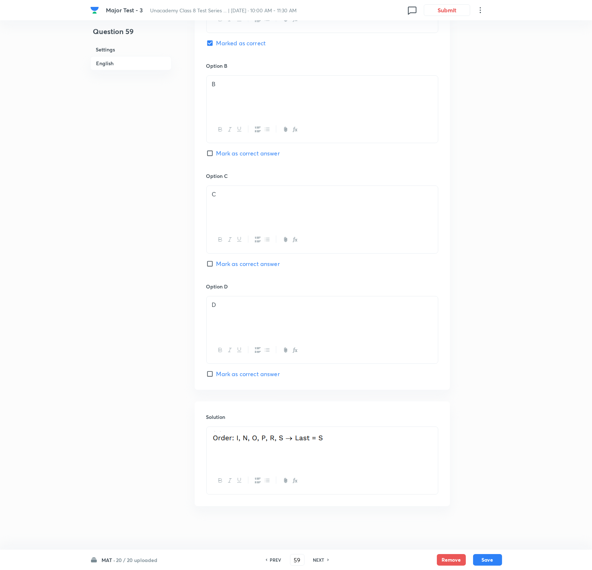
click at [320, 379] on h6 "NEXT" at bounding box center [318, 560] width 11 height 7
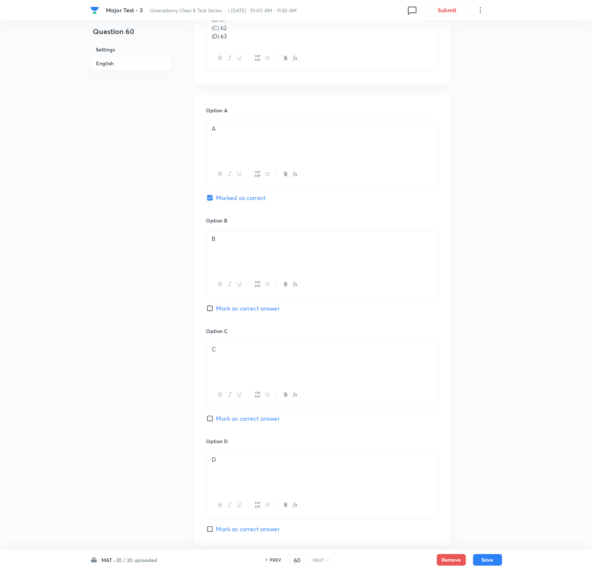
scroll to position [292, 0]
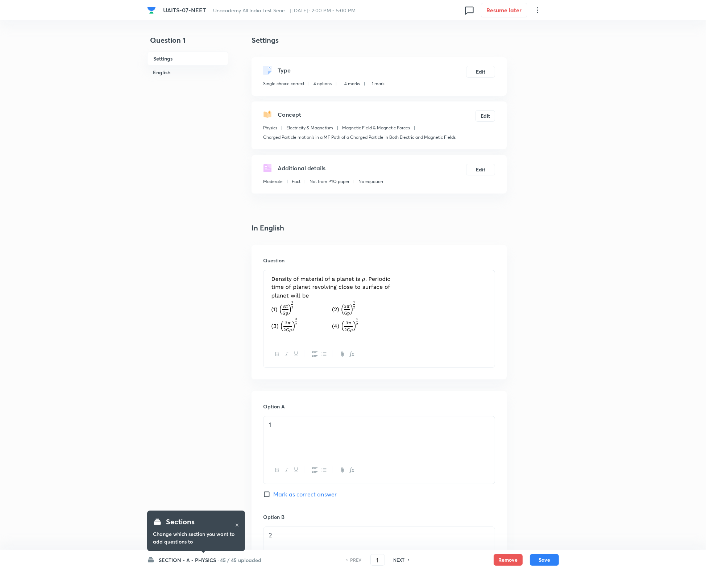
checkbox input "true"
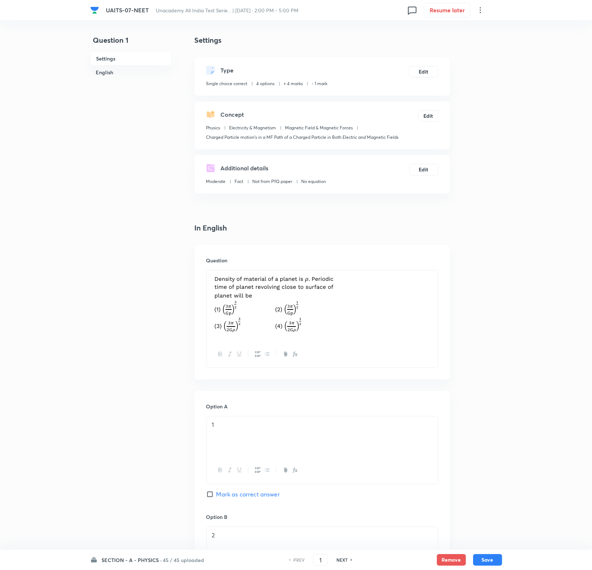
click at [131, 555] on div "SECTION - A - PHYSICS · 45 / 45 uploaded PREV 1 ​ NEXT Remove Save" at bounding box center [296, 560] width 412 height 20
click at [151, 560] on h6 "SECTION - A - PHYSICS ·" at bounding box center [132, 560] width 60 height 8
click at [143, 496] on p "18 / 45 uploaded" at bounding box center [135, 497] width 66 height 7
type input "91"
checkbox input "false"
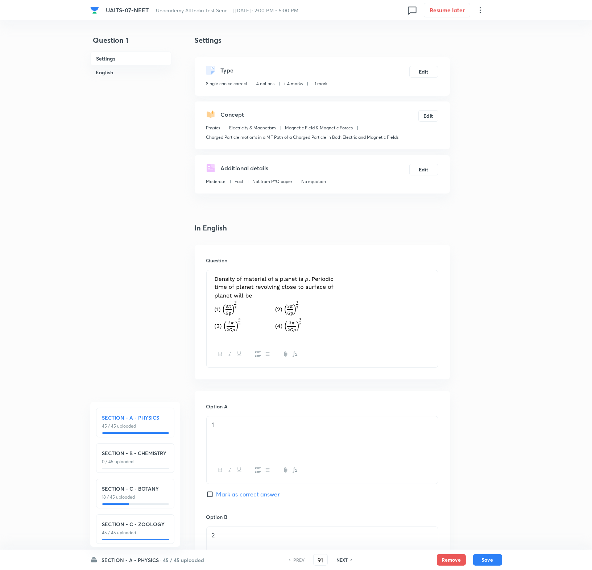
checkbox input "true"
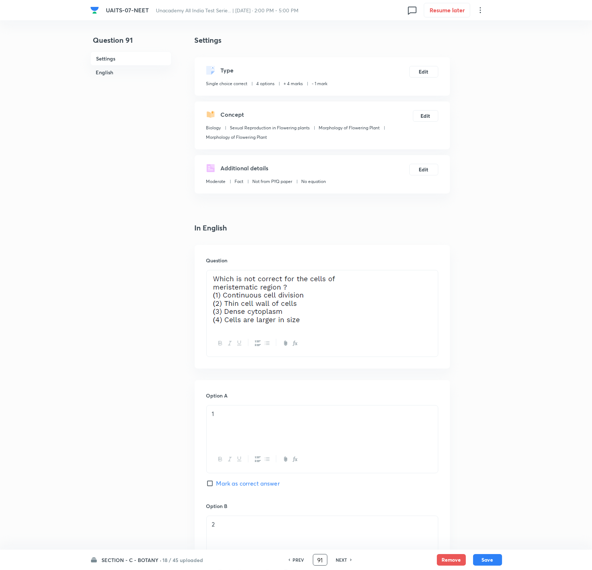
click at [319, 560] on input "91" at bounding box center [320, 560] width 14 height 13
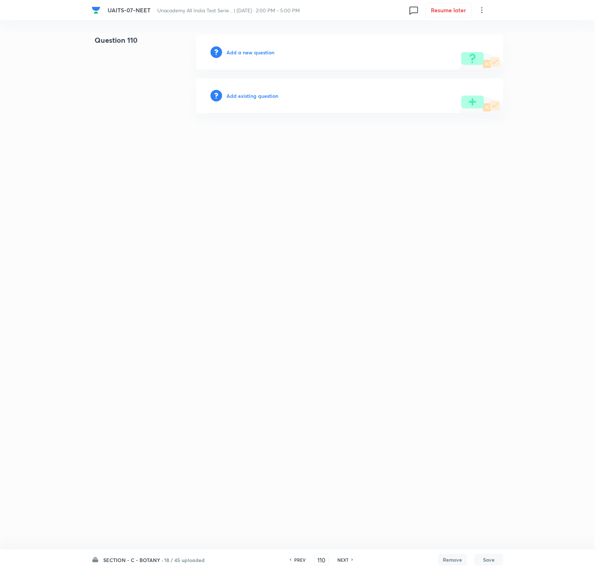
click at [298, 563] on h6 "PREV" at bounding box center [299, 560] width 11 height 7
click at [299, 553] on div "SECTION - C - BOTANY · 18 / 45 uploaded PREV 109 ​ NEXT Remove Save" at bounding box center [298, 560] width 412 height 20
click at [259, 148] on html "UAITS-07-NEET Unacademy All India Test Serie... | Oct 5, 2025 · 2:00 PM - 5:00 …" at bounding box center [297, 74] width 595 height 148
click at [296, 559] on h6 "PREV" at bounding box center [299, 560] width 11 height 7
type input "108"
